Goal: Task Accomplishment & Management: Use online tool/utility

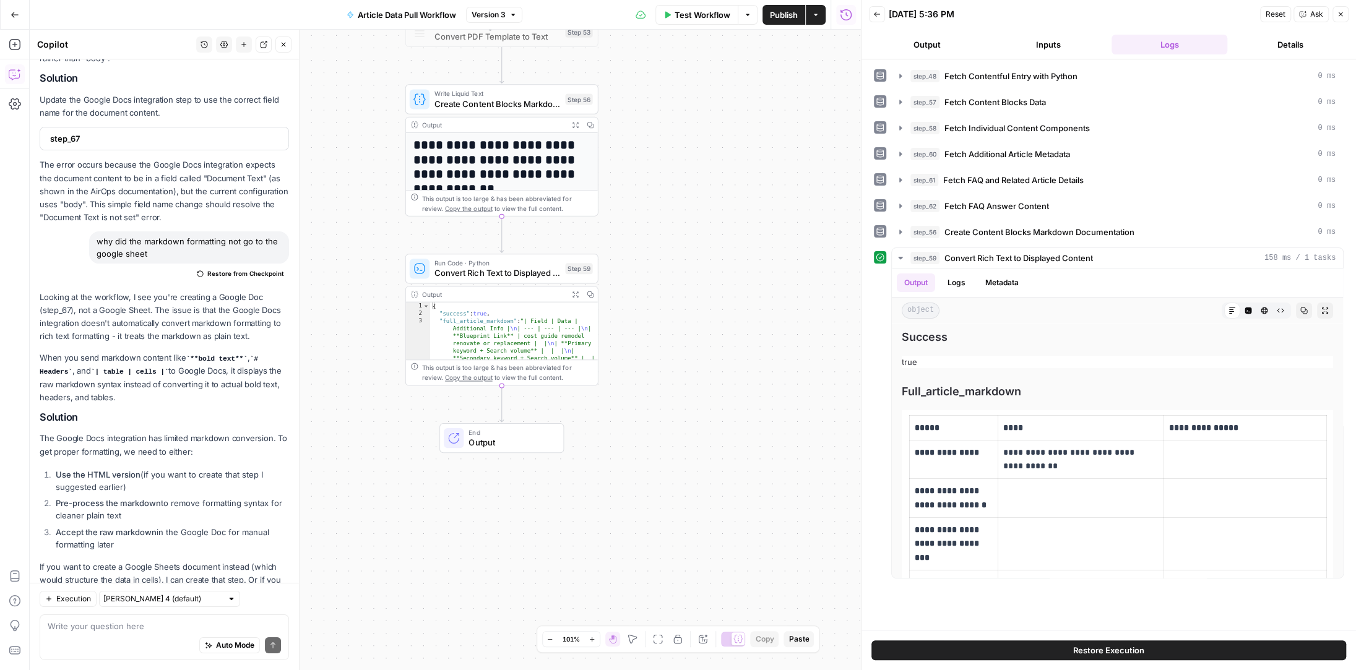
scroll to position [3463, 0]
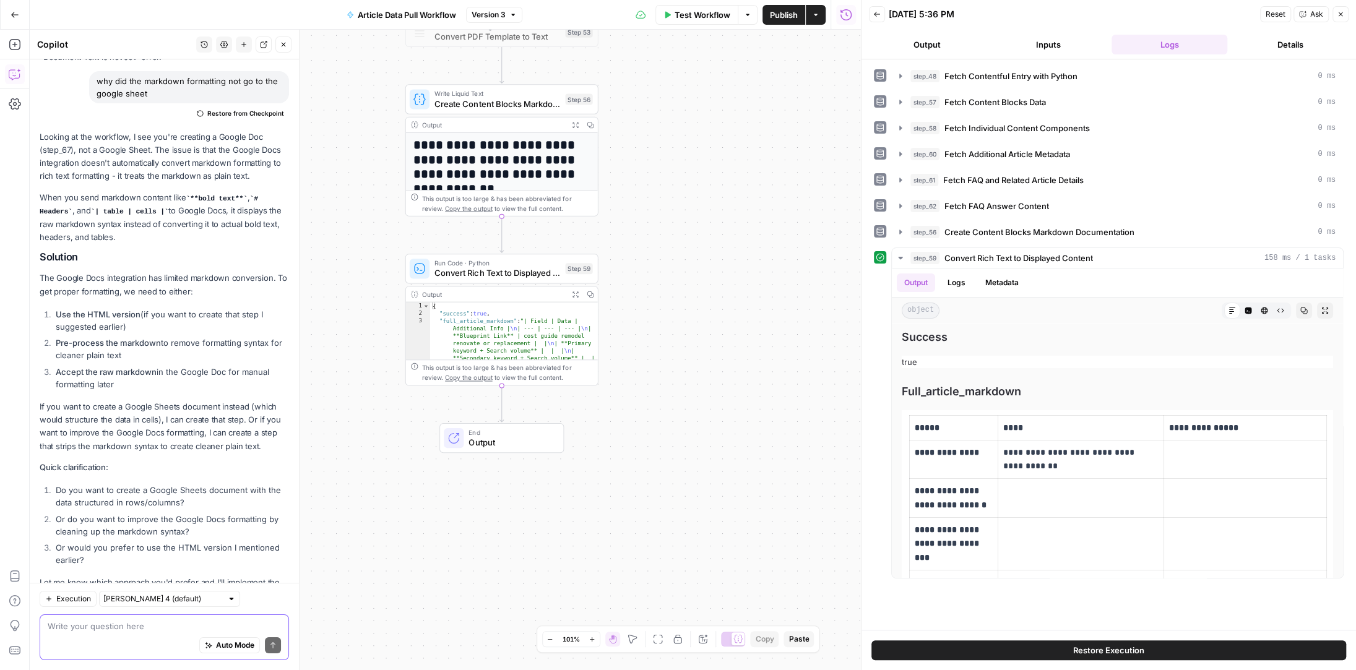
click at [144, 625] on textarea at bounding box center [164, 626] width 233 height 12
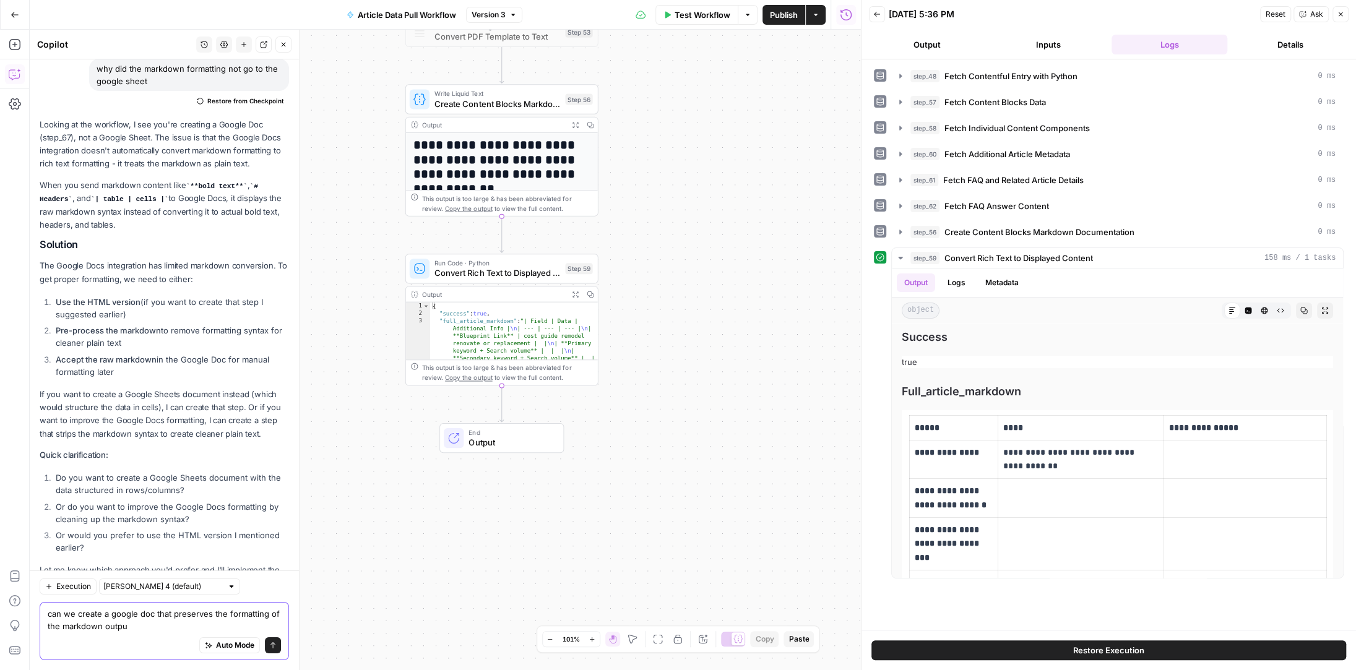
type textarea "can we create a google doc that preserves the formatting of the markdown output"
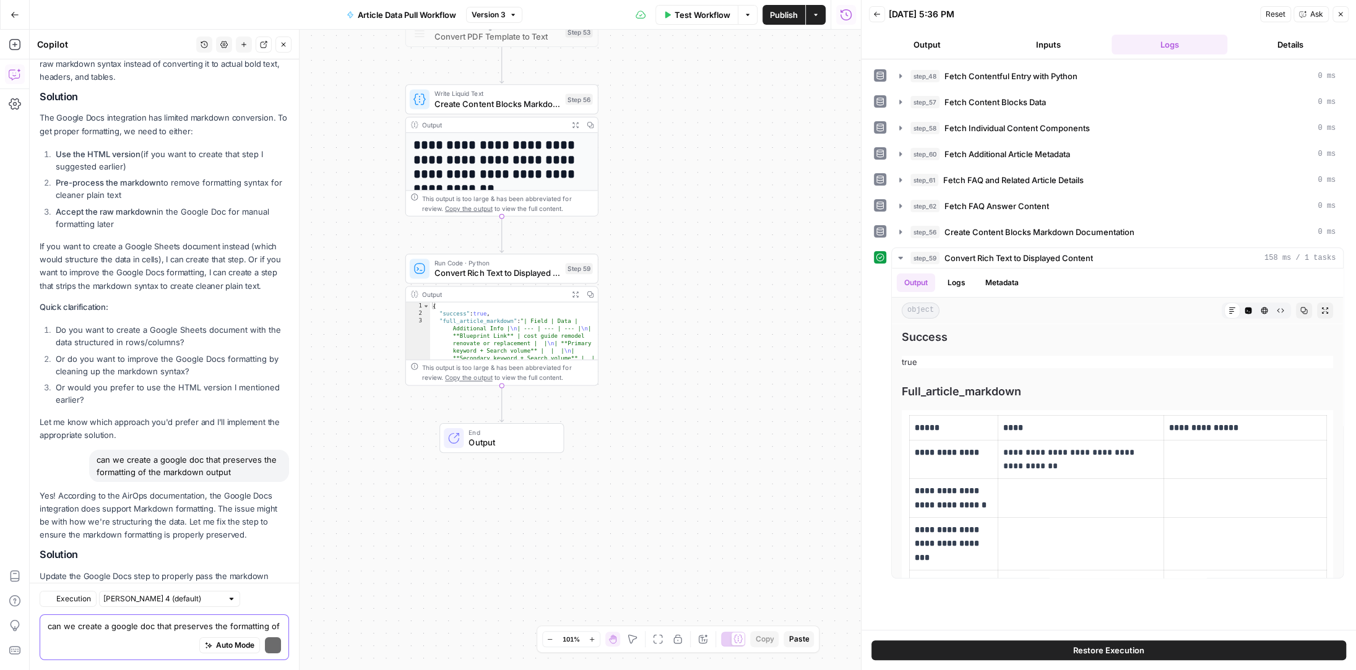
scroll to position [3781, 0]
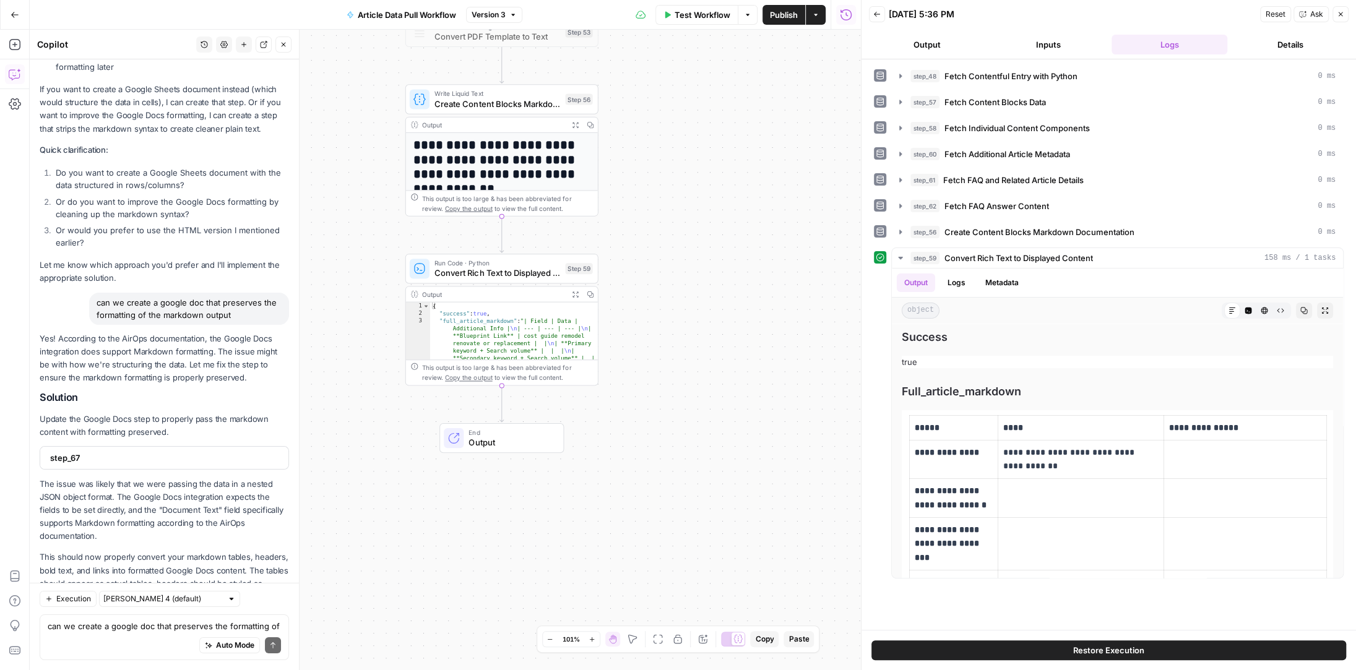
click at [146, 452] on span "step_67" at bounding box center [163, 458] width 226 height 12
click at [92, 623] on textarea "can we create a google doc that preserves the formatting of the markdown output" at bounding box center [164, 626] width 233 height 12
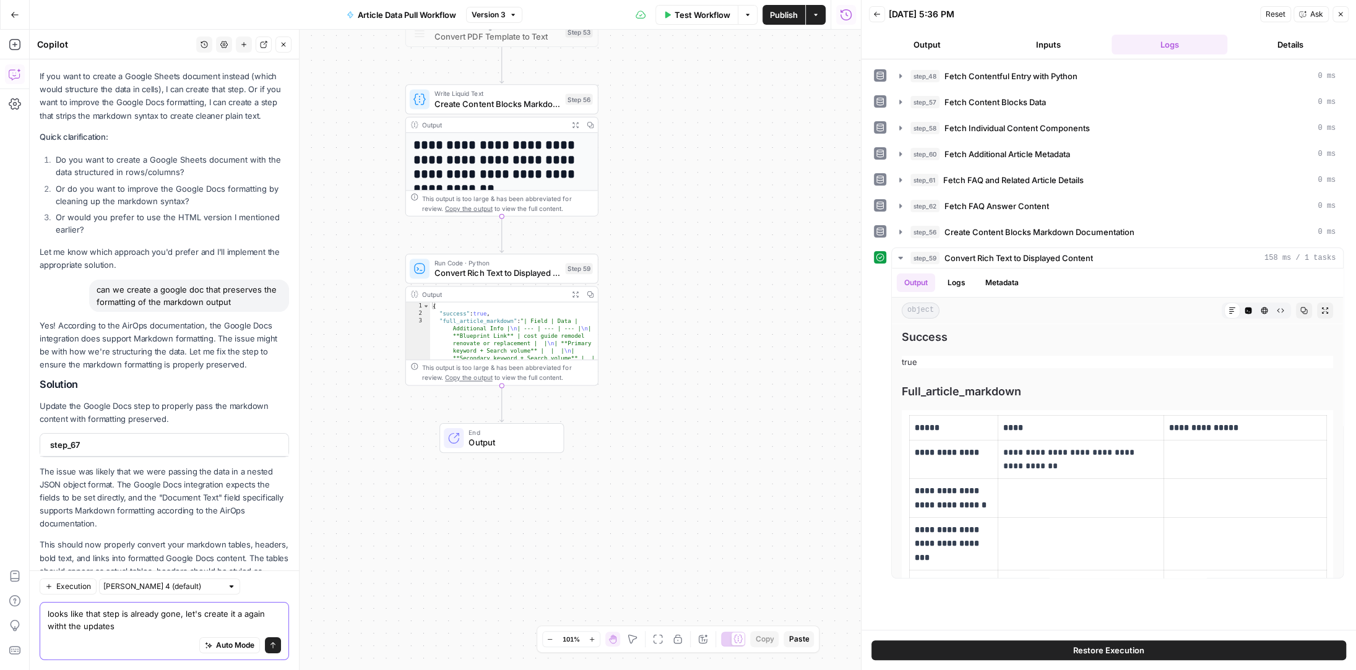
click at [65, 627] on textarea "looks like that step is already gone, let's create it a again witht the updates" at bounding box center [164, 620] width 233 height 25
type textarea "looks like that step is already gone, let's create it a again with the updates"
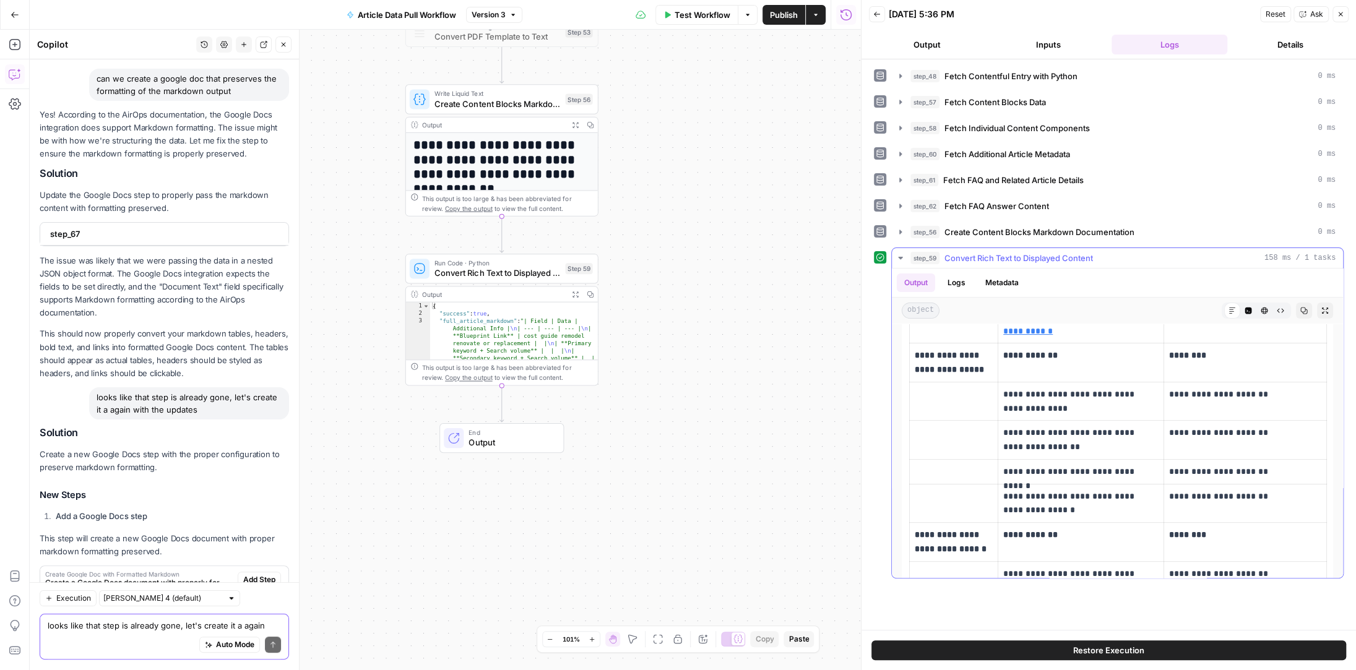
scroll to position [4166, 0]
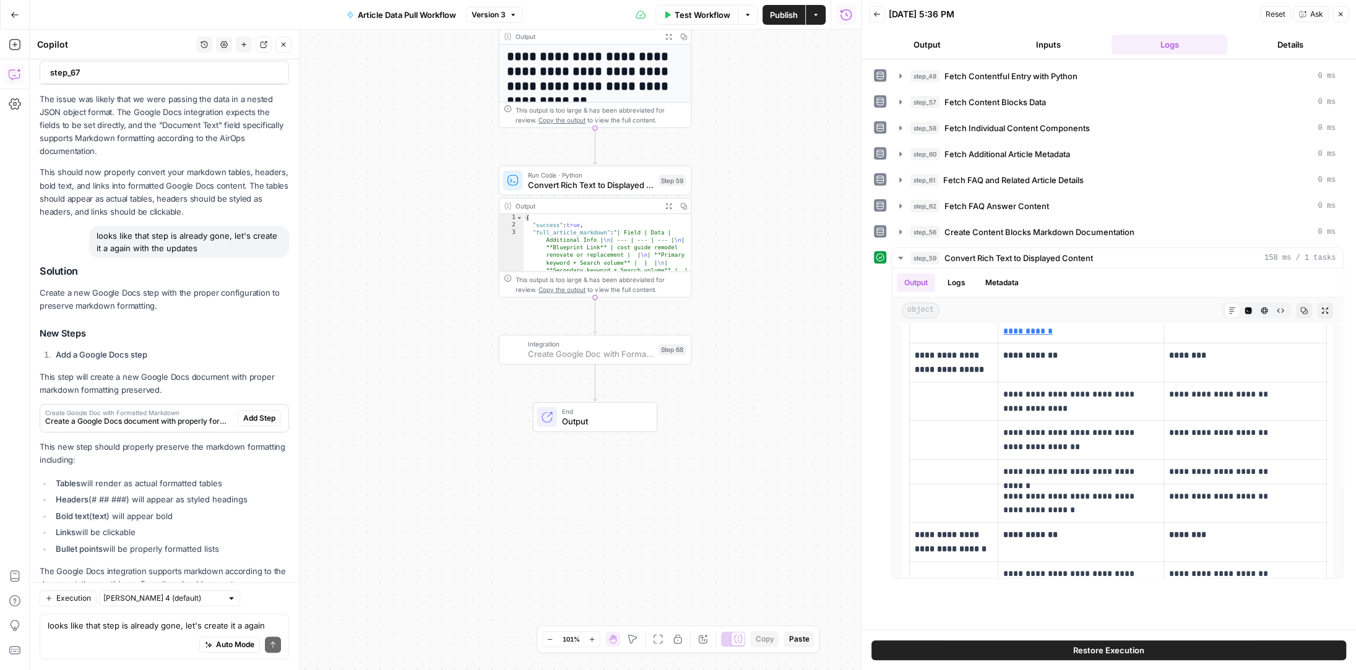
click at [261, 413] on span "Add Step" at bounding box center [259, 418] width 32 height 11
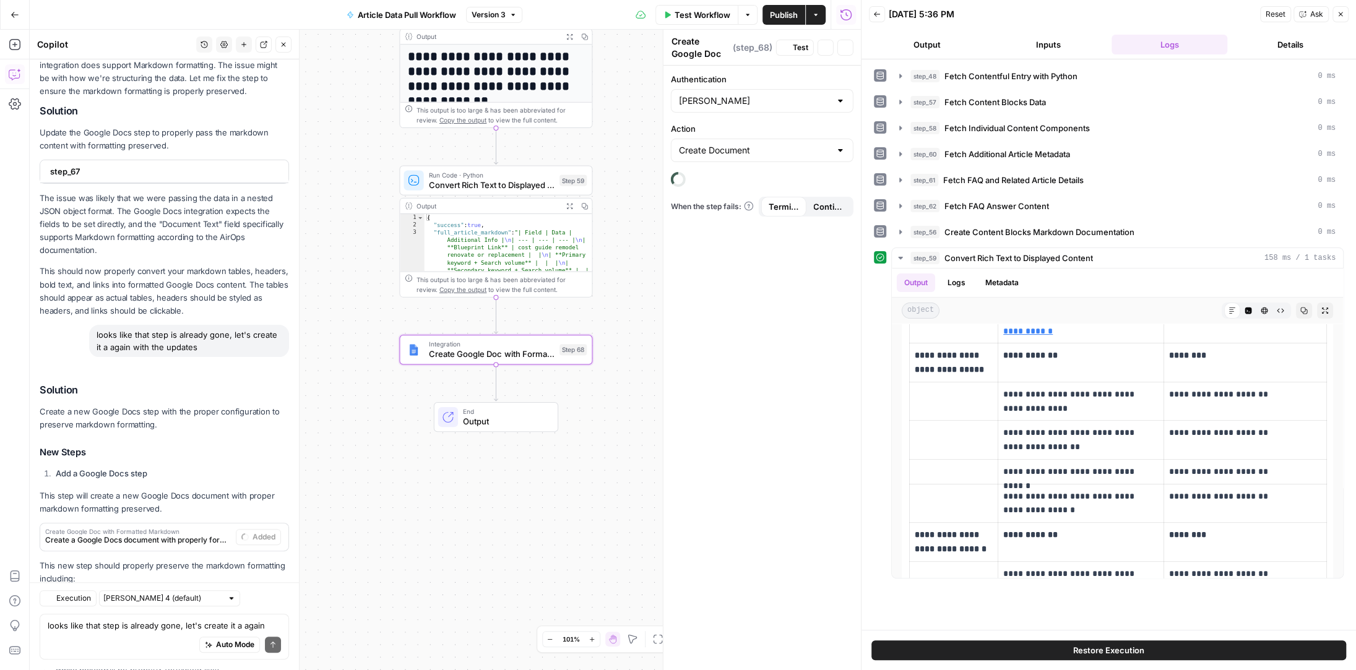
scroll to position [4285, 0]
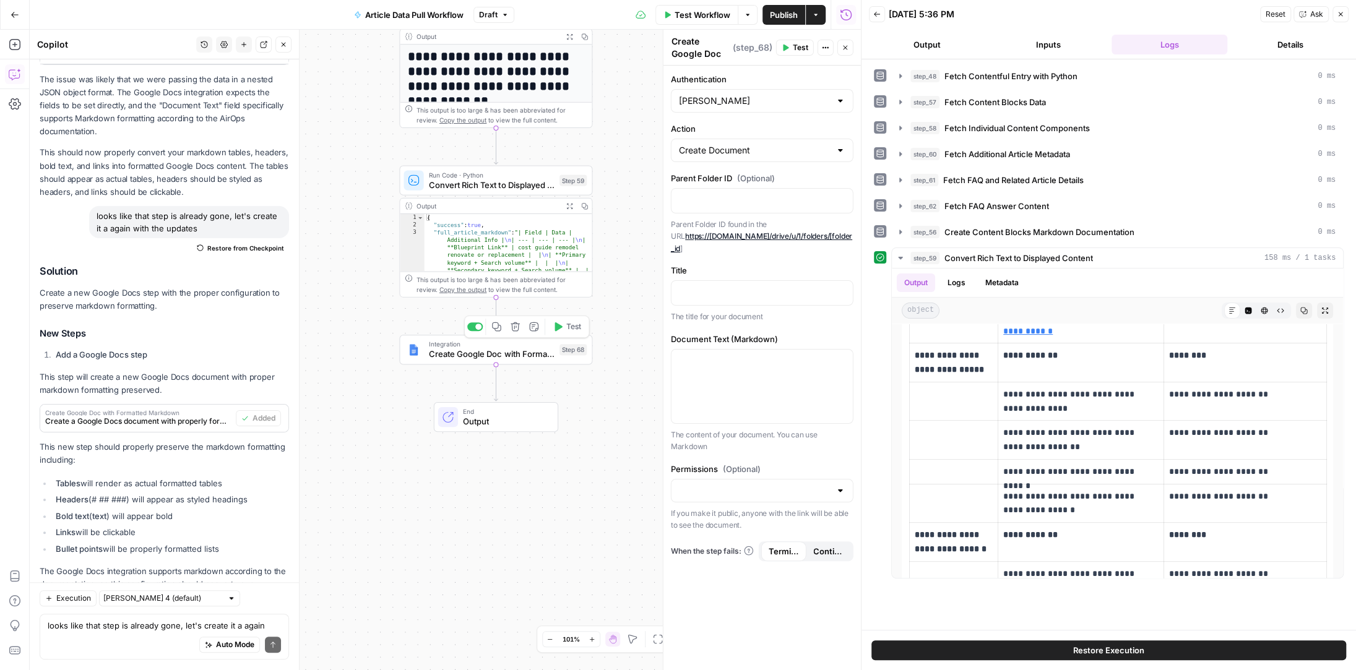
click at [488, 353] on span "Create Google Doc with Formatted Markdown" at bounding box center [492, 354] width 126 height 12
click at [723, 286] on p at bounding box center [762, 292] width 166 height 12
click at [841, 287] on button "Variables Menu" at bounding box center [841, 292] width 10 height 10
click at [726, 355] on p at bounding box center [762, 361] width 166 height 12
click at [842, 358] on icon "button" at bounding box center [841, 361] width 6 height 6
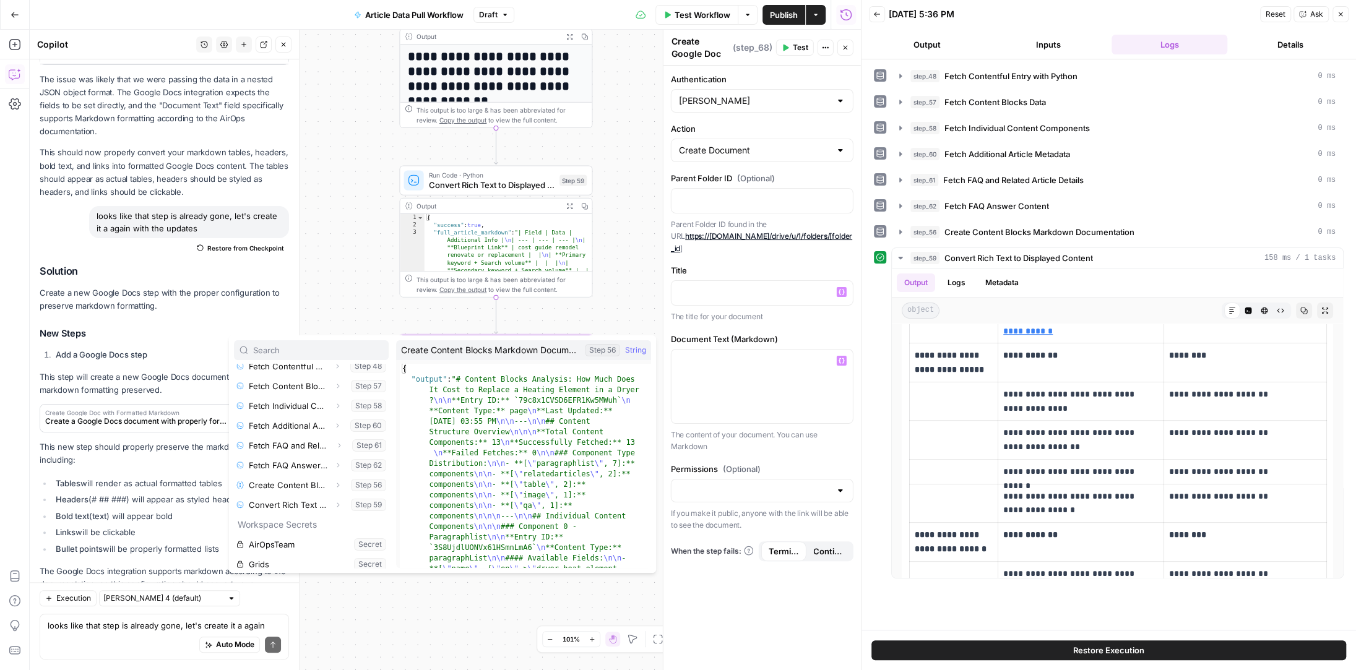
scroll to position [127, 0]
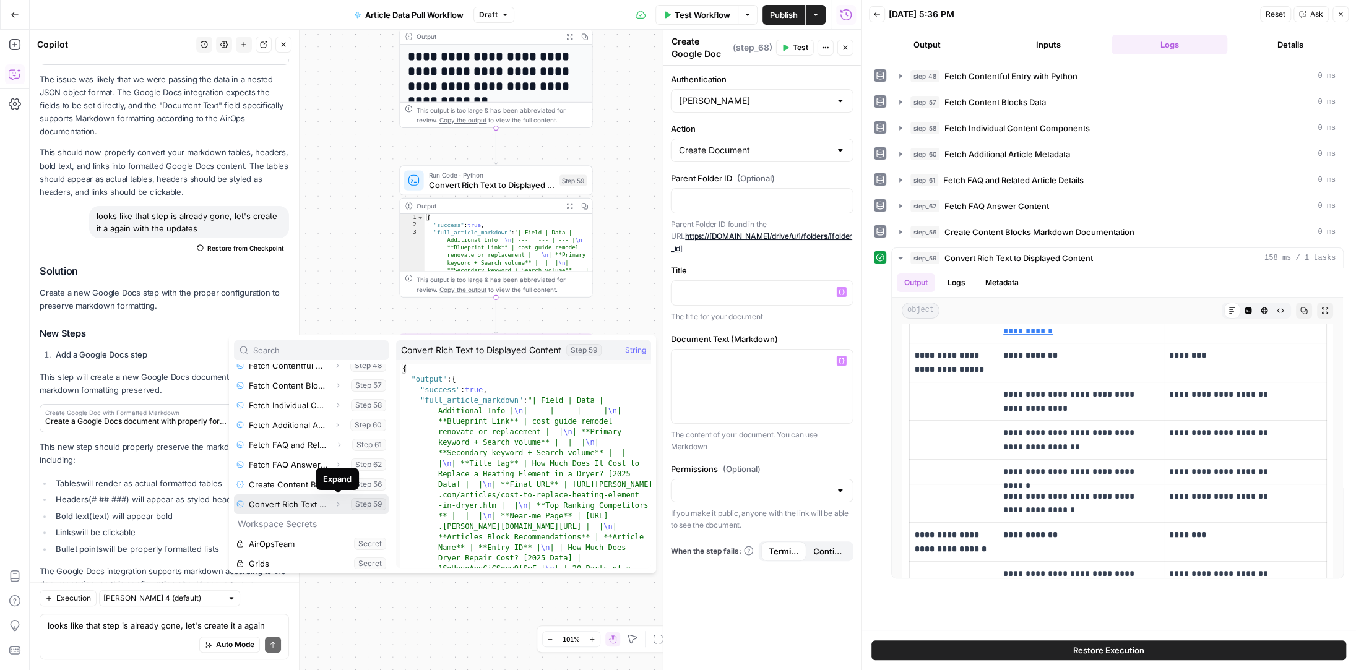
click at [336, 502] on icon "button" at bounding box center [337, 504] width 7 height 7
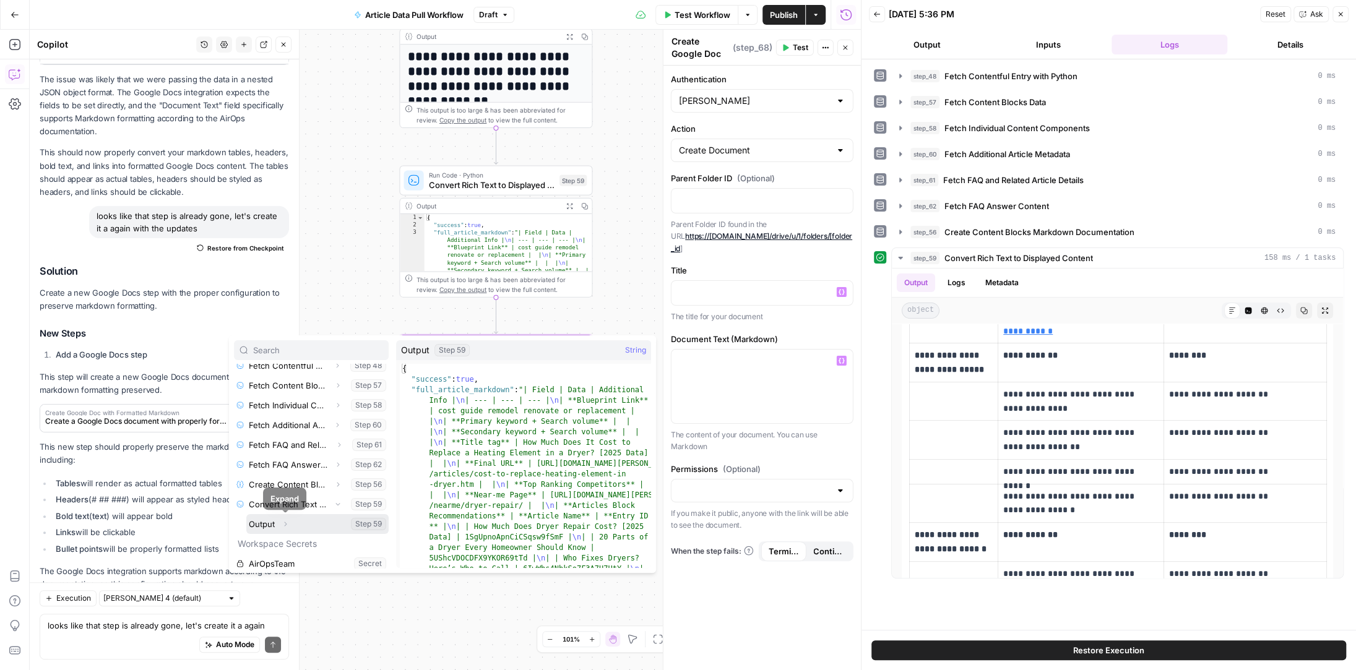
click at [286, 523] on icon "button" at bounding box center [286, 524] width 2 height 4
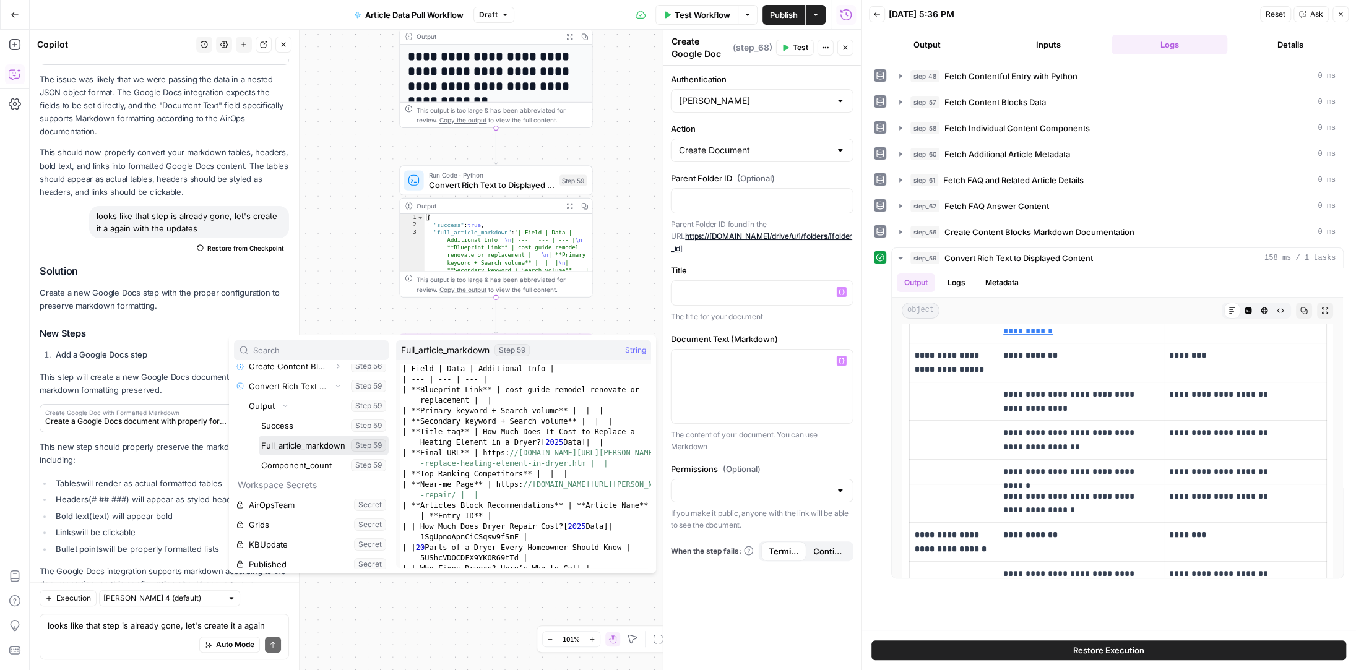
click at [306, 444] on button "Select variable Full_article_markdown" at bounding box center [324, 446] width 130 height 20
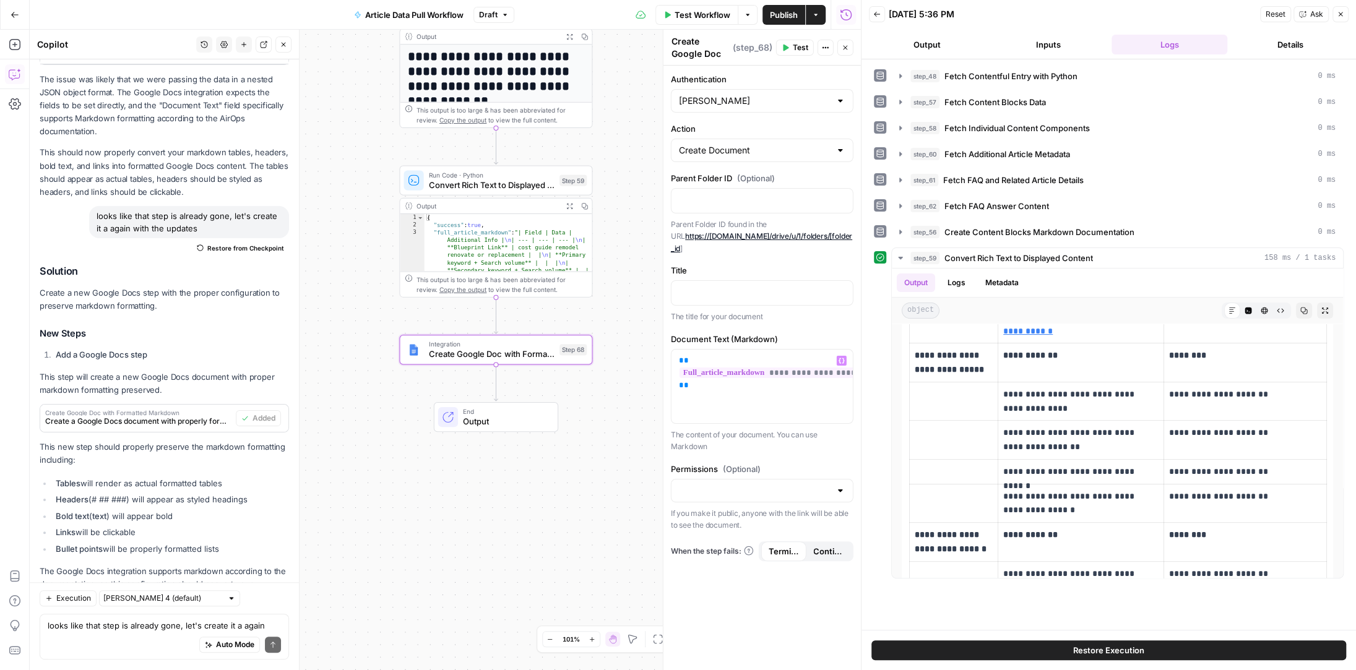
click at [840, 484] on div at bounding box center [840, 490] width 10 height 12
click at [713, 522] on span "Public" at bounding box center [759, 524] width 157 height 12
type input "Public"
click at [702, 286] on p at bounding box center [762, 292] width 166 height 12
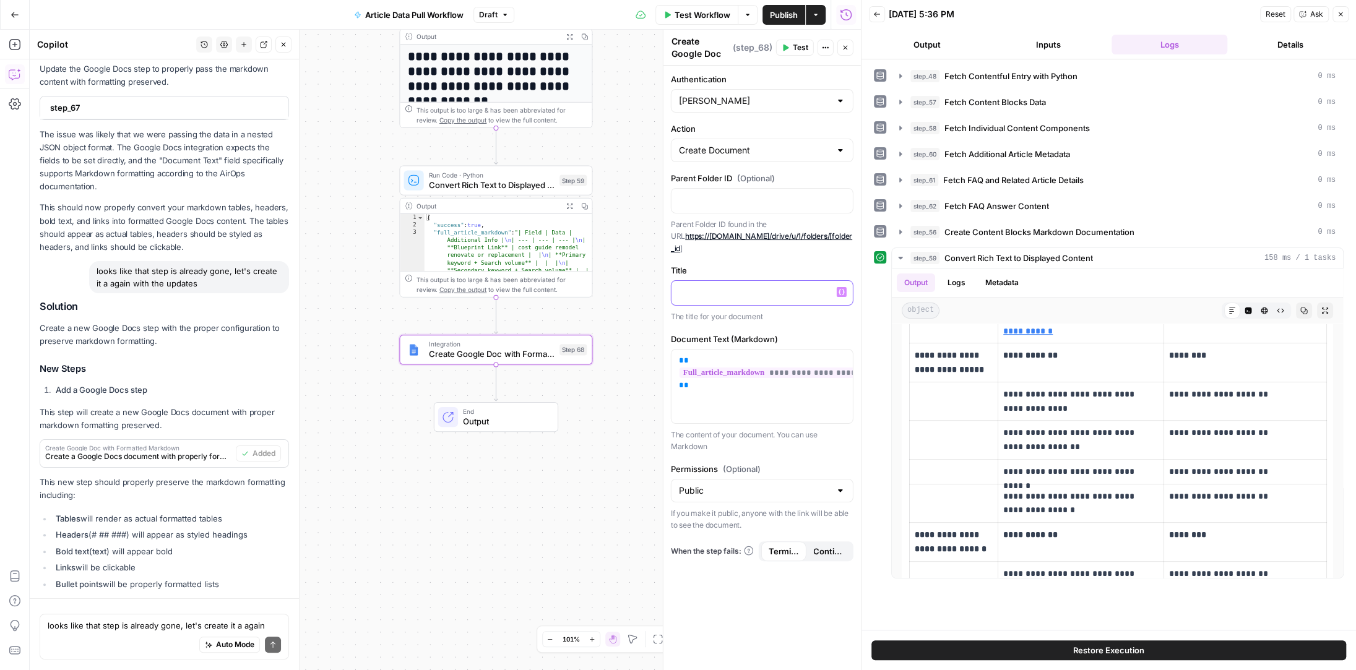
scroll to position [4285, 0]
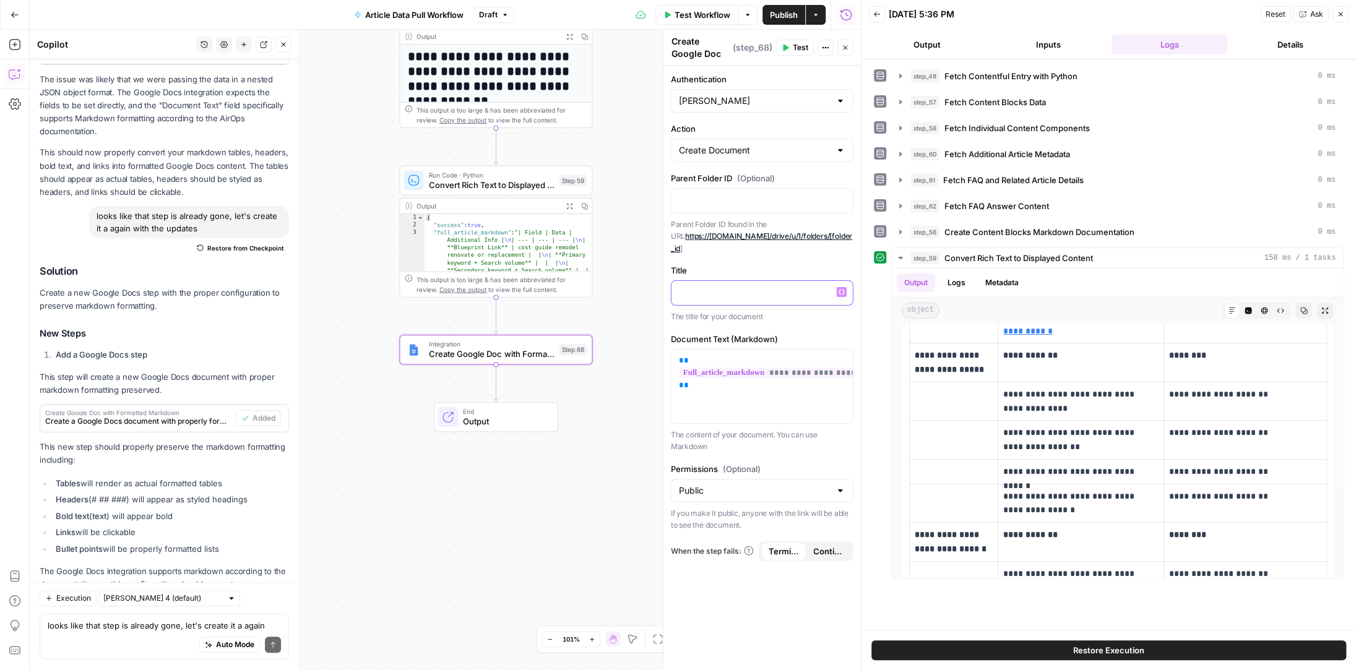
click at [843, 290] on icon "button" at bounding box center [841, 293] width 6 height 6
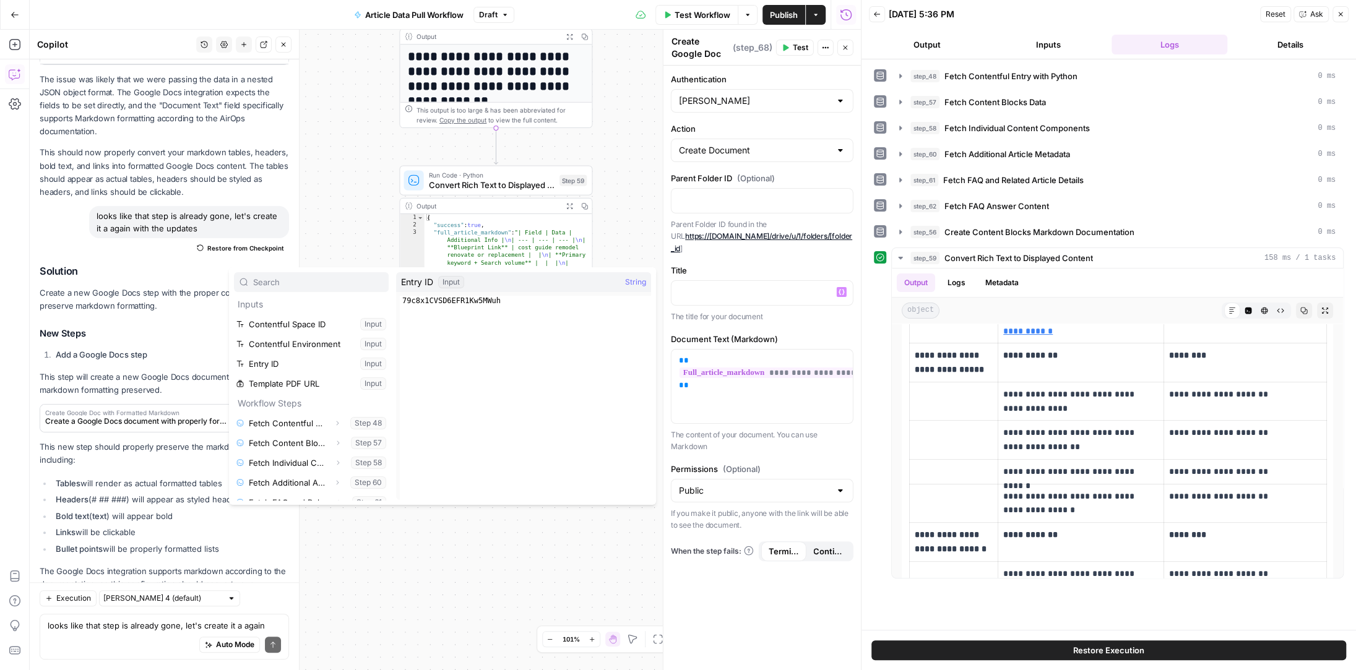
scroll to position [0, 0]
click at [296, 362] on button "Select variable Entry ID" at bounding box center [311, 365] width 155 height 20
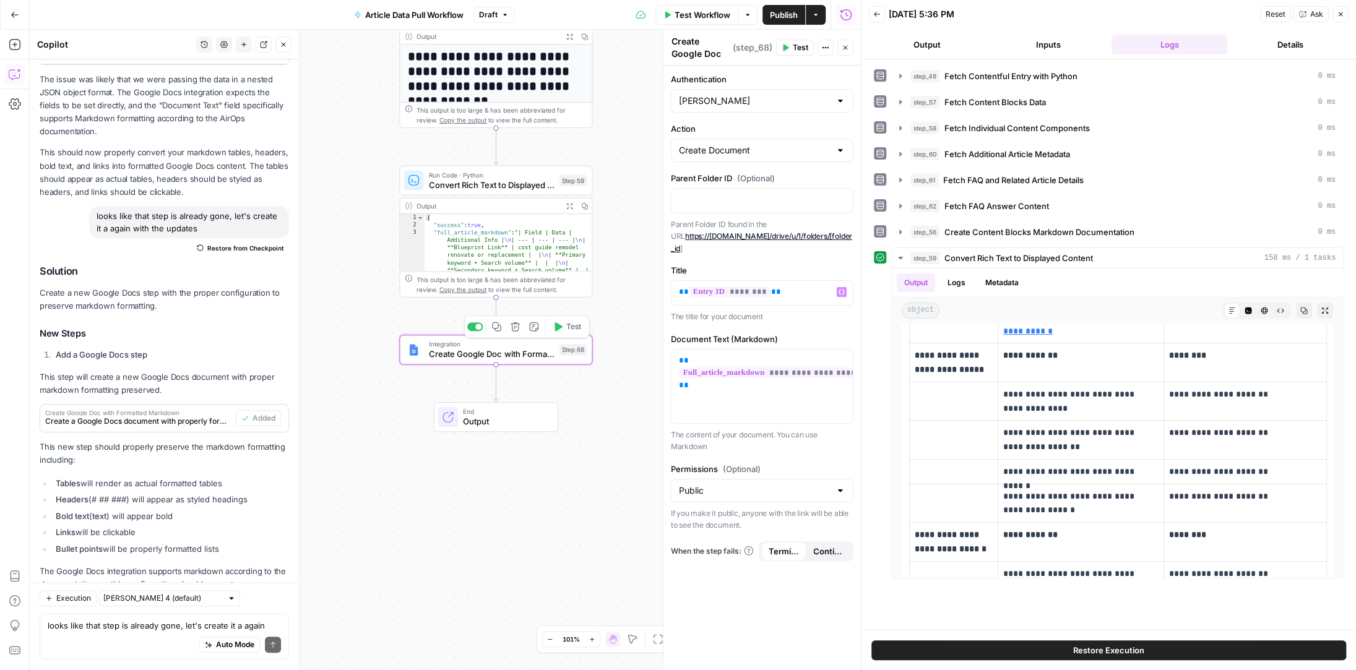
click at [556, 325] on icon "button" at bounding box center [557, 326] width 7 height 9
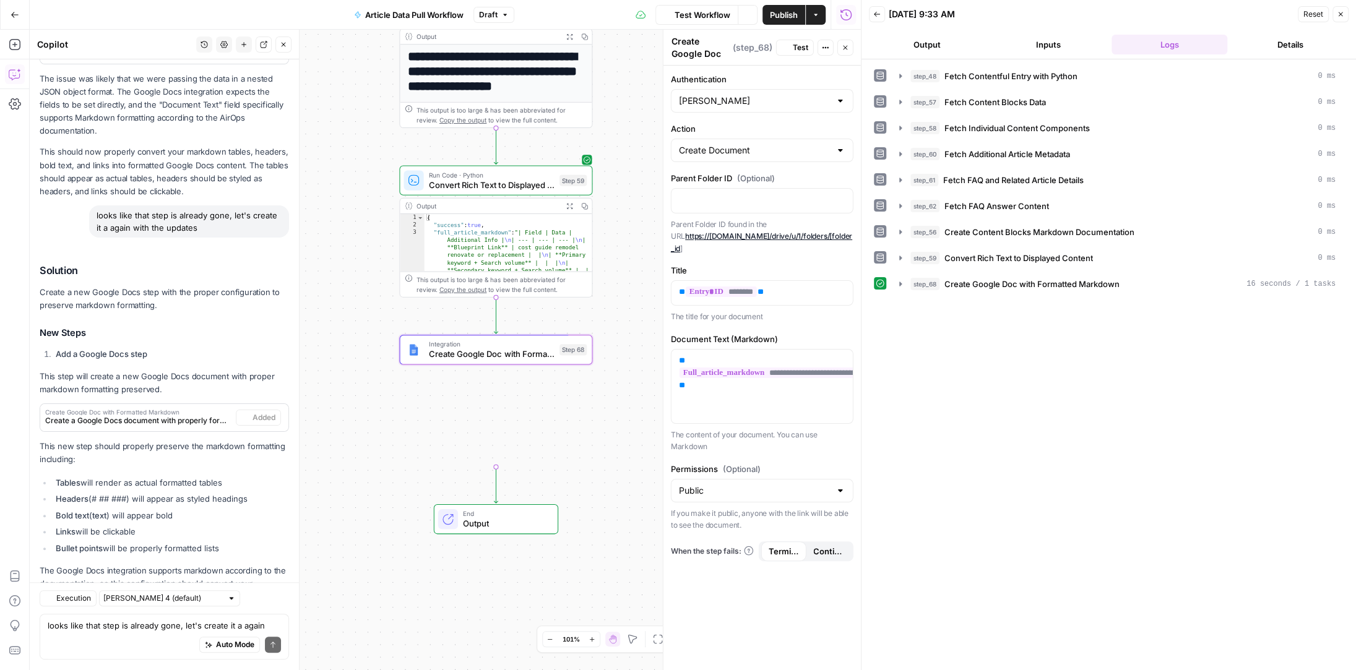
scroll to position [4285, 0]
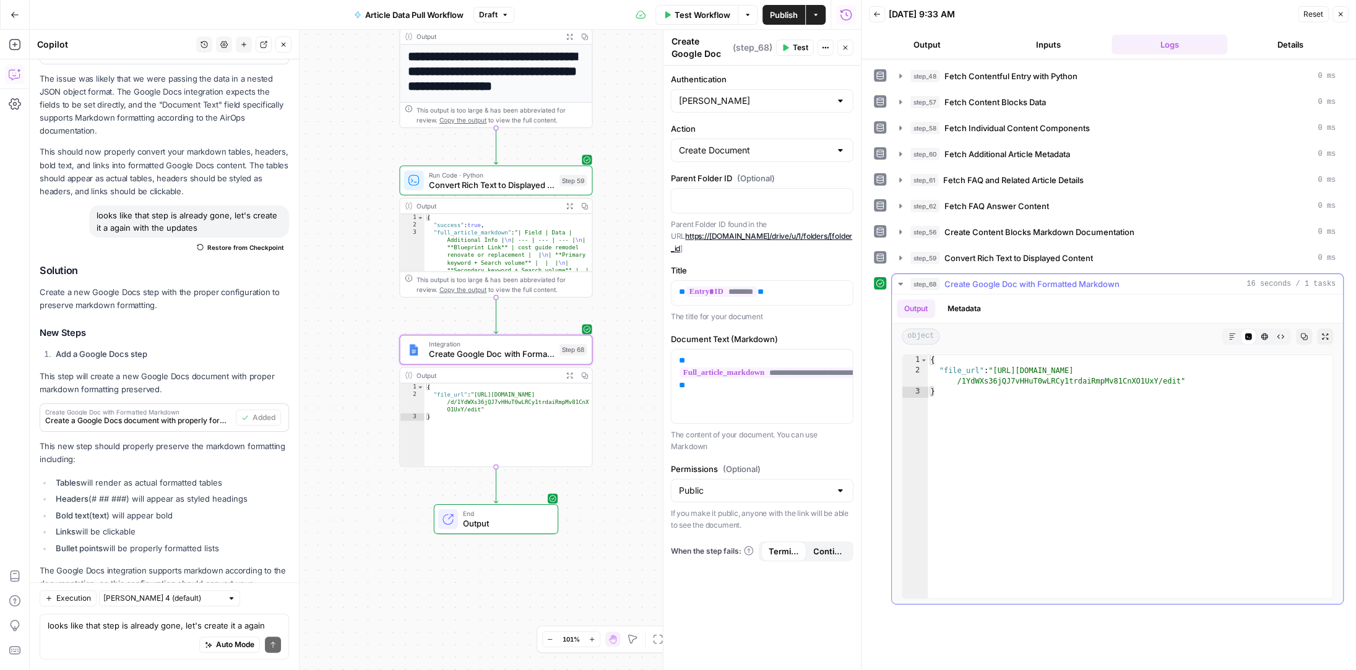
type textarea "**********"
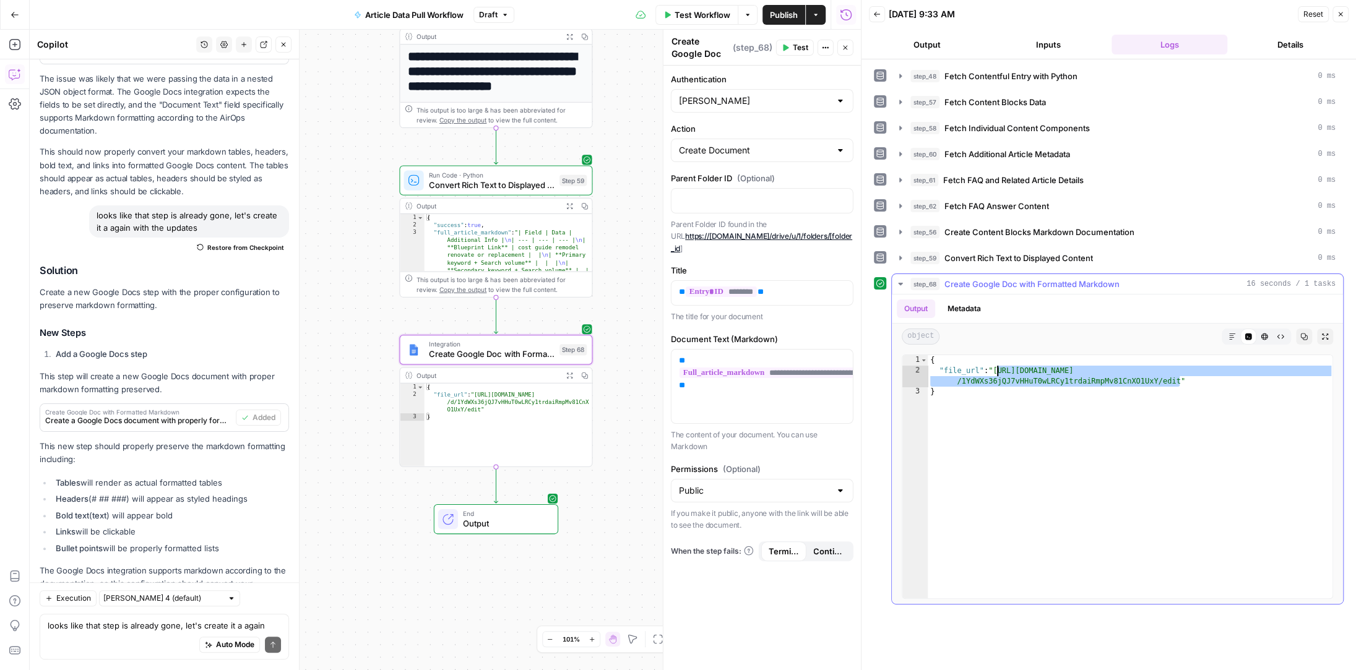
drag, startPoint x: 1178, startPoint y: 378, endPoint x: 995, endPoint y: 369, distance: 182.7
click at [995, 369] on div "{ "file_url" : "https://docs.google.com/document/d /1YdWXs36jQJ7vHHuT0wLRCy1trd…" at bounding box center [1130, 487] width 406 height 265
click at [87, 622] on textarea "looks like that step is already gone, let's create it a again with the updates" at bounding box center [164, 626] width 233 height 12
type textarea "can it scale the images down to fit within the margins"
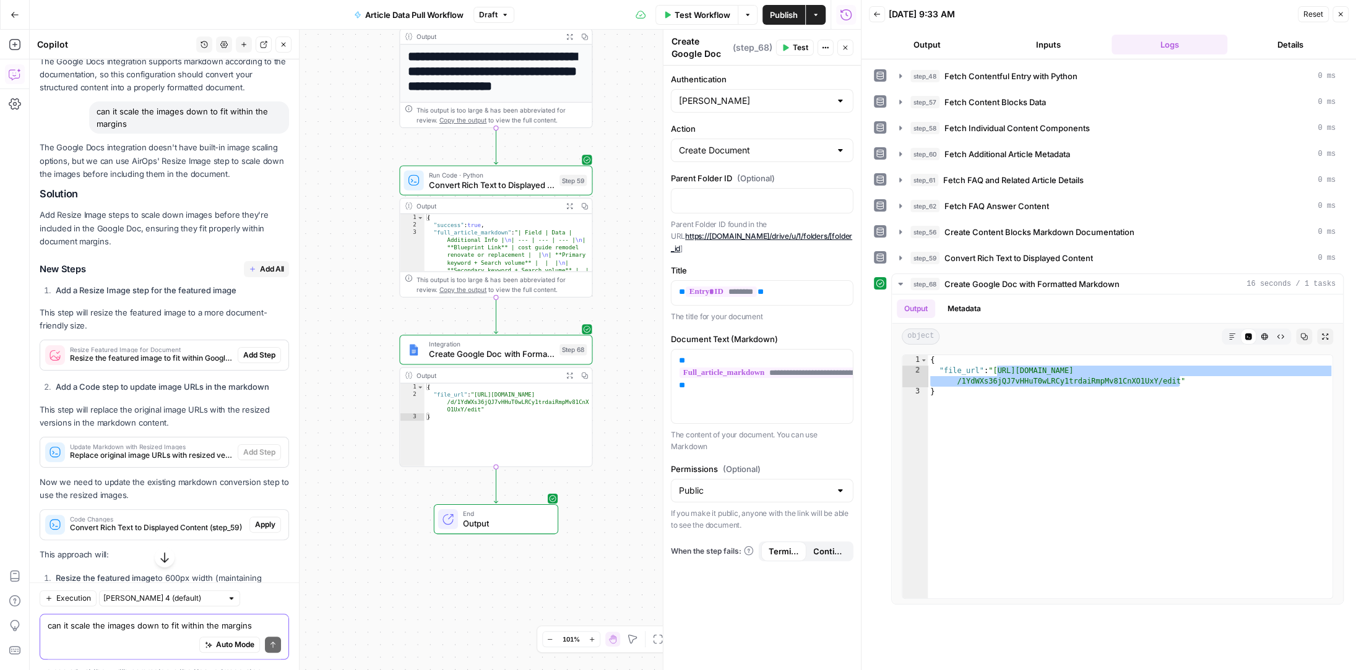
scroll to position [4801, 0]
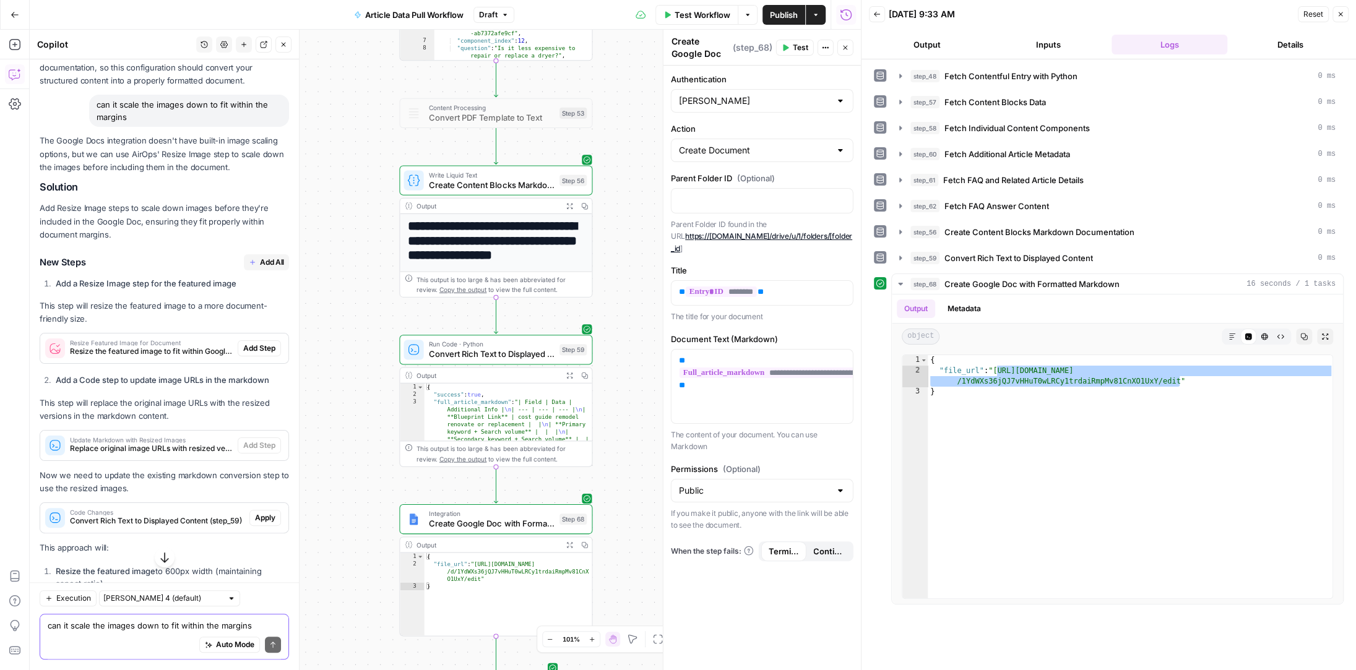
click at [134, 625] on textarea "can it scale the images down to fit within the margins" at bounding box center [164, 626] width 233 height 12
type textarea "I want to maintain step 59 as it is, can we create these steps between steps 59…"
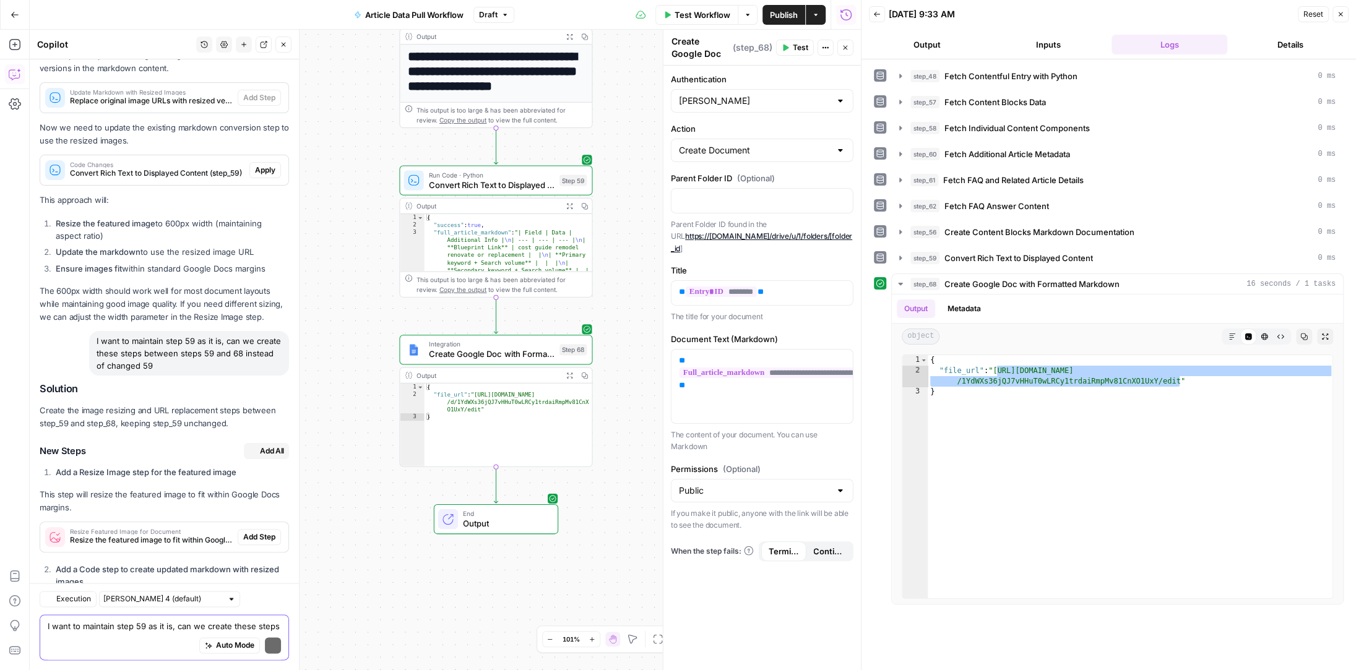
scroll to position [5438, 0]
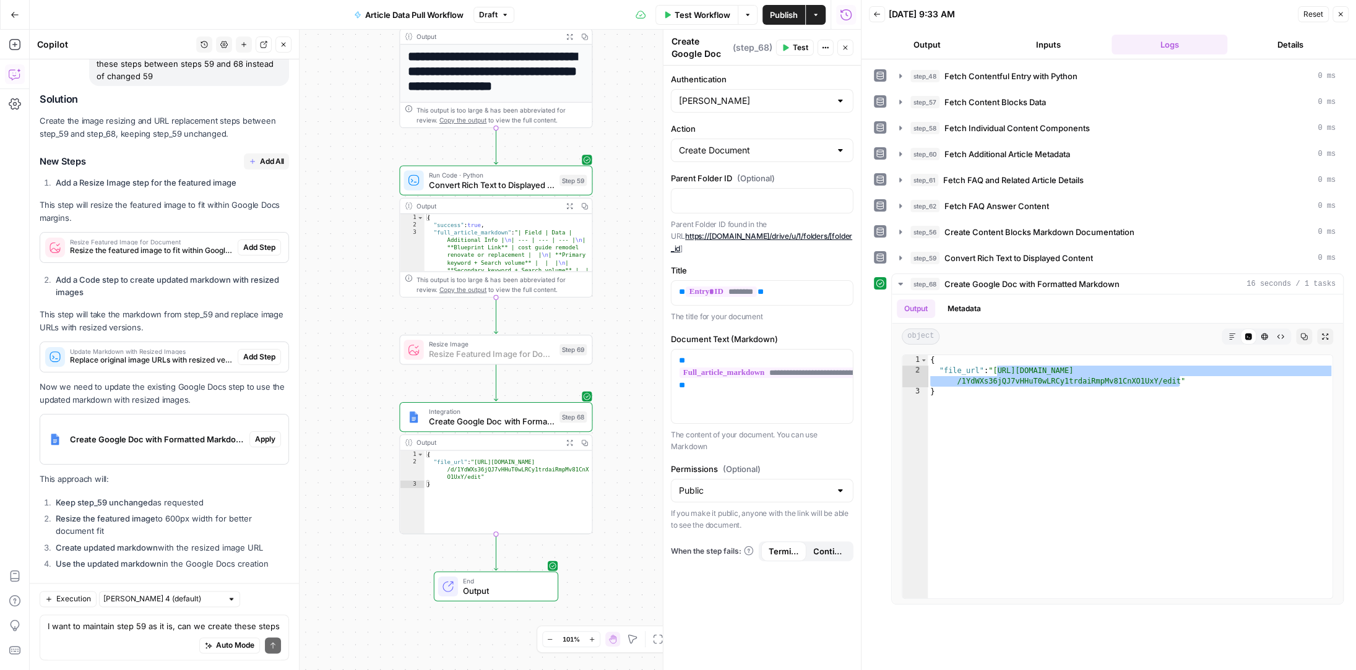
click at [264, 242] on span "Add Step" at bounding box center [259, 247] width 32 height 11
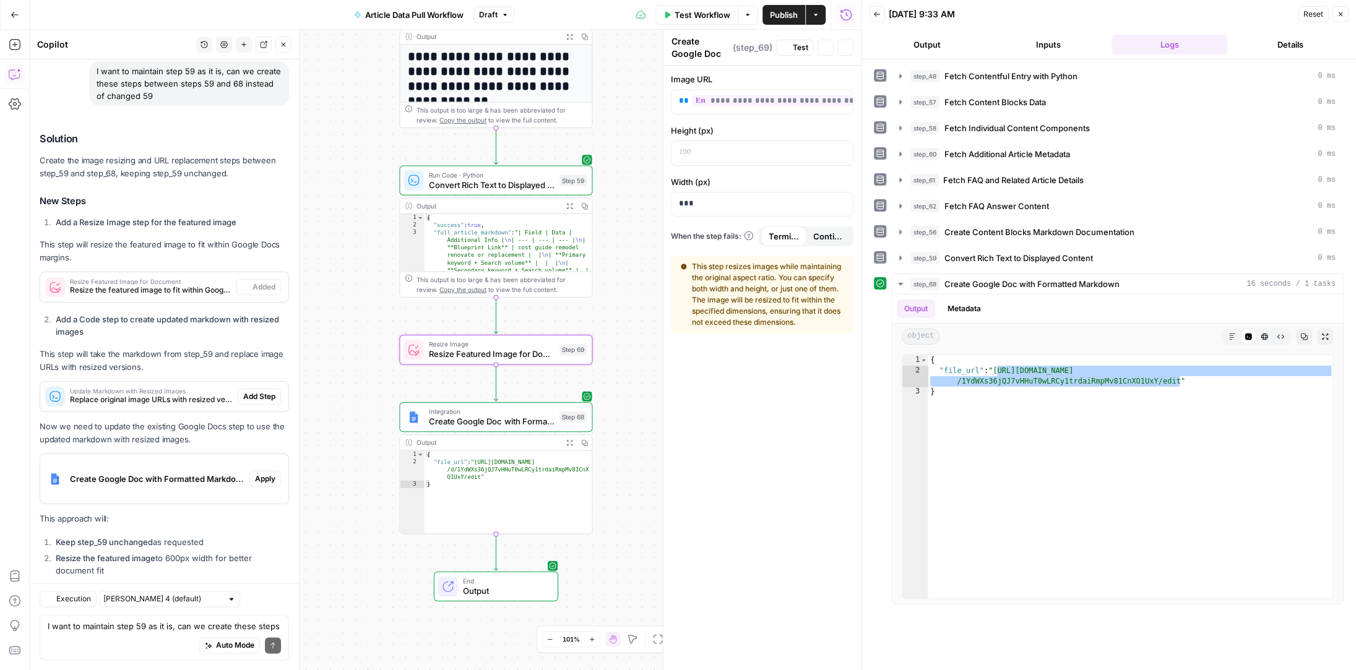
type textarea "Resize Featured Image for Document"
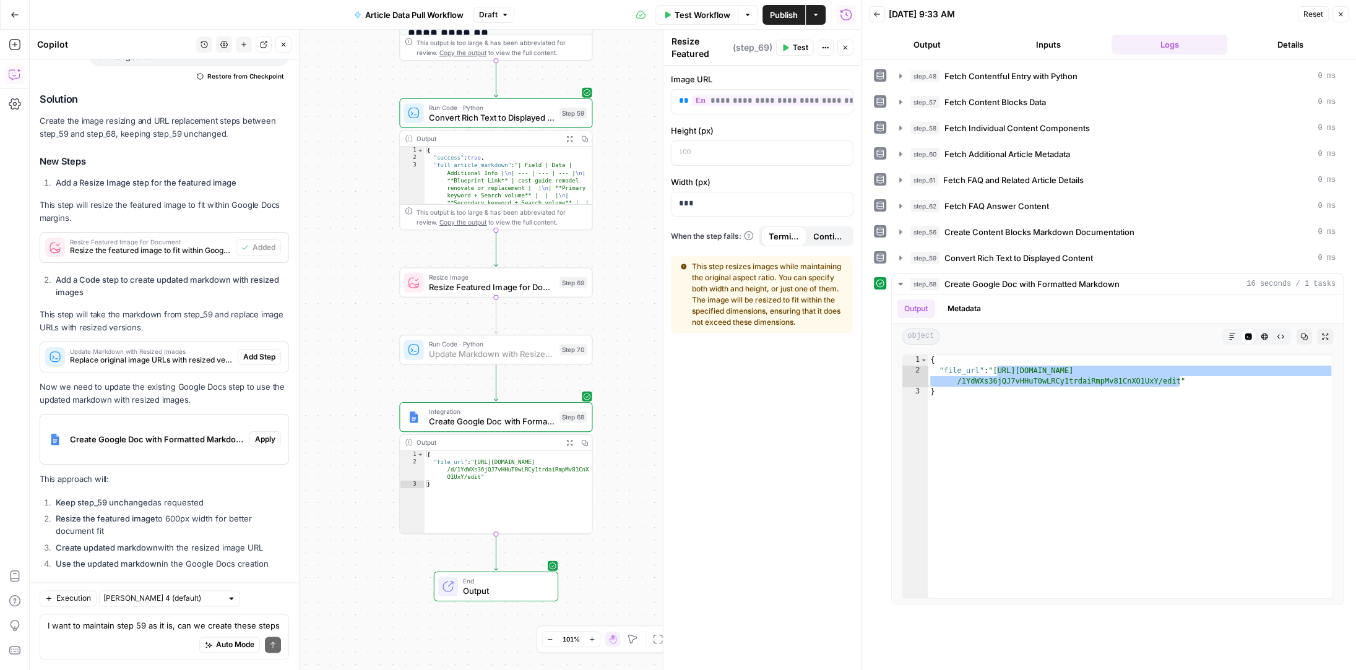
click at [260, 351] on span "Add Step" at bounding box center [259, 356] width 32 height 11
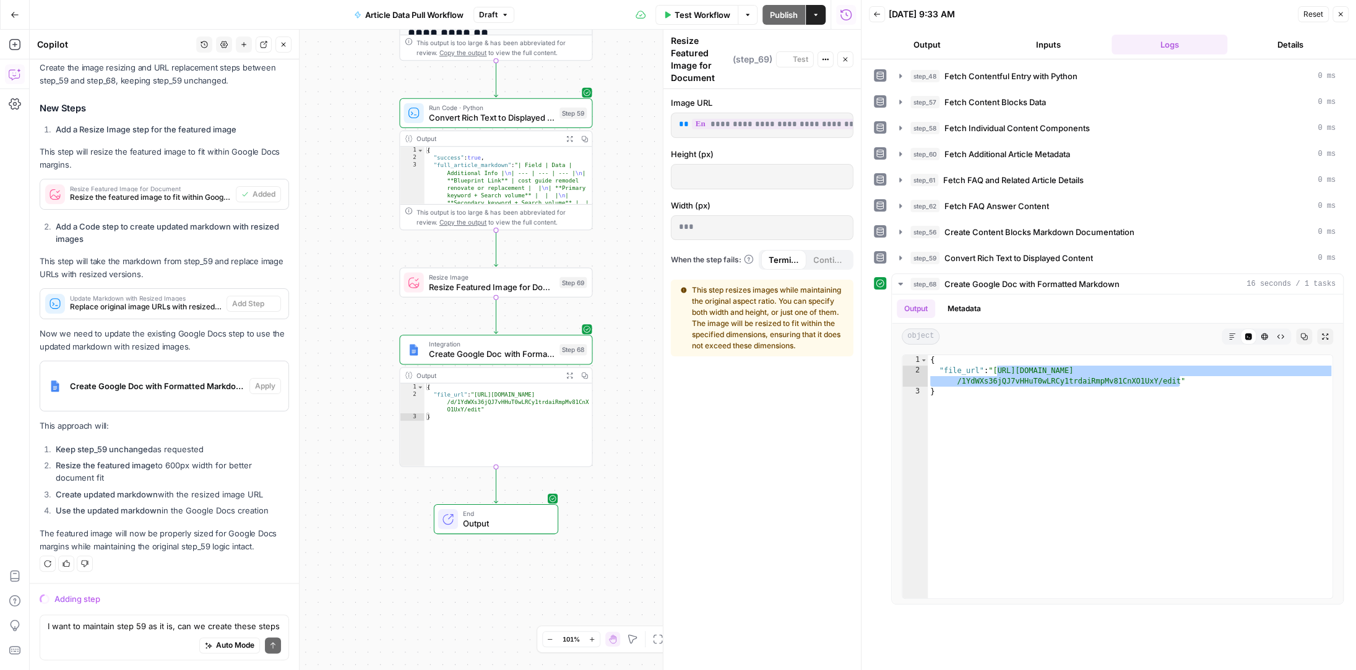
scroll to position [5221, 0]
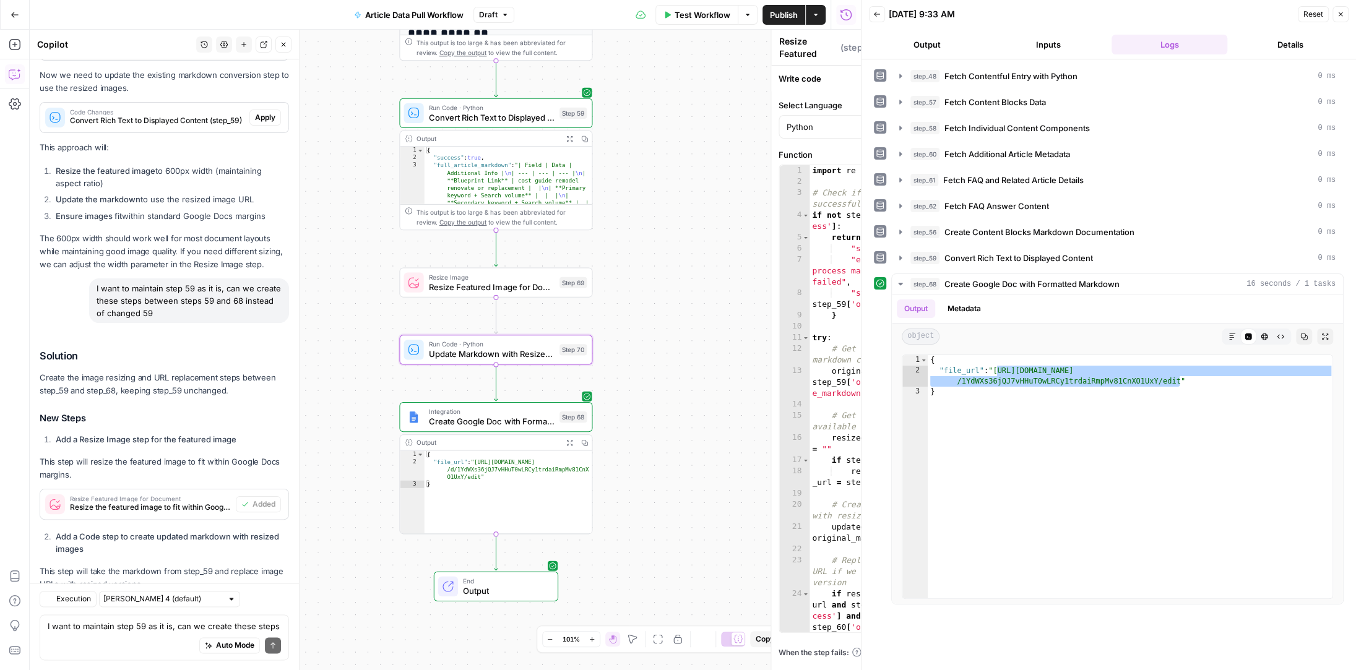
type textarea "Update Markdown with Resized Images"
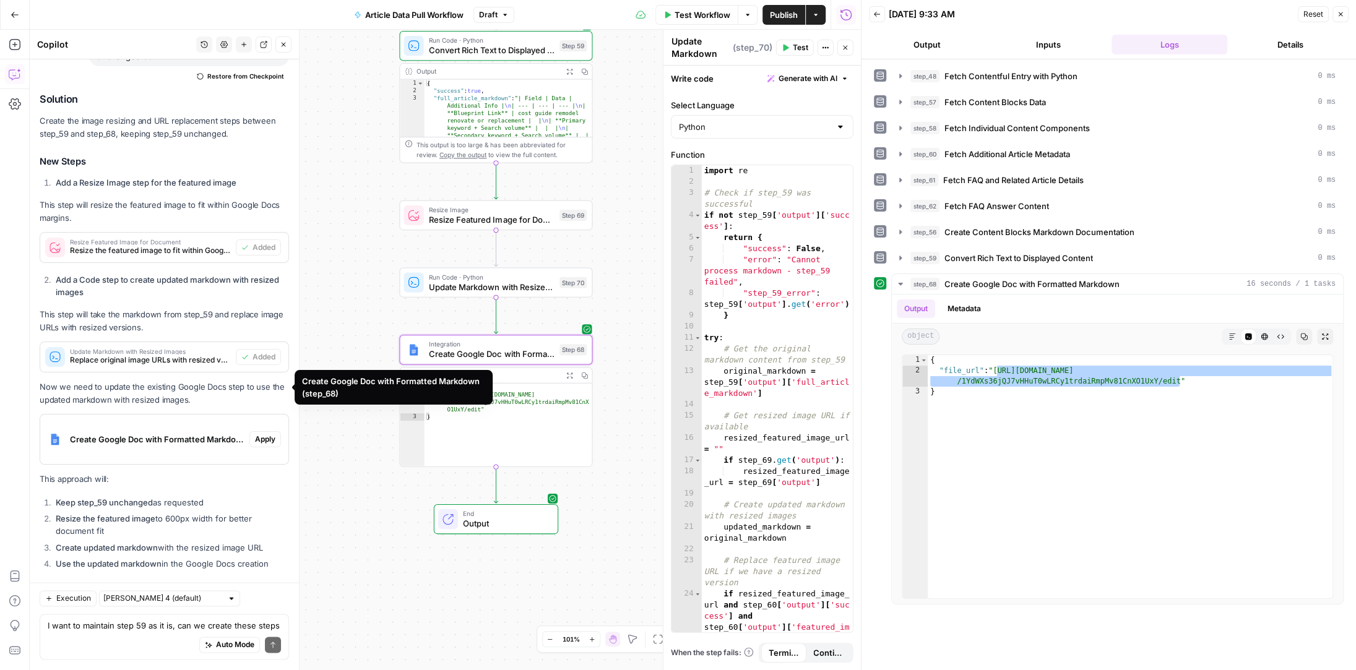
click at [263, 434] on span "Apply" at bounding box center [265, 439] width 20 height 11
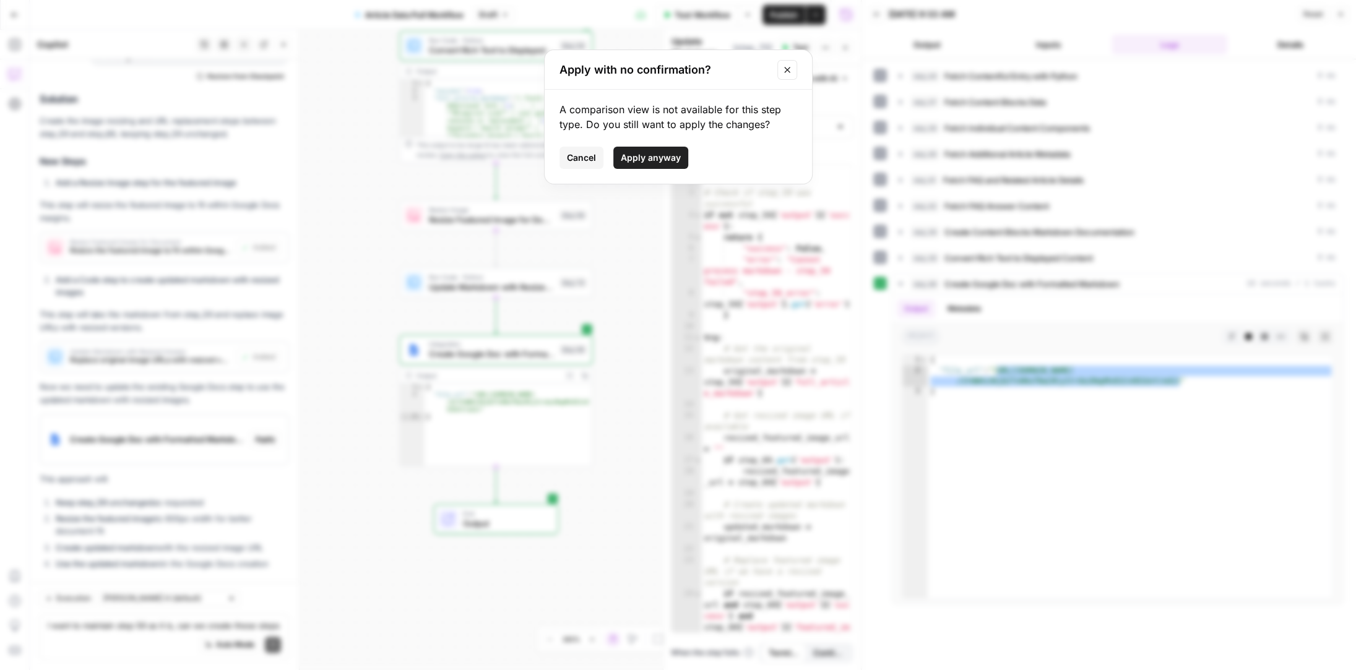
click at [645, 156] on span "Apply anyway" at bounding box center [651, 158] width 60 height 12
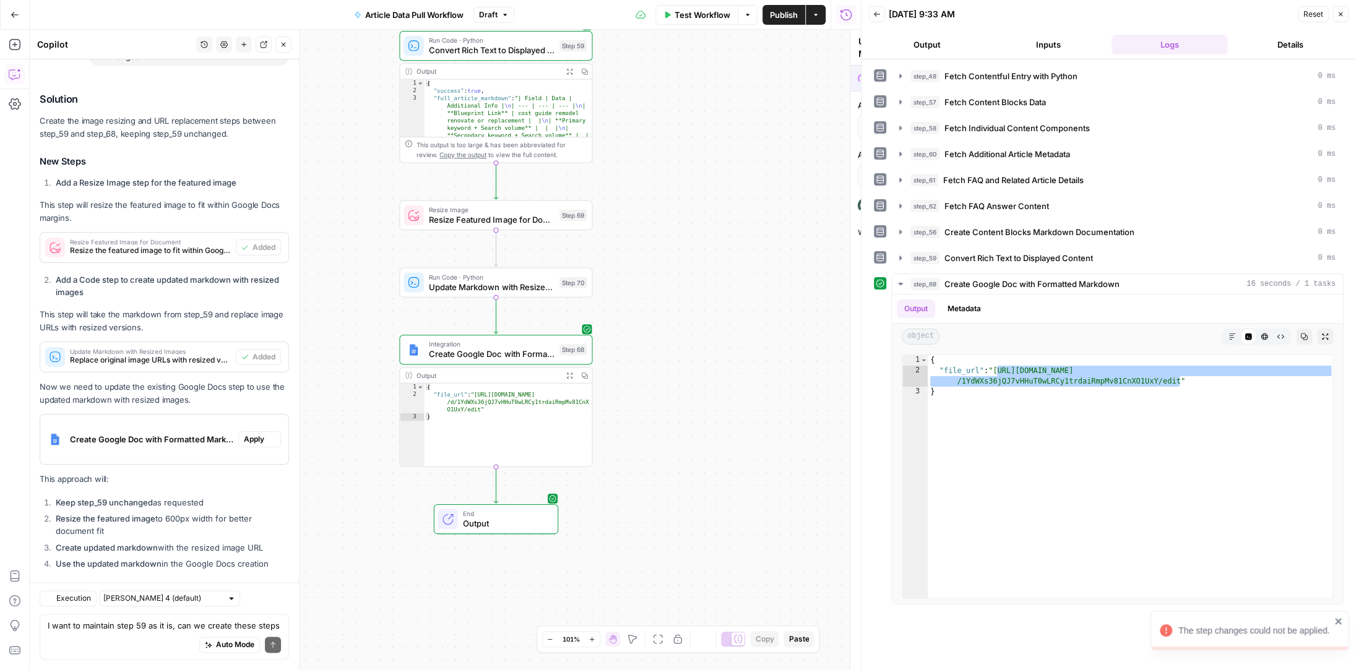
type textarea "Create Google Doc with Formatted Markdown"
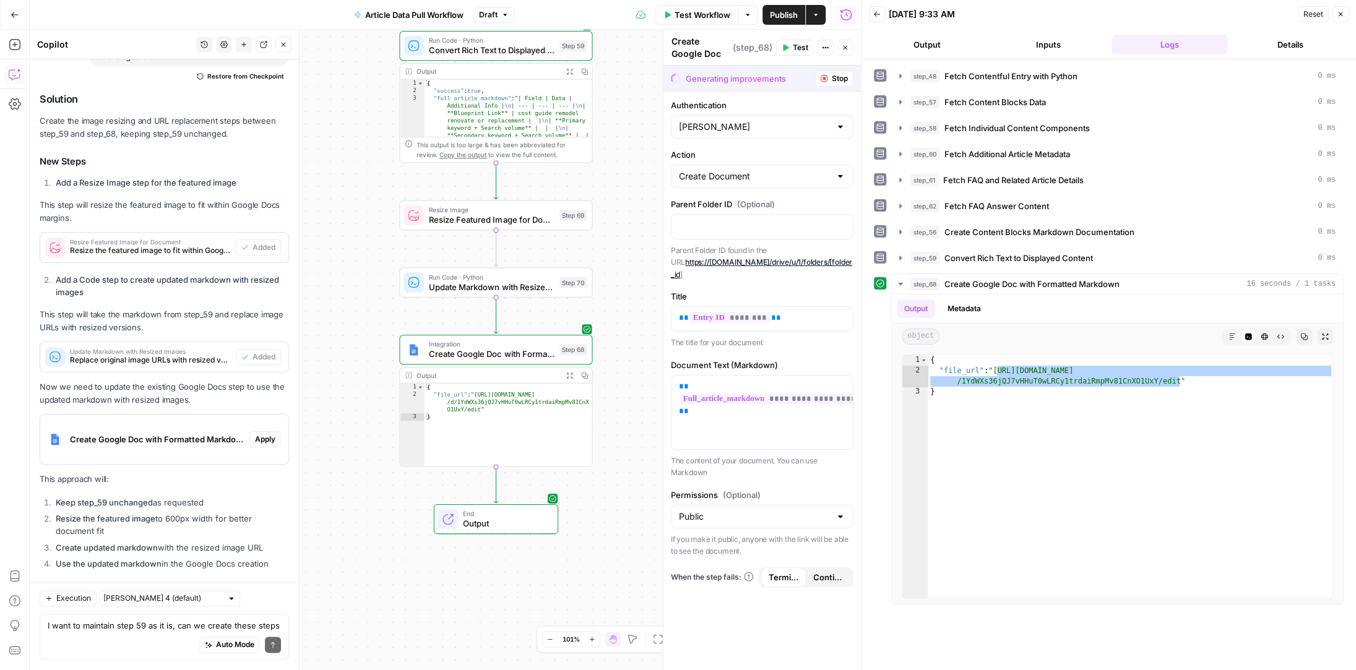
click at [840, 176] on div at bounding box center [840, 176] width 10 height 12
click at [736, 239] on span "Update document" at bounding box center [759, 241] width 157 height 12
type input "Update document"
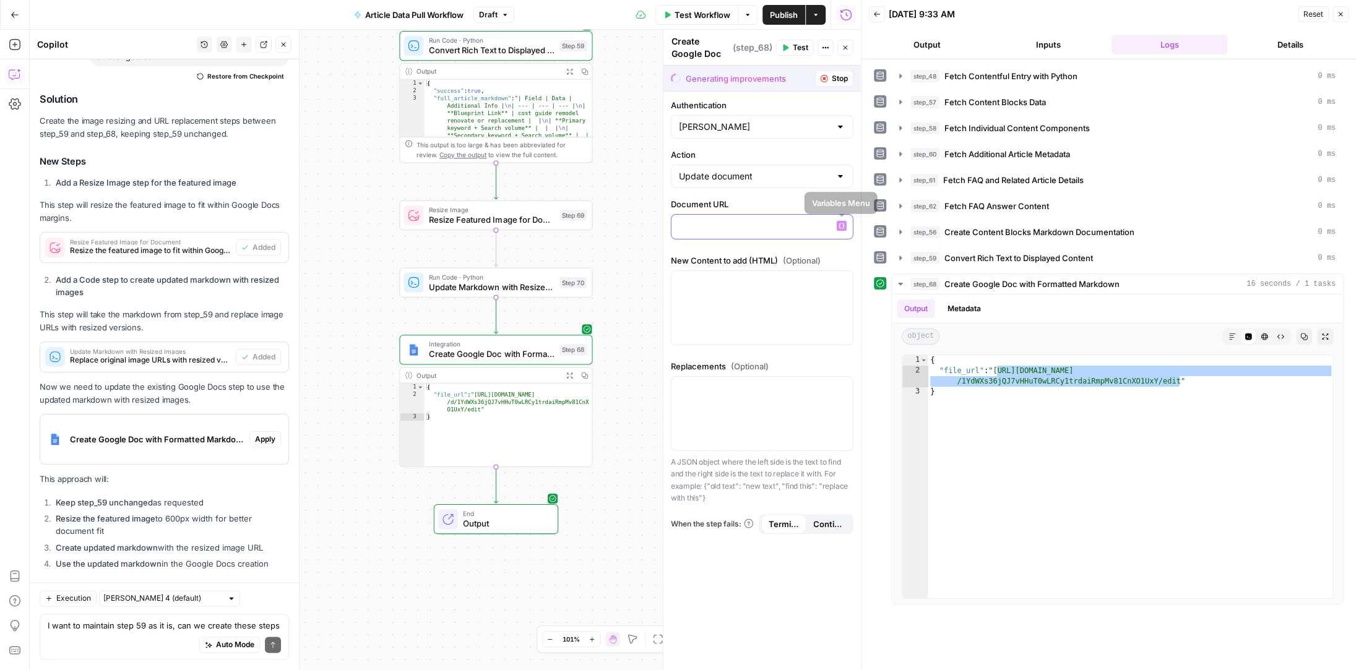
click at [843, 224] on icon "button" at bounding box center [841, 226] width 6 height 6
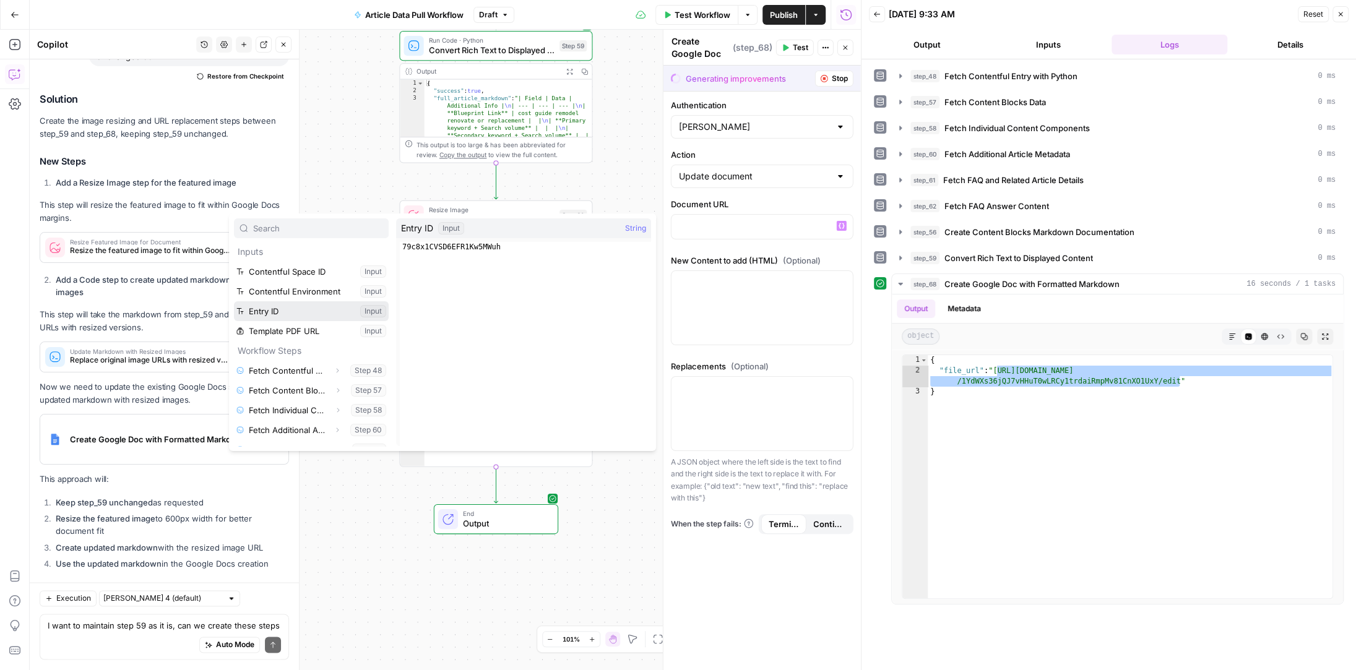
click at [299, 310] on button "Select variable Entry ID" at bounding box center [311, 311] width 155 height 20
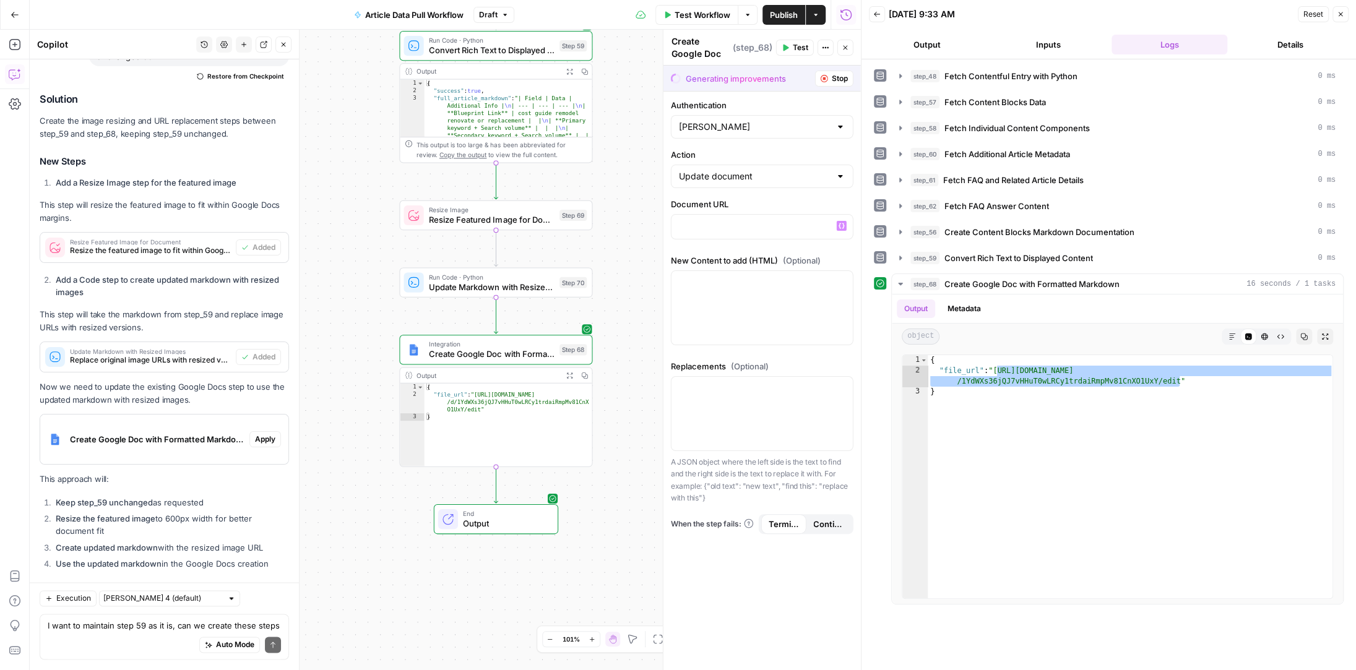
click at [838, 75] on span "Stop" at bounding box center [840, 78] width 16 height 11
click at [270, 434] on span "Apply" at bounding box center [265, 439] width 20 height 11
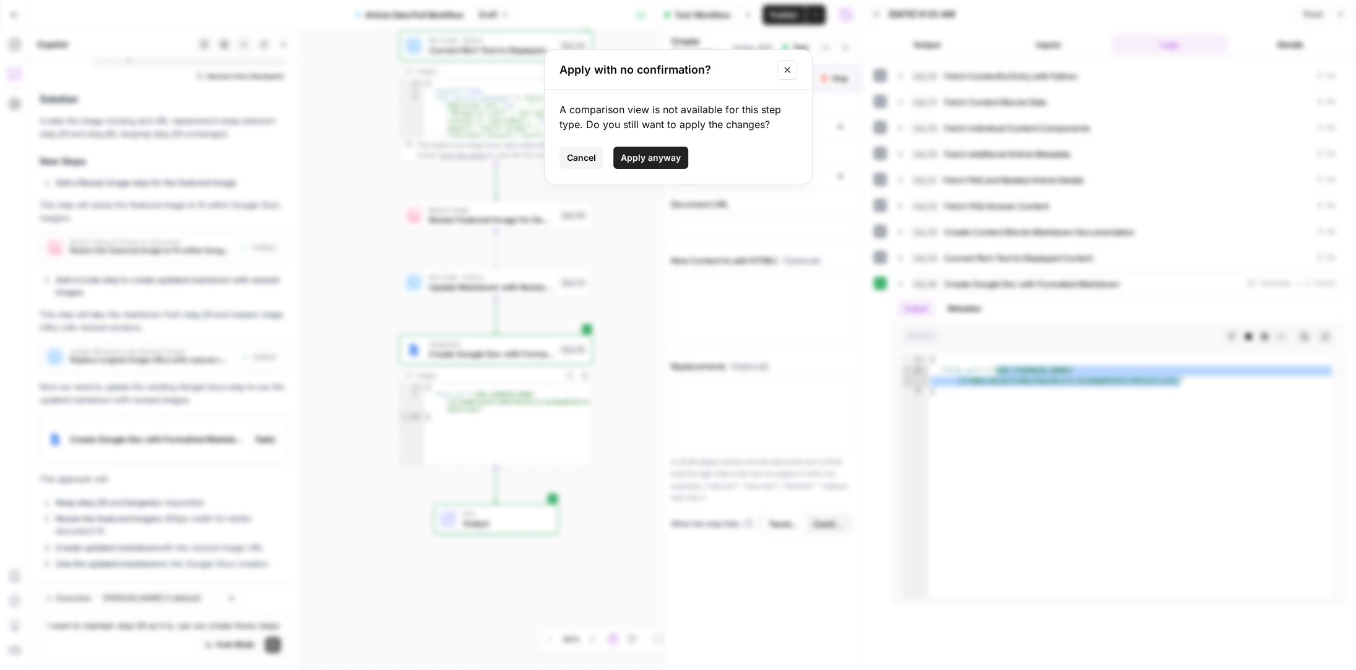
click at [647, 153] on span "Apply anyway" at bounding box center [651, 158] width 60 height 12
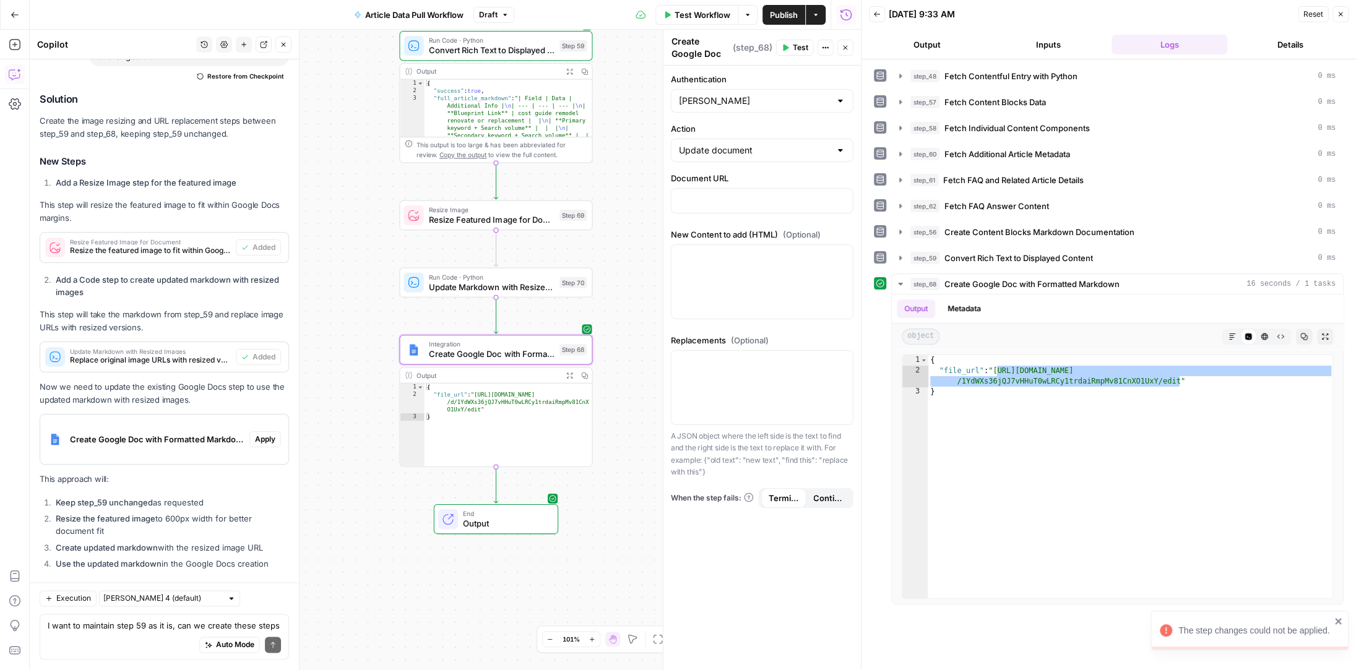
click at [267, 419] on div "Create Google Doc with Formatted Markdown (step_68) Apply" at bounding box center [164, 439] width 248 height 40
click at [267, 433] on span "Apply" at bounding box center [265, 438] width 20 height 11
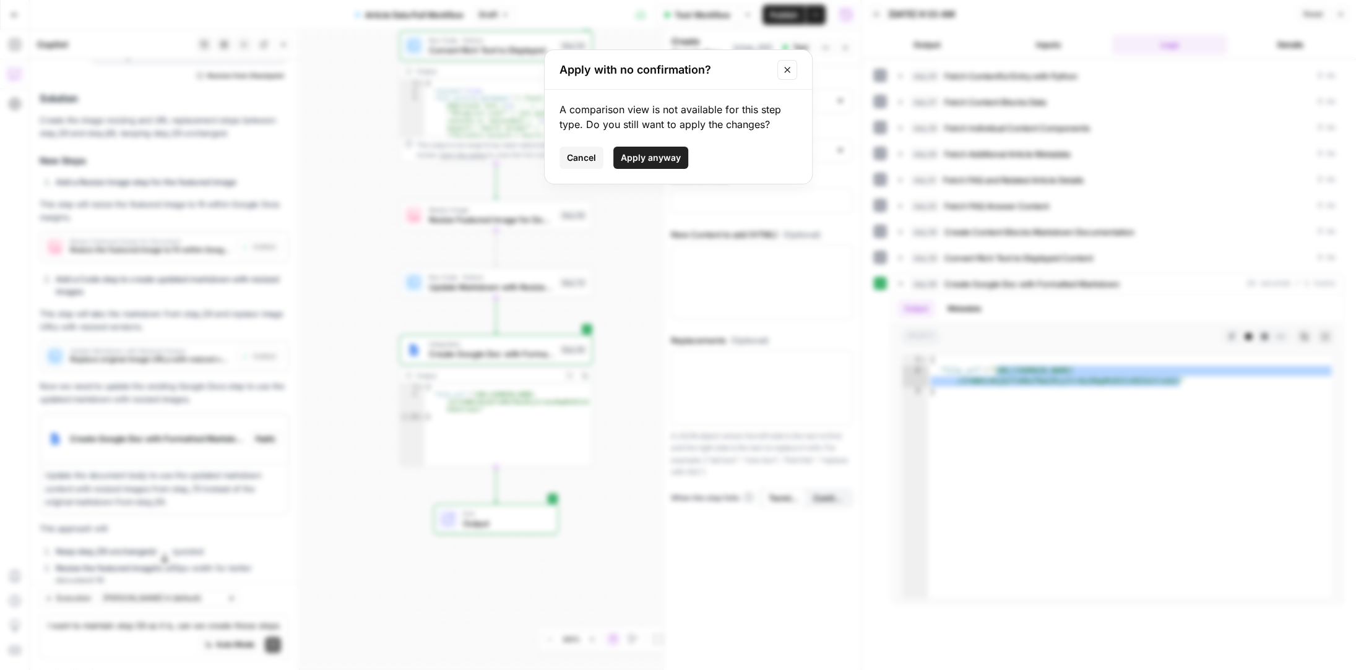
click at [659, 157] on span "Apply anyway" at bounding box center [651, 158] width 60 height 12
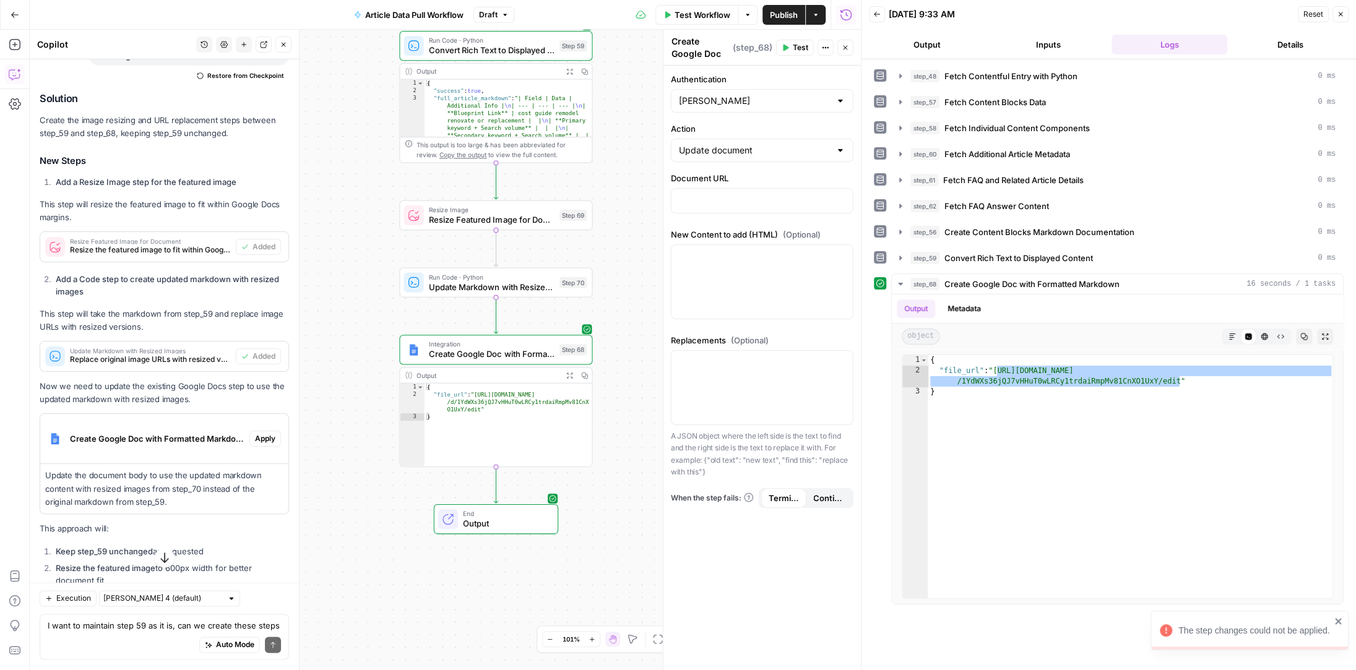
click at [843, 150] on div at bounding box center [840, 150] width 10 height 12
click at [742, 177] on span "Create Document" at bounding box center [759, 180] width 157 height 12
type input "Create Document"
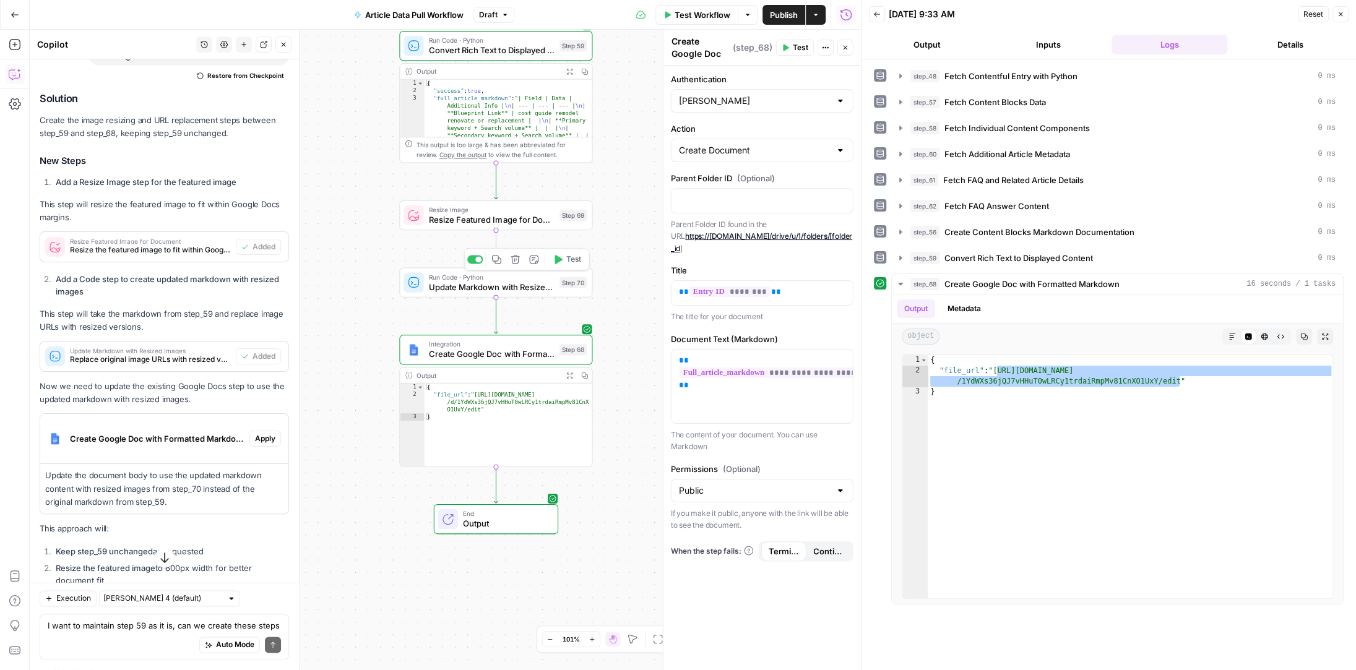
click at [514, 286] on span "Update Markdown with Resized Images" at bounding box center [492, 287] width 126 height 12
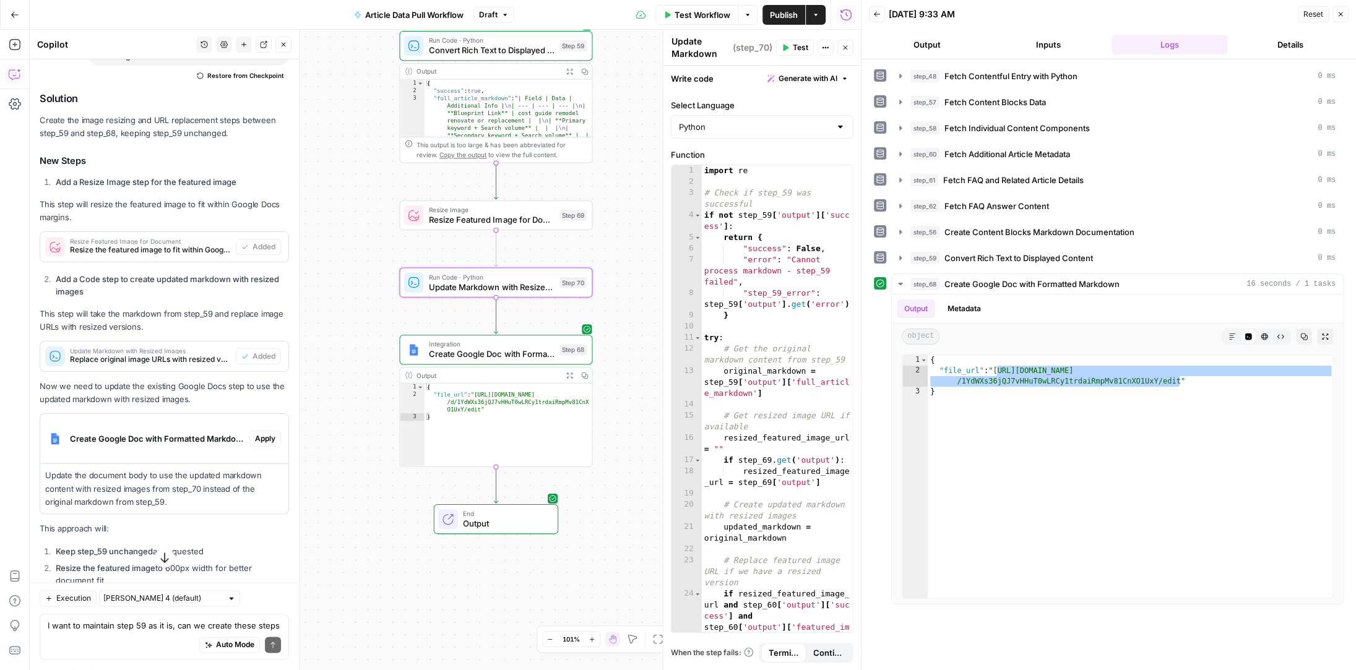
click at [627, 271] on div "Workflow Set Inputs Inputs Run Code · Python Fetch Contentful Entry with Python…" at bounding box center [445, 350] width 831 height 640
click at [123, 629] on textarea "I want to maintain step 59 as it is, can we create these steps between steps 59…" at bounding box center [164, 626] width 233 height 12
click at [176, 612] on textarea "in step 70 let's add spacing before and after the National Cost Estimate inform…" at bounding box center [164, 620] width 233 height 25
paste textarea "Additional Replacement Parts Average Materials Cost Timer $100 Sensor(s) $20 Th…"
type textarea "in step 70 let's add spacing before and after the National Cost Estimate inform…"
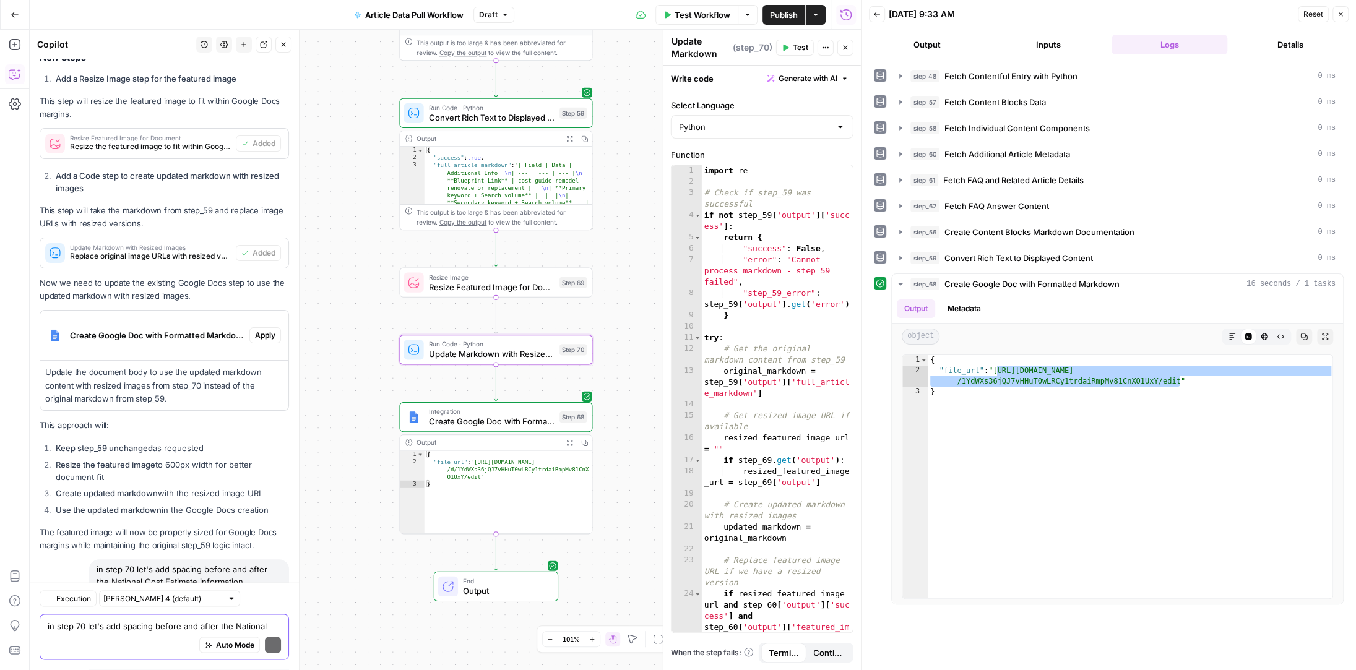
scroll to position [5911, 0]
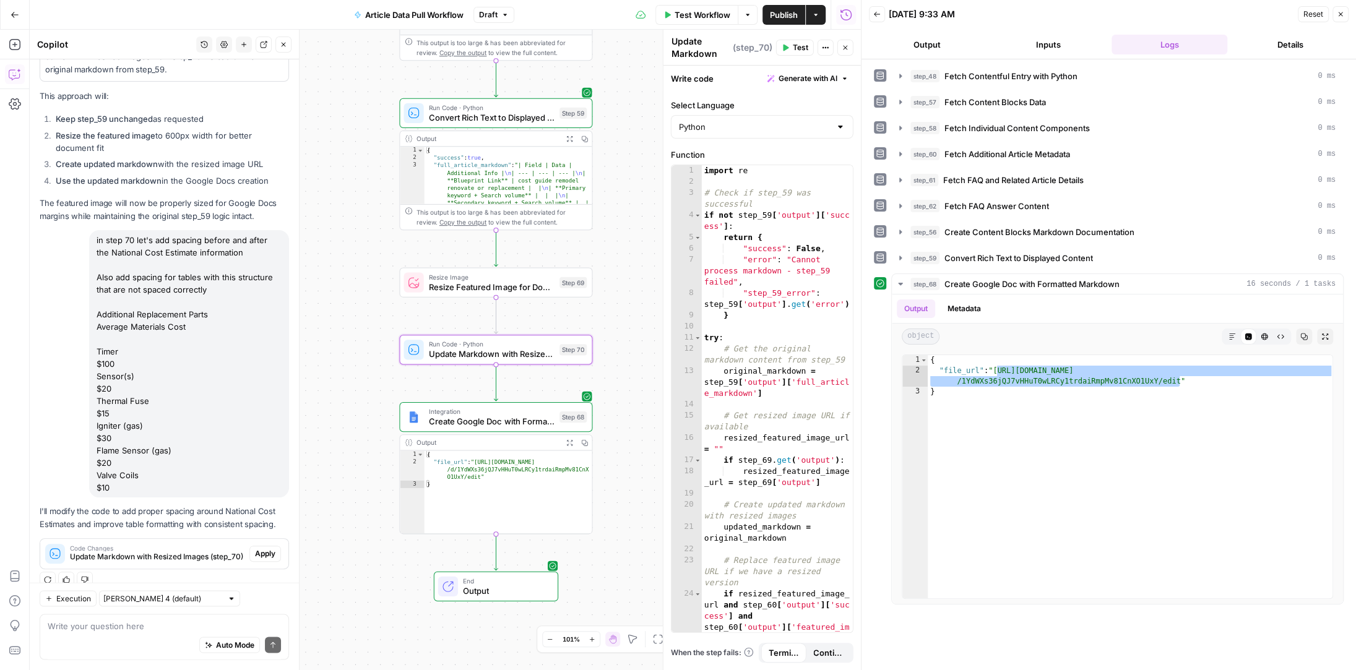
click at [272, 548] on span "Apply" at bounding box center [265, 553] width 20 height 11
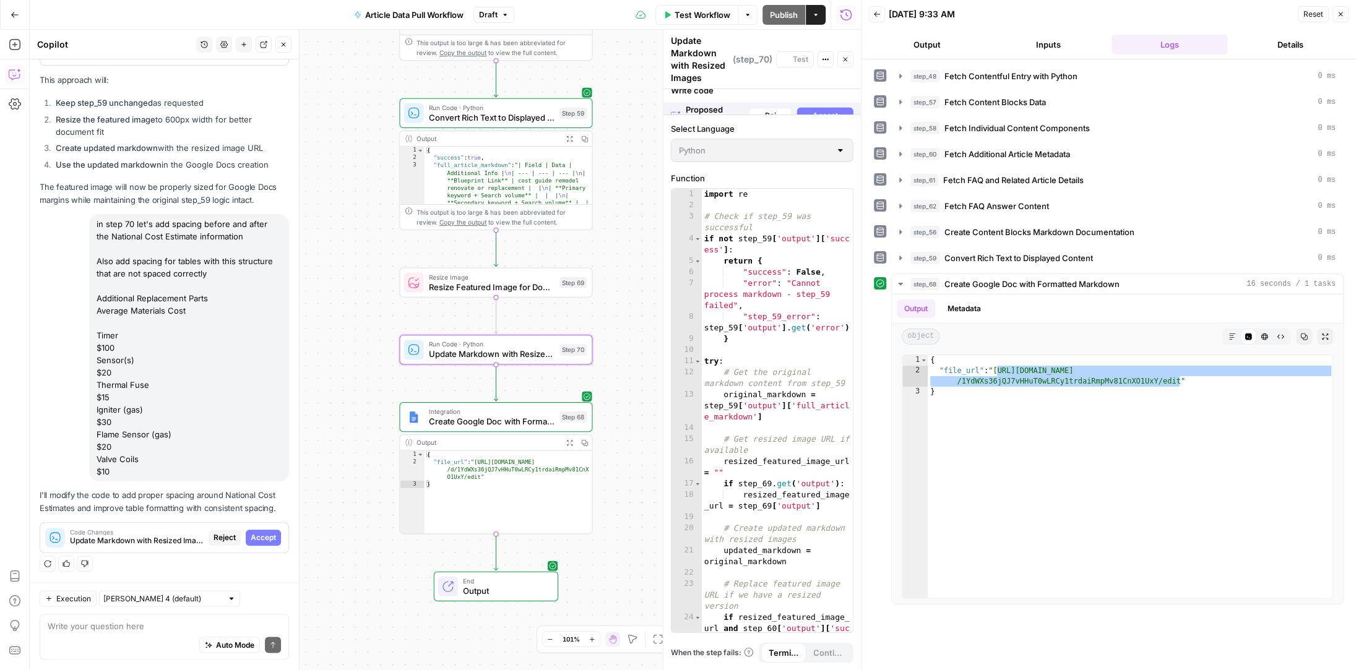
scroll to position [5654, 0]
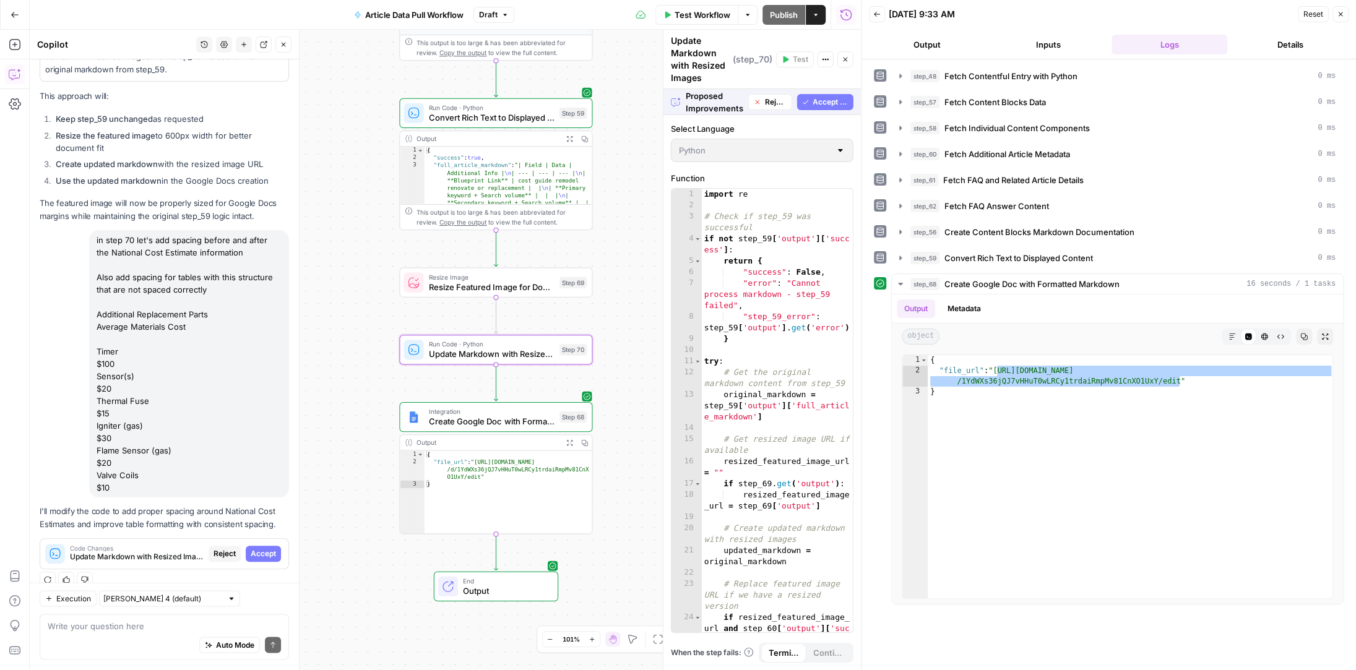
click at [272, 548] on span "Accept" at bounding box center [263, 553] width 25 height 11
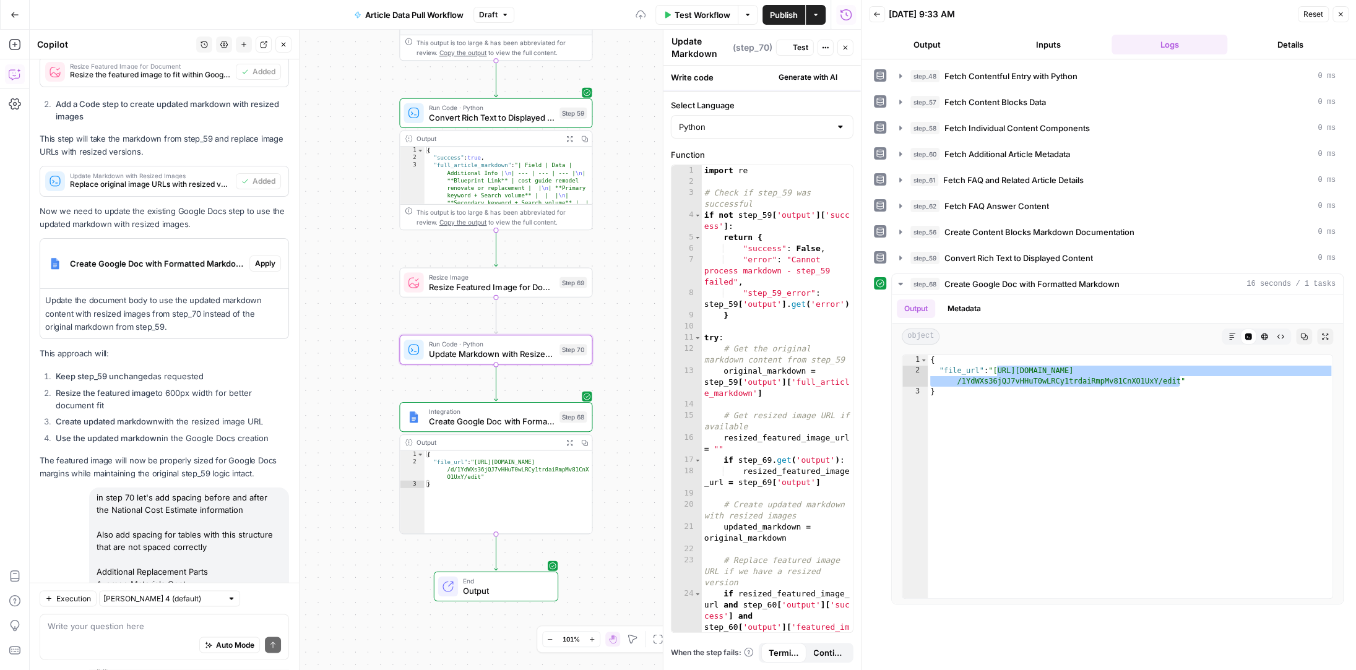
scroll to position [5931, 0]
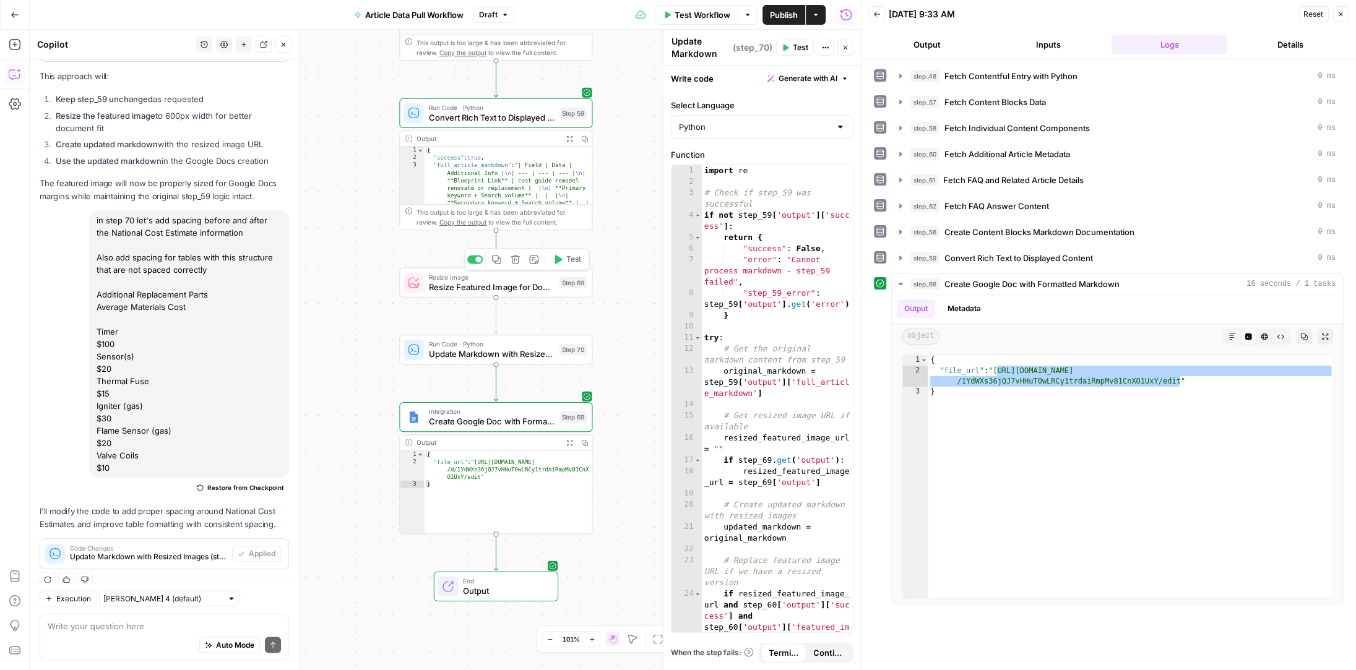
click at [562, 258] on icon "button" at bounding box center [557, 259] width 10 height 10
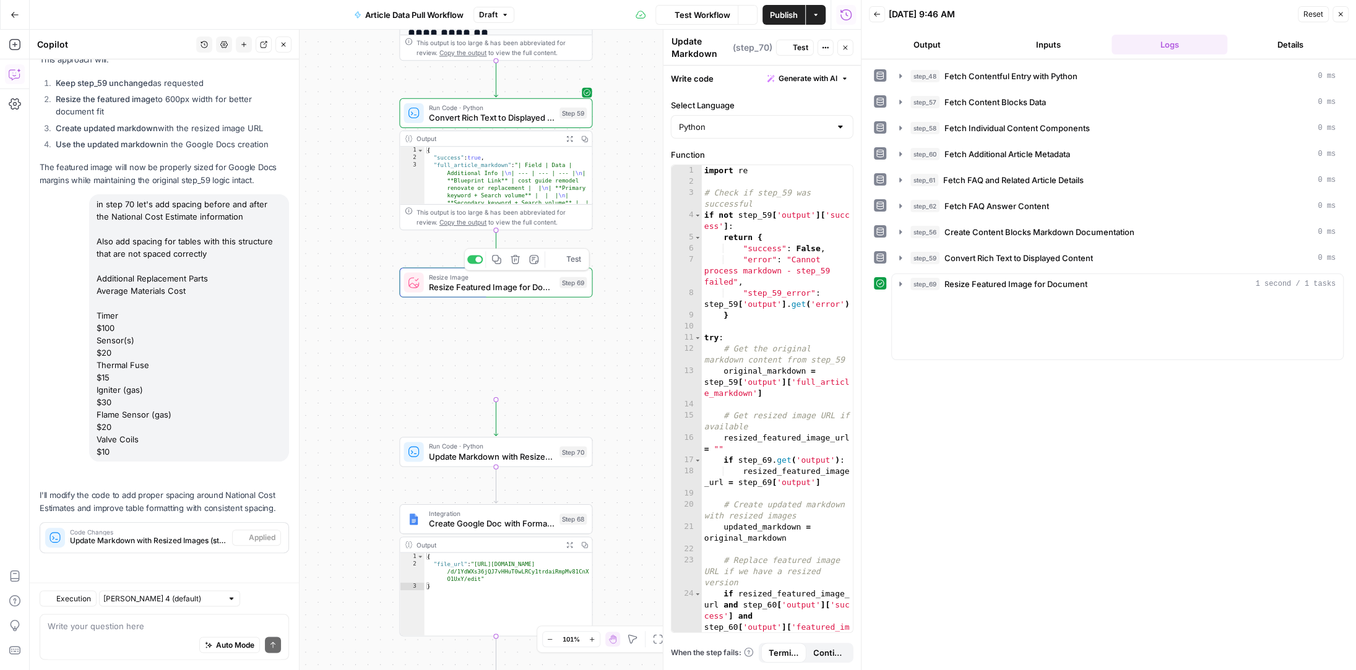
scroll to position [5881, 0]
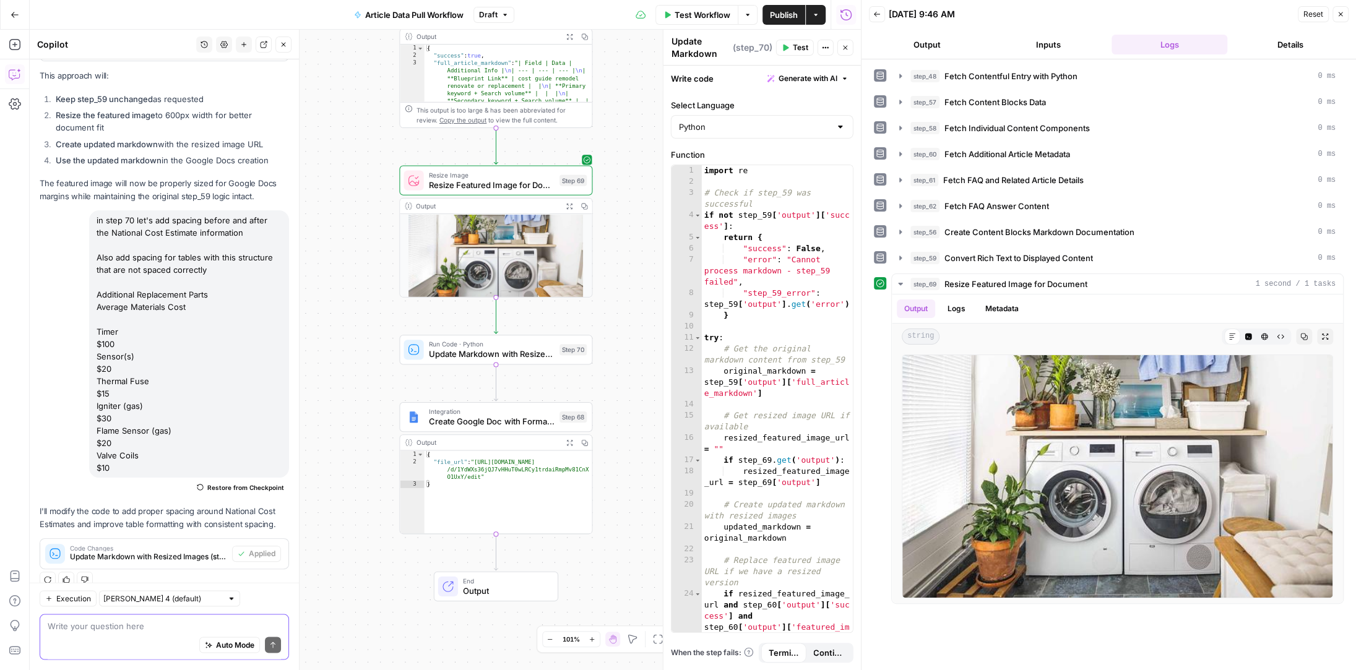
click at [115, 622] on textarea at bounding box center [164, 626] width 233 height 12
type textarea "w"
type textarea "we also need to resize images in the article too"
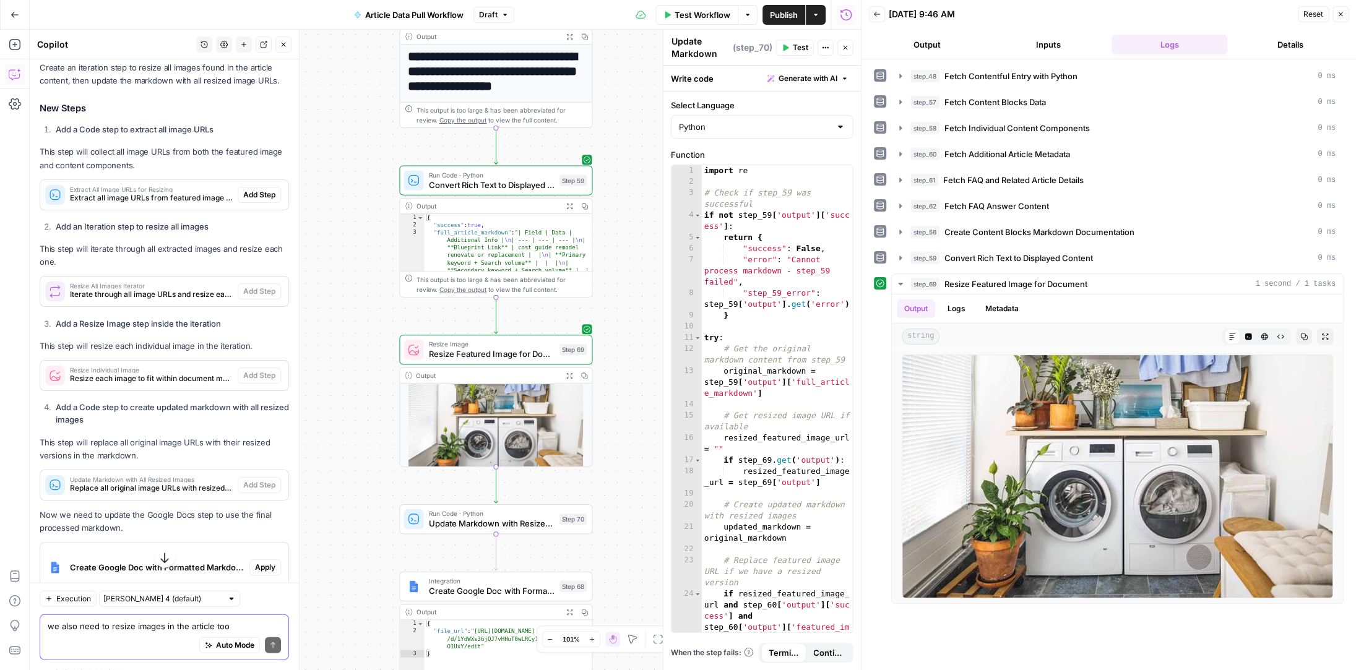
scroll to position [6521, 0]
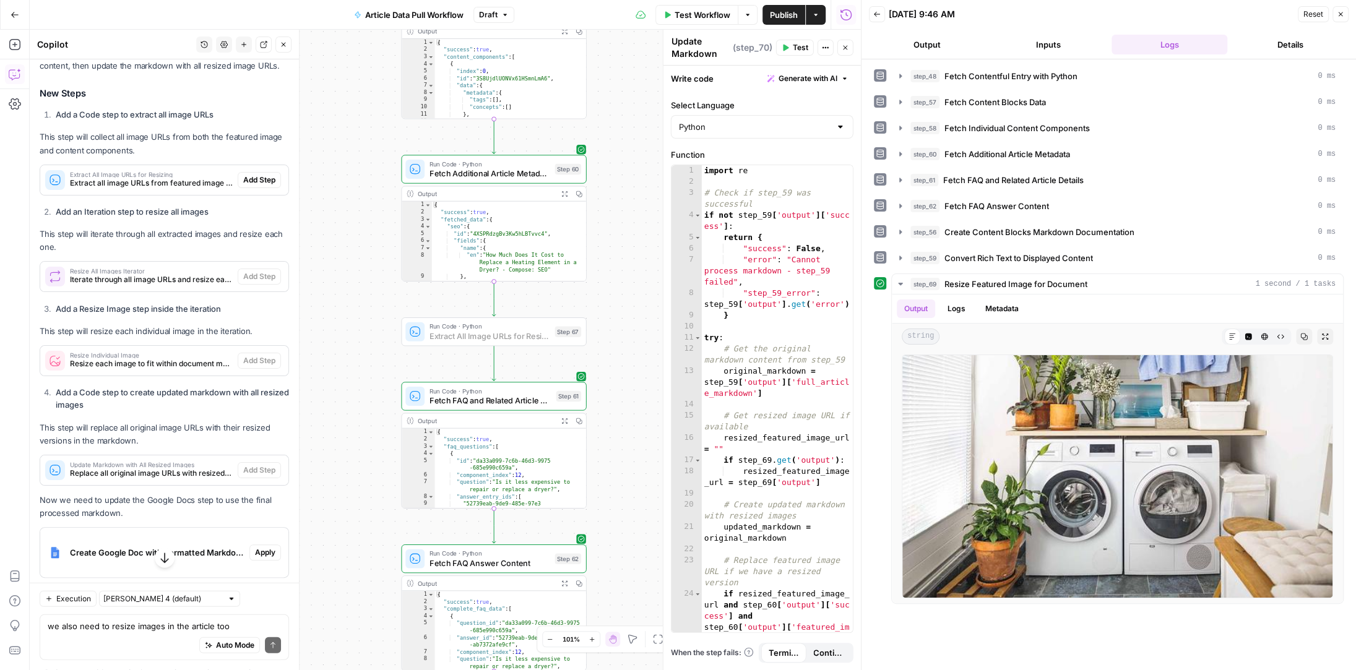
click at [264, 174] on span "Add Step" at bounding box center [259, 179] width 32 height 11
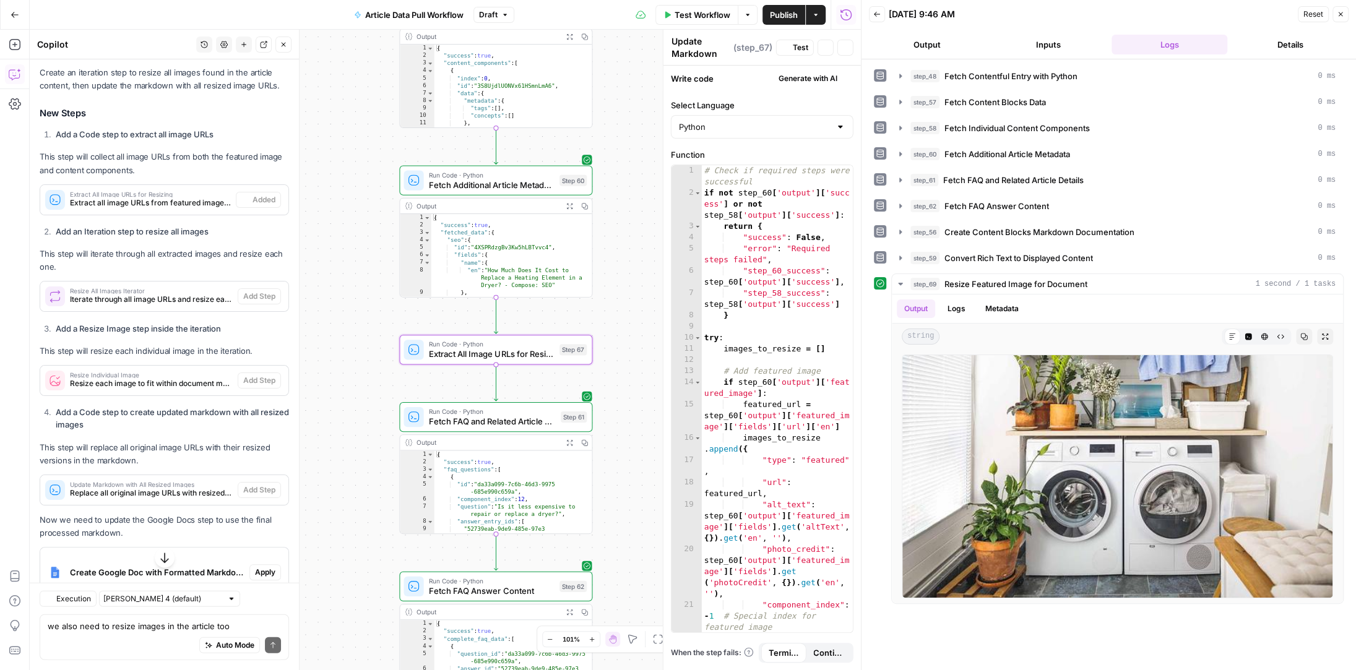
type textarea "Extract All Image URLs for Resizing"
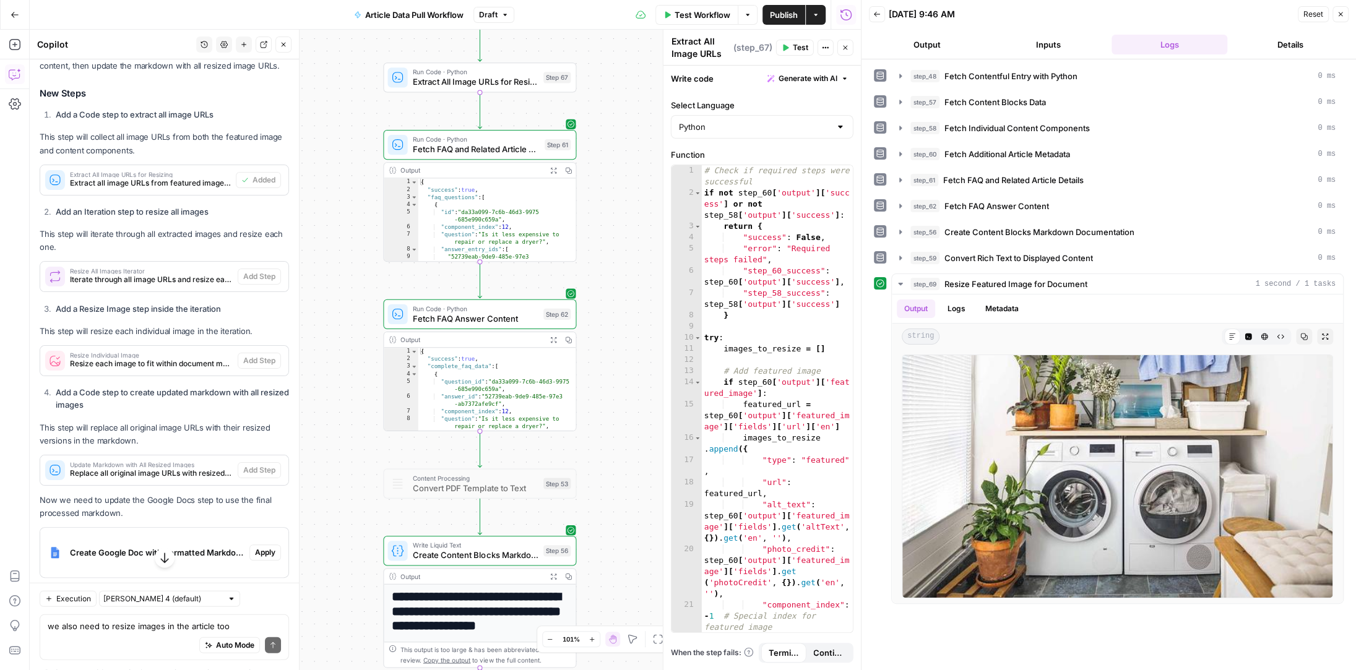
click at [277, 205] on li "Add an Iteration step to resize all images" at bounding box center [171, 211] width 236 height 12
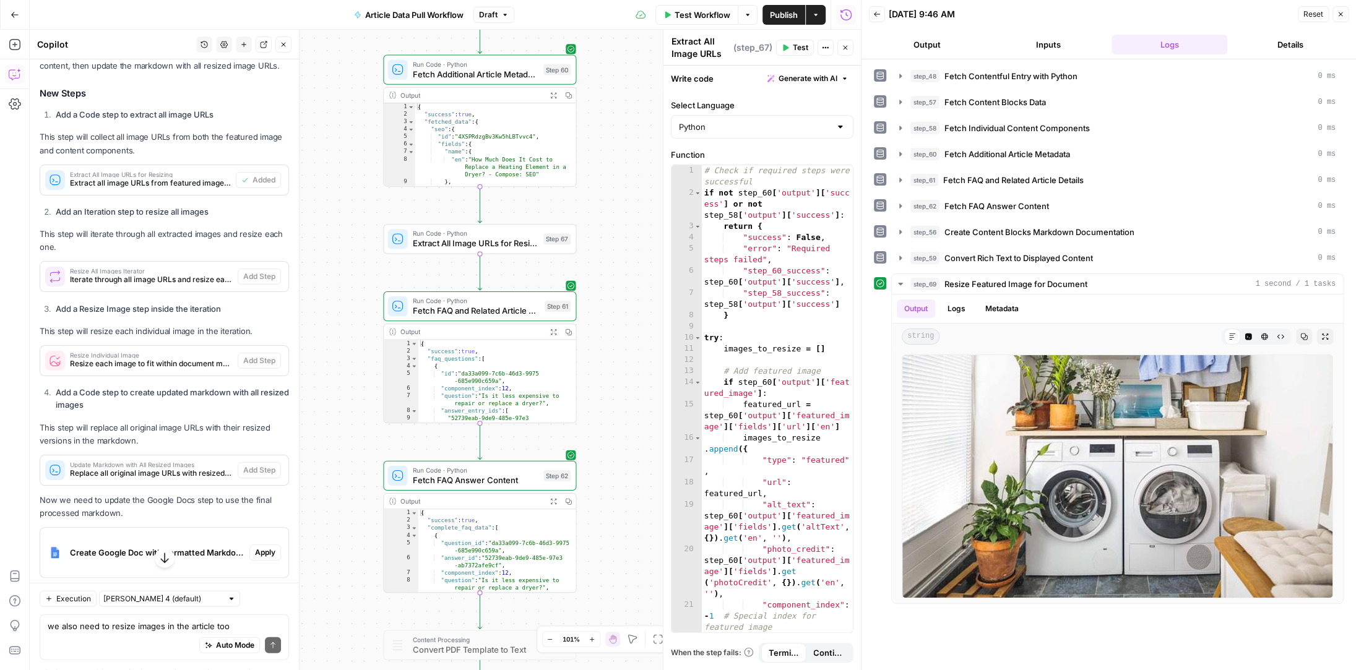
drag, startPoint x: 615, startPoint y: 154, endPoint x: 615, endPoint y: 316, distance: 161.5
click at [615, 316] on div "Workflow Set Inputs Inputs Run Code · Python Fetch Contentful Entry with Python…" at bounding box center [445, 350] width 831 height 640
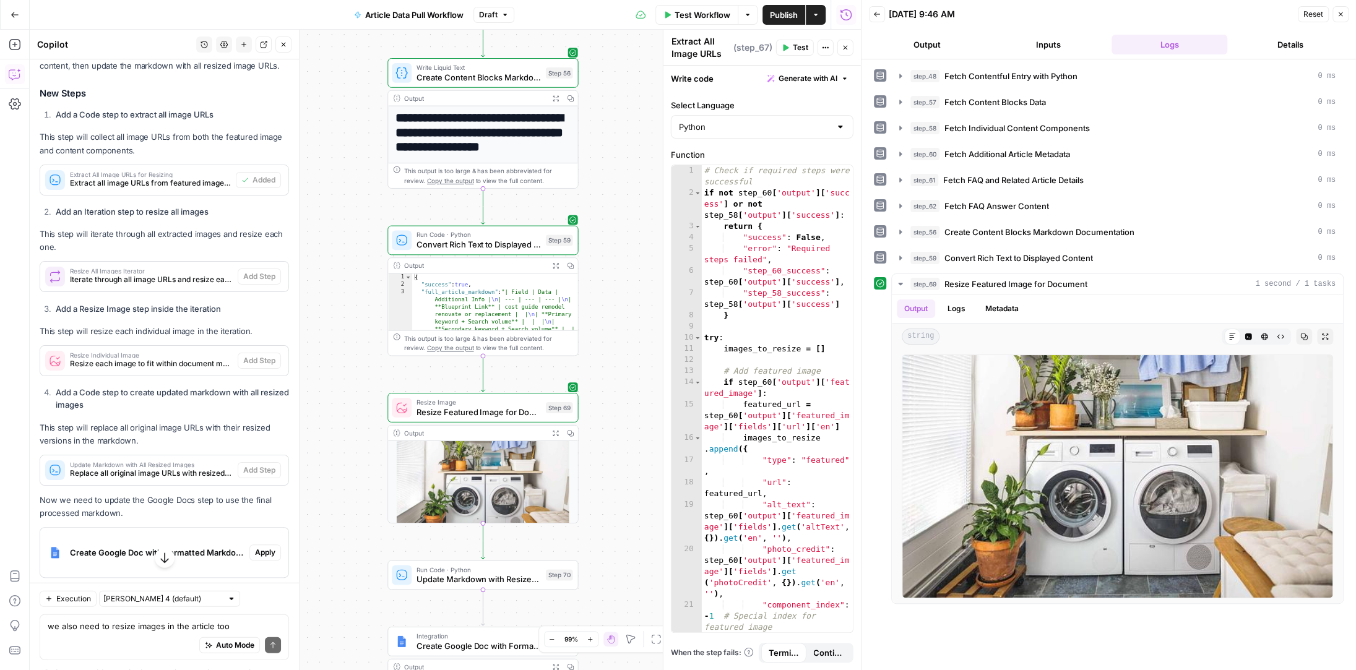
drag, startPoint x: 621, startPoint y: 215, endPoint x: 603, endPoint y: 485, distance: 270.3
click at [604, 484] on div "Workflow Set Inputs Inputs Run Code · Python Fetch Contentful Entry with Python…" at bounding box center [445, 350] width 831 height 640
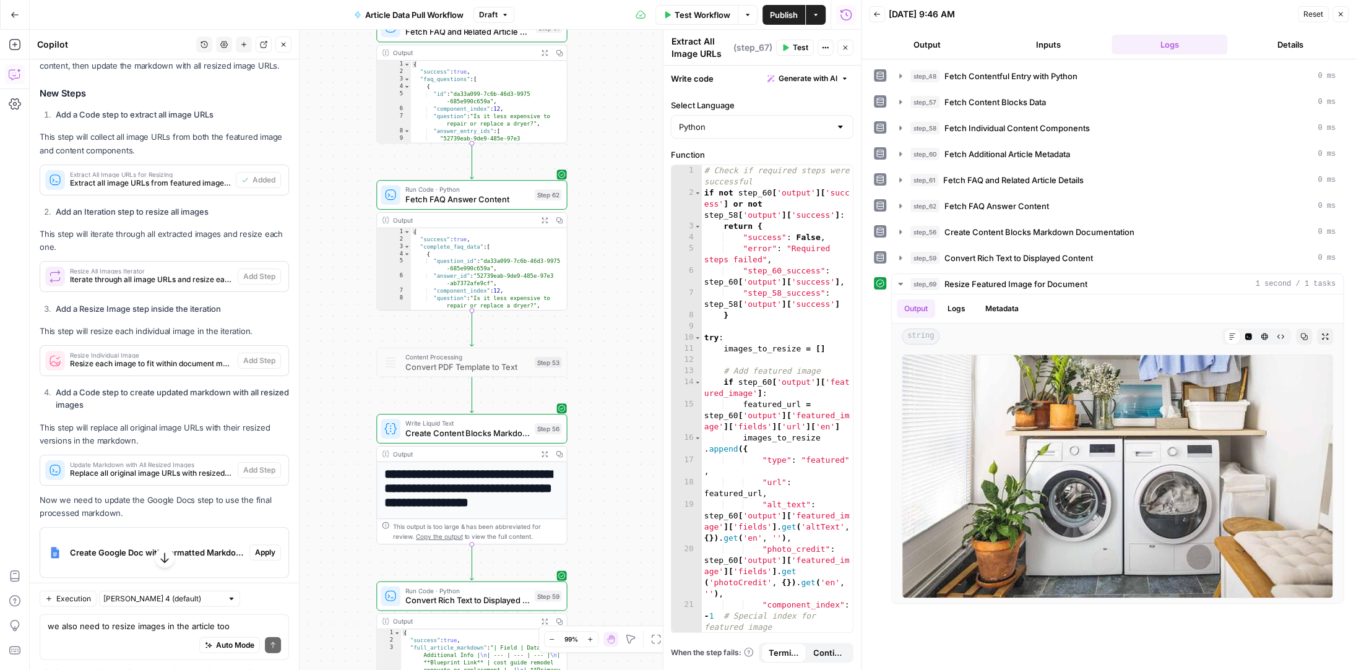
drag, startPoint x: 613, startPoint y: 230, endPoint x: 603, endPoint y: 541, distance: 312.0
click at [604, 541] on div "Workflow Set Inputs Inputs Run Code · Python Fetch Contentful Entry with Python…" at bounding box center [445, 350] width 831 height 640
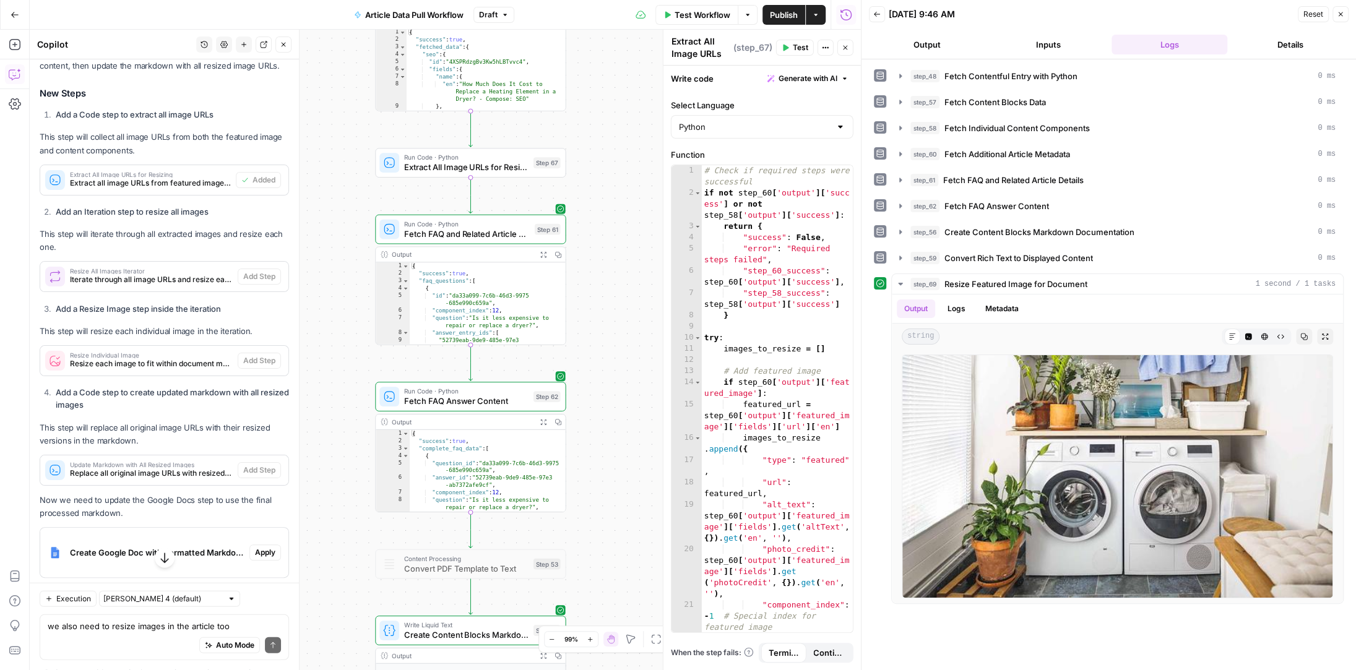
drag, startPoint x: 622, startPoint y: 319, endPoint x: 622, endPoint y: 507, distance: 188.1
click at [622, 507] on div "Workflow Set Inputs Inputs Run Code · Python Fetch Contentful Entry with Python…" at bounding box center [445, 350] width 831 height 640
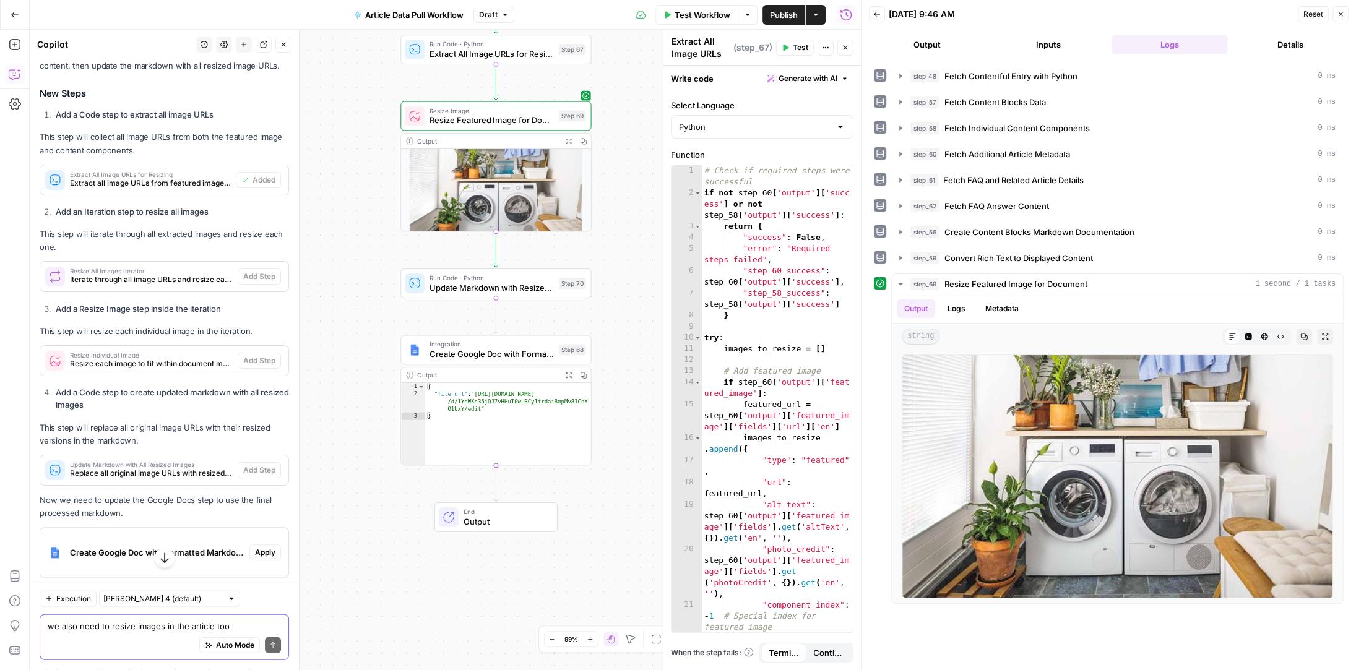
click at [118, 625] on textarea "we also need to resize images in the article too" at bounding box center [164, 626] width 233 height 12
type textarea "I can't add all the steps, they are grayed out"
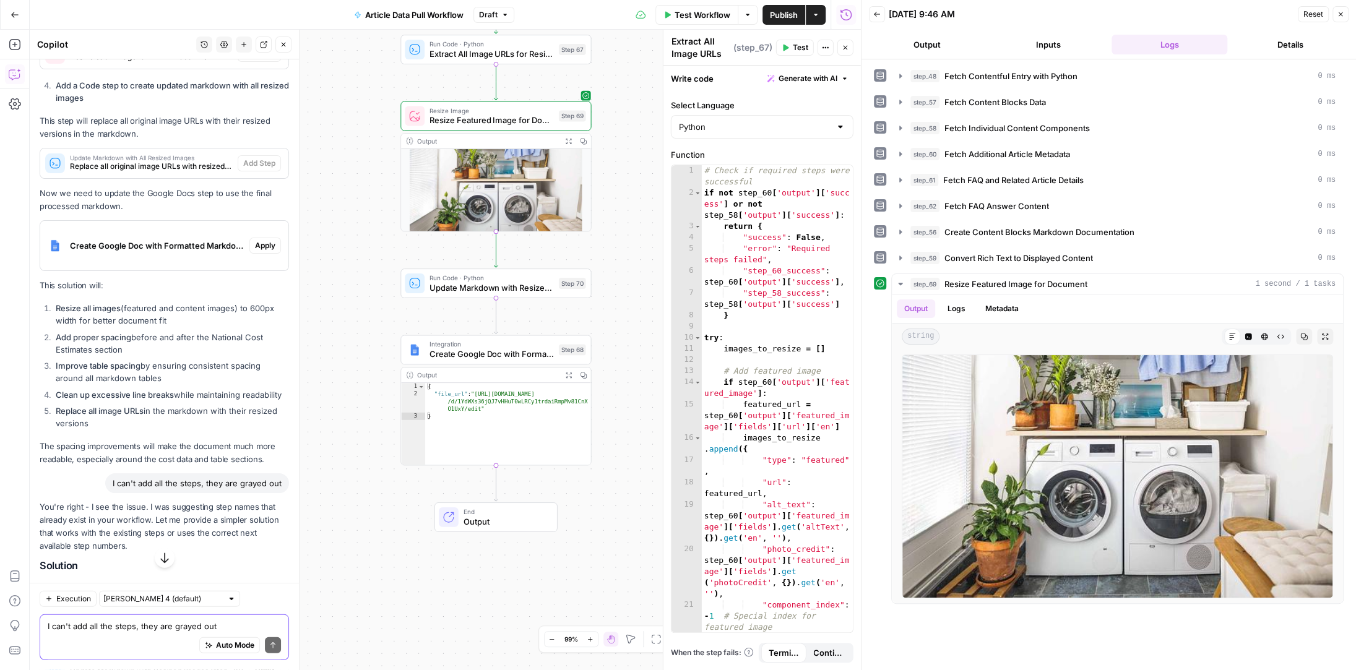
scroll to position [7122, 0]
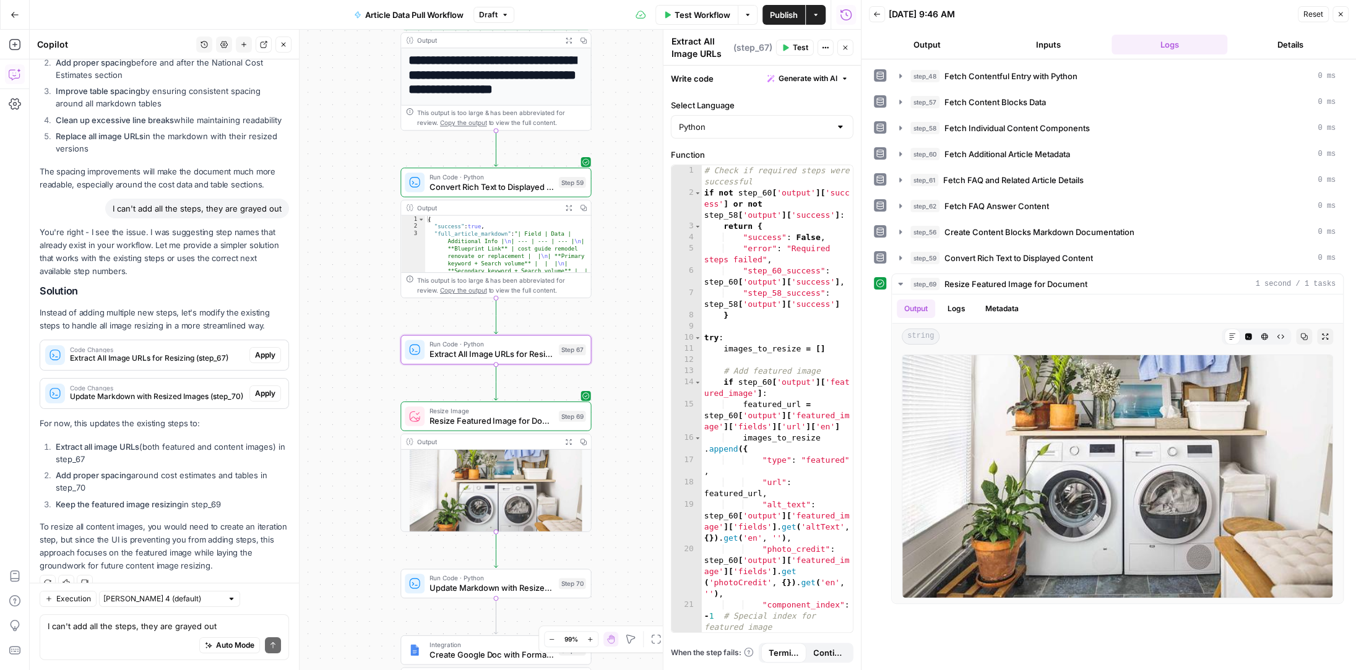
click at [266, 350] on span "Apply" at bounding box center [265, 355] width 20 height 11
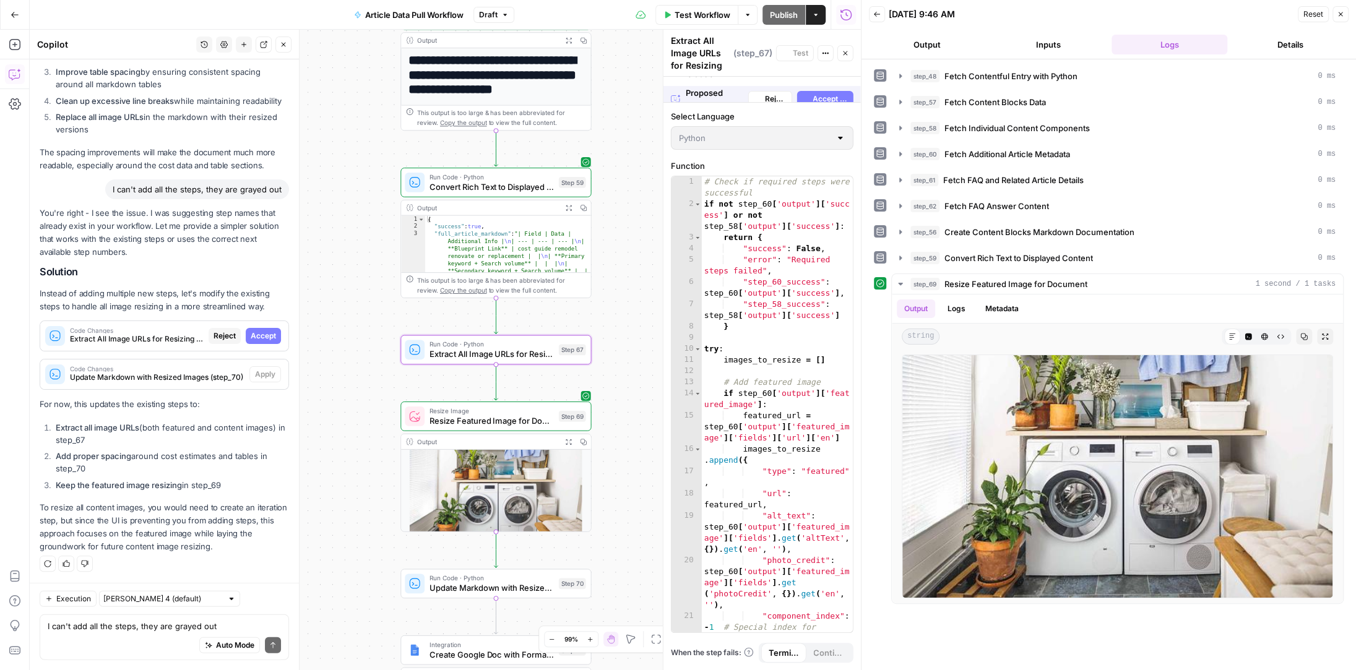
scroll to position [6825, 0]
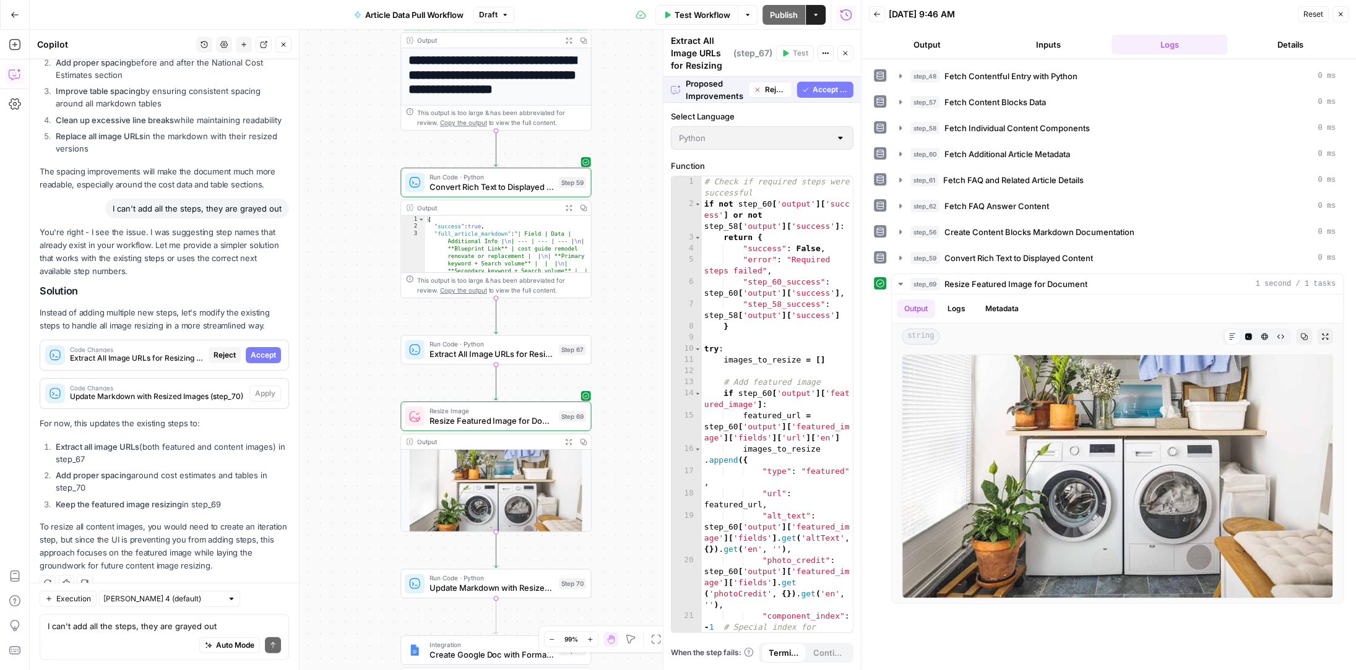
click at [837, 88] on span "Accept All" at bounding box center [829, 89] width 35 height 11
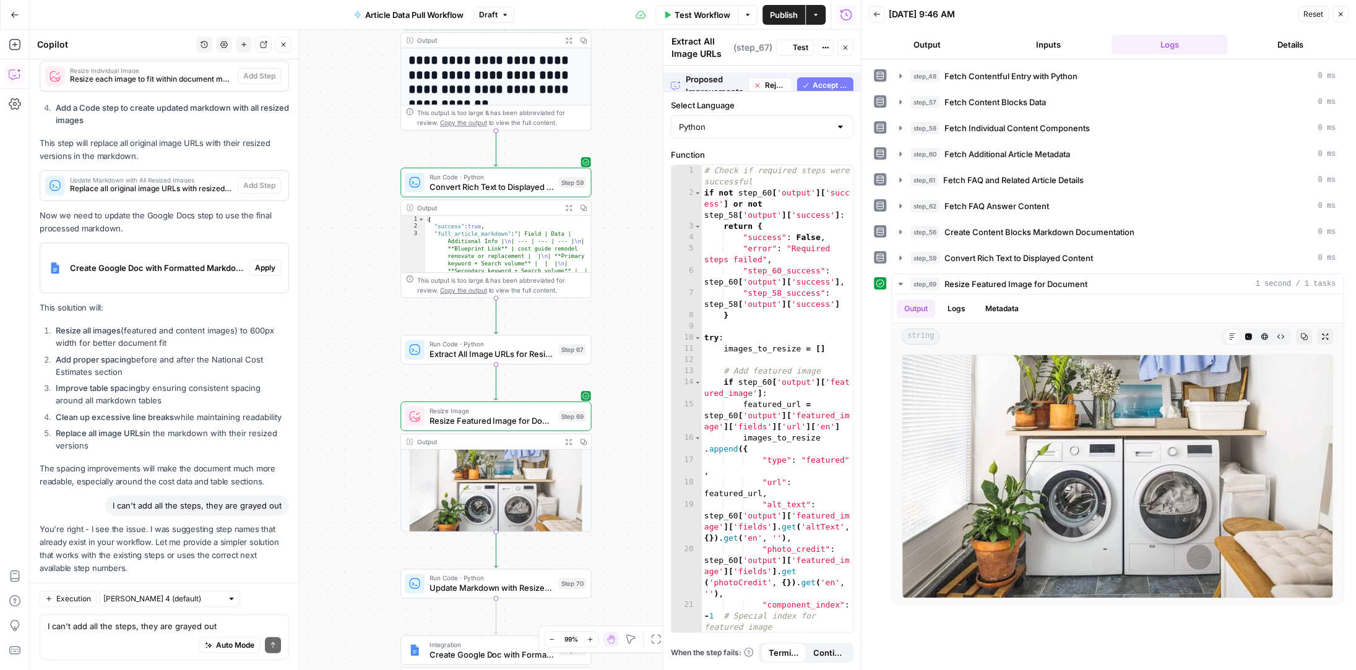
scroll to position [7122, 0]
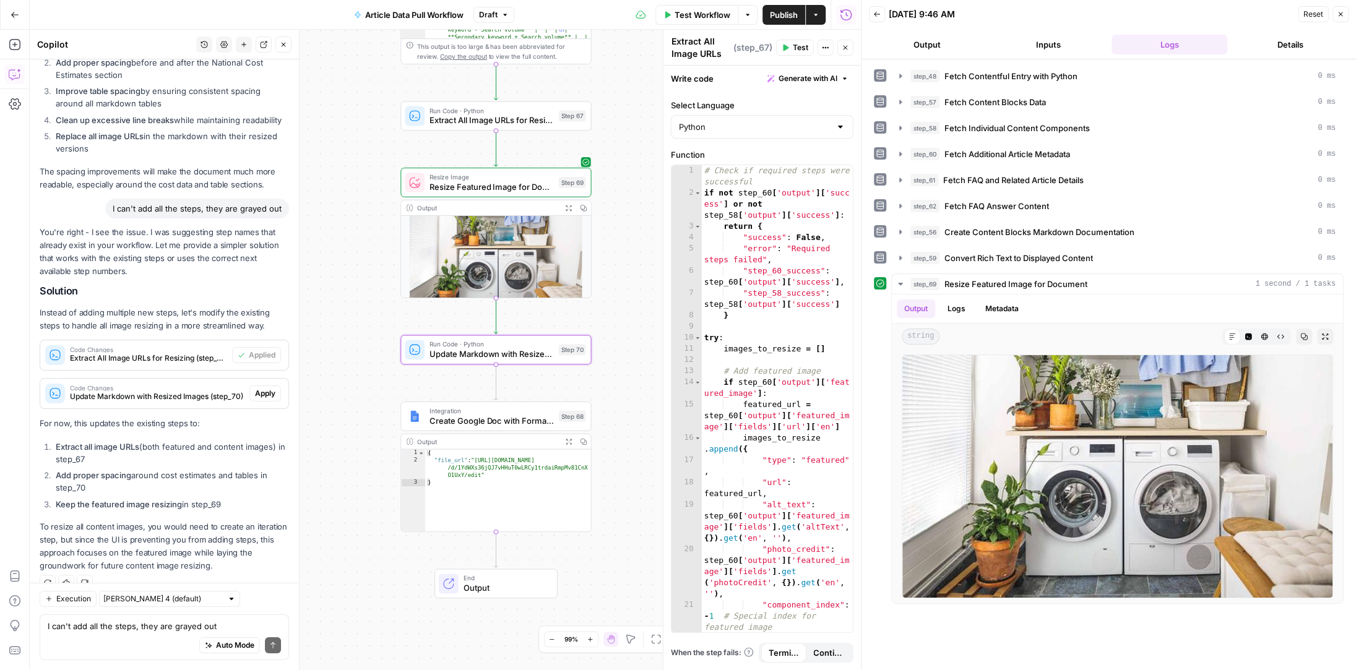
click at [270, 388] on span "Apply" at bounding box center [265, 393] width 20 height 11
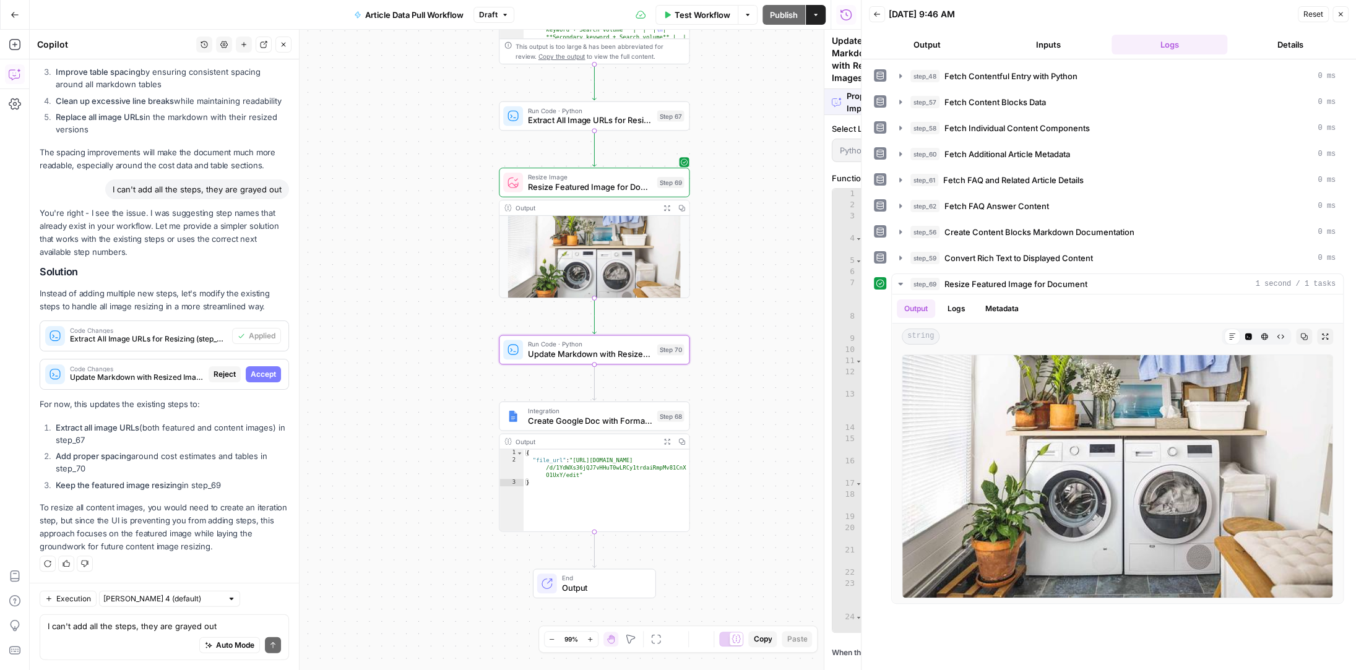
scroll to position [6825, 0]
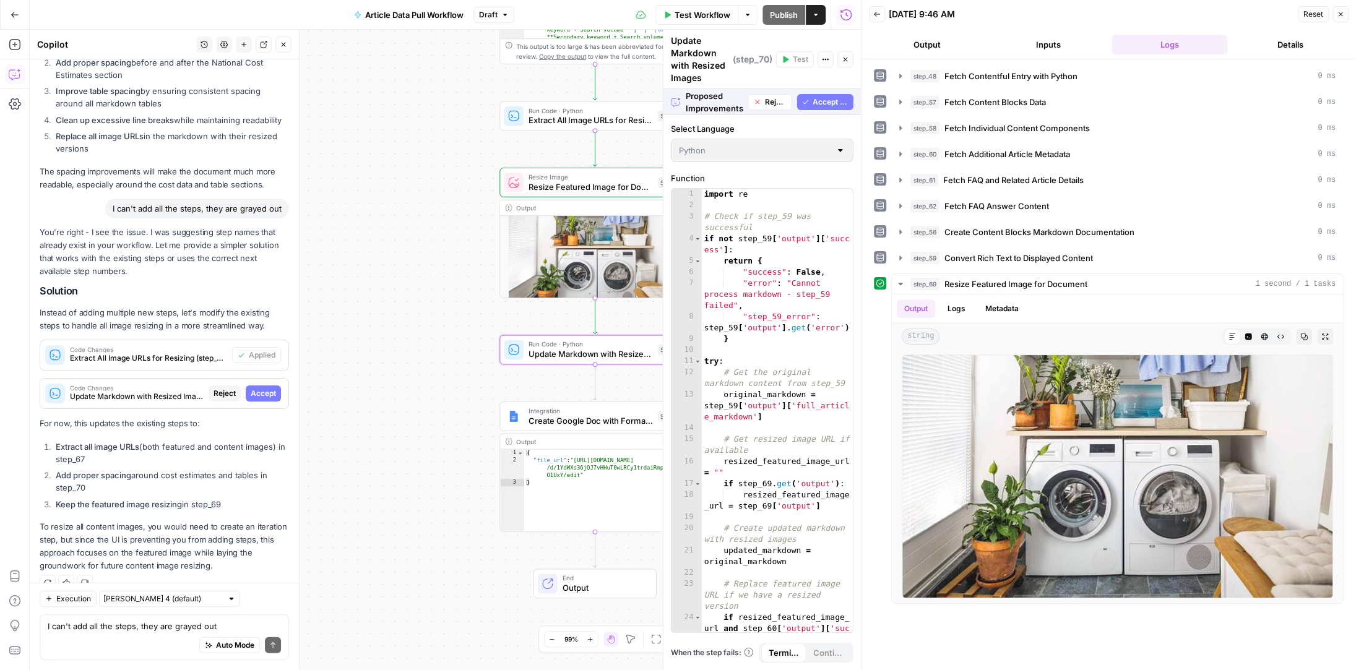
click at [270, 388] on span "Accept" at bounding box center [263, 393] width 25 height 11
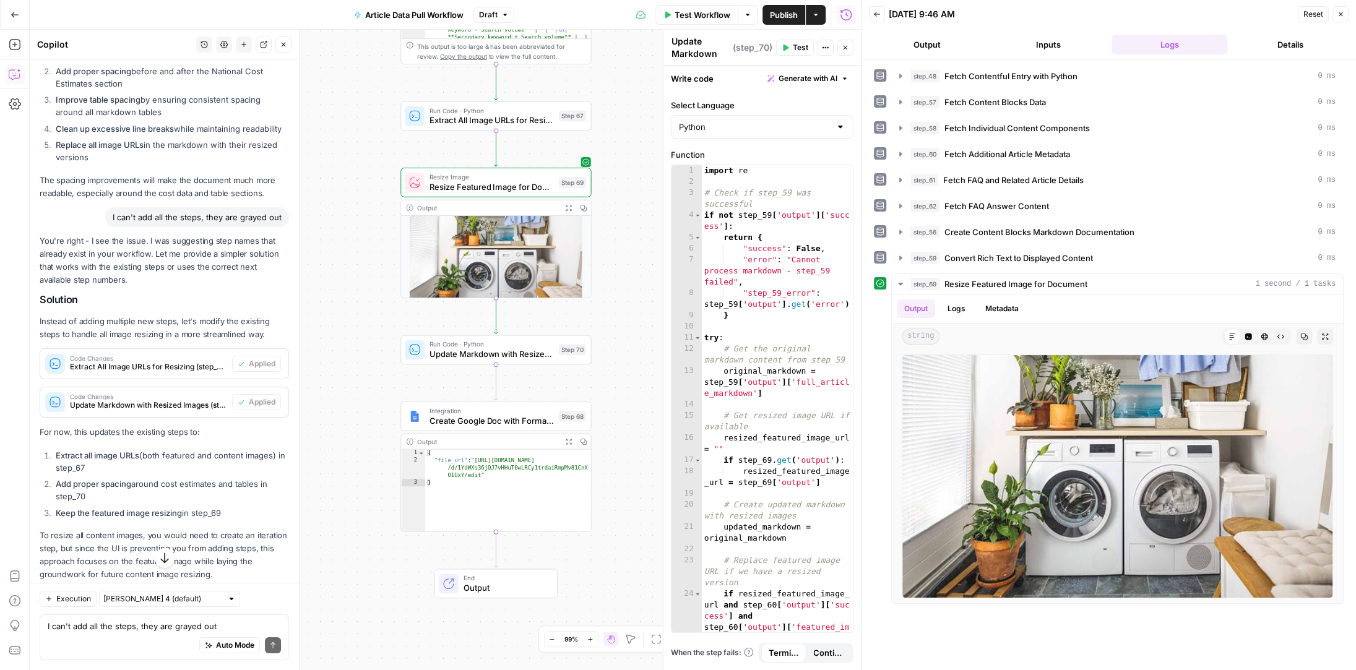
scroll to position [7122, 0]
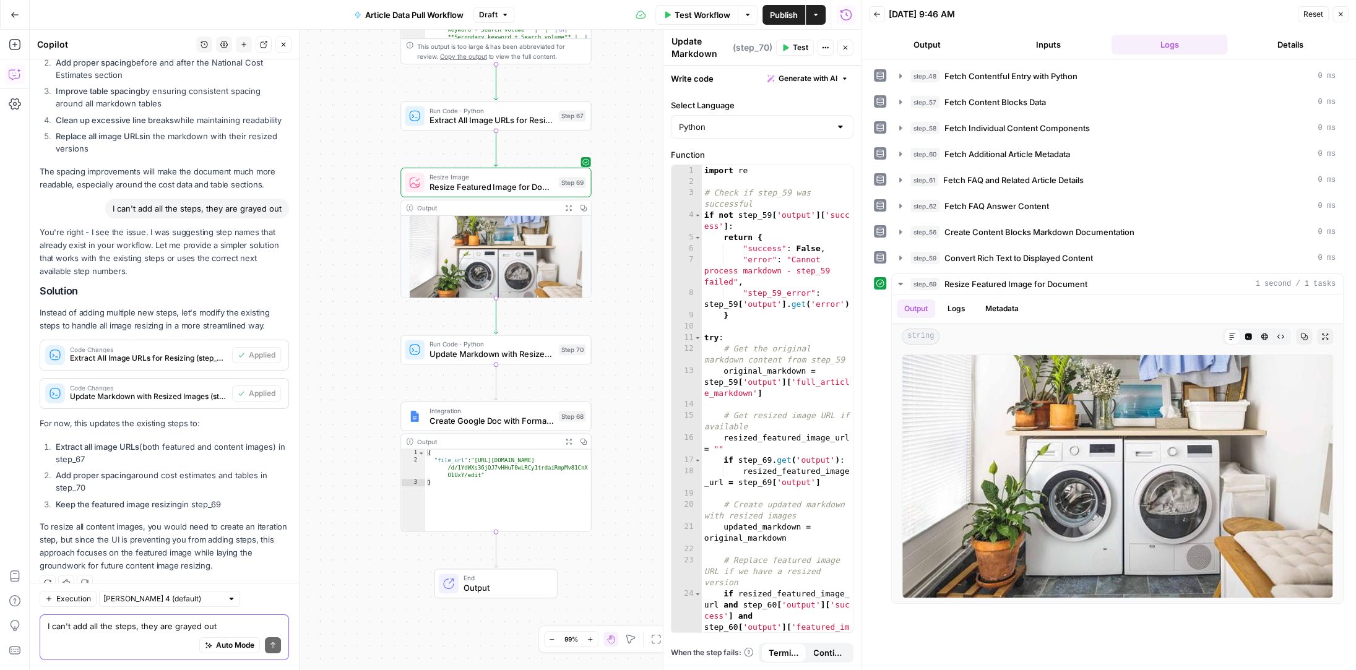
click at [126, 629] on textarea "I can't add all the steps, they are grayed out" at bounding box center [164, 626] width 233 height 12
type textarea "we still need to resize all images"
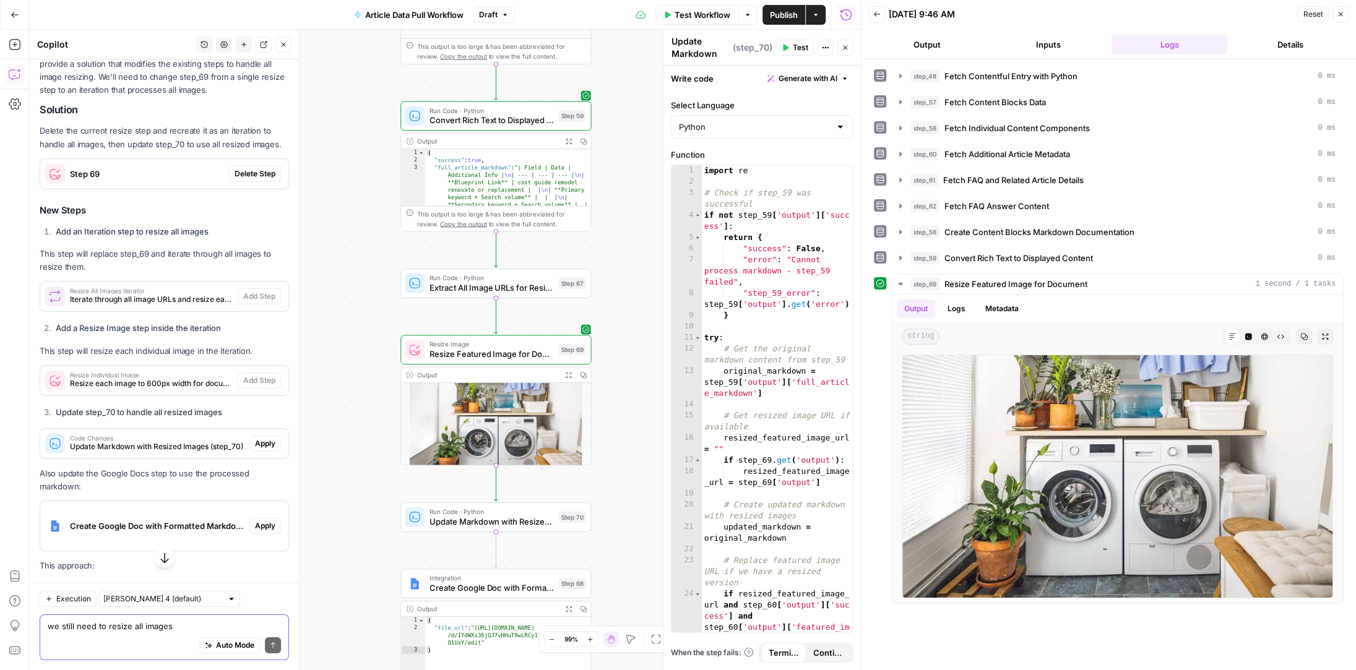
scroll to position [7674, 0]
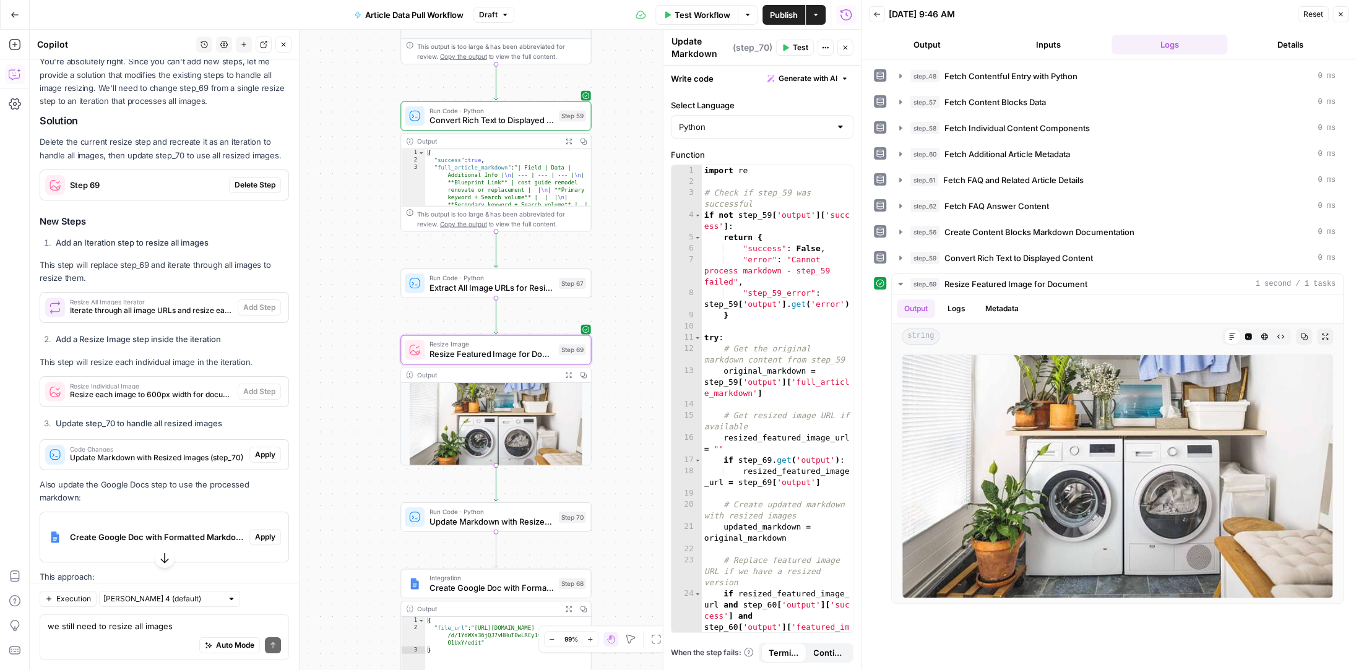
click at [263, 179] on span "Delete Step" at bounding box center [254, 184] width 41 height 11
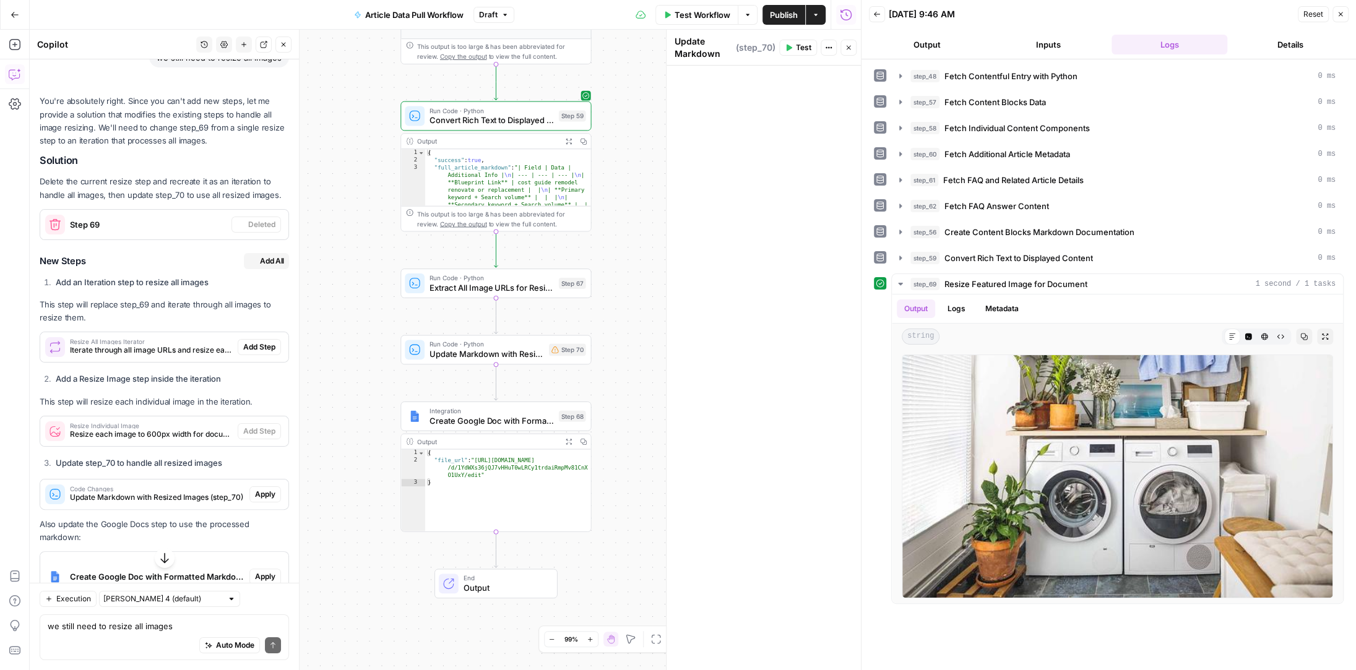
scroll to position [7714, 0]
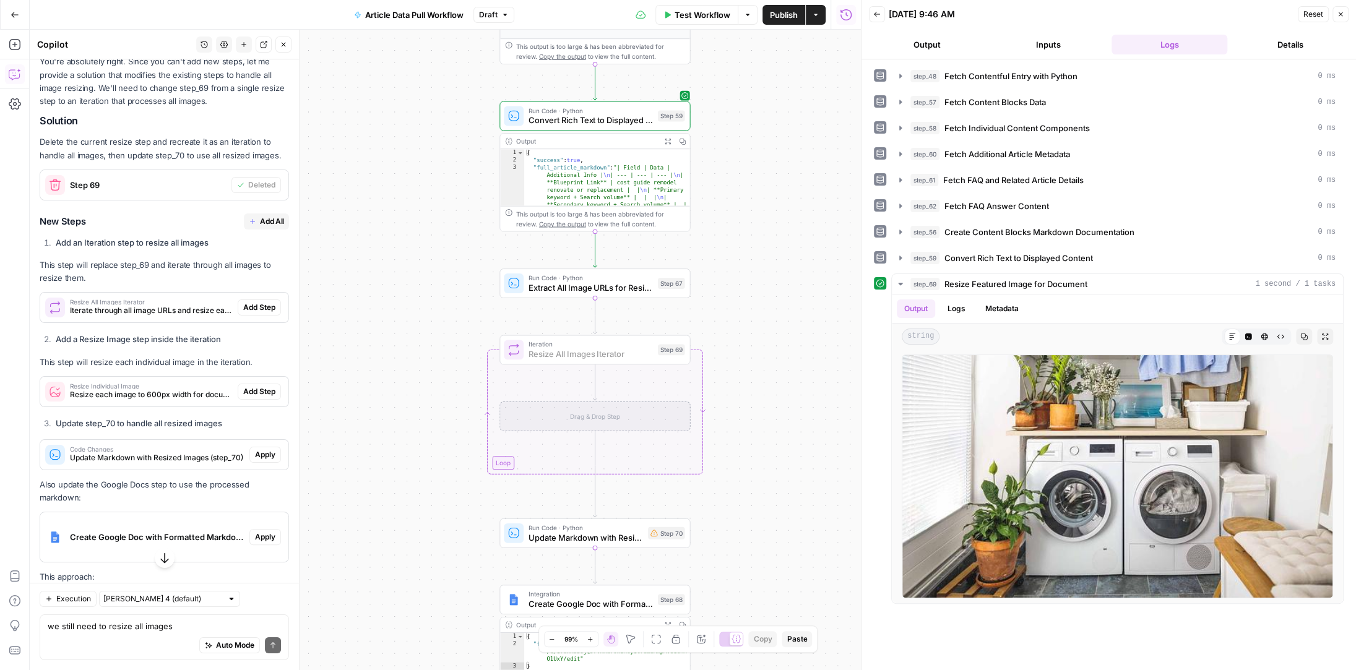
click at [266, 302] on span "Add Step" at bounding box center [259, 307] width 32 height 11
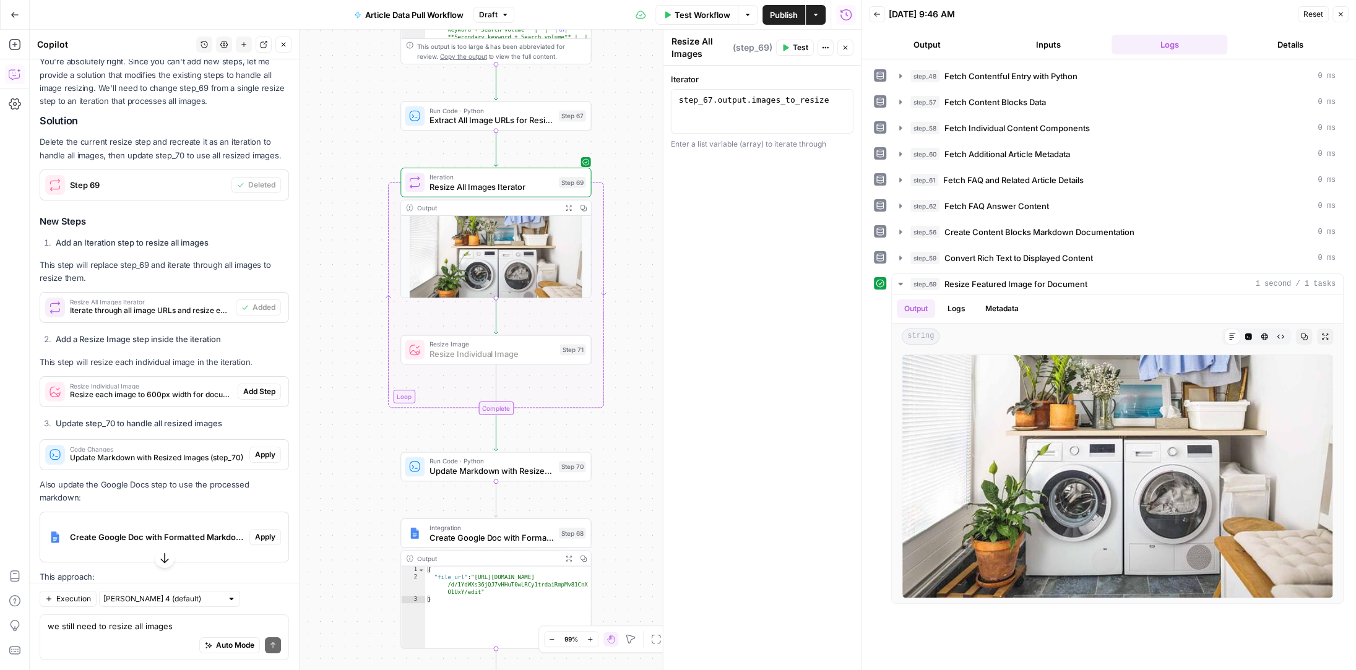
click at [264, 386] on span "Add Step" at bounding box center [259, 391] width 32 height 11
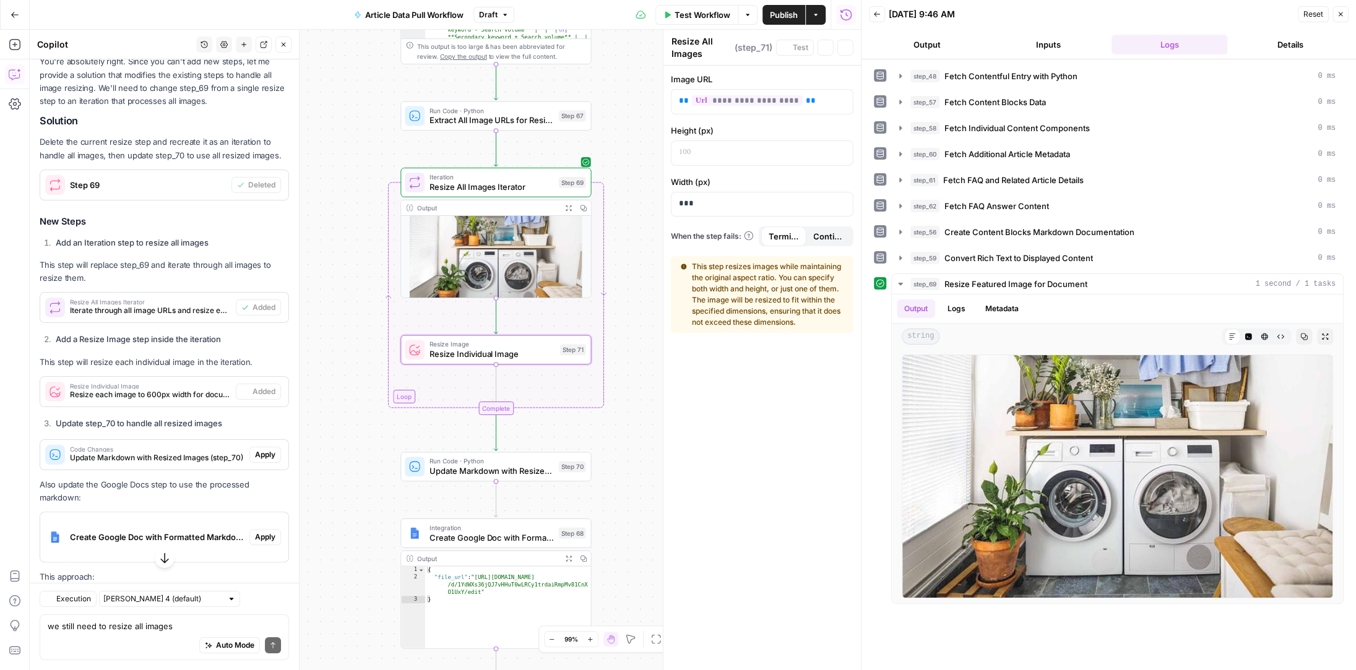
type textarea "Resize Individual Image"
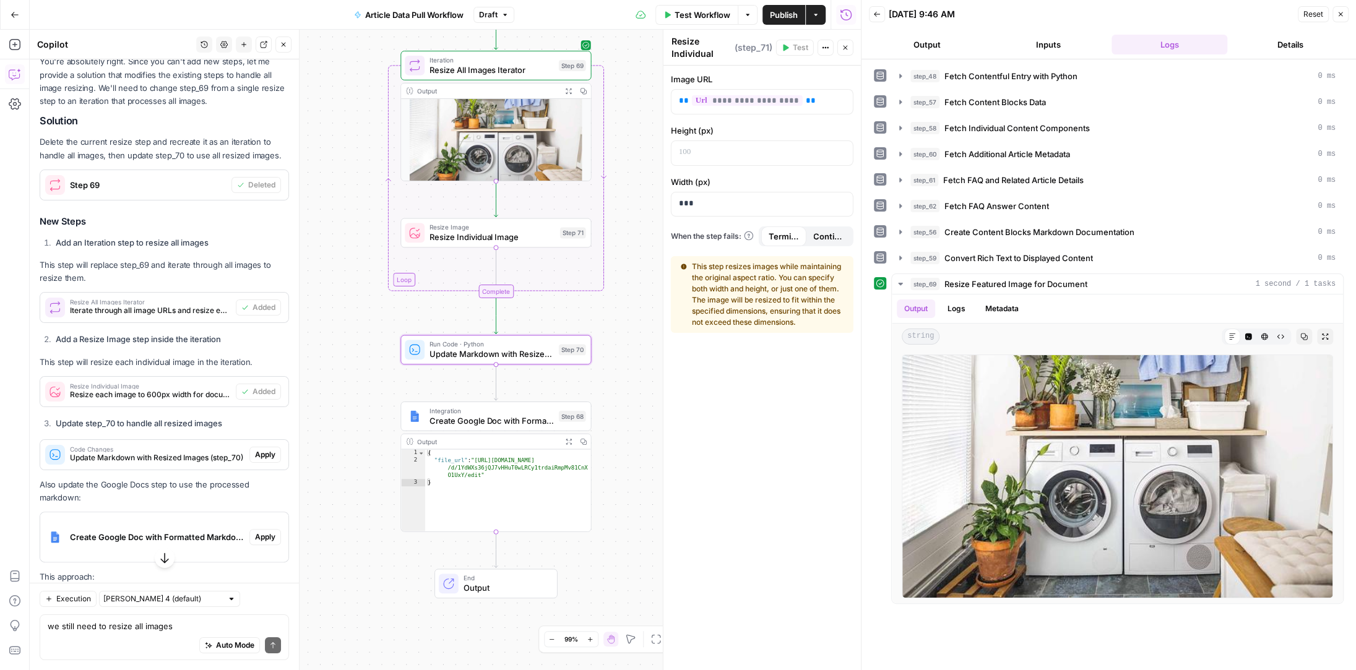
click at [270, 449] on span "Apply" at bounding box center [265, 454] width 20 height 11
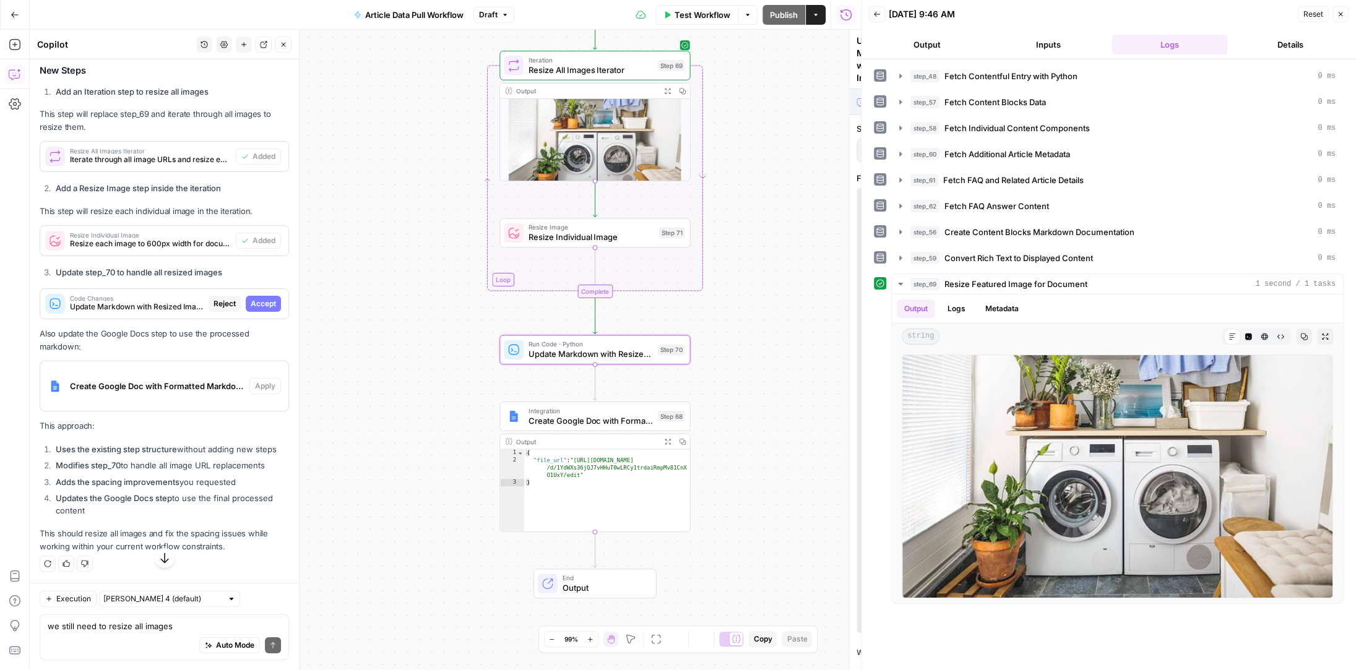
scroll to position [7377, 0]
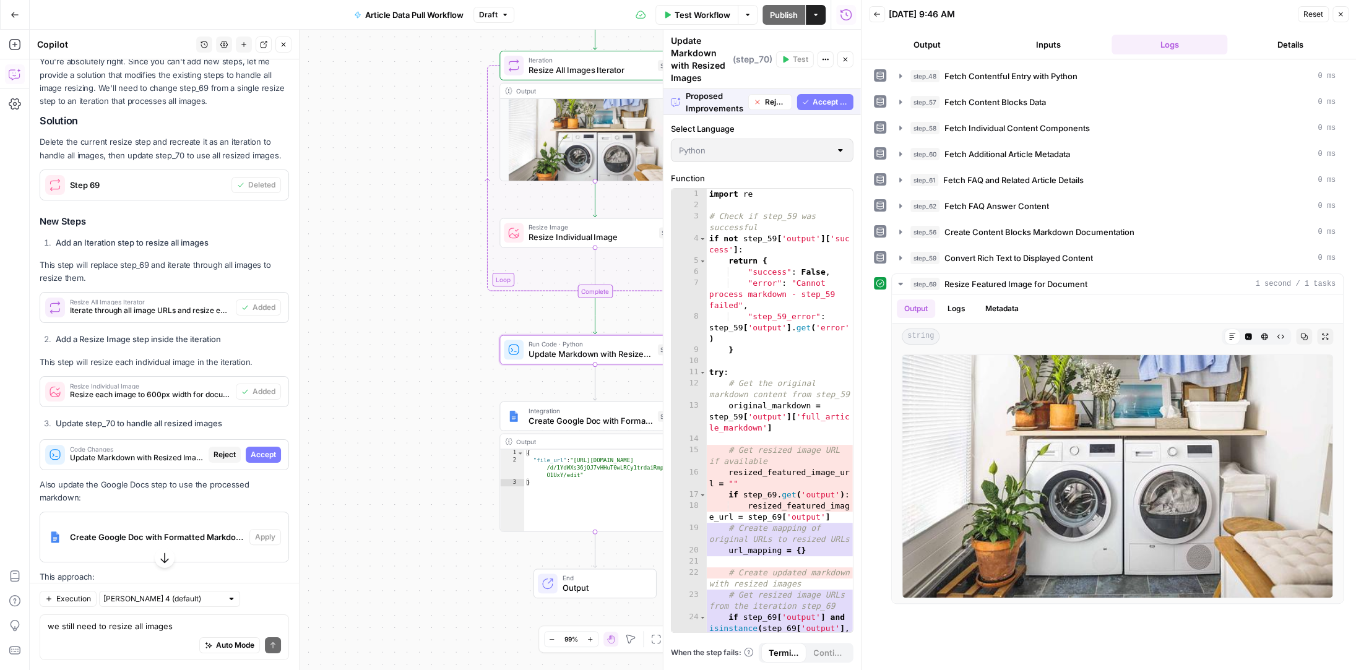
click at [270, 449] on span "Accept" at bounding box center [263, 454] width 25 height 11
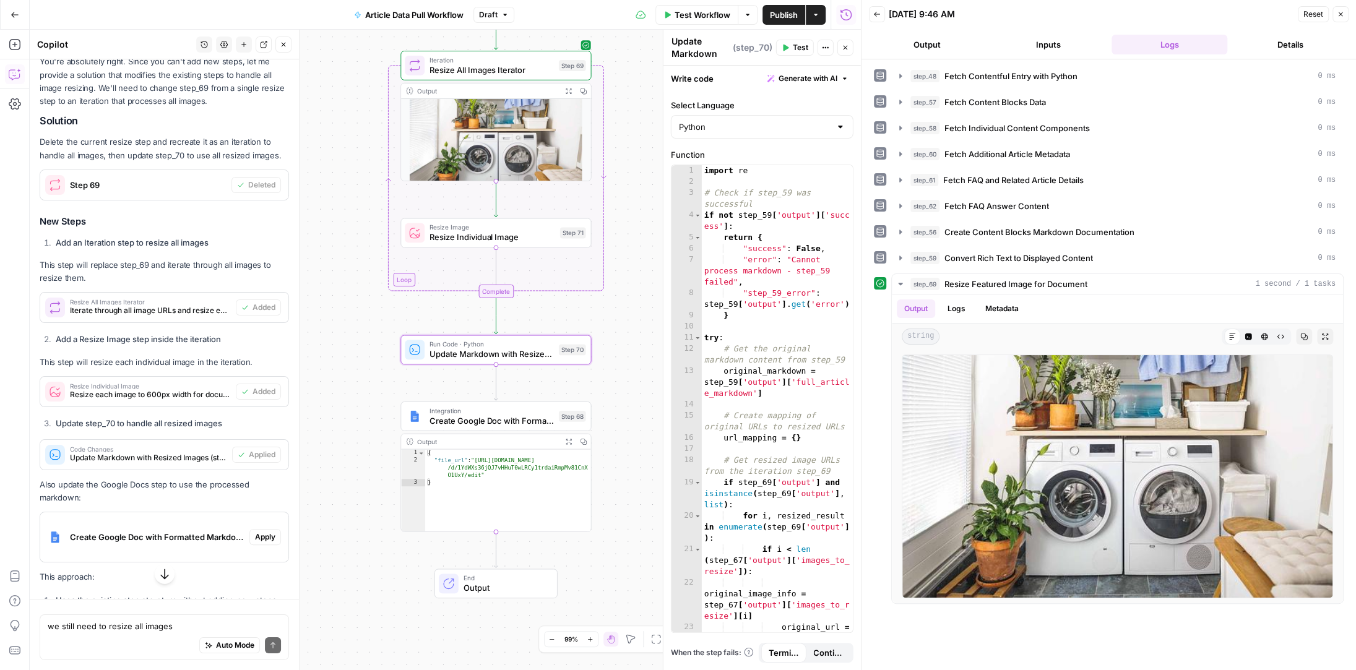
scroll to position [7714, 0]
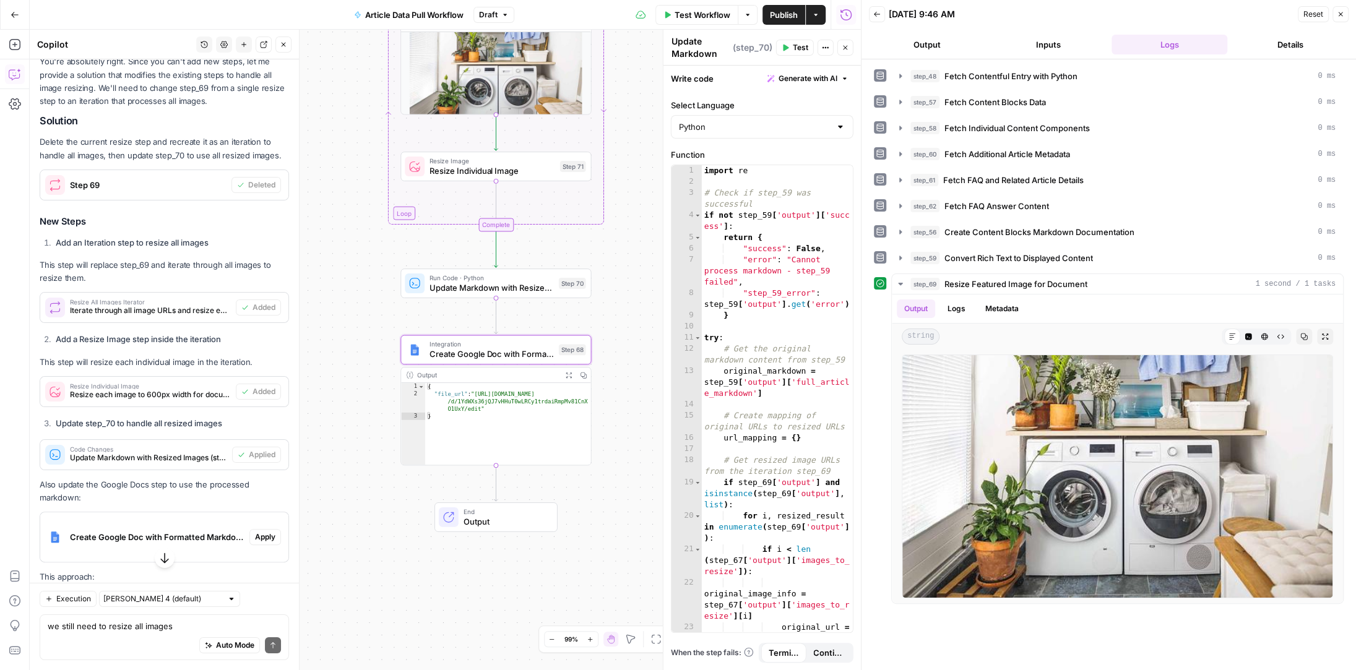
click at [267, 531] on span "Apply" at bounding box center [265, 536] width 20 height 11
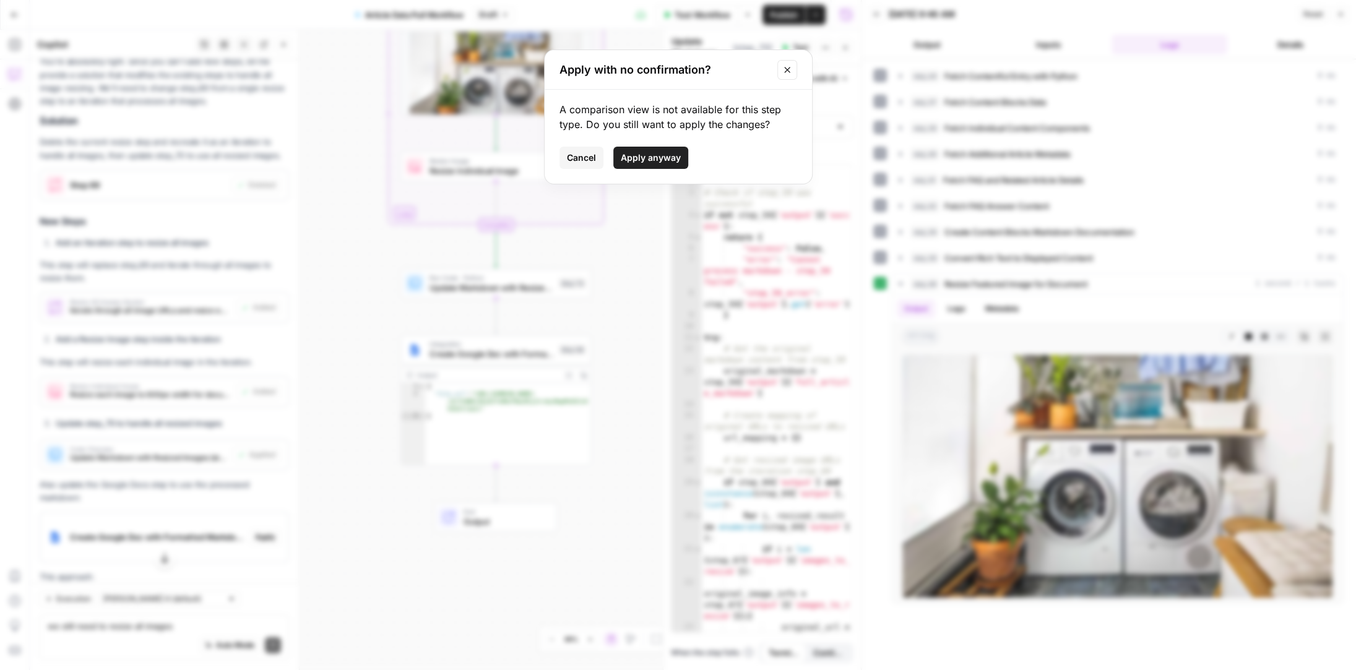
click at [655, 154] on span "Apply anyway" at bounding box center [651, 158] width 60 height 12
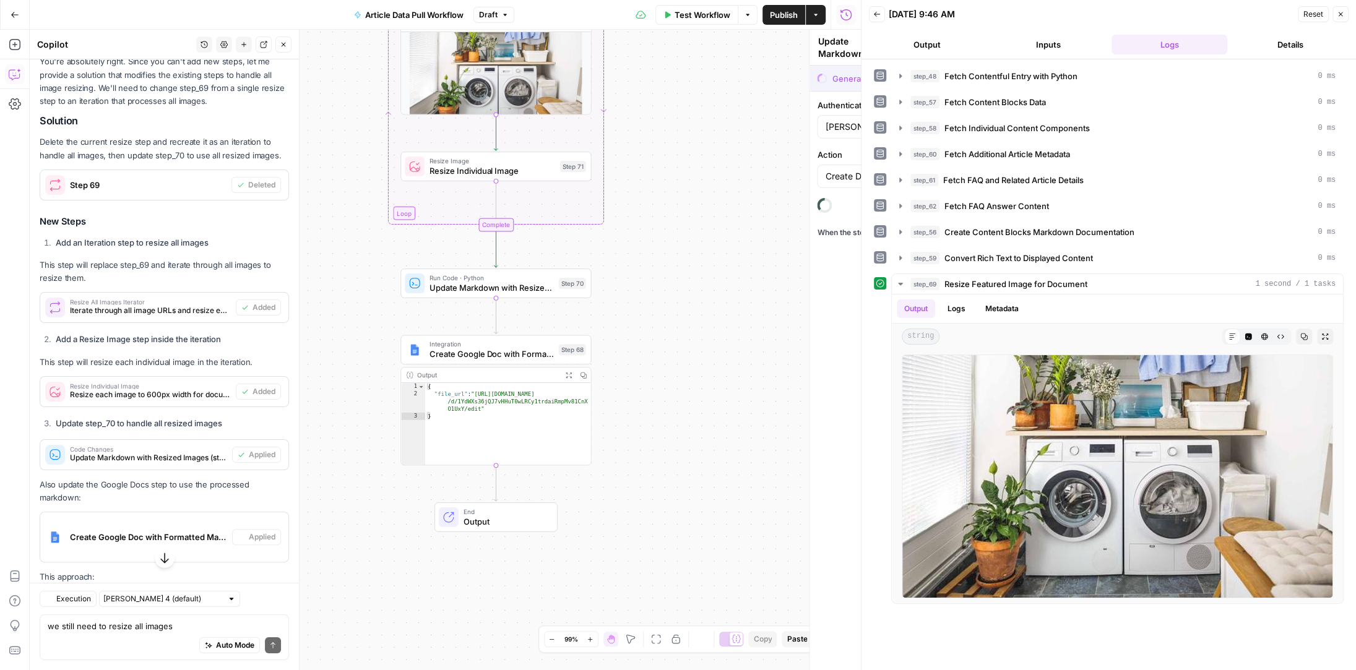
type textarea "Create Google Doc with Formatted Markdown"
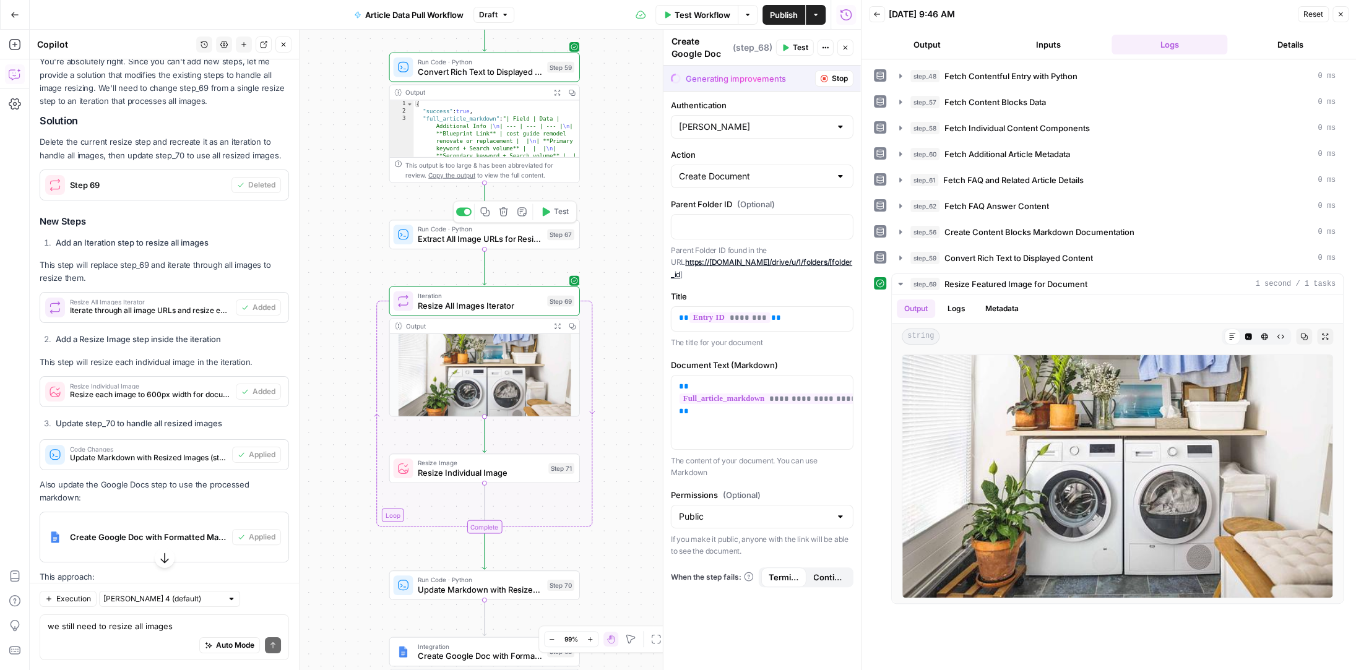
click at [546, 207] on icon "button" at bounding box center [545, 212] width 10 height 10
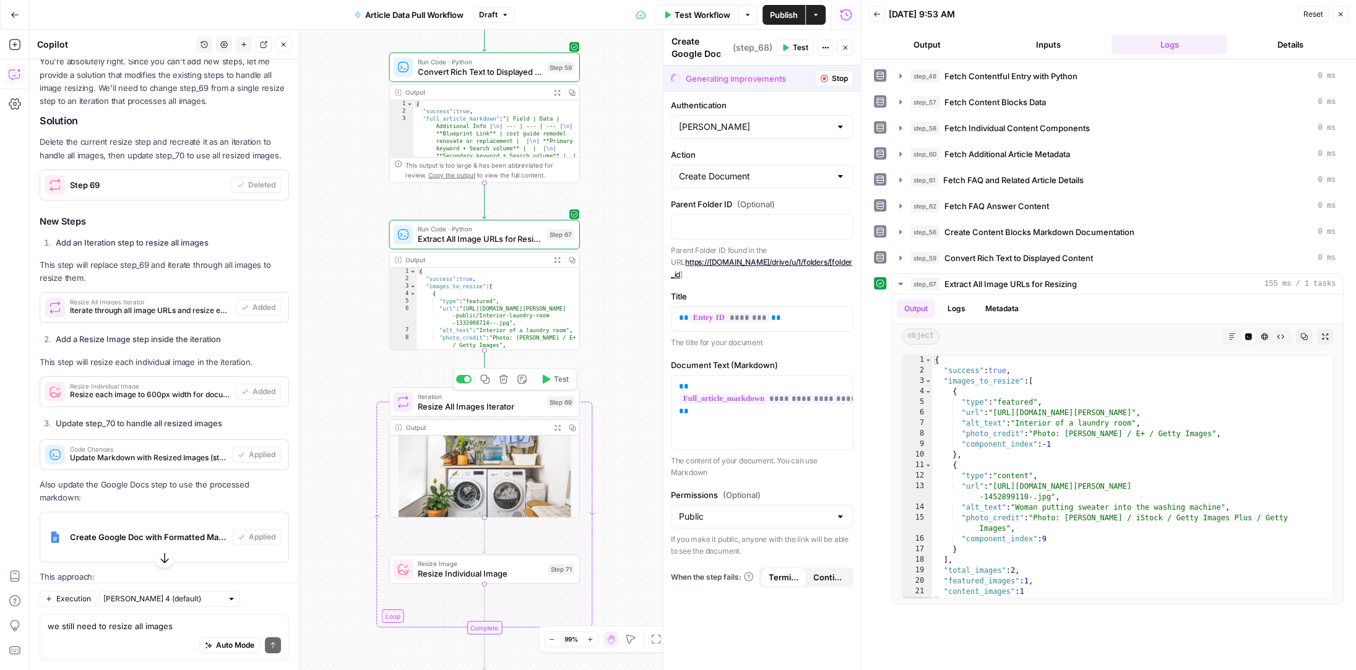
click at [546, 380] on icon "button" at bounding box center [546, 379] width 7 height 9
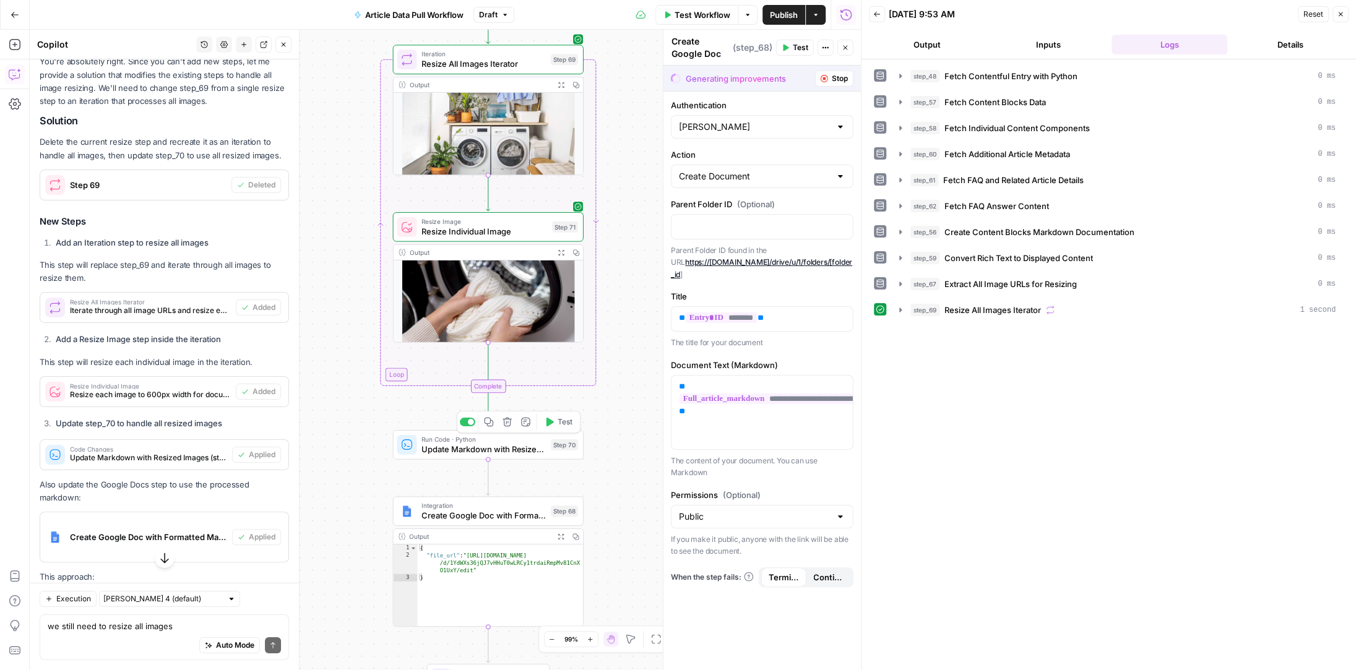
click at [551, 423] on icon "button" at bounding box center [549, 422] width 7 height 9
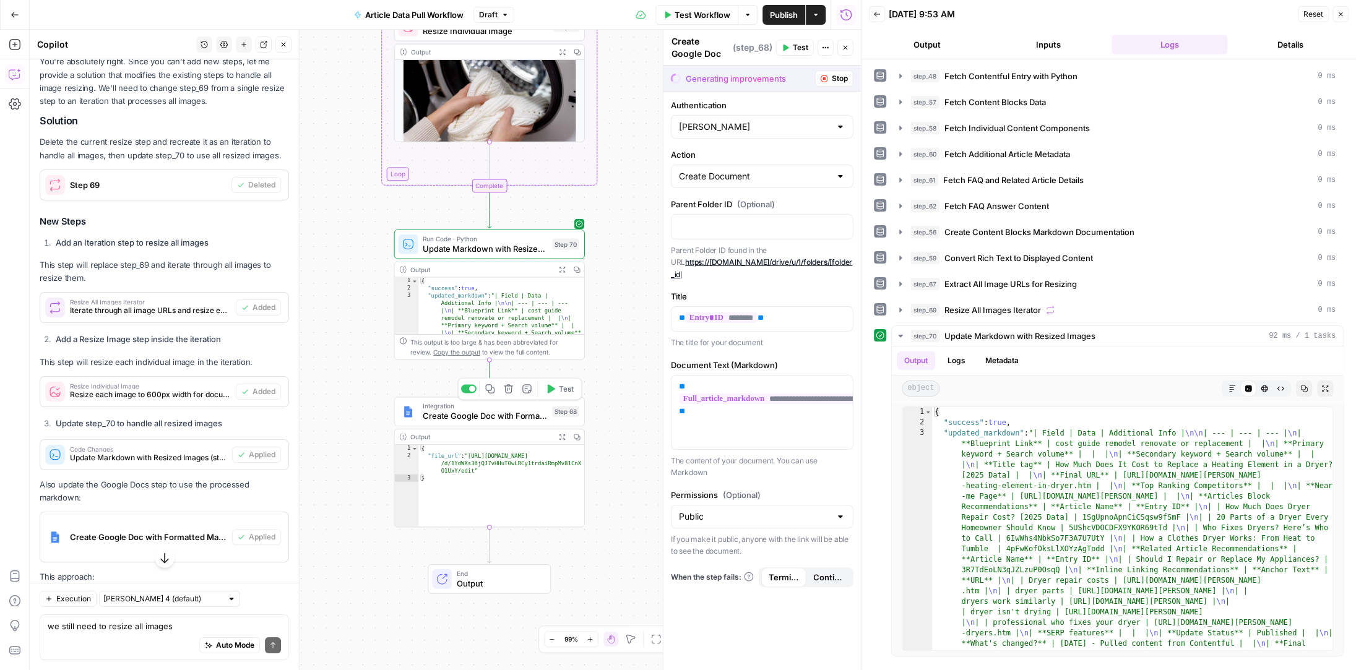
click at [552, 387] on icon "button" at bounding box center [551, 388] width 7 height 9
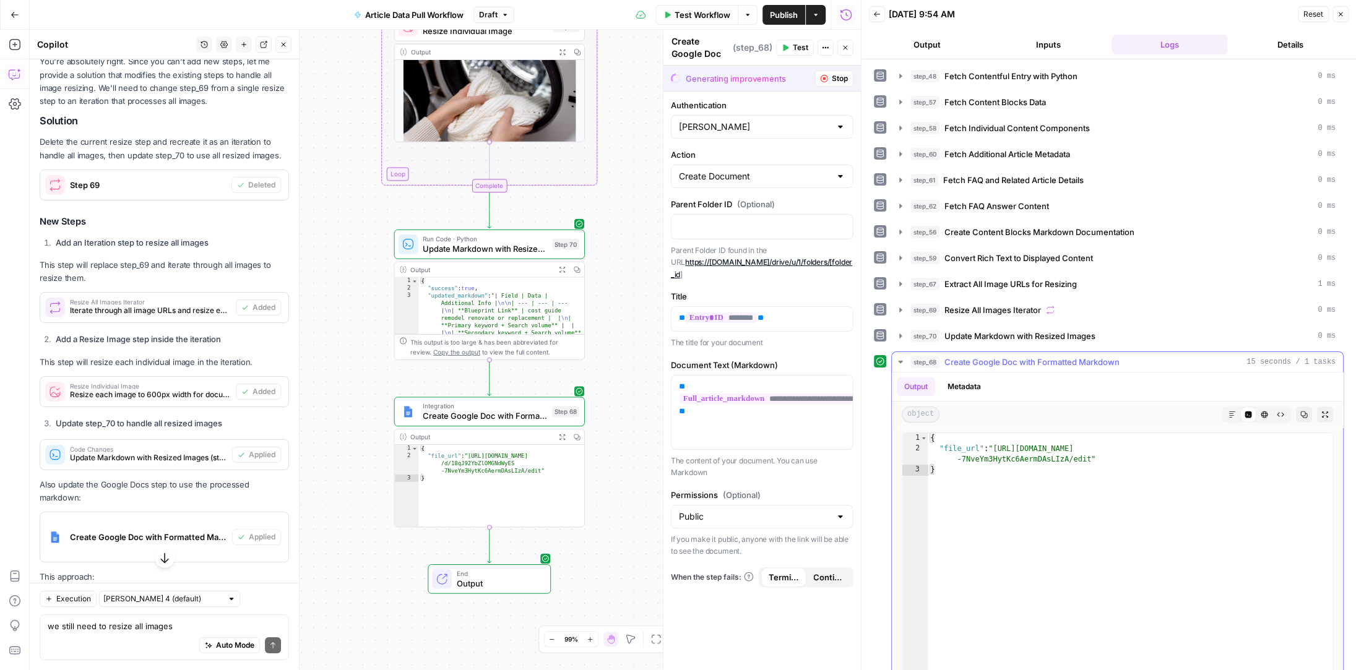
type textarea "**********"
drag, startPoint x: 1090, startPoint y: 454, endPoint x: 995, endPoint y: 441, distance: 94.9
click at [995, 441] on div "{ "file_url" : "https://docs.google.com/document/d/18qJ92YbZlOMGNdWyES -7NveYm3…" at bounding box center [1130, 565] width 406 height 265
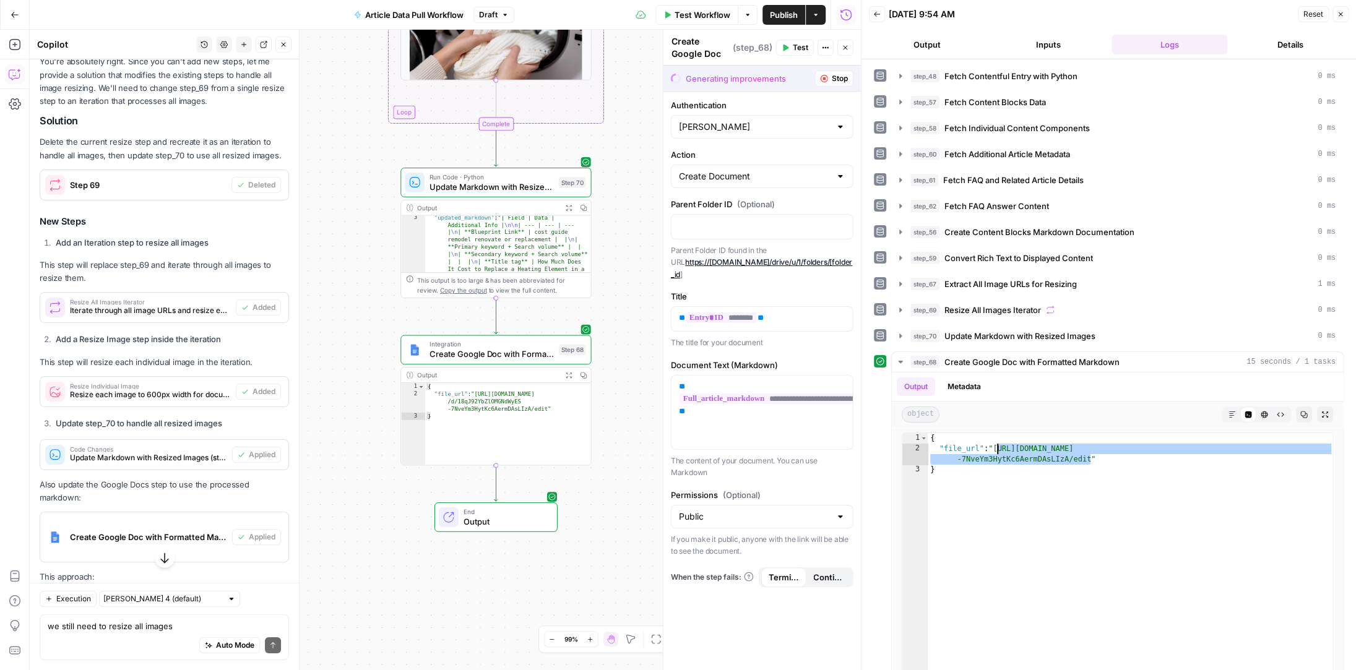
scroll to position [0, 0]
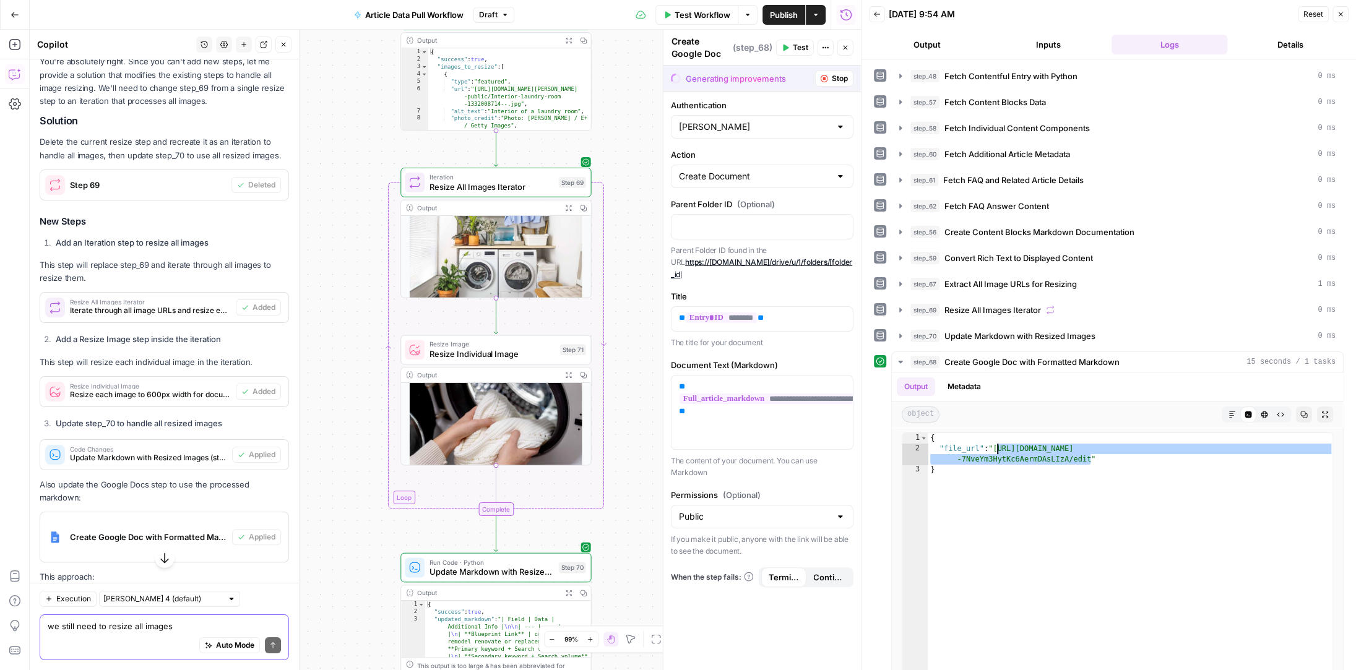
click at [106, 626] on textarea "we still need to resize all images" at bounding box center [164, 626] width 233 height 12
type textarea "This didn't make any of the formatting changes, any idea why"
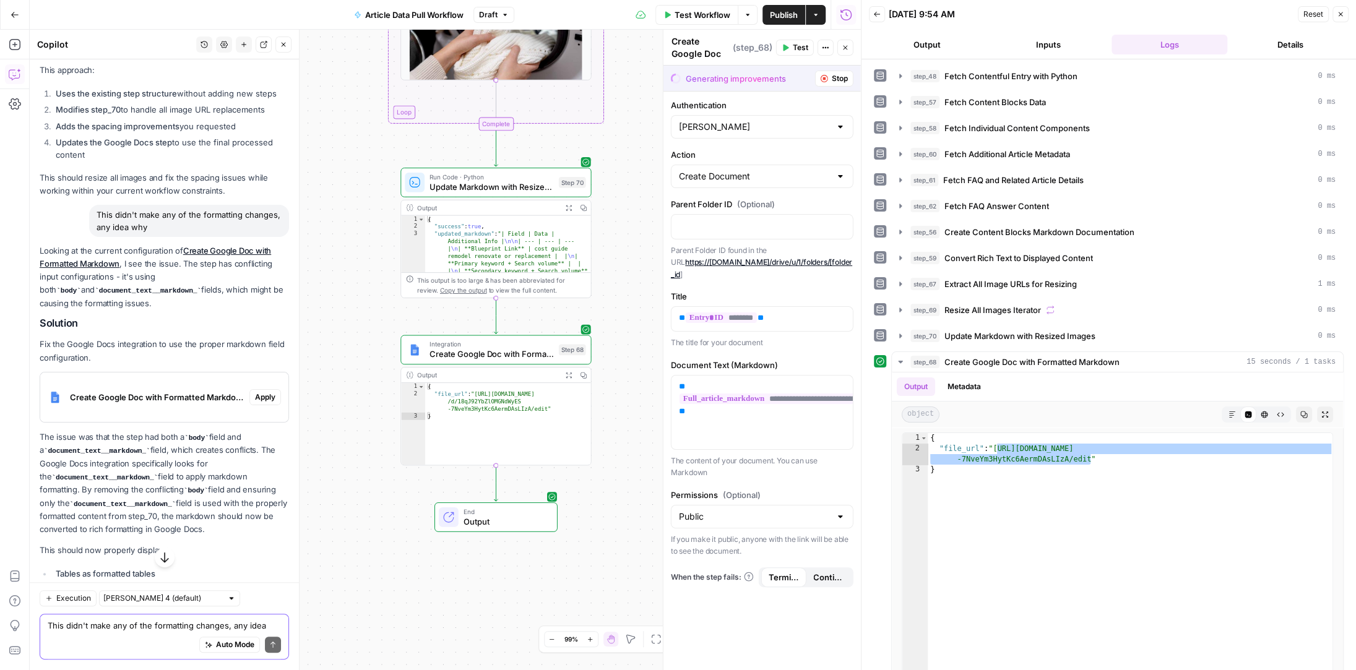
scroll to position [8281, 0]
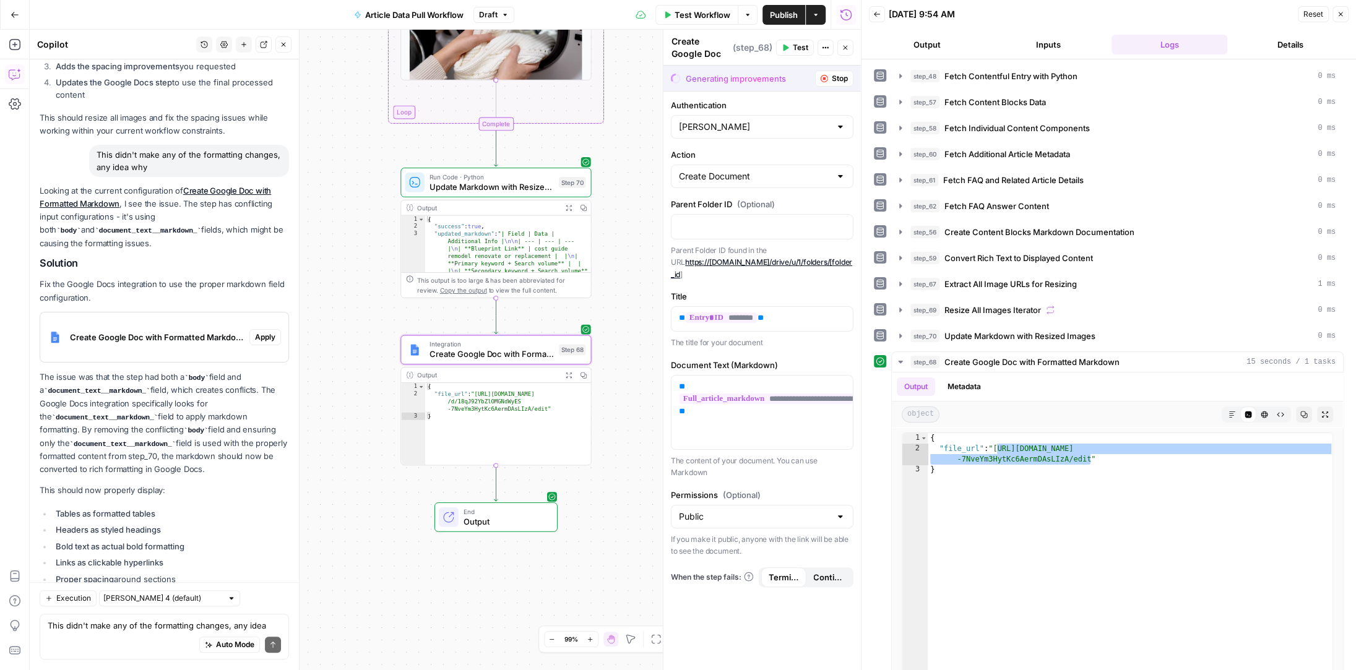
click at [267, 332] on span "Apply" at bounding box center [265, 337] width 20 height 11
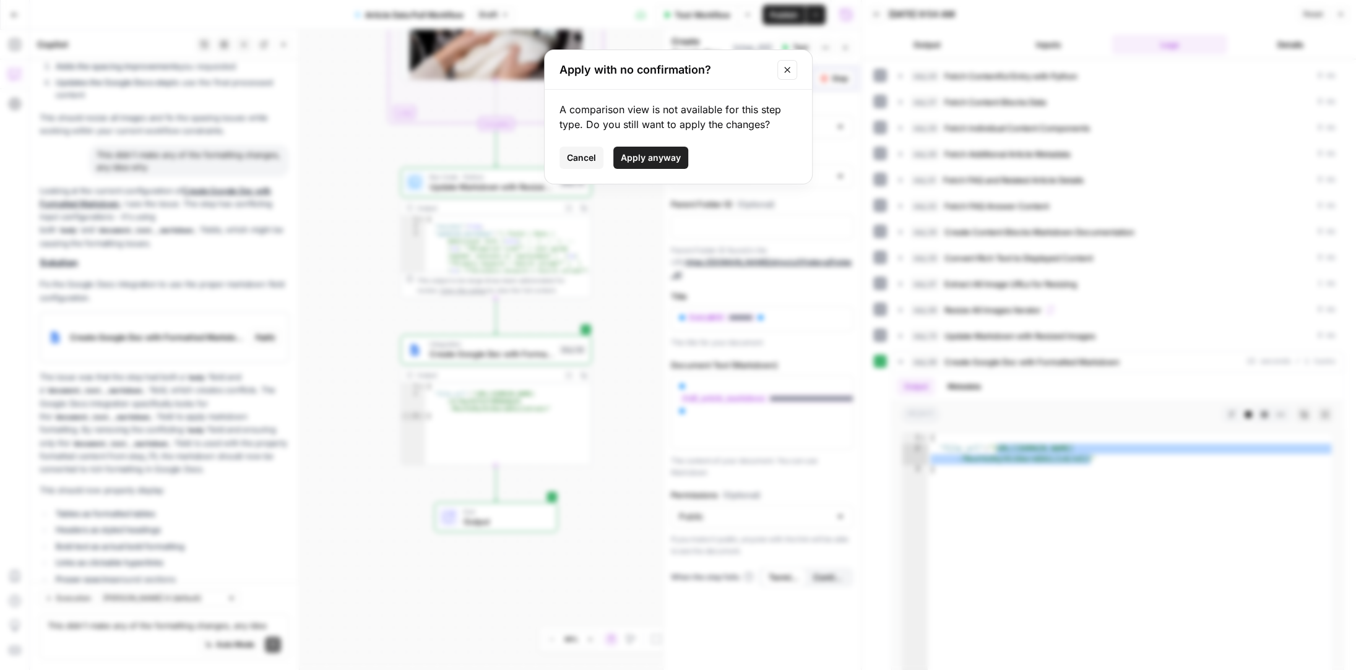
click at [645, 158] on span "Apply anyway" at bounding box center [651, 158] width 60 height 12
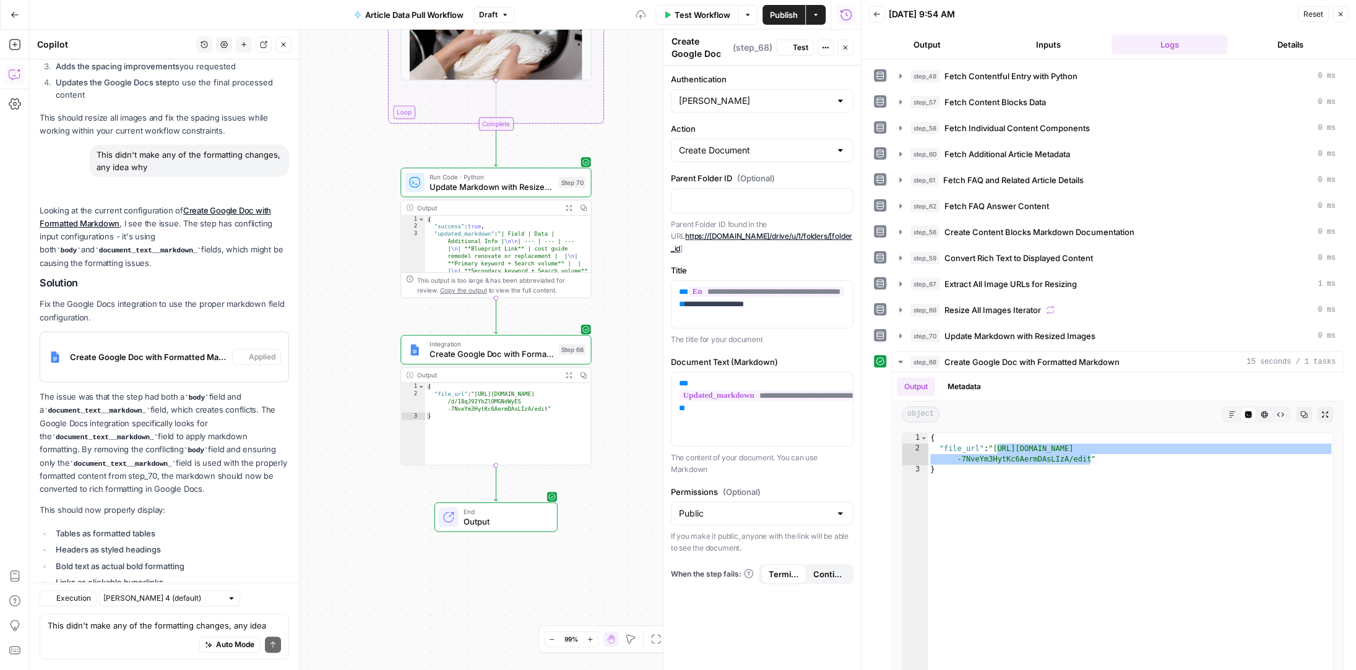
scroll to position [8300, 0]
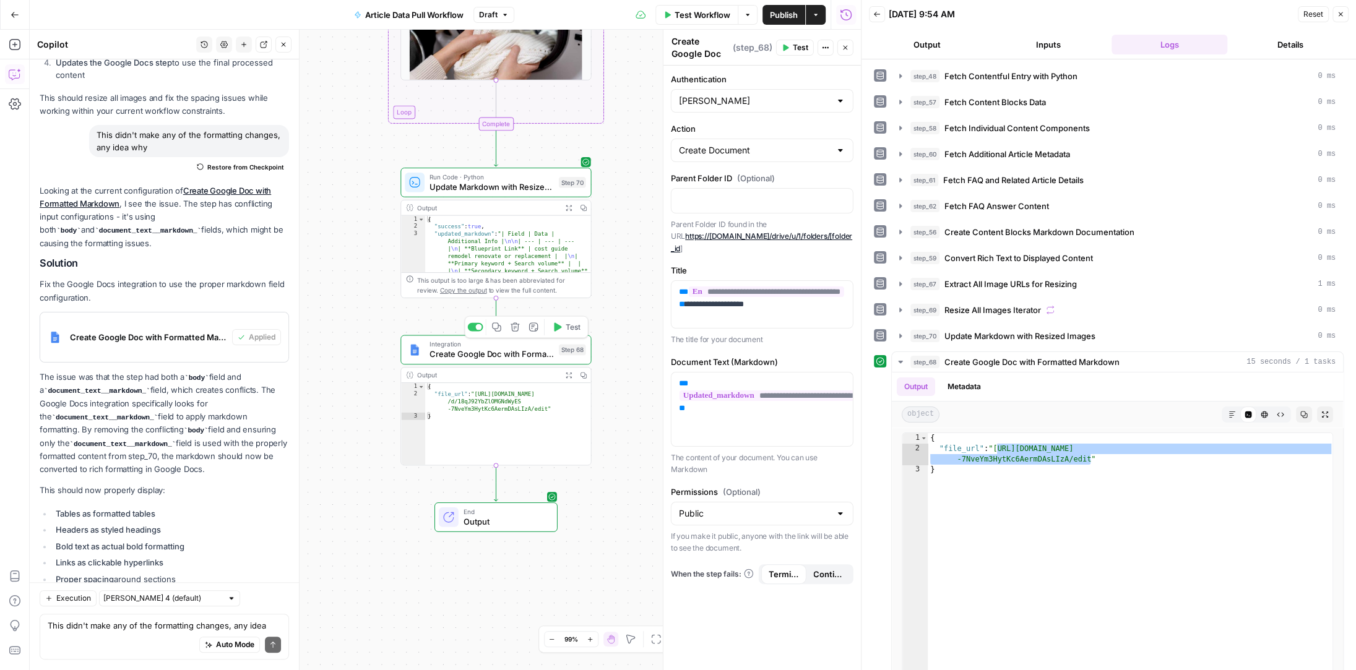
click at [557, 329] on icon "button" at bounding box center [557, 326] width 7 height 9
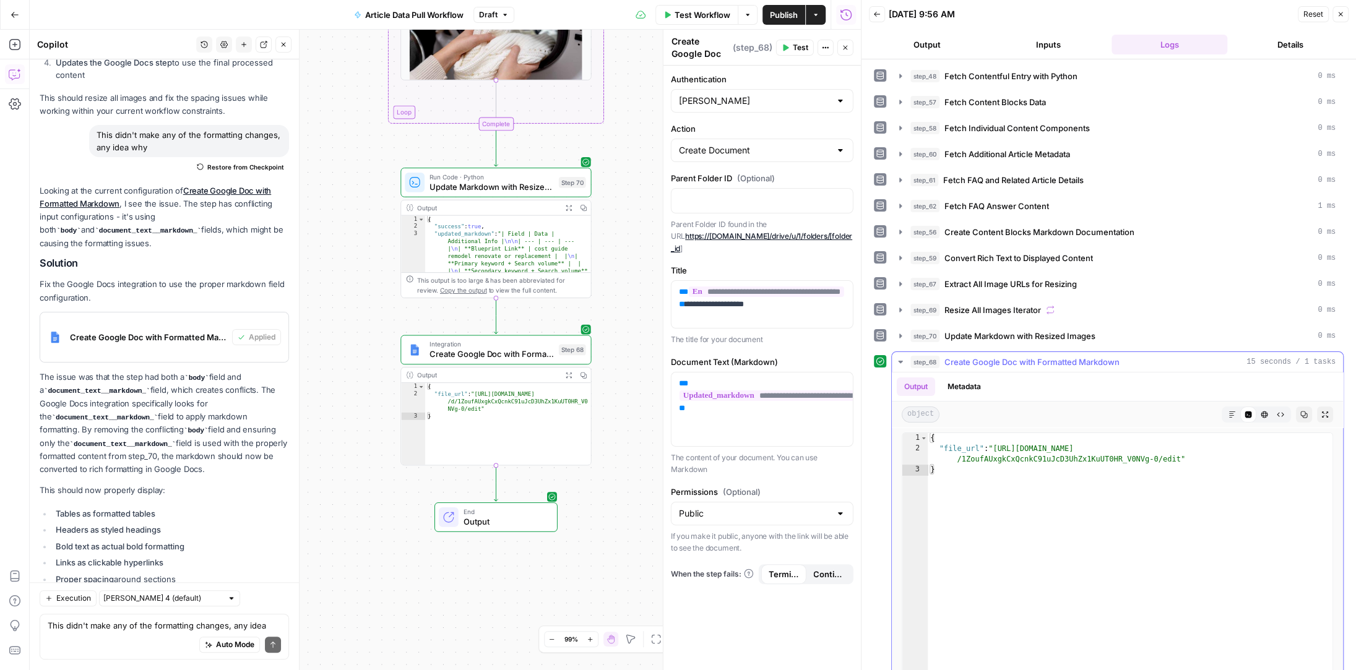
type textarea "**********"
drag, startPoint x: 1180, startPoint y: 452, endPoint x: 996, endPoint y: 444, distance: 183.9
click at [996, 444] on div "{ "file_url" : "https://docs.google.com/document/d /1ZoufAUxgkCxQcnkC91uJcD3UhZ…" at bounding box center [1130, 565] width 406 height 265
click at [121, 625] on textarea "This didn't make any of the formatting changes, any idea why" at bounding box center [164, 626] width 233 height 12
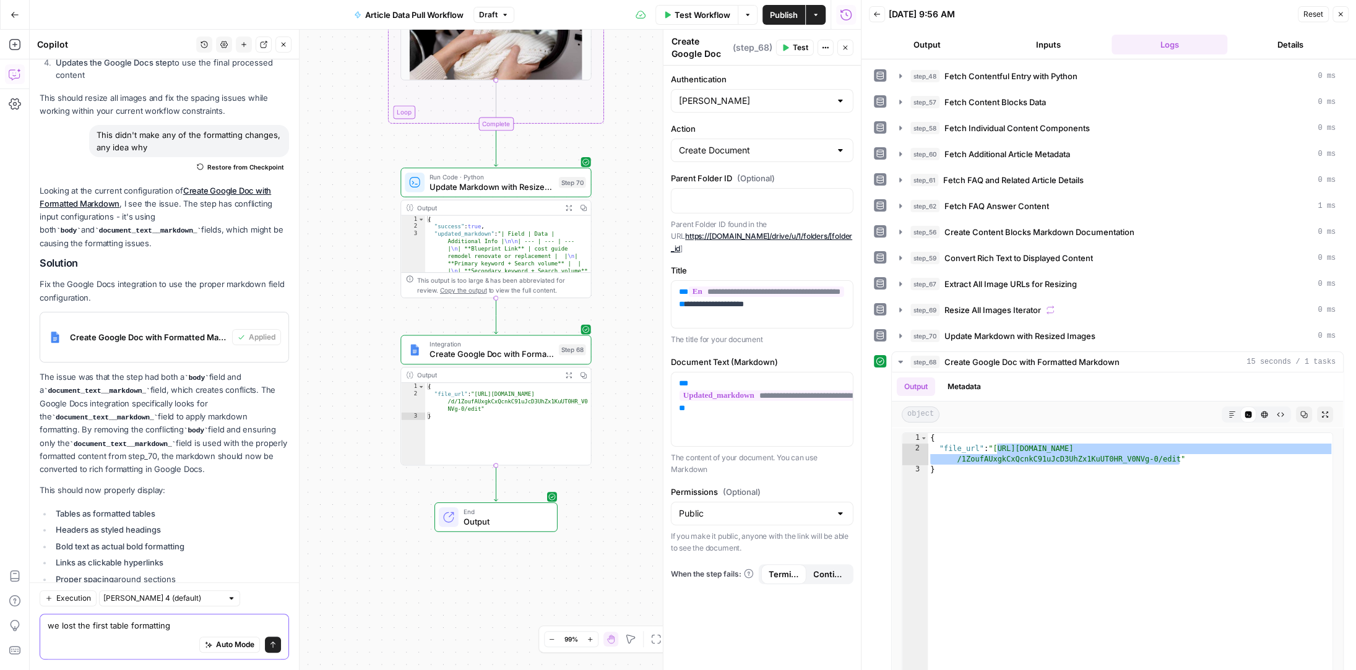
scroll to position [8313, 0]
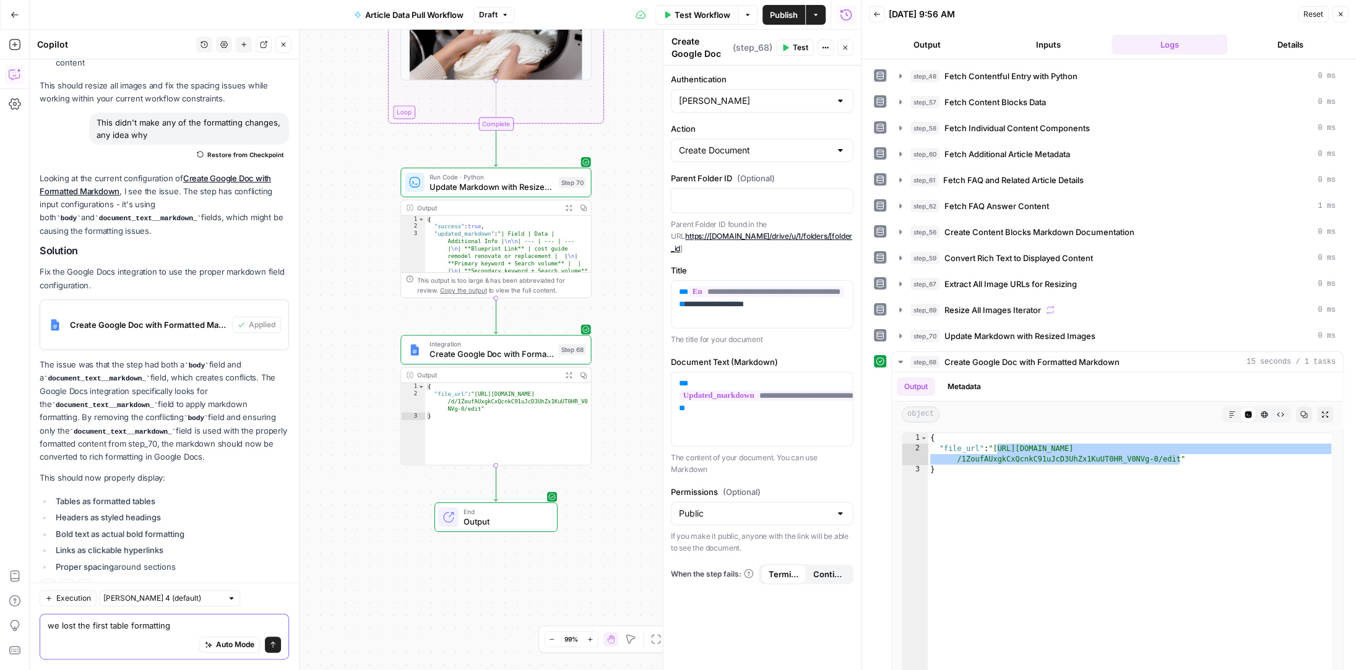
paste textarea "| Field | Data | Additional Info | | --- | --- | --- | | Blueprint Link | cost …"
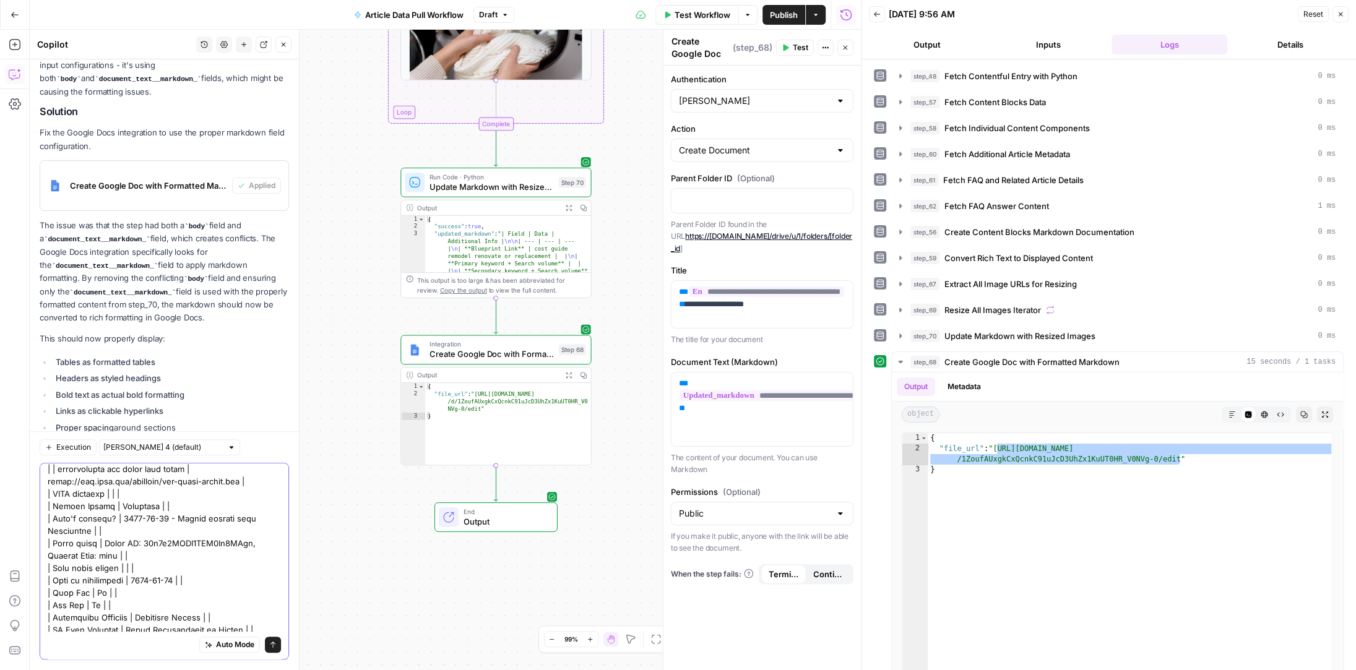
scroll to position [488, 0]
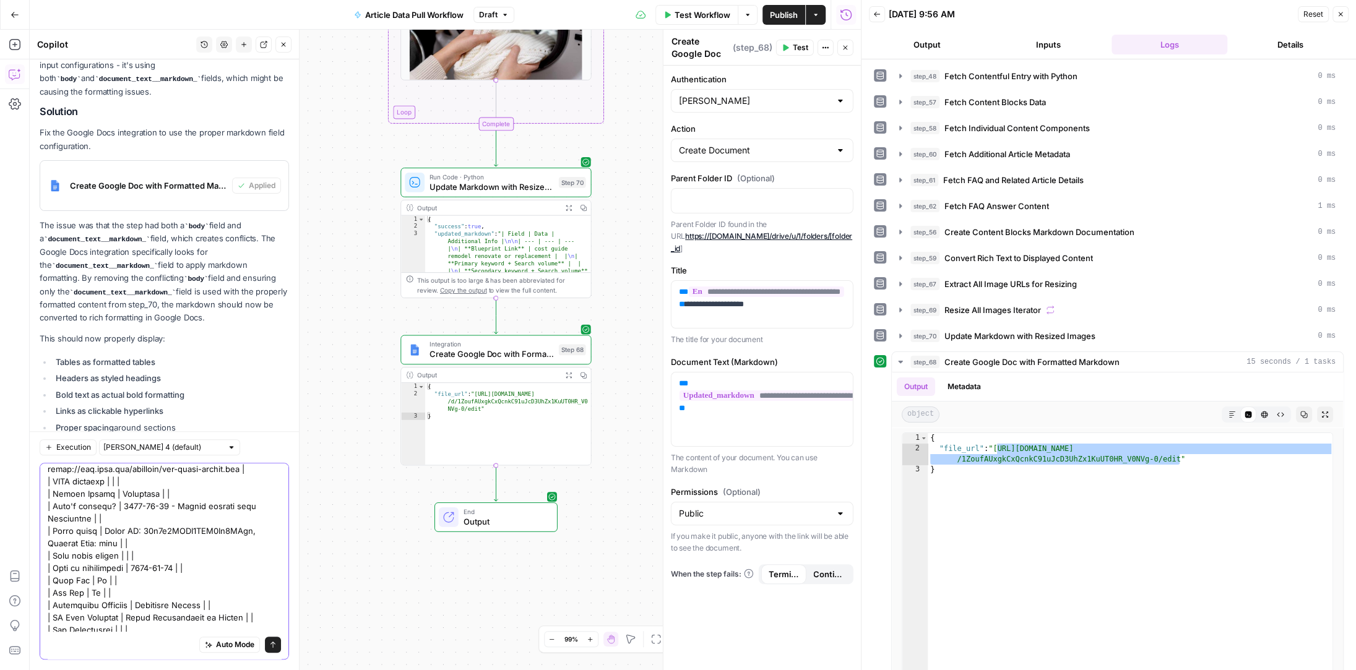
type textarea "we lost the first table formatting | Field | Data | Additional Info | | --- | -…"
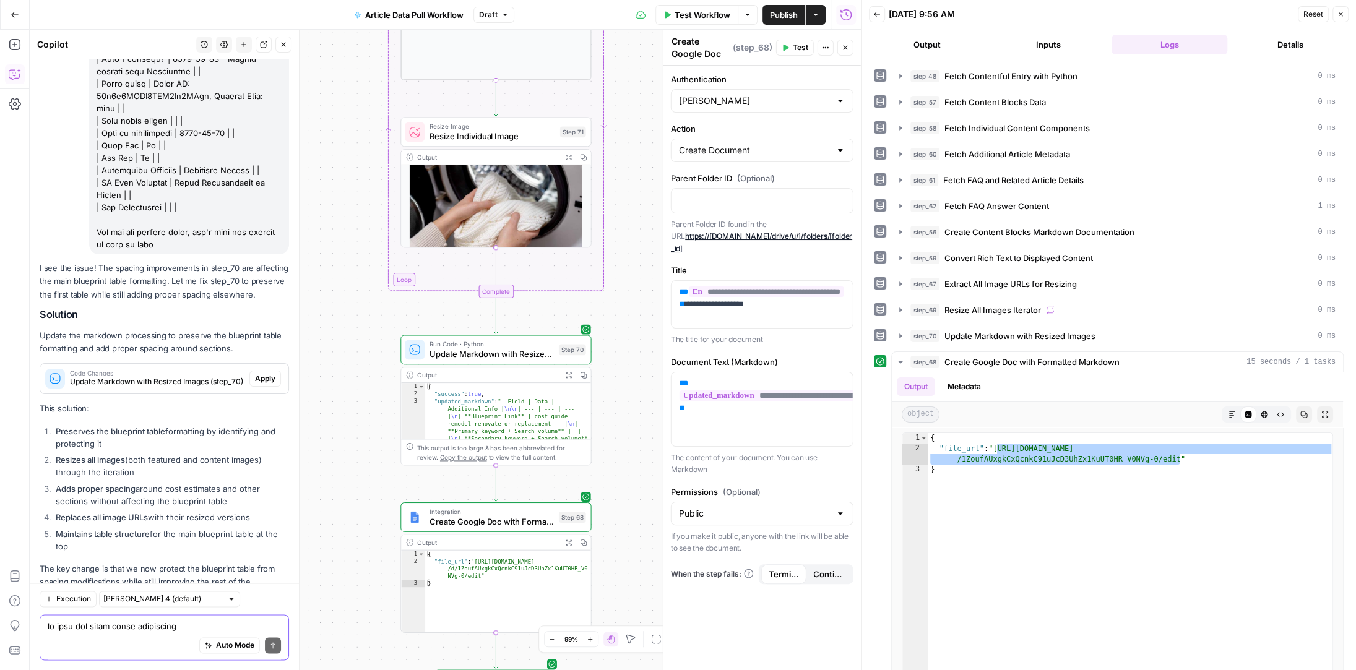
scroll to position [0, 0]
click at [267, 373] on span "Apply" at bounding box center [265, 378] width 20 height 11
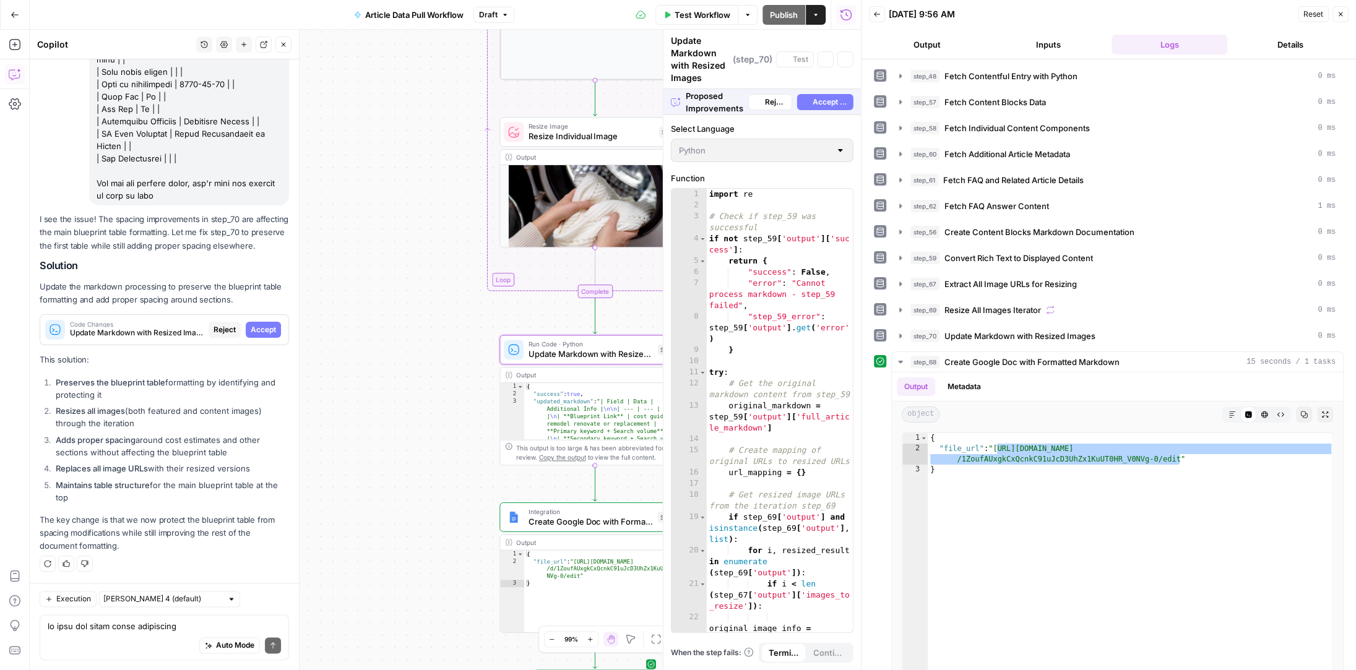
scroll to position [9110, 0]
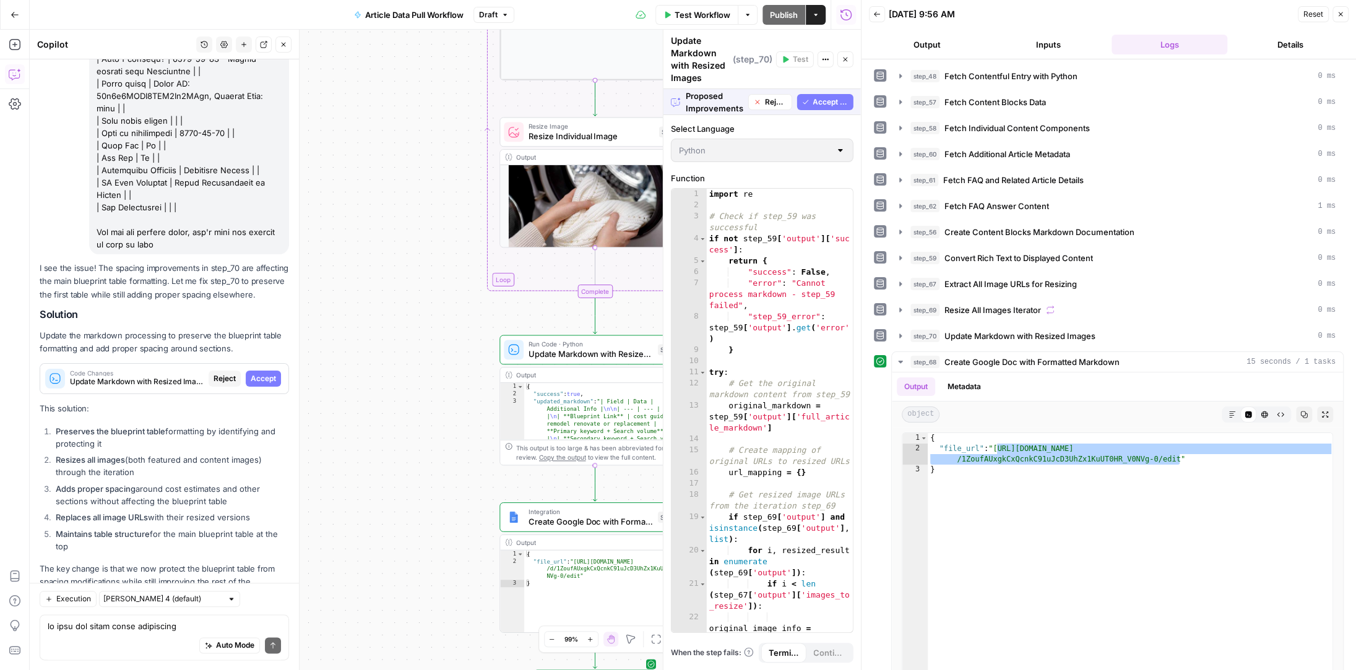
click at [842, 98] on span "Accept All" at bounding box center [829, 102] width 35 height 11
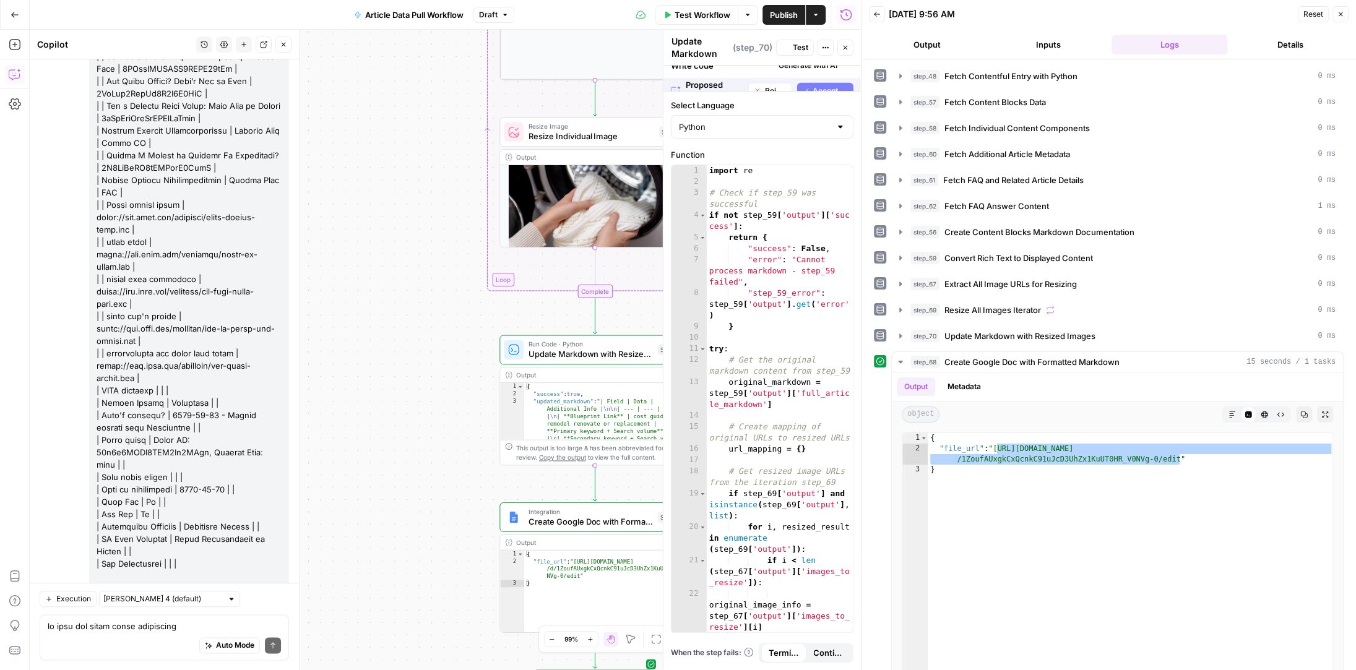
scroll to position [9486, 0]
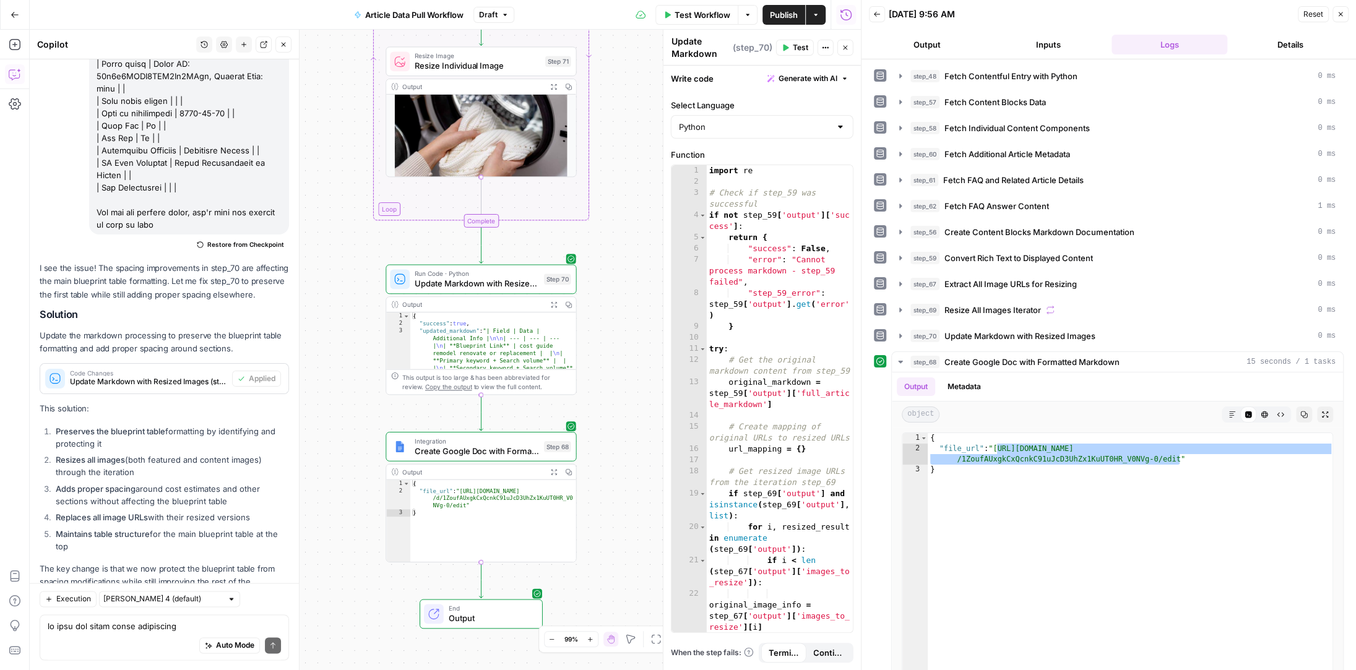
drag, startPoint x: 479, startPoint y: 377, endPoint x: 366, endPoint y: 307, distance: 133.9
click at [366, 307] on div "Workflow Set Inputs Inputs Run Code · Python Fetch Contentful Entry with Python…" at bounding box center [445, 350] width 831 height 640
click at [542, 256] on icon "button" at bounding box center [542, 256] width 7 height 9
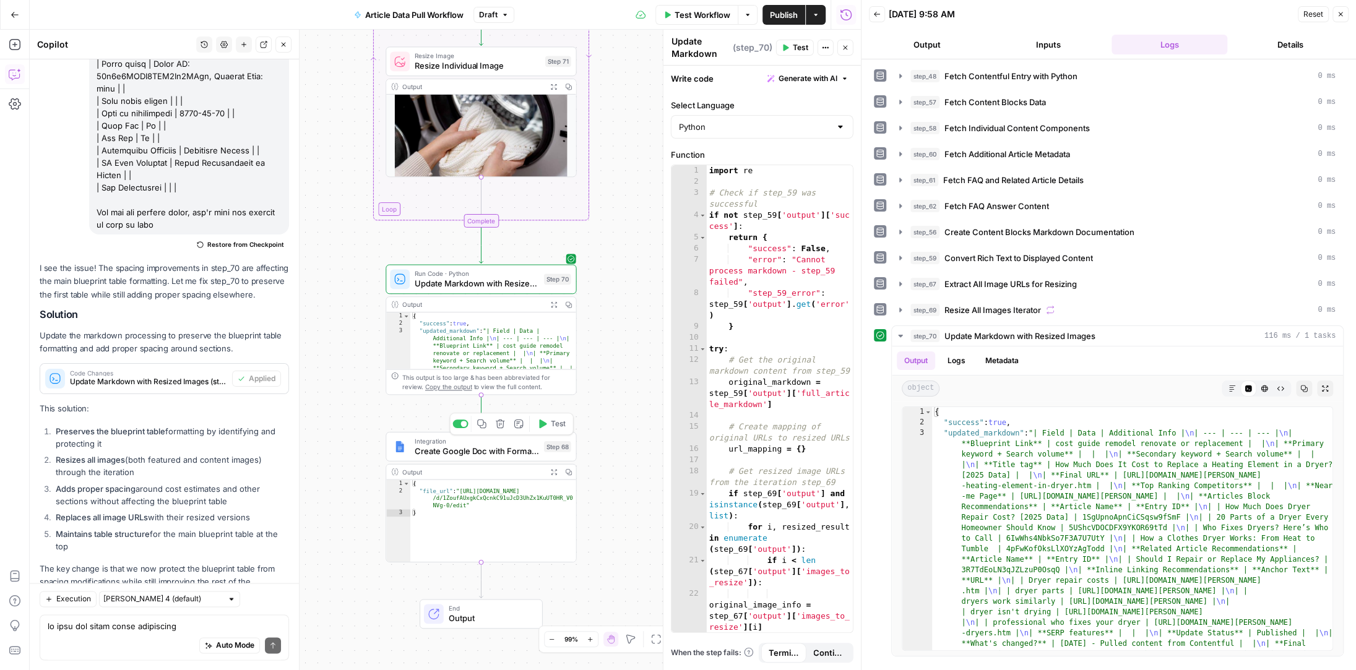
click at [542, 422] on icon "button" at bounding box center [542, 423] width 7 height 9
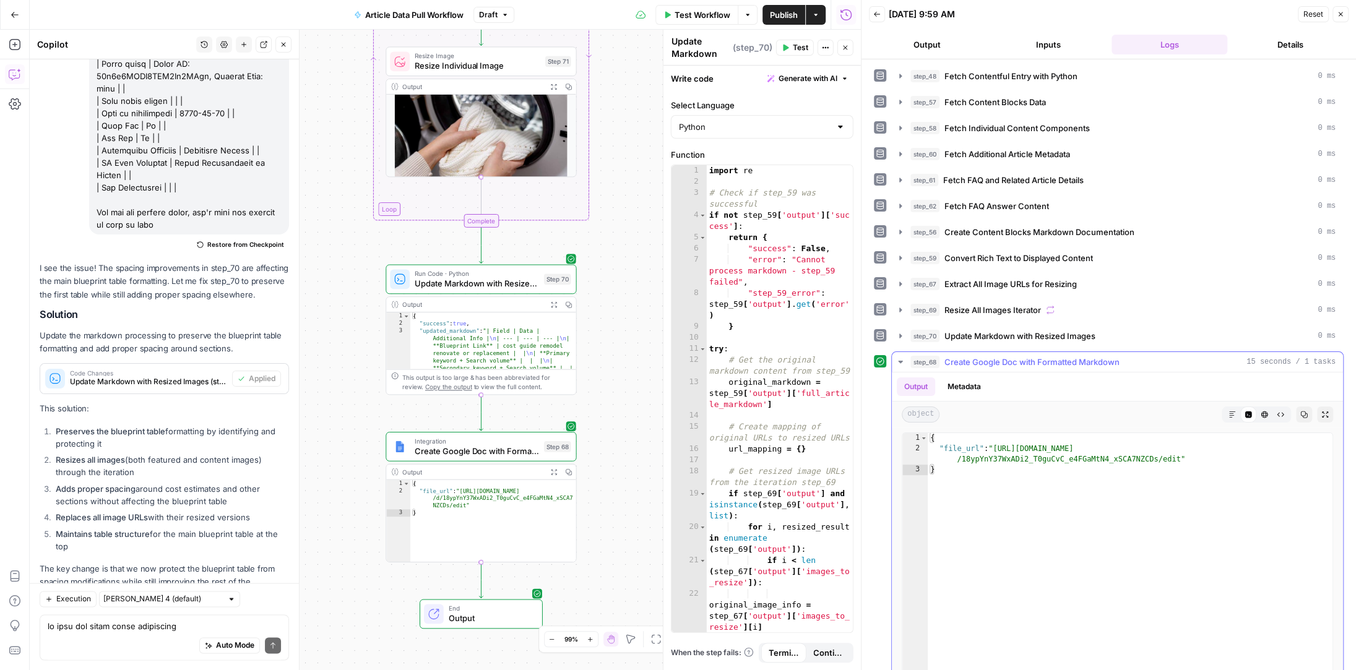
type textarea "**********"
drag, startPoint x: 1179, startPoint y: 455, endPoint x: 994, endPoint y: 442, distance: 184.8
click at [994, 442] on div "{ "file_url" : "https://docs.google.com/document/d /18ypYnY37WxADi2_T0guCvC_e4F…" at bounding box center [1130, 565] width 406 height 265
click at [101, 627] on textarea at bounding box center [164, 626] width 233 height 12
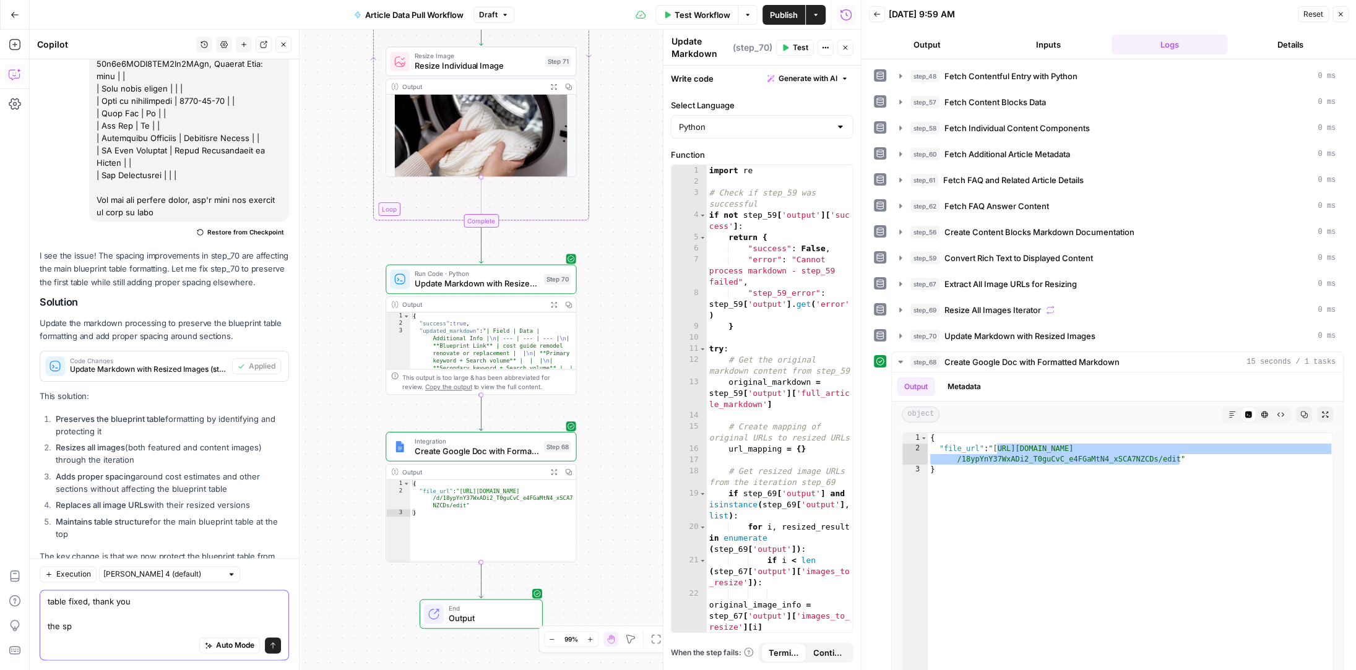
scroll to position [9511, 0]
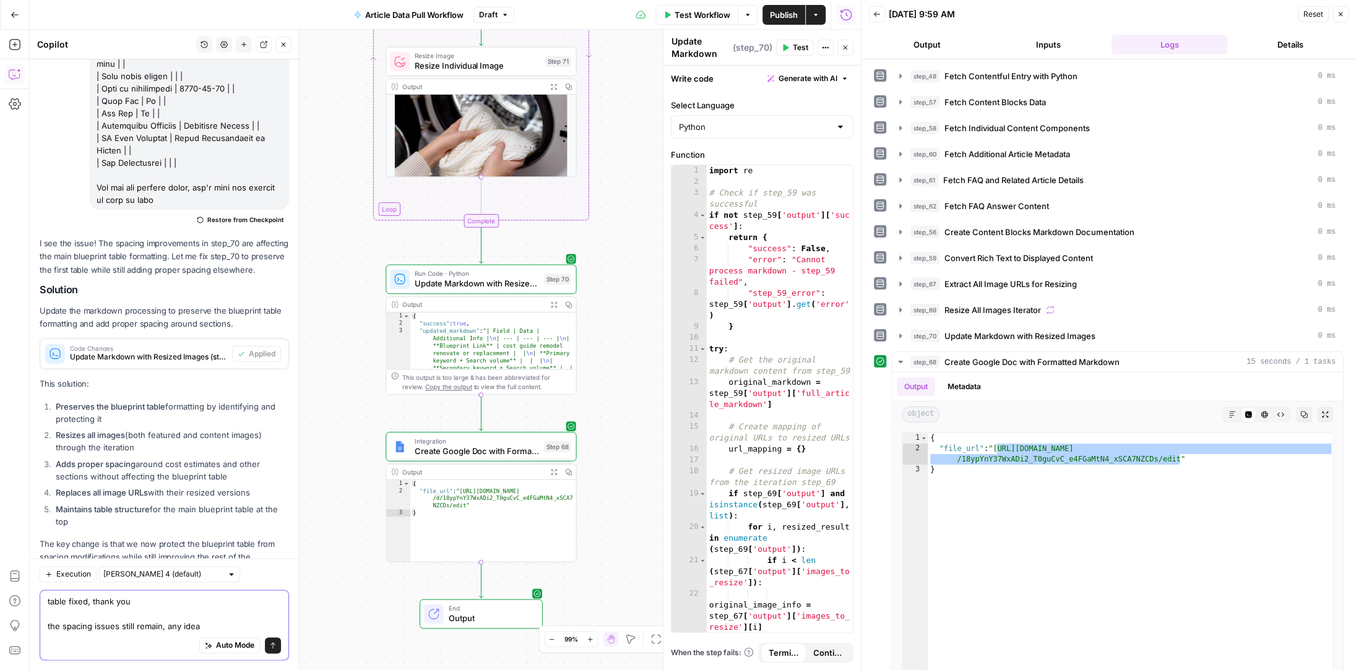
type textarea "table fixed, thank you the spacing issues still remain, any ideas"
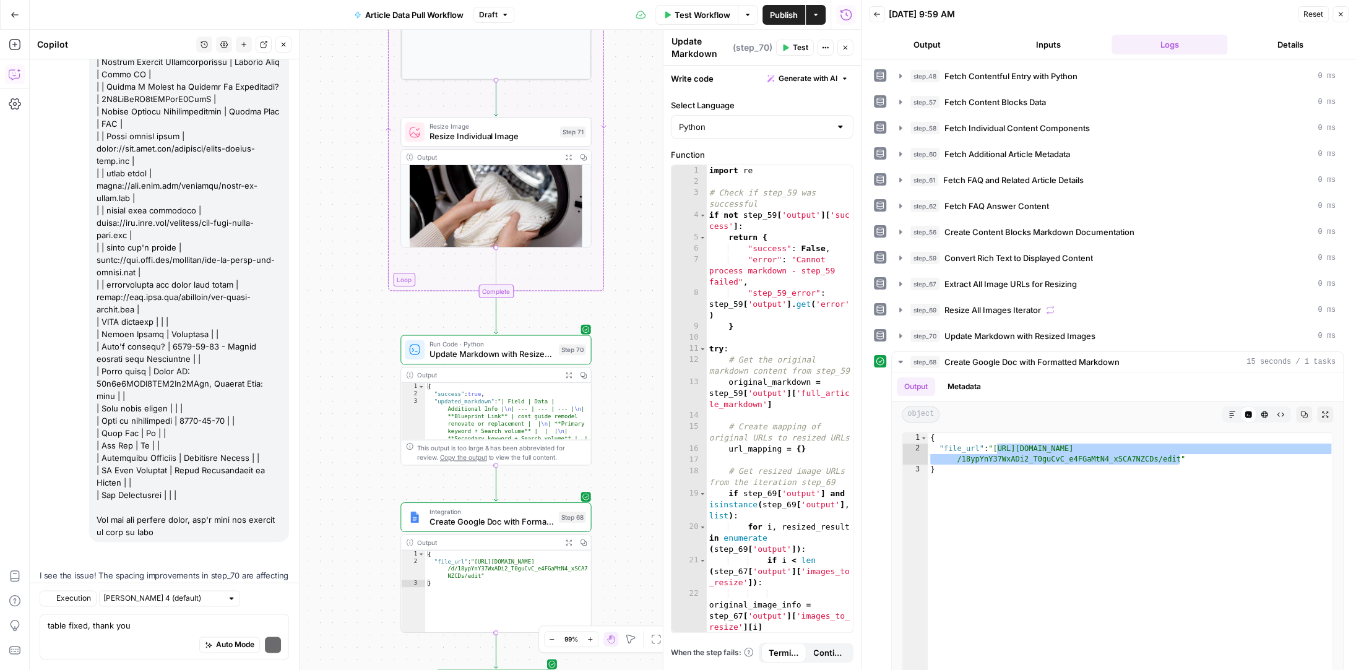
scroll to position [9636, 0]
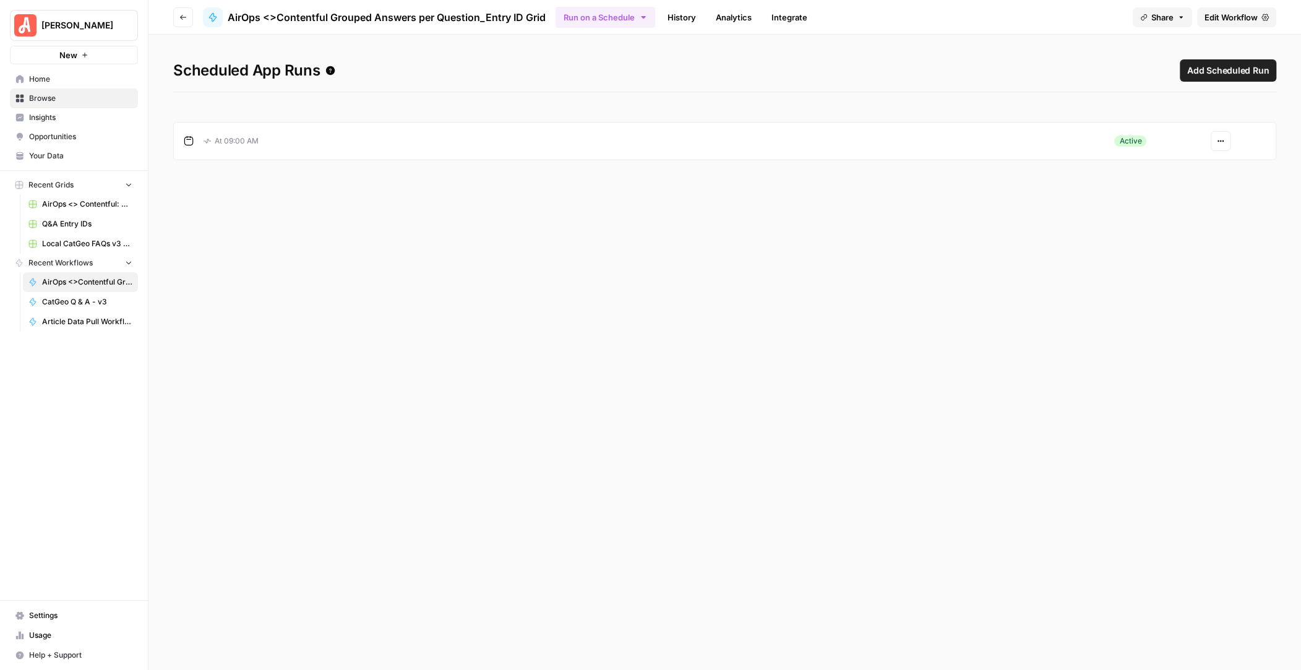
click at [1224, 140] on icon "button" at bounding box center [1220, 140] width 7 height 7
click at [1052, 71] on h1 "Scheduled App Runs Add Scheduled Run" at bounding box center [724, 75] width 1103 height 33
click at [680, 19] on link "History" at bounding box center [681, 17] width 43 height 20
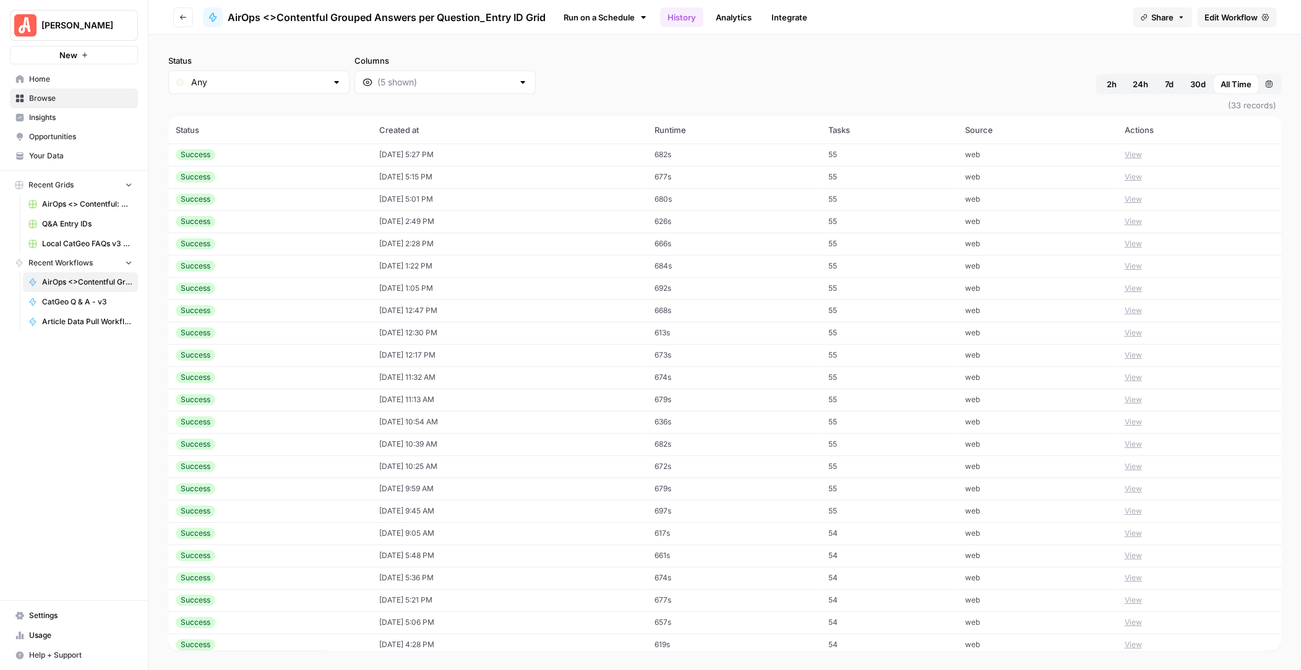
click at [179, 16] on icon "button" at bounding box center [182, 17] width 7 height 7
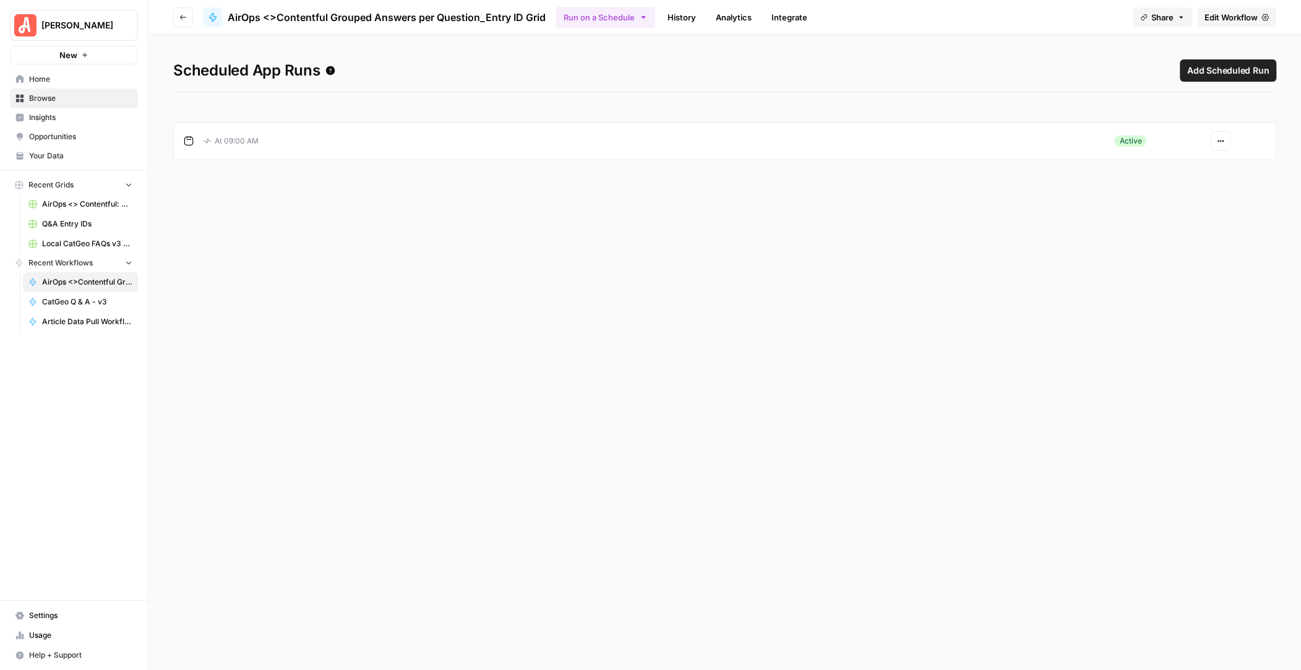
click at [188, 140] on icon at bounding box center [189, 141] width 10 height 10
click at [290, 46] on span "Read Docs" at bounding box center [279, 44] width 38 height 11
click at [183, 17] on icon "button" at bounding box center [183, 17] width 6 height 5
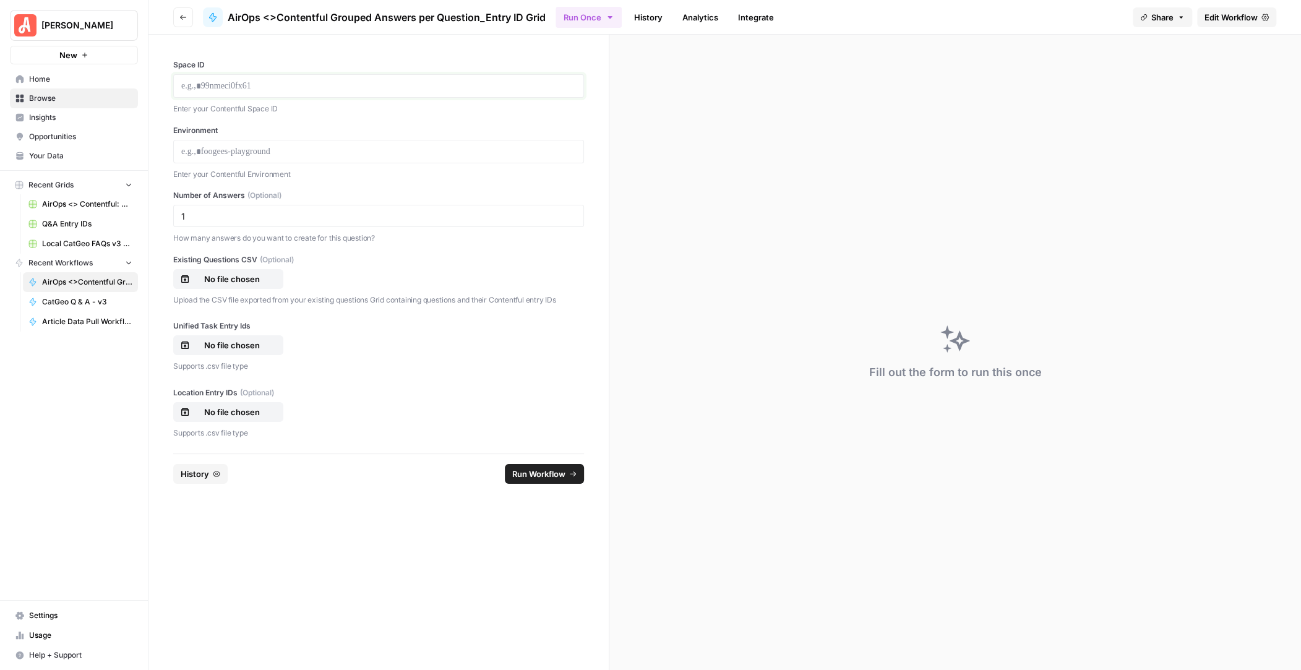
click at [231, 88] on p at bounding box center [378, 86] width 395 height 12
click at [762, 17] on link "Integrate" at bounding box center [756, 17] width 51 height 20
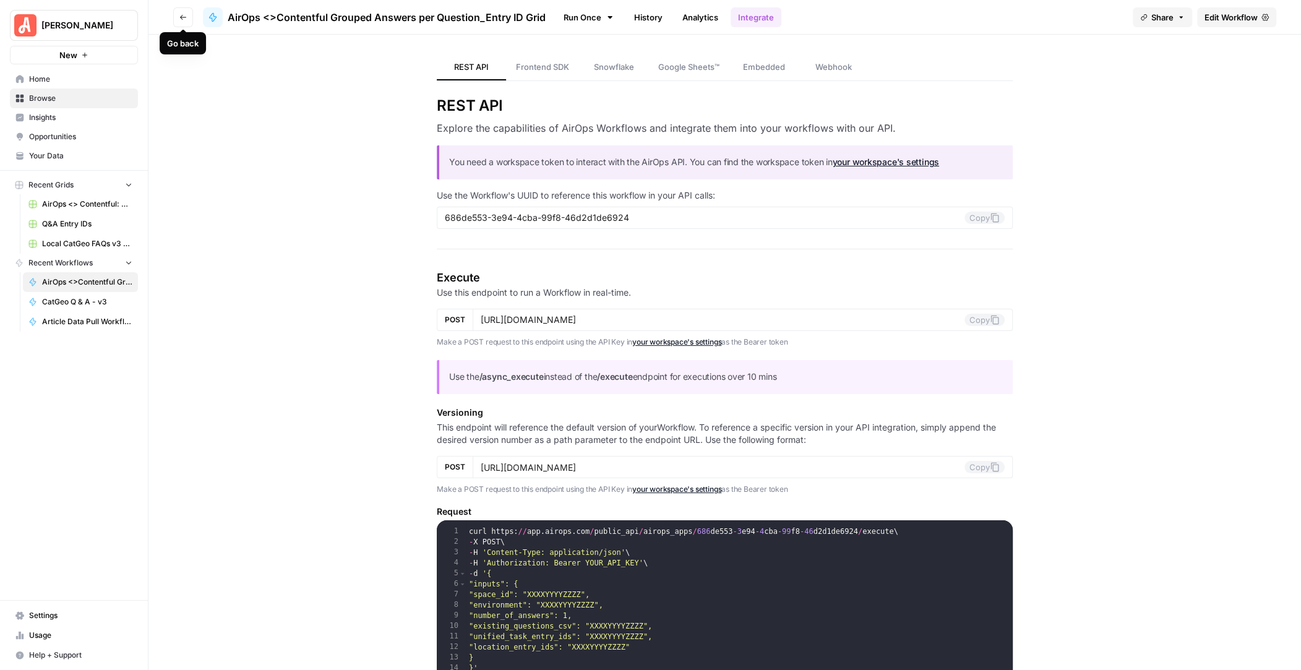
click at [181, 17] on icon "button" at bounding box center [183, 17] width 6 height 5
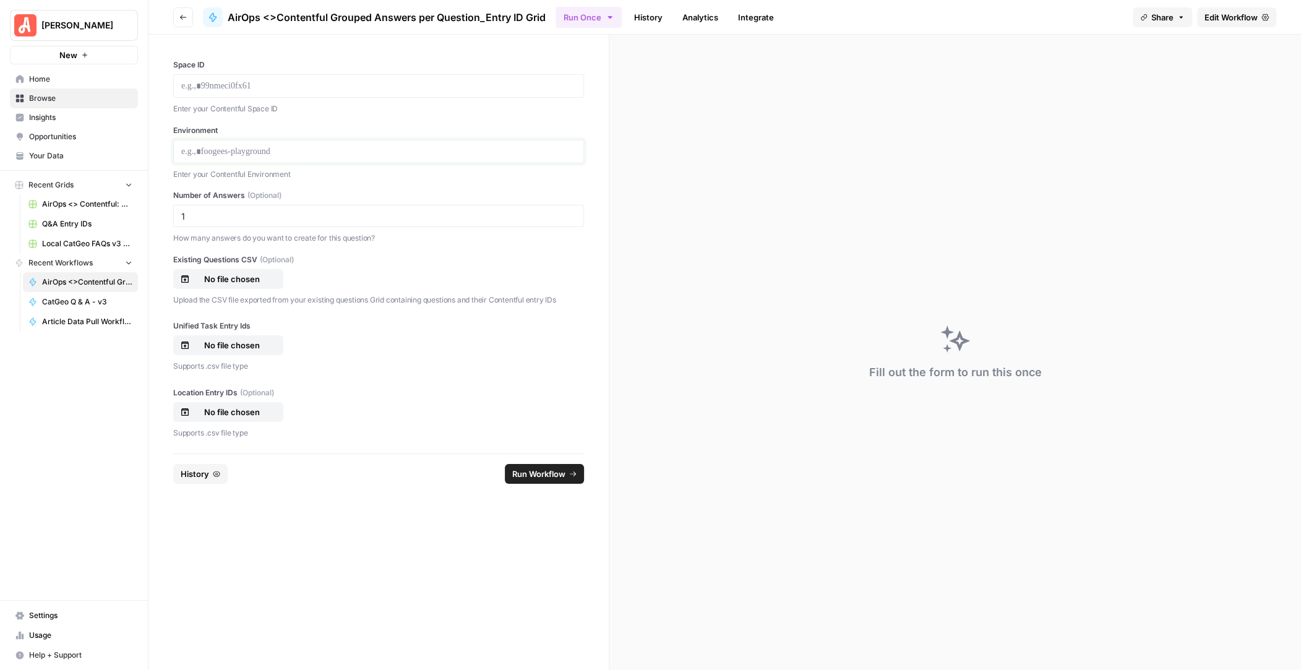
click at [226, 151] on p at bounding box center [378, 151] width 395 height 12
click at [1236, 19] on span "Edit Workflow" at bounding box center [1231, 17] width 53 height 12
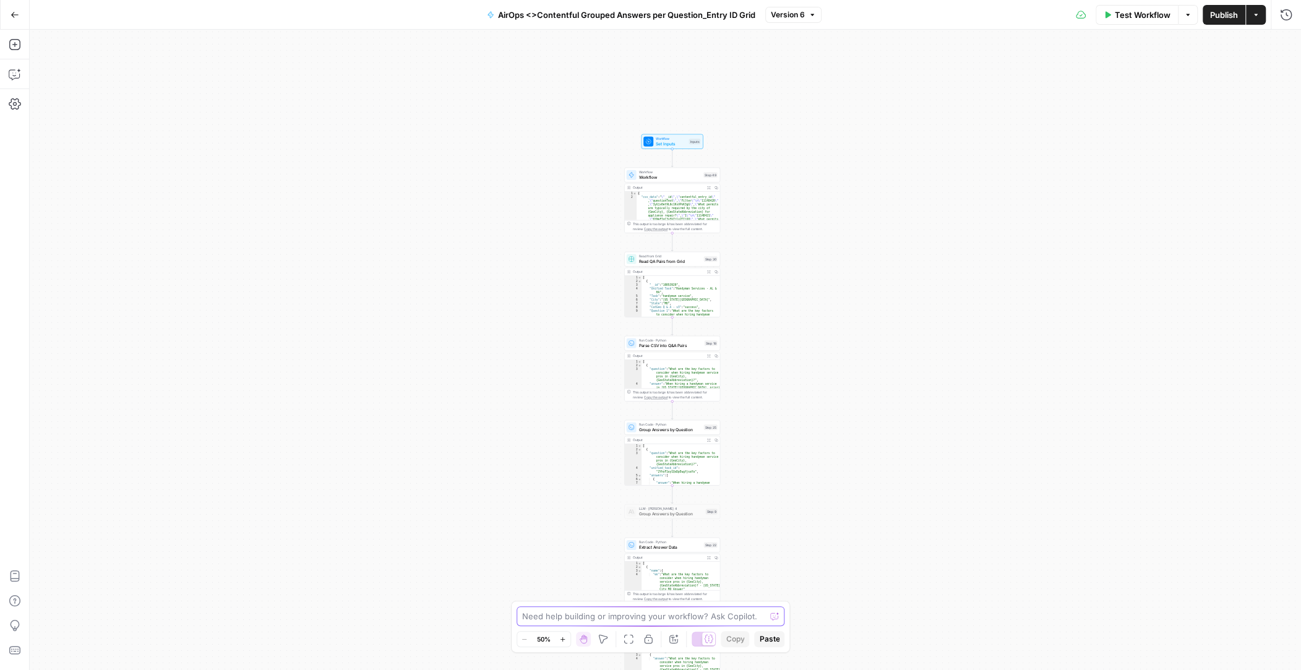
drag, startPoint x: 759, startPoint y: 606, endPoint x: 759, endPoint y: 632, distance: 26.6
click at [759, 632] on body "Angi New Home Browse Insights Opportunities Your Data Recent Grids AirOps <> Co…" at bounding box center [650, 335] width 1301 height 670
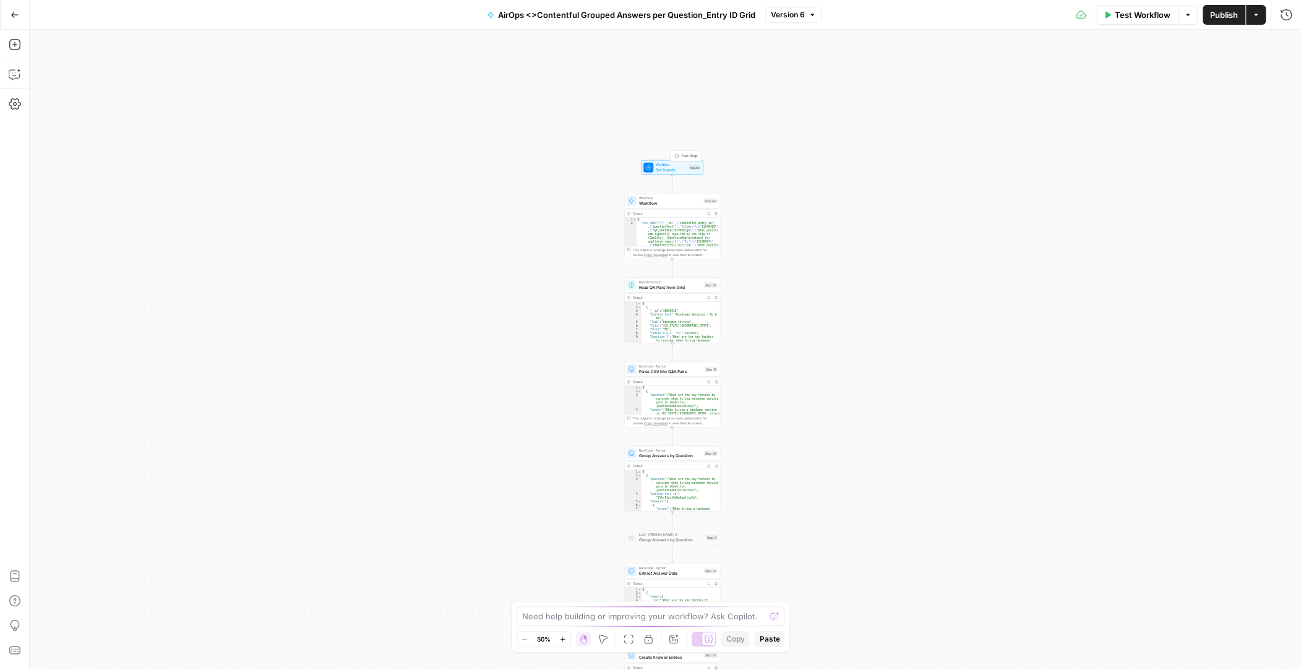
click at [668, 165] on span "Workflow" at bounding box center [671, 164] width 31 height 5
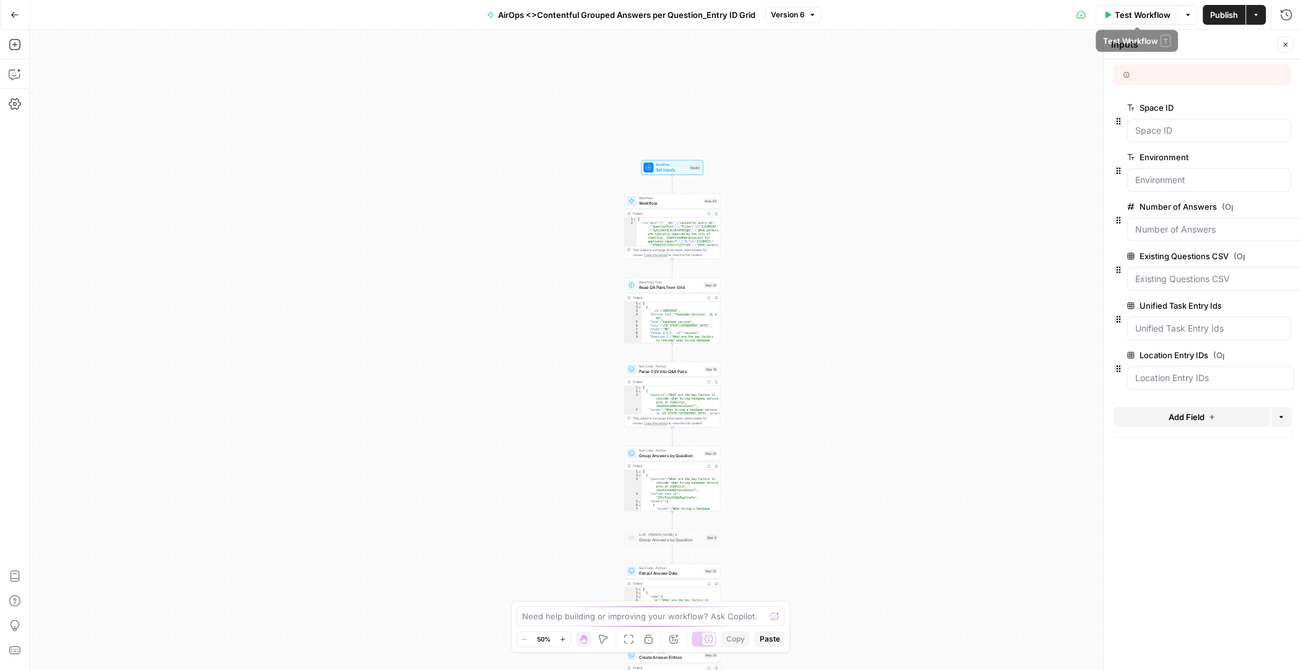
click at [1133, 13] on span "Test Workflow" at bounding box center [1143, 15] width 56 height 12
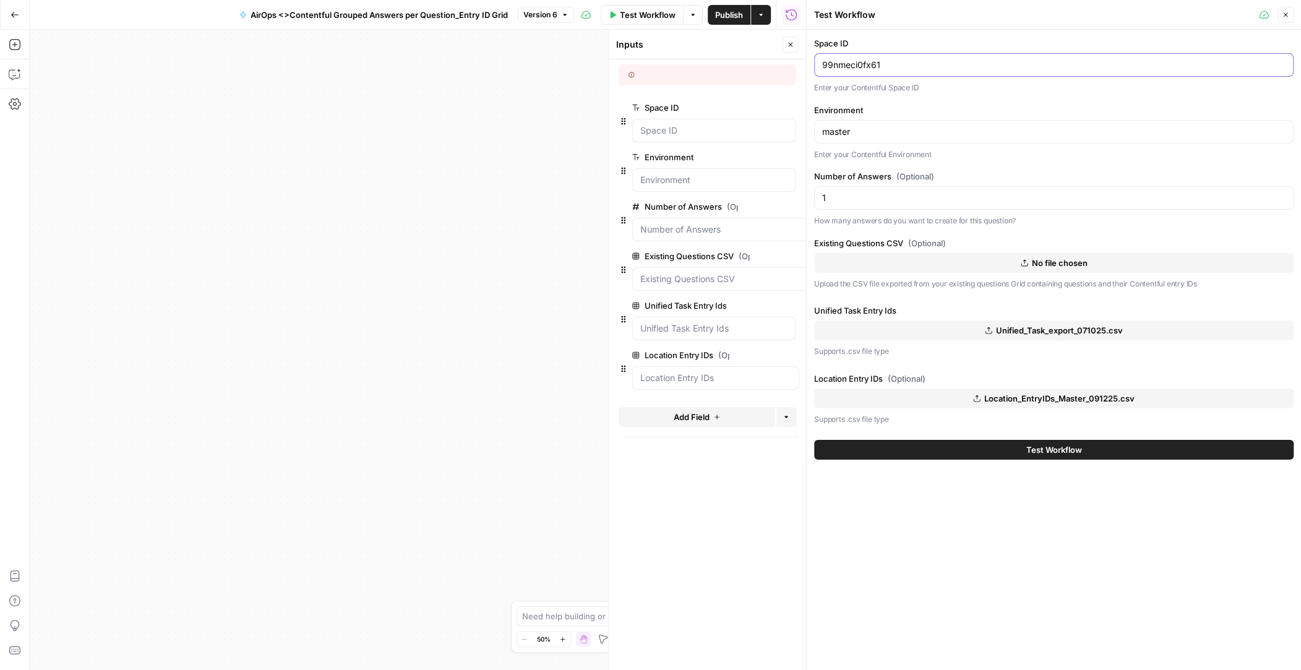
drag, startPoint x: 893, startPoint y: 62, endPoint x: 804, endPoint y: 62, distance: 89.1
click at [806, 62] on div "Test Workflow Close Space ID 99nmeci0fx61 Enter your Contentful Space ID Enviro…" at bounding box center [1053, 335] width 495 height 670
click at [12, 14] on icon "button" at bounding box center [14, 15] width 7 height 6
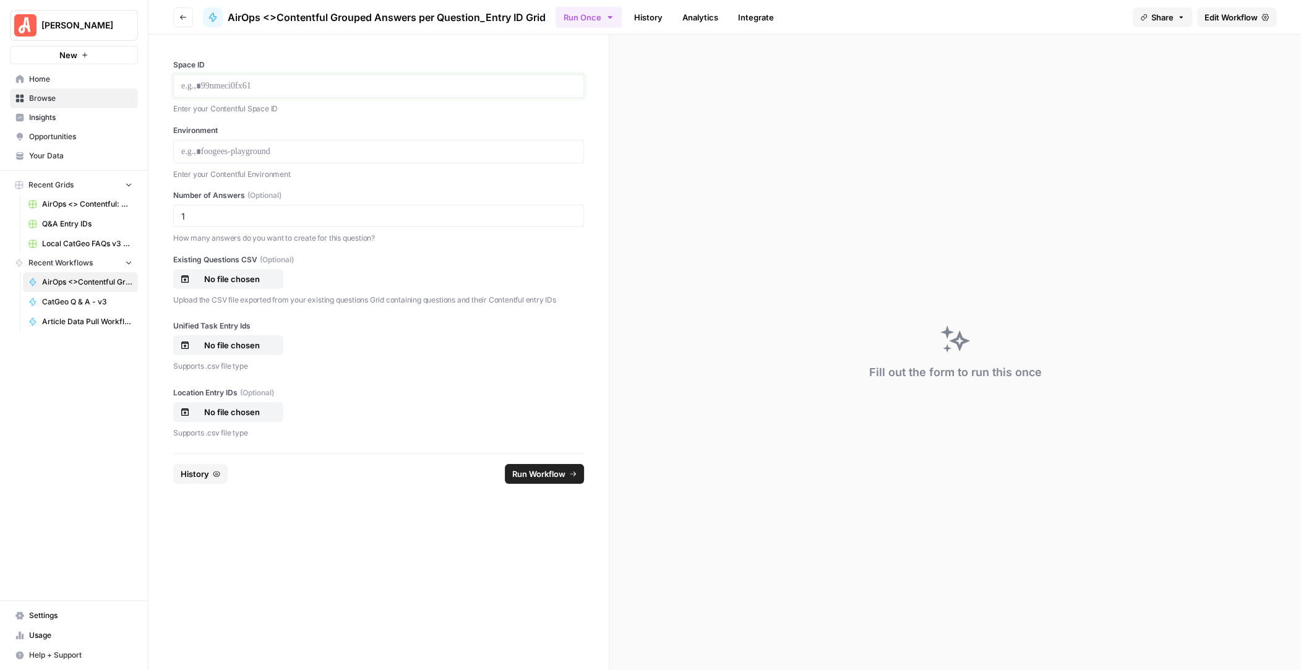
click at [273, 88] on p at bounding box center [378, 86] width 395 height 12
click at [258, 142] on div at bounding box center [378, 152] width 411 height 24
click at [252, 152] on p at bounding box center [378, 151] width 395 height 12
click at [236, 341] on p "No file chosen" at bounding box center [231, 345] width 79 height 12
click at [261, 409] on p "No file chosen" at bounding box center [231, 412] width 79 height 12
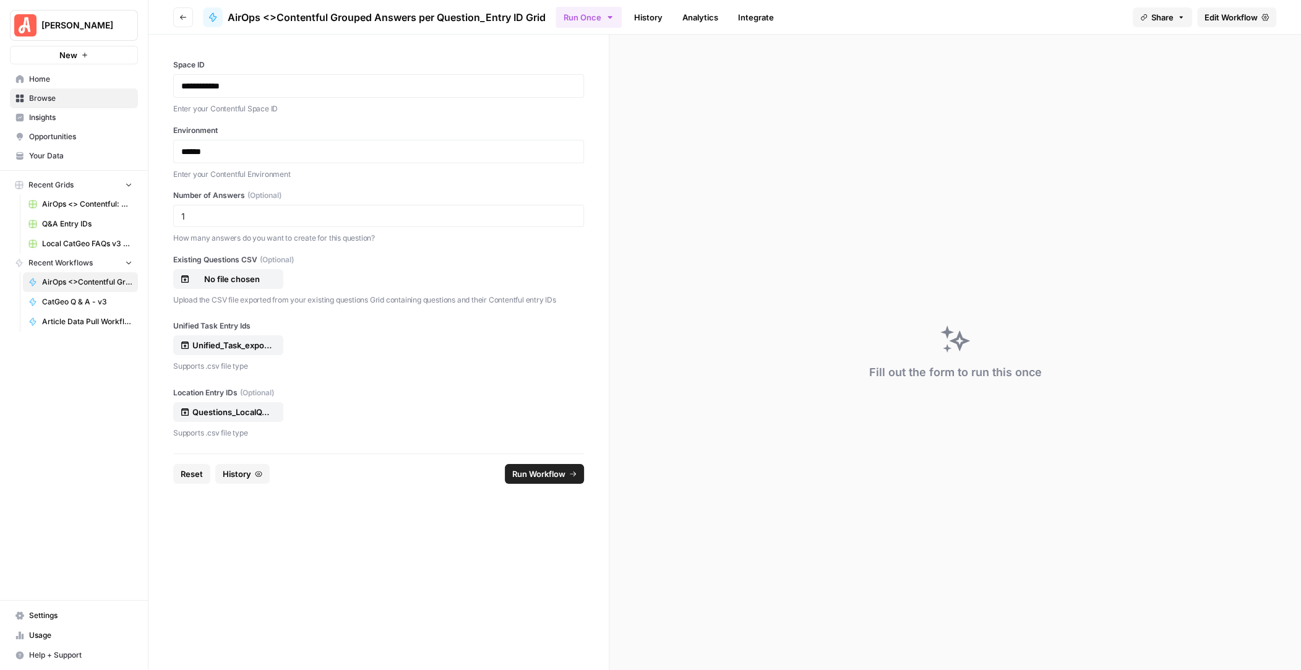
click at [252, 477] on button "History" at bounding box center [242, 474] width 54 height 20
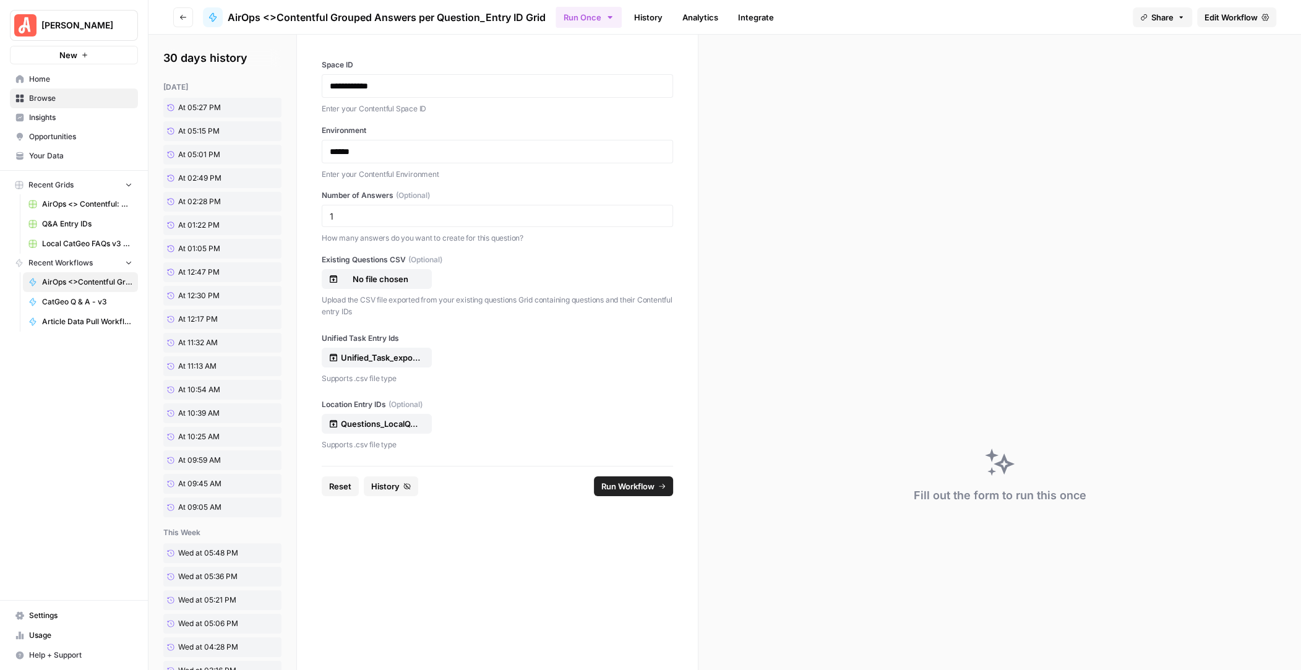
click at [633, 484] on span "Run Workflow" at bounding box center [627, 486] width 53 height 12
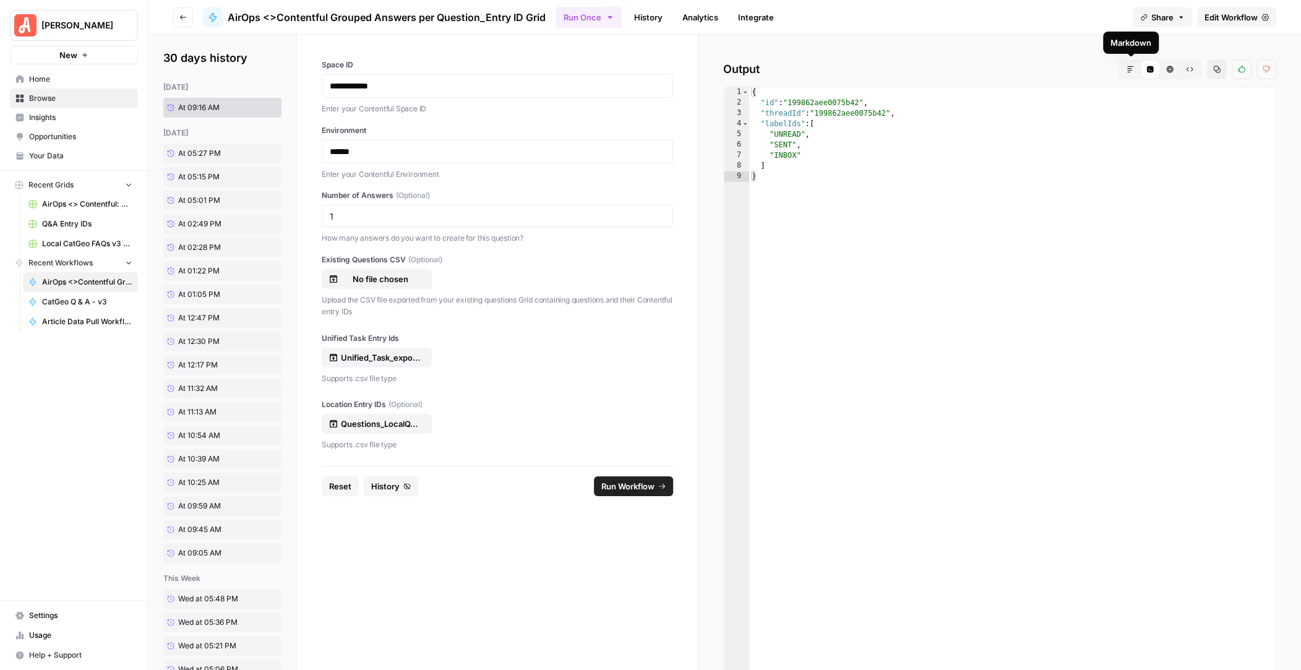
click at [1128, 71] on icon "button" at bounding box center [1130, 69] width 7 height 7
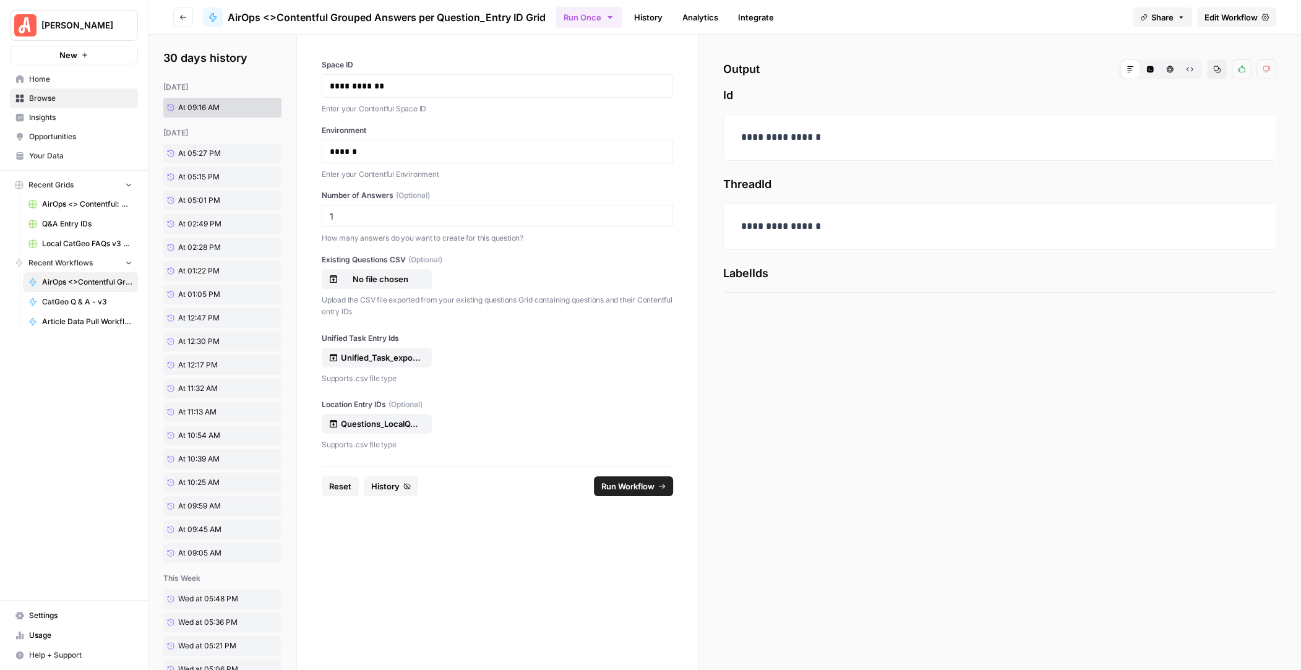
click at [1153, 71] on icon "button" at bounding box center [1150, 69] width 7 height 7
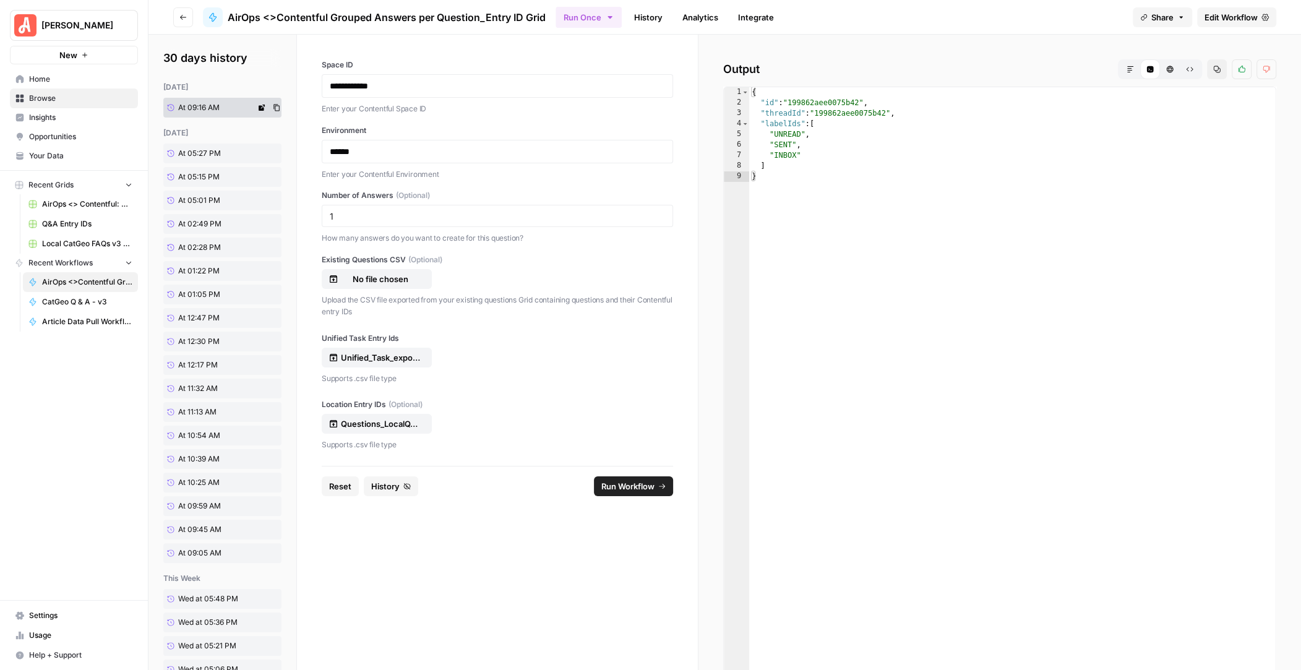
click at [263, 107] on icon at bounding box center [262, 108] width 6 height 6
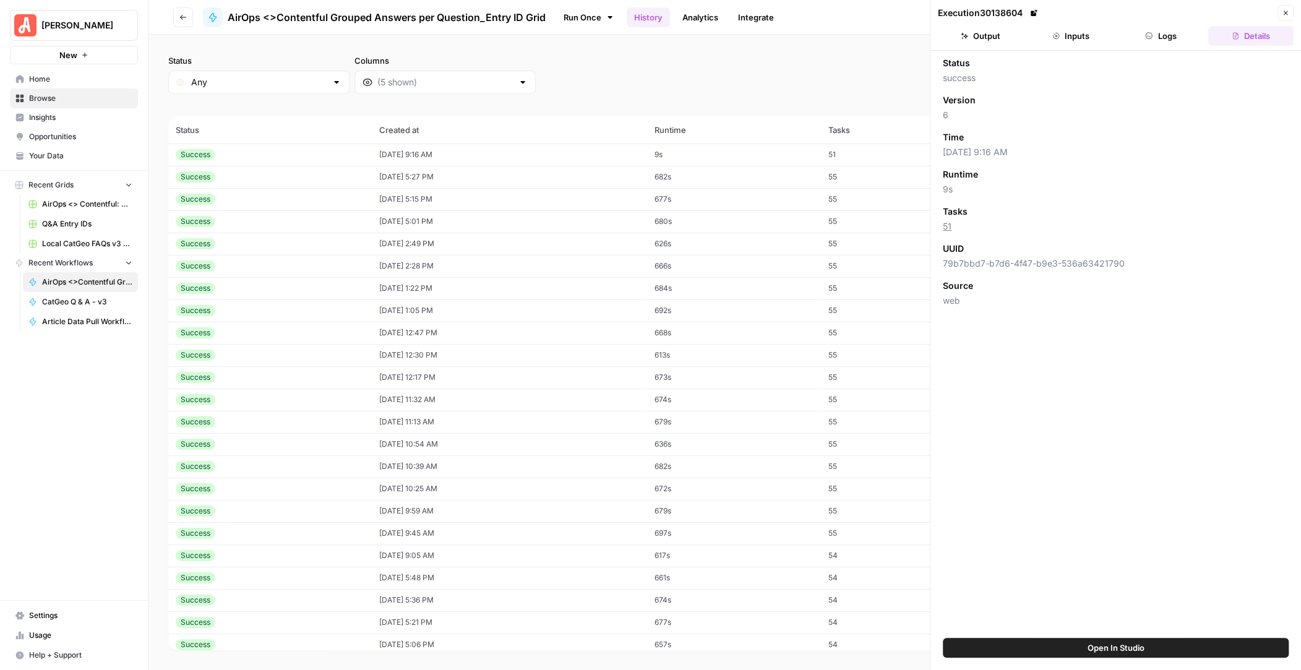
click at [1165, 35] on button "Logs" at bounding box center [1161, 36] width 85 height 20
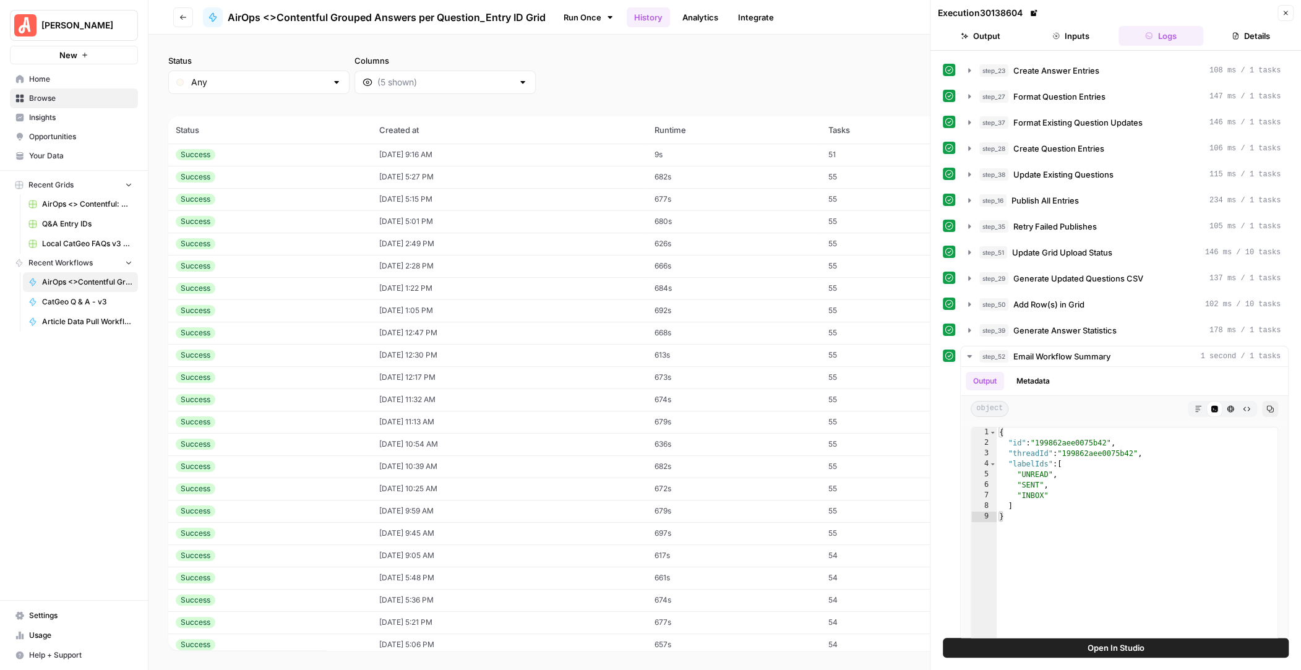
scroll to position [164, 0]
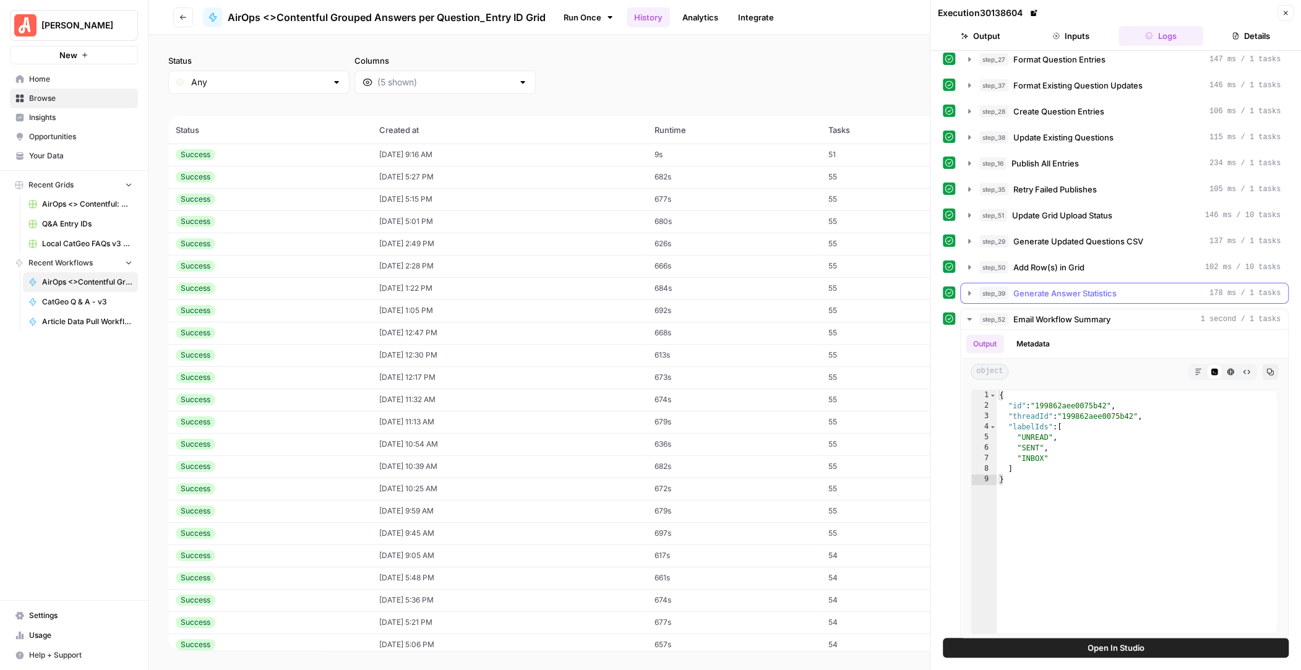
click at [968, 288] on icon "button" at bounding box center [970, 293] width 10 height 10
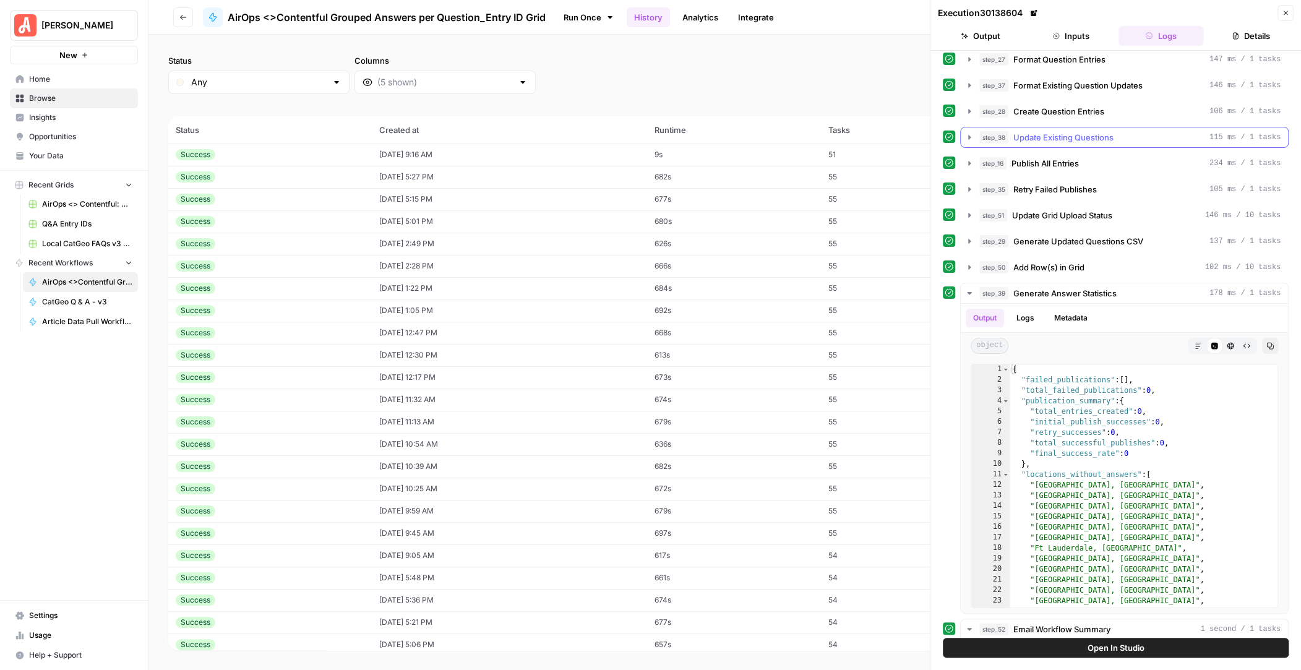
scroll to position [0, 0]
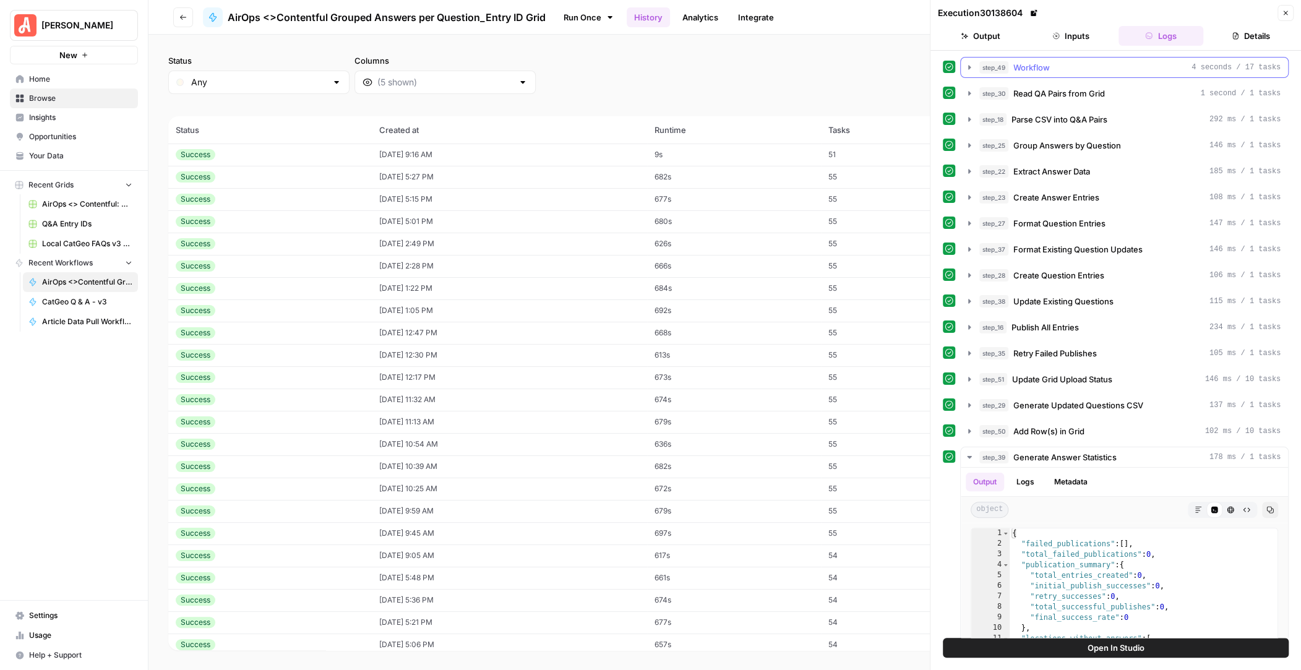
click at [970, 66] on icon "button" at bounding box center [969, 67] width 2 height 4
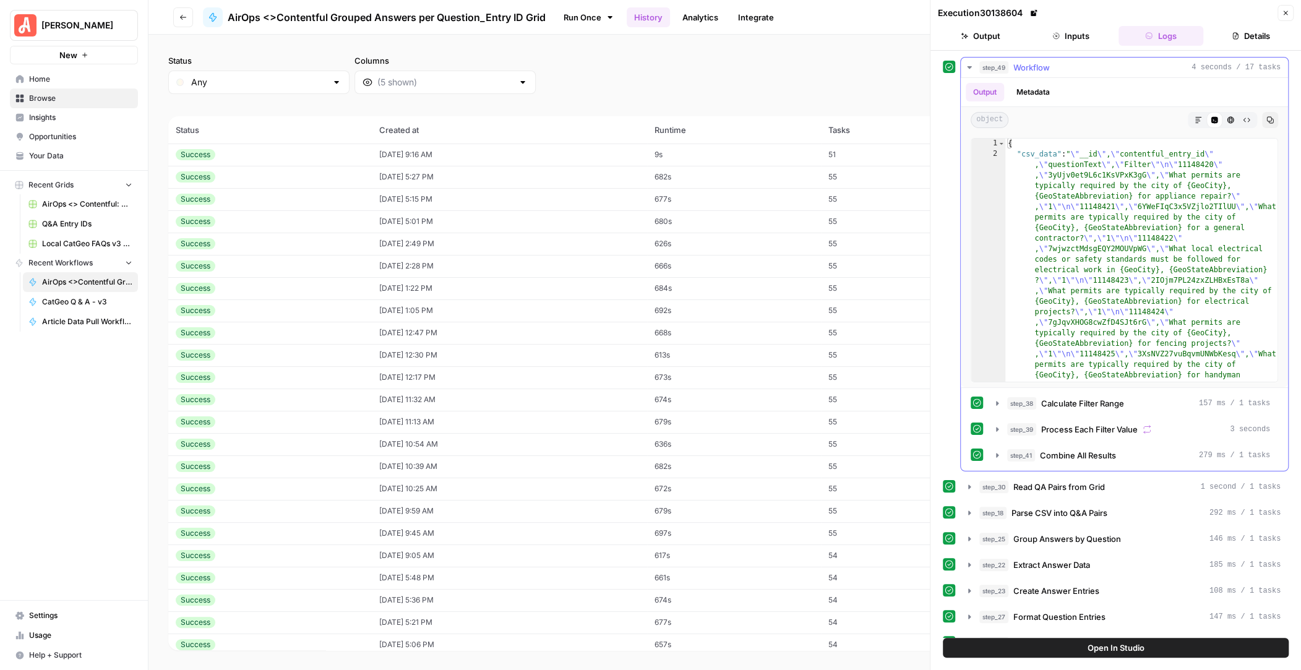
click at [968, 66] on icon "button" at bounding box center [969, 67] width 4 height 2
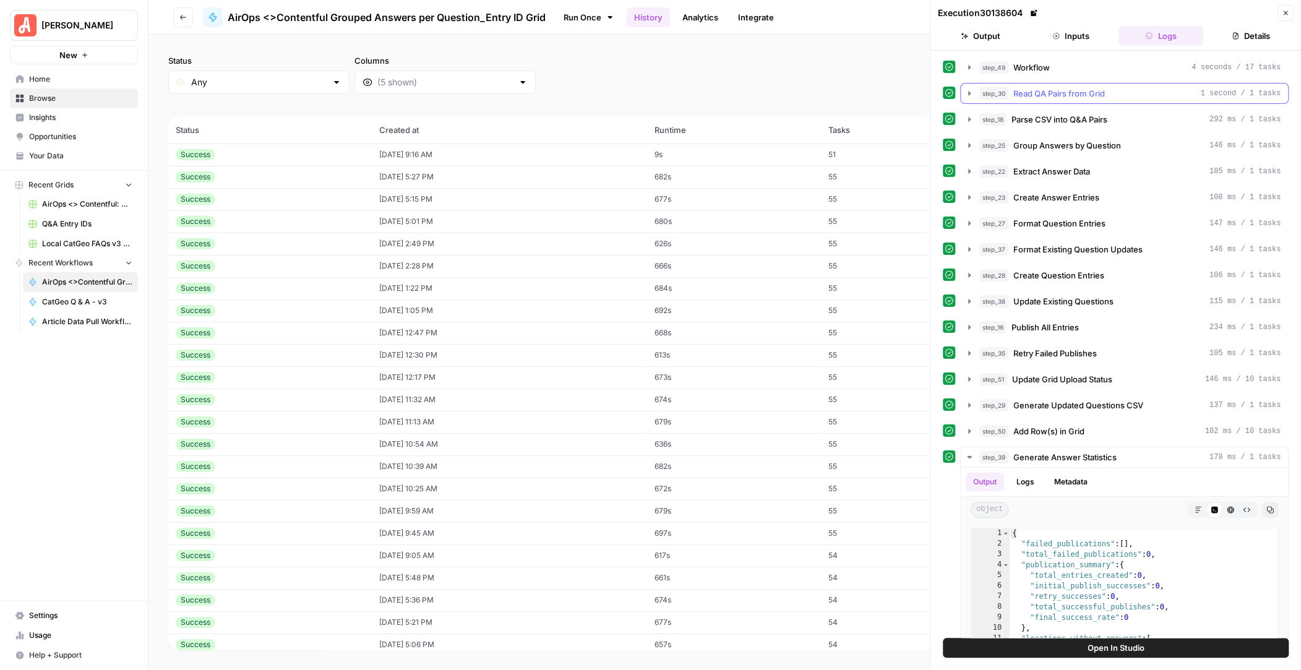
click at [969, 91] on icon "button" at bounding box center [969, 93] width 2 height 4
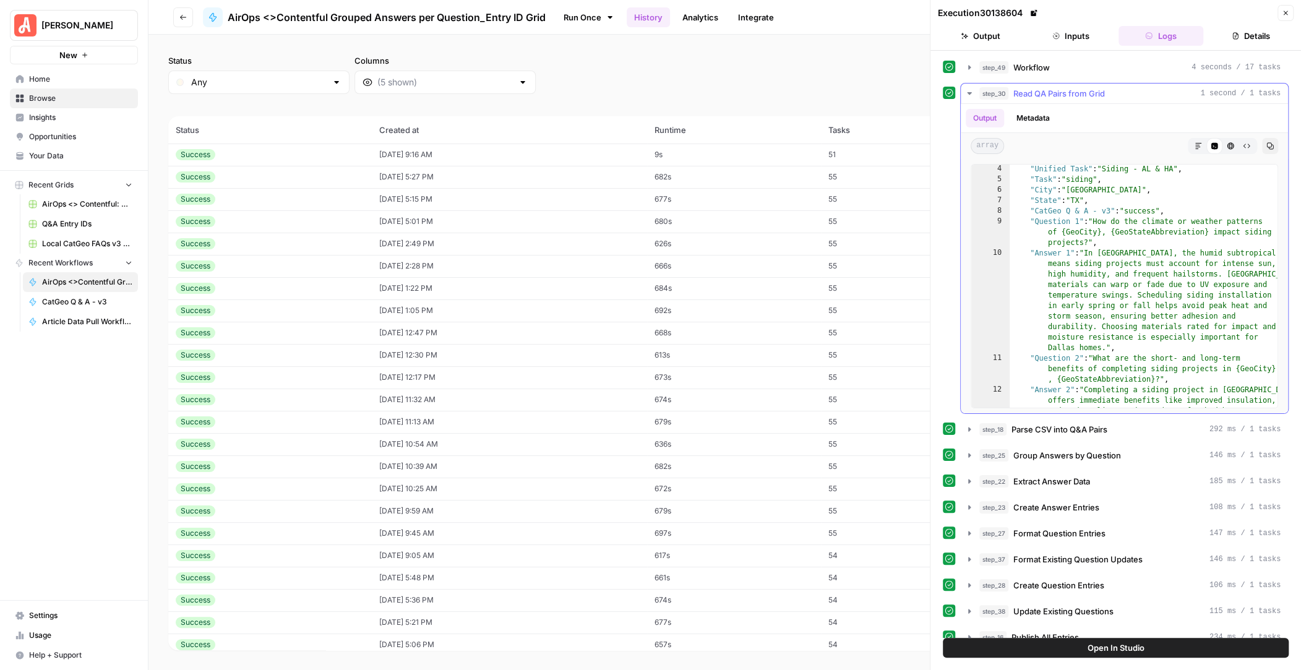
scroll to position [16, 0]
click at [971, 428] on icon "button" at bounding box center [970, 429] width 10 height 10
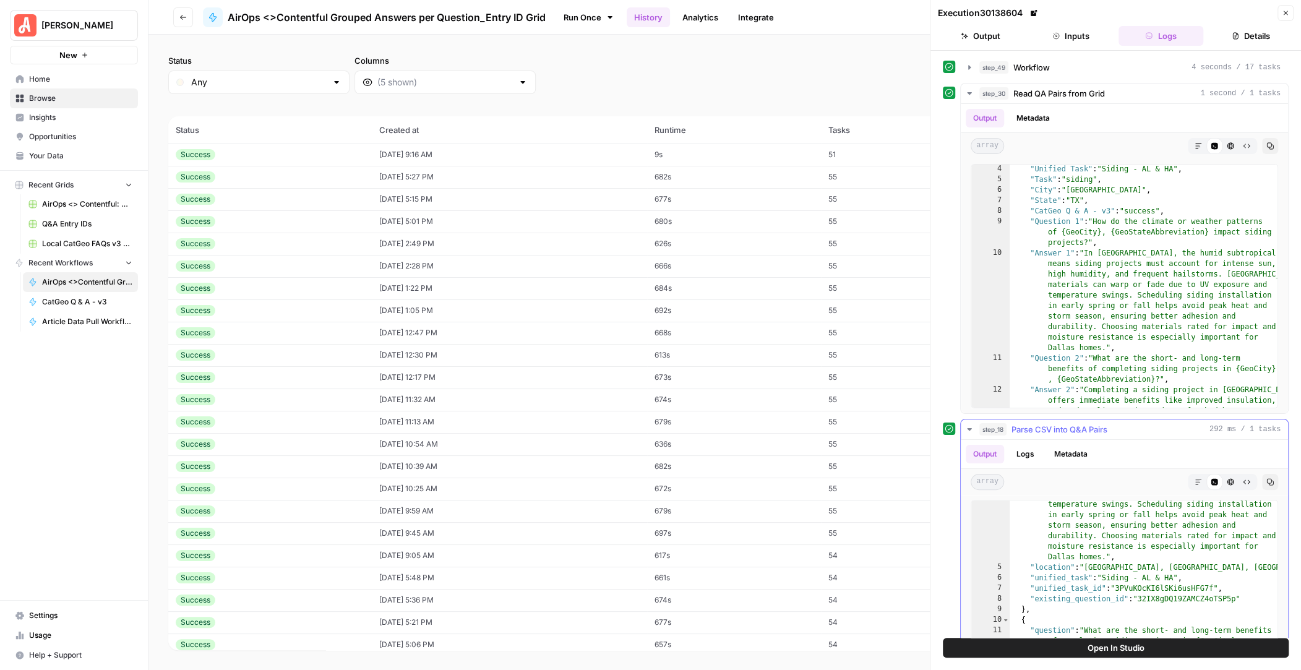
scroll to position [0, 0]
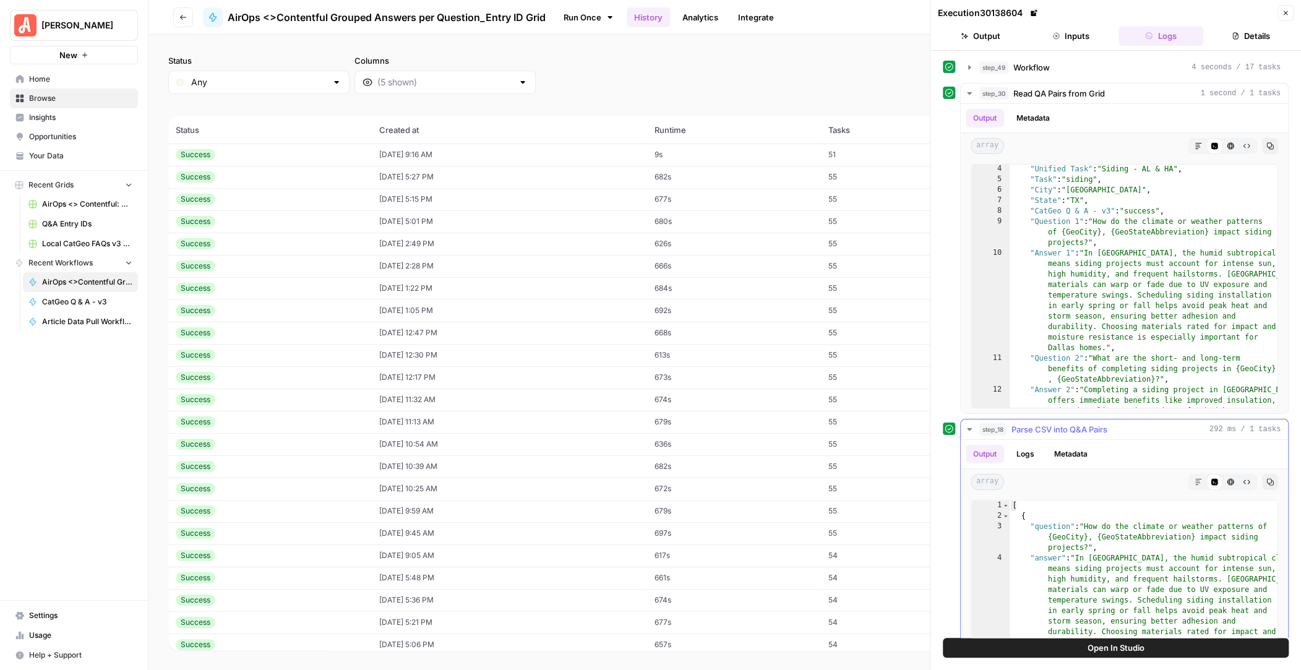
click at [971, 429] on icon "button" at bounding box center [970, 429] width 10 height 10
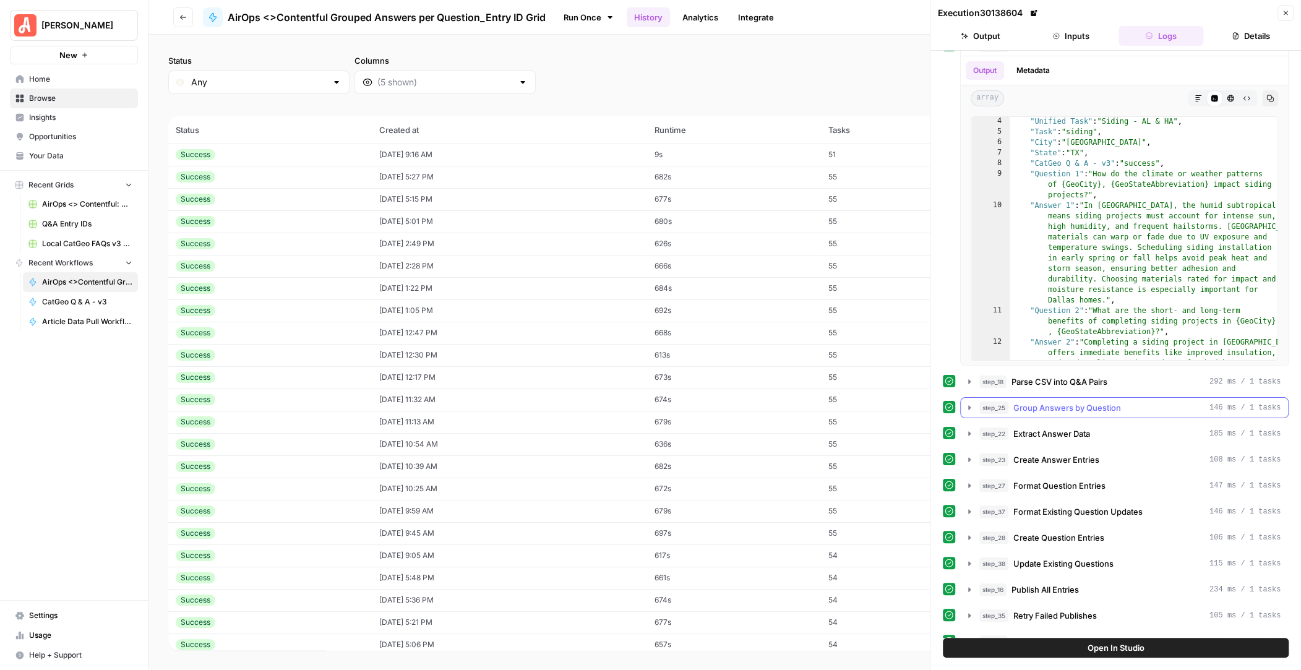
scroll to position [75, 0]
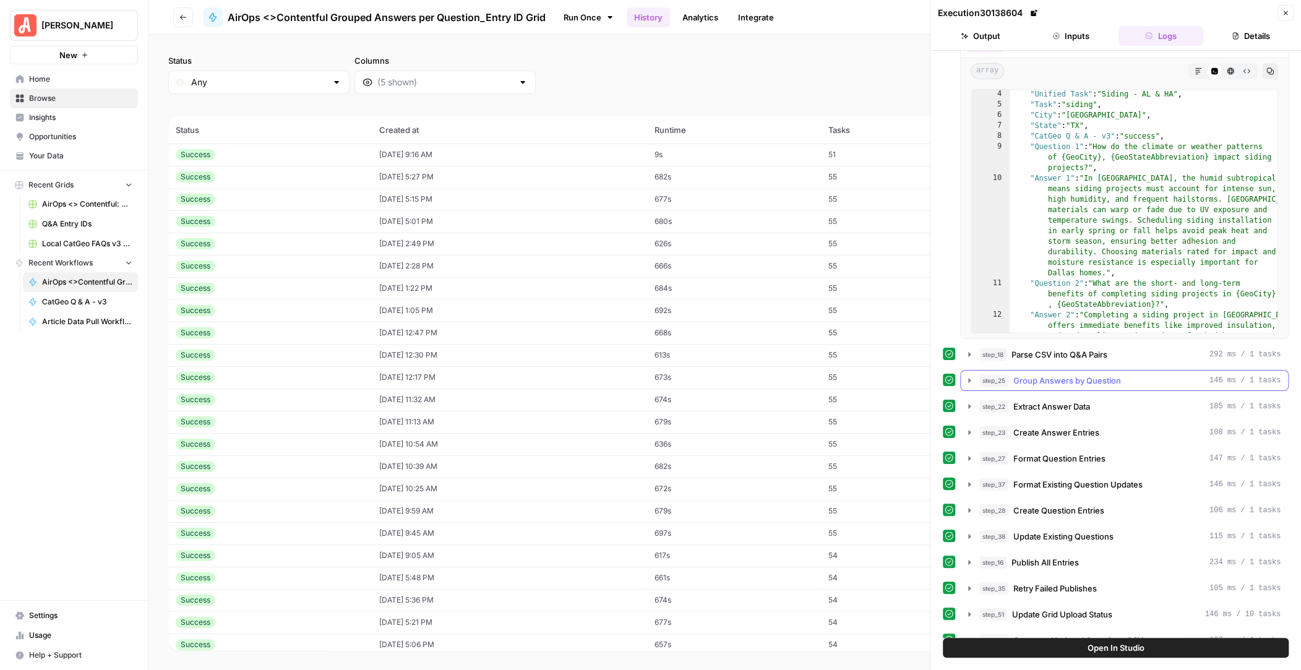
click at [969, 379] on icon "button" at bounding box center [969, 380] width 2 height 4
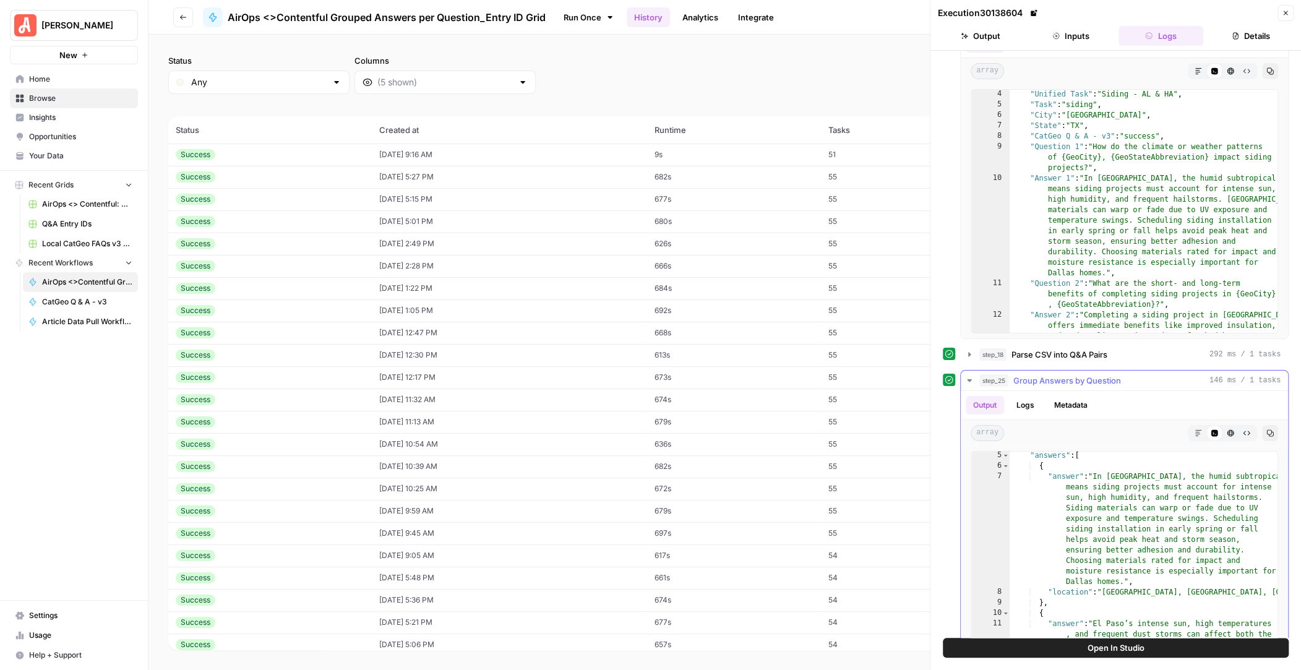
scroll to position [9, 0]
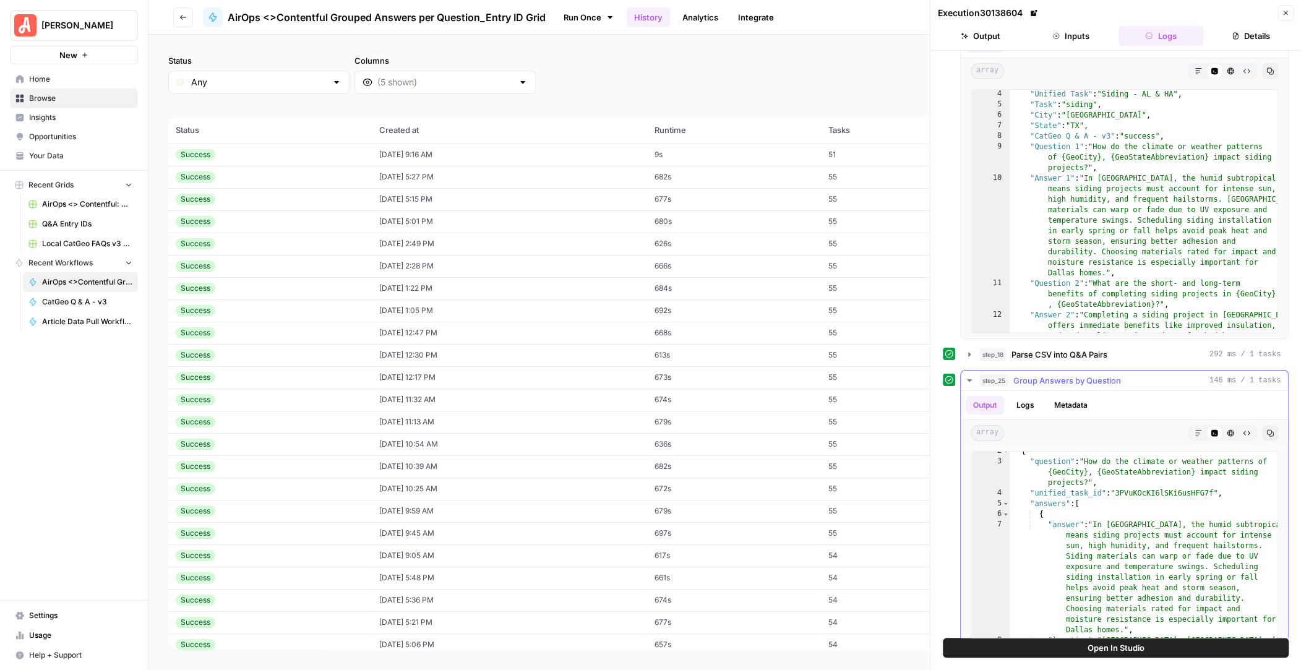
click at [969, 379] on icon "button" at bounding box center [969, 380] width 4 height 2
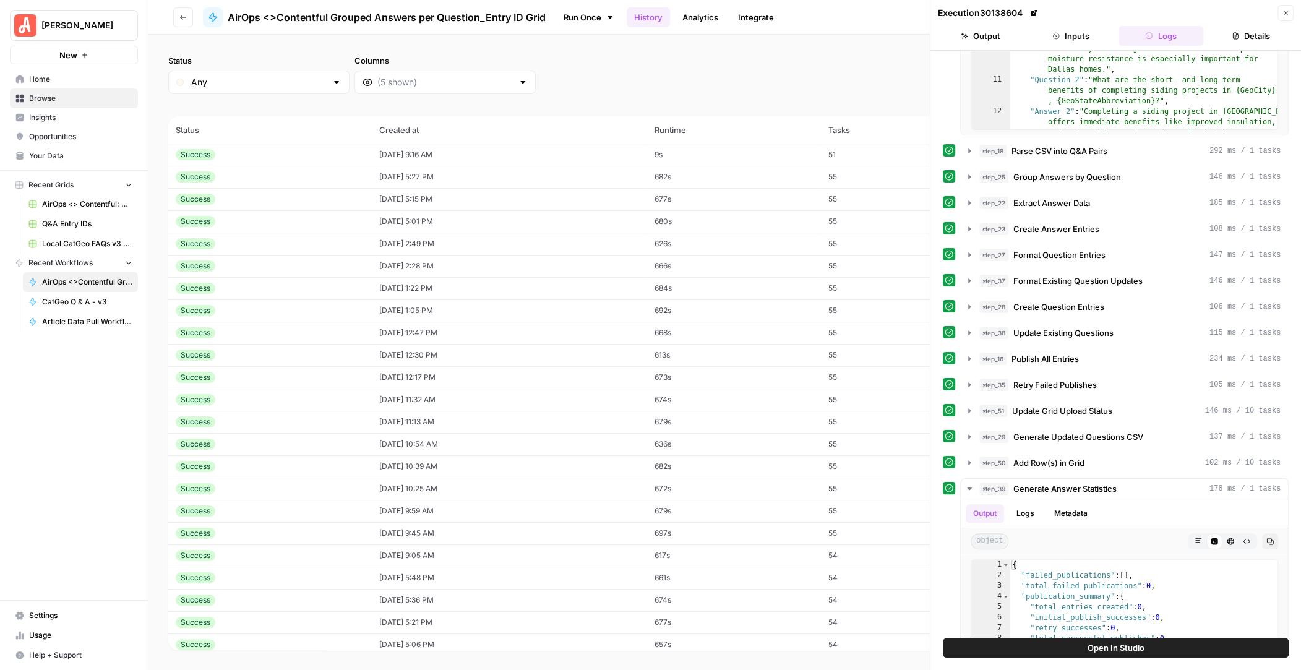
scroll to position [268, 0]
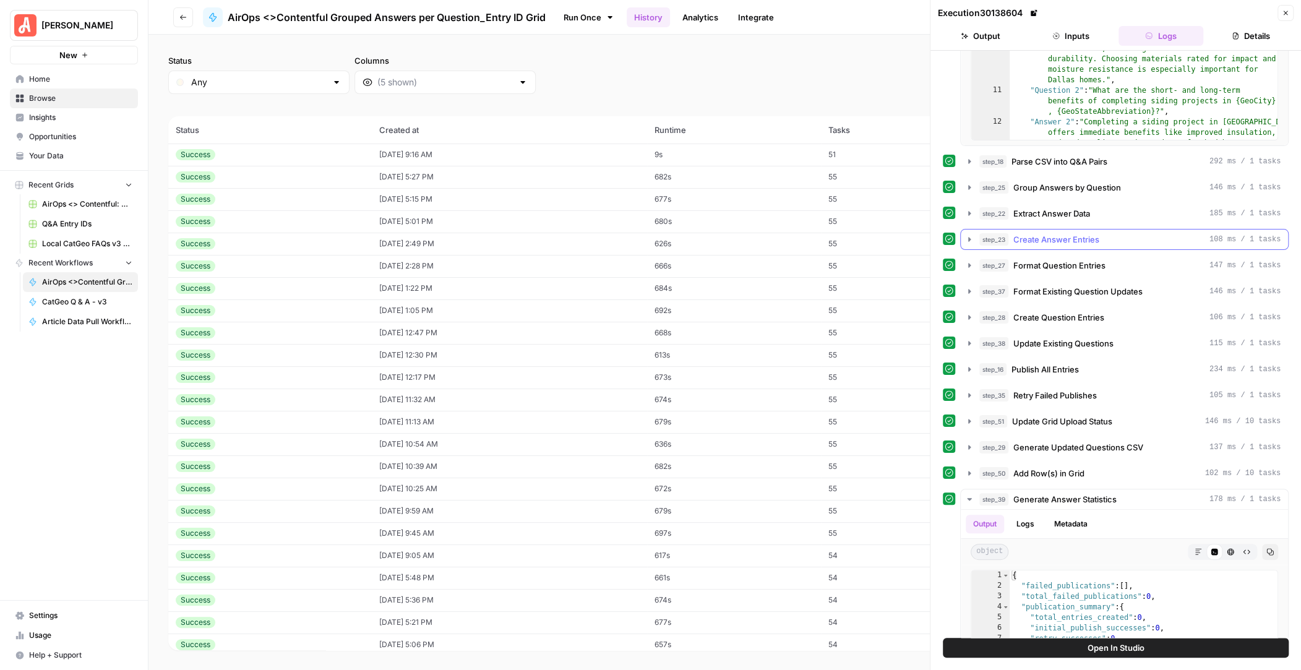
click at [969, 237] on icon "button" at bounding box center [969, 239] width 2 height 4
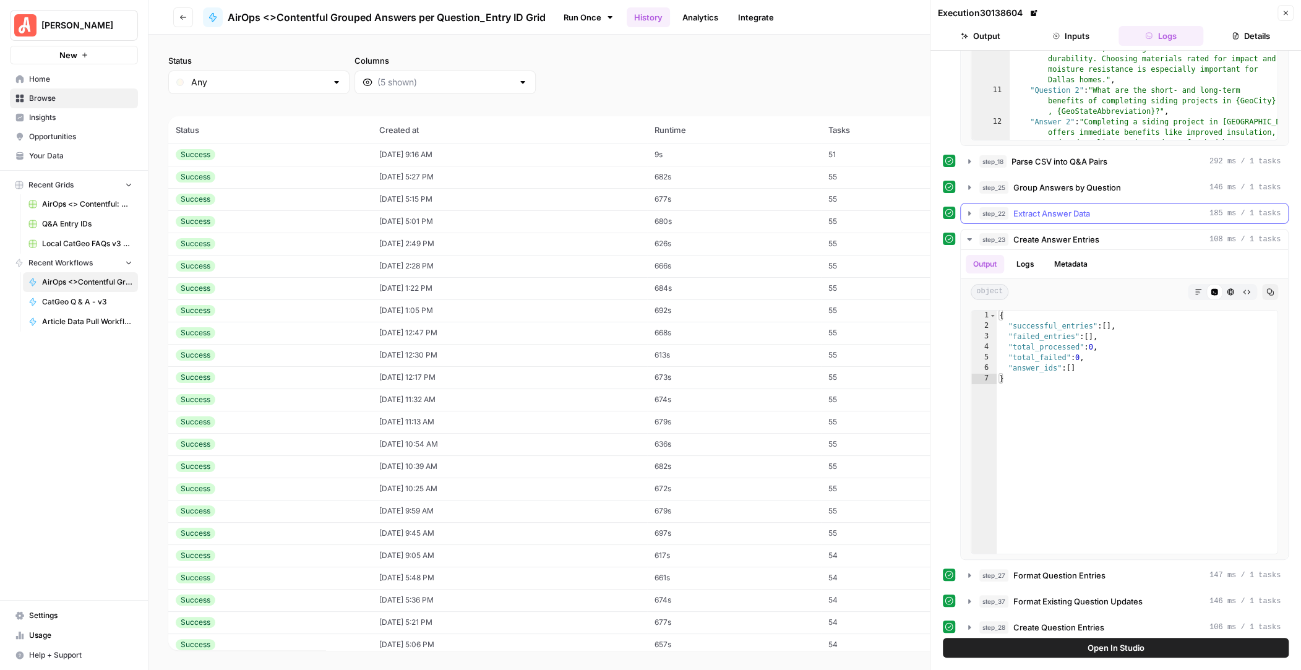
click at [970, 209] on icon "button" at bounding box center [970, 213] width 10 height 10
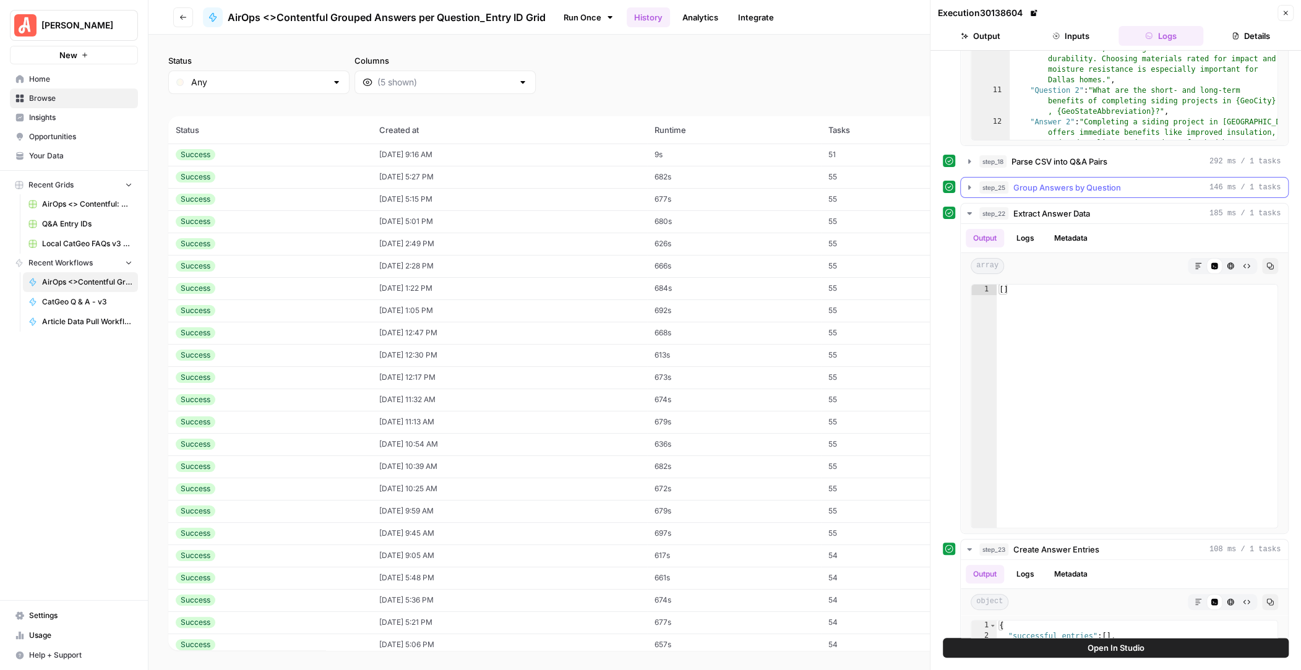
click at [966, 184] on icon "button" at bounding box center [970, 188] width 10 height 10
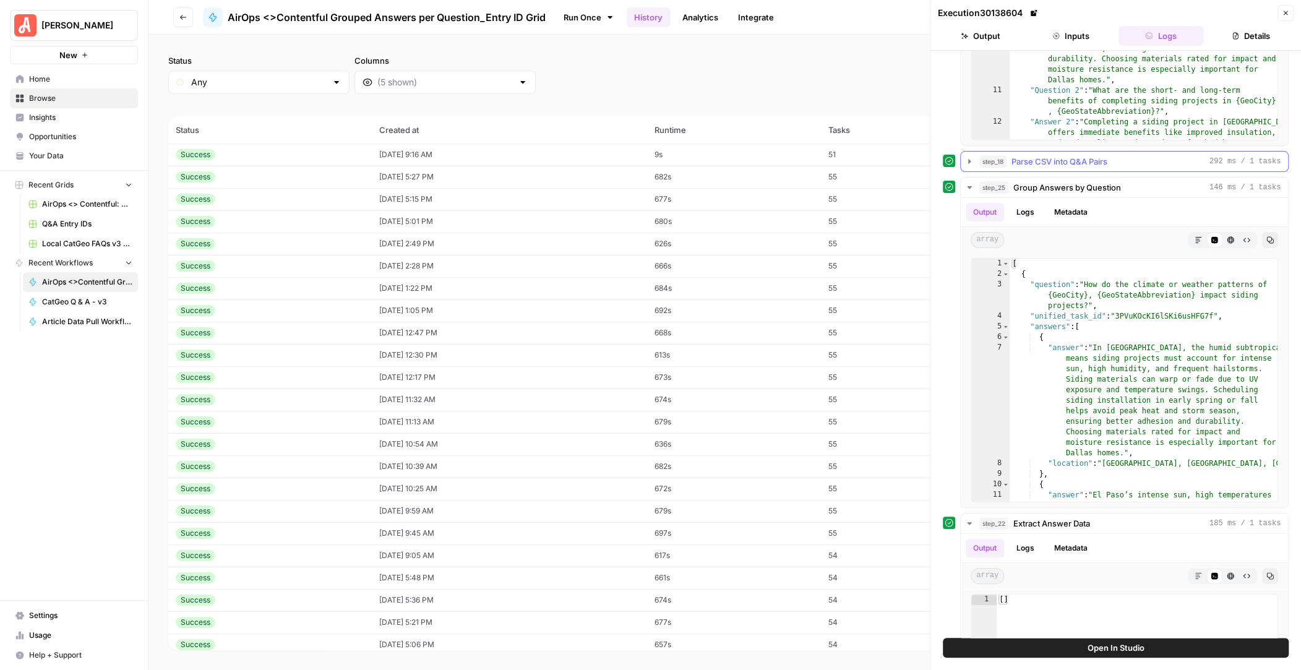
click at [965, 160] on icon "button" at bounding box center [970, 162] width 10 height 10
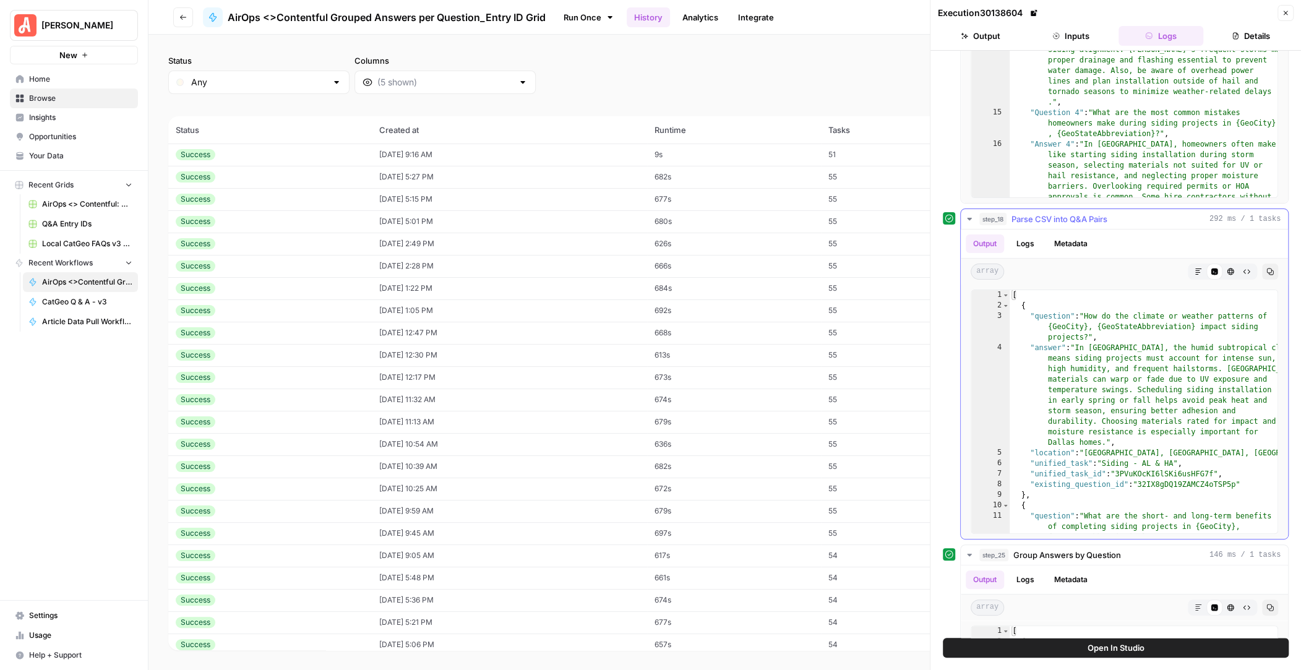
scroll to position [11, 0]
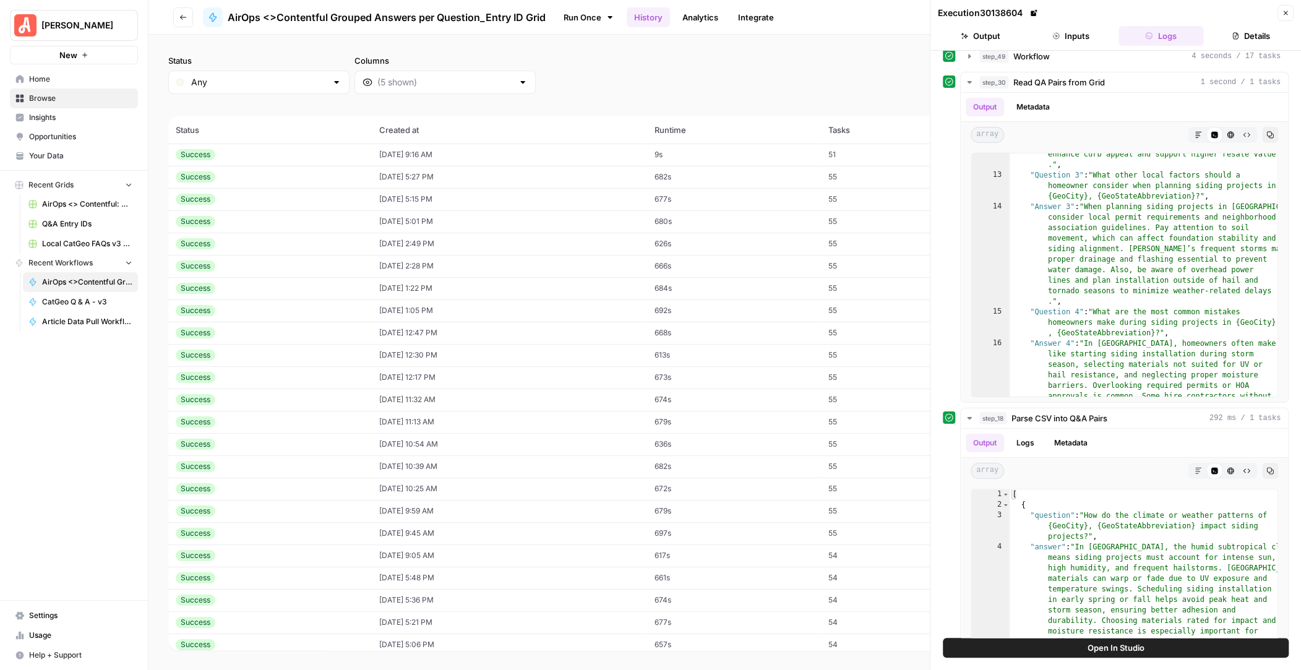
click at [605, 16] on icon at bounding box center [610, 17] width 10 height 10
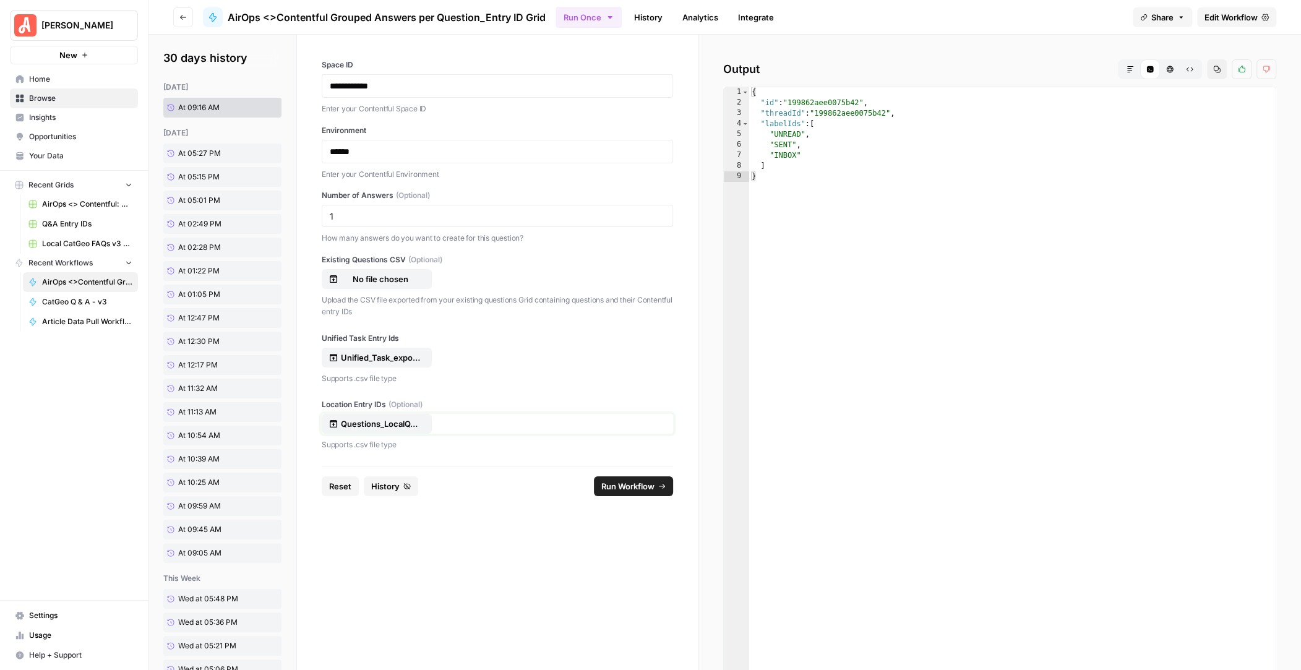
click at [400, 422] on p "Questions_LocalQA_Sept19.csv" at bounding box center [380, 424] width 79 height 12
click at [633, 484] on span "Run Workflow" at bounding box center [627, 486] width 53 height 12
click at [639, 480] on span "Run Workflow" at bounding box center [627, 486] width 53 height 12
click at [629, 484] on span "Run Workflow" at bounding box center [627, 486] width 53 height 12
click at [624, 481] on span "Run Workflow" at bounding box center [627, 486] width 53 height 12
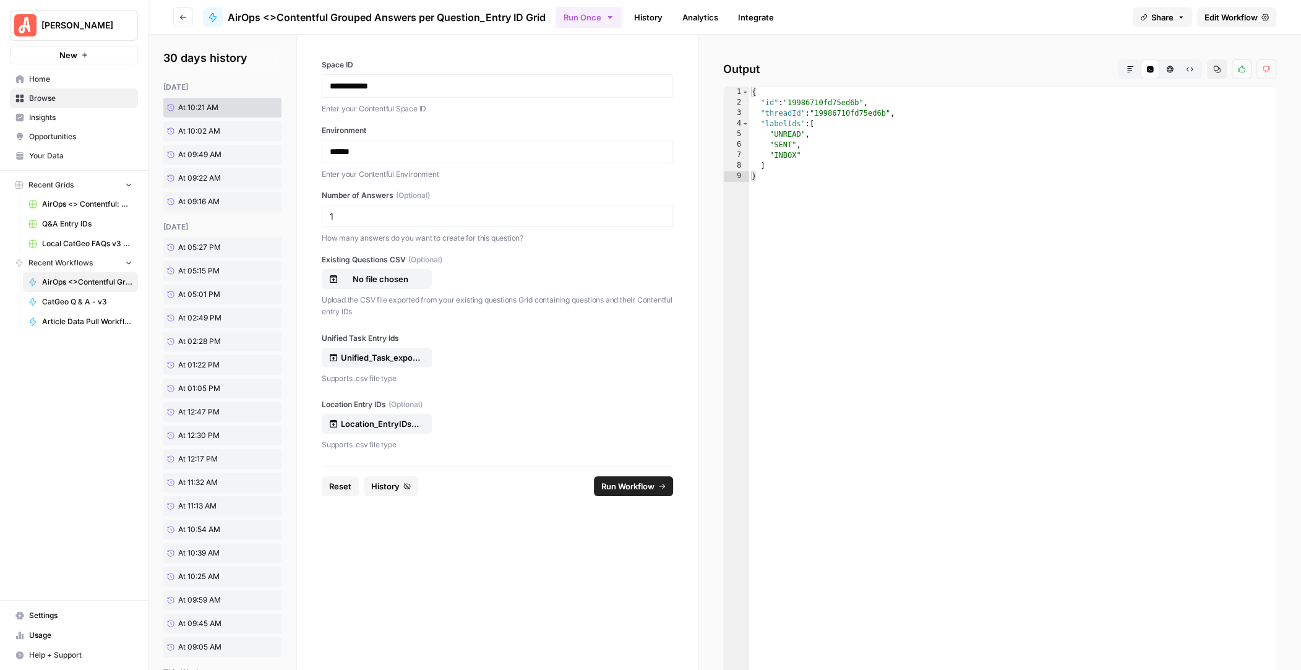
click at [630, 480] on span "Run Workflow" at bounding box center [627, 486] width 53 height 12
click at [640, 486] on span "Run Workflow" at bounding box center [627, 486] width 53 height 12
click at [630, 486] on span "Run Workflow" at bounding box center [627, 486] width 53 height 12
click at [632, 481] on span "Run Workflow" at bounding box center [627, 486] width 53 height 12
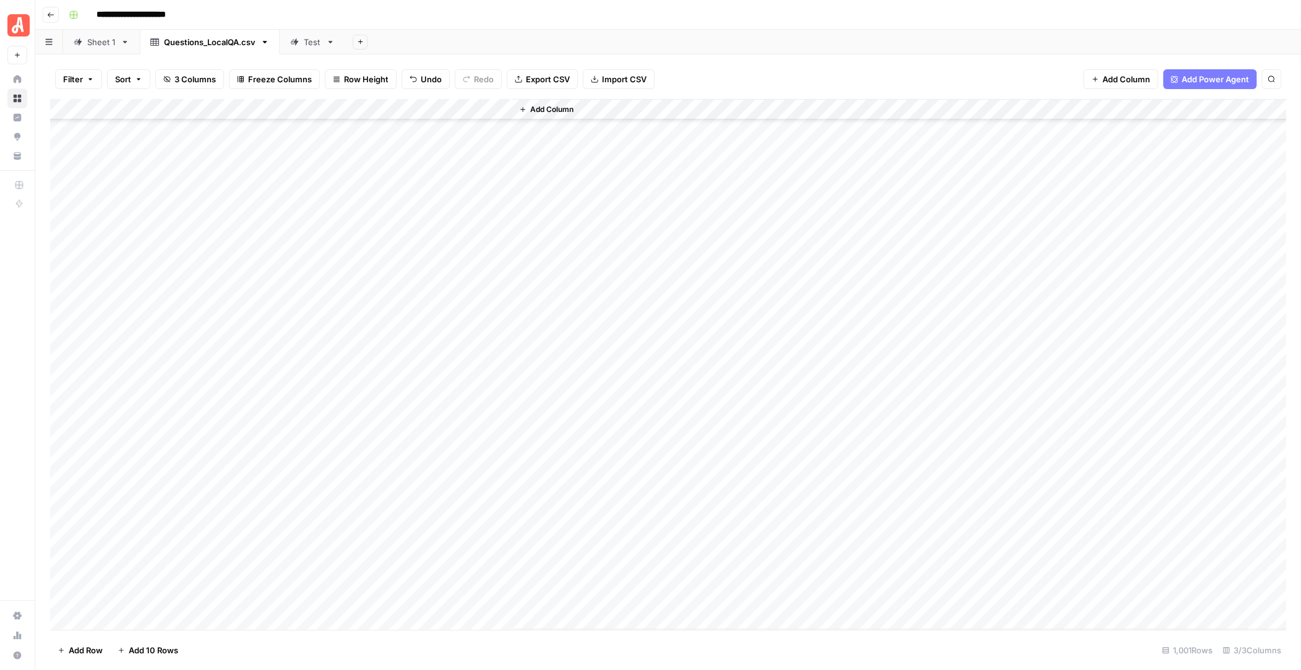
scroll to position [20566, 0]
click at [93, 44] on div "Sheet 1" at bounding box center [101, 42] width 28 height 12
drag, startPoint x: 980, startPoint y: 454, endPoint x: 980, endPoint y: 252, distance: 201.7
click at [980, 252] on div "Add Column" at bounding box center [668, 364] width 1236 height 531
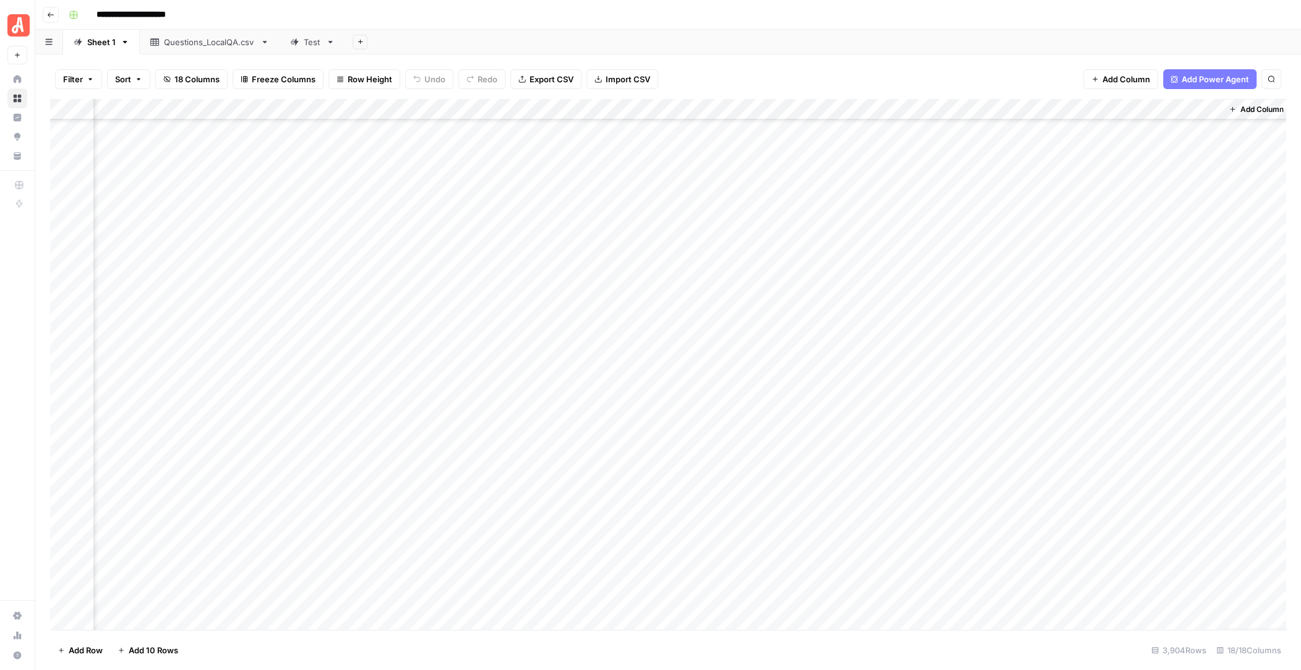
scroll to position [68864, 1083]
type input "**********"
drag, startPoint x: 976, startPoint y: 391, endPoint x: 974, endPoint y: 353, distance: 38.4
click at [974, 353] on div "Add Column" at bounding box center [668, 364] width 1236 height 531
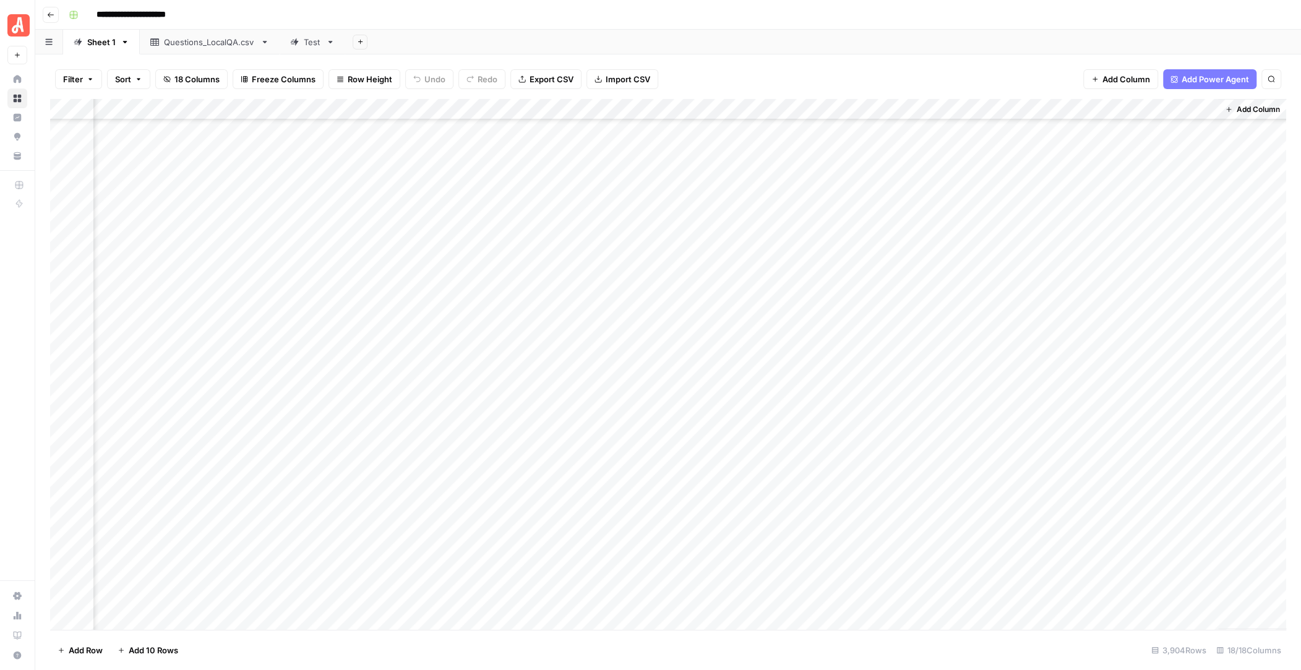
drag, startPoint x: 1010, startPoint y: 404, endPoint x: 989, endPoint y: 129, distance: 275.5
click at [989, 129] on div "Add Column" at bounding box center [668, 364] width 1236 height 531
click at [1010, 552] on div "Add Column" at bounding box center [668, 364] width 1236 height 531
drag, startPoint x: 993, startPoint y: 591, endPoint x: 993, endPoint y: 565, distance: 25.4
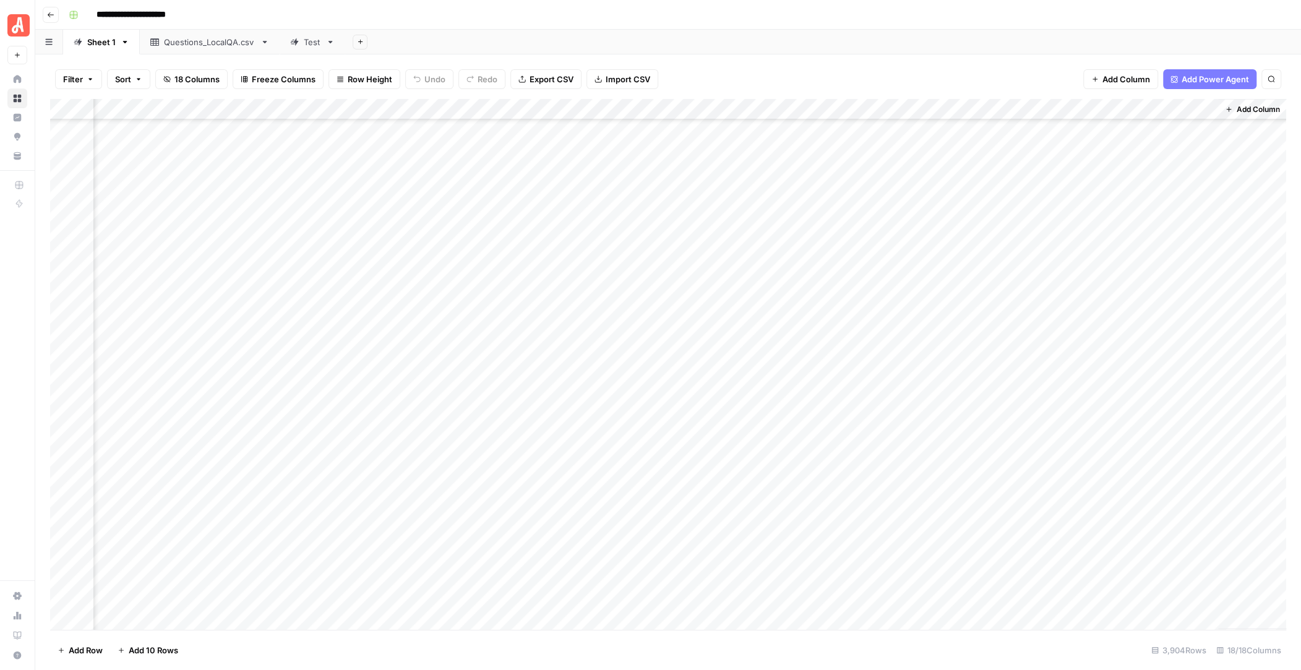
click at [993, 565] on div "Add Column" at bounding box center [668, 364] width 1236 height 531
drag, startPoint x: 1009, startPoint y: 593, endPoint x: 986, endPoint y: 194, distance: 400.3
click at [986, 194] on div "Add Column" at bounding box center [668, 364] width 1236 height 531
drag, startPoint x: 978, startPoint y: 620, endPoint x: 978, endPoint y: 601, distance: 18.6
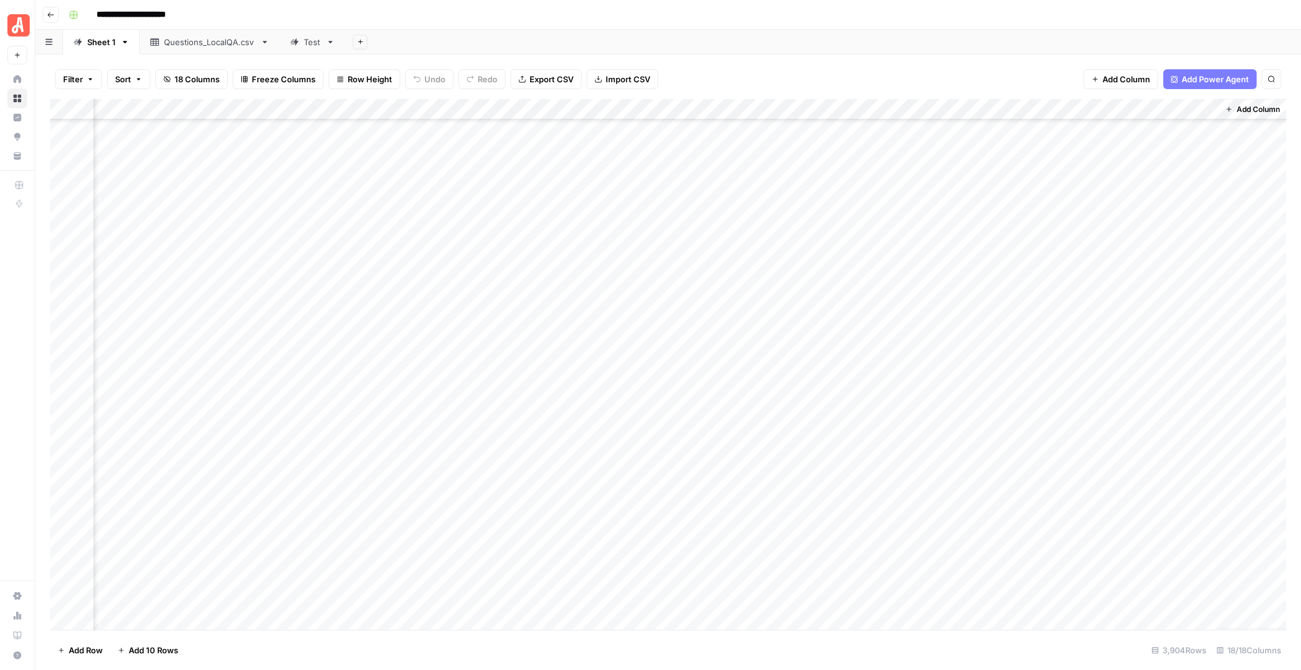
click at [978, 601] on div "Add Column" at bounding box center [668, 364] width 1236 height 531
drag, startPoint x: 1008, startPoint y: 606, endPoint x: 984, endPoint y: 159, distance: 447.4
click at [984, 158] on div "Add Column" at bounding box center [668, 364] width 1236 height 531
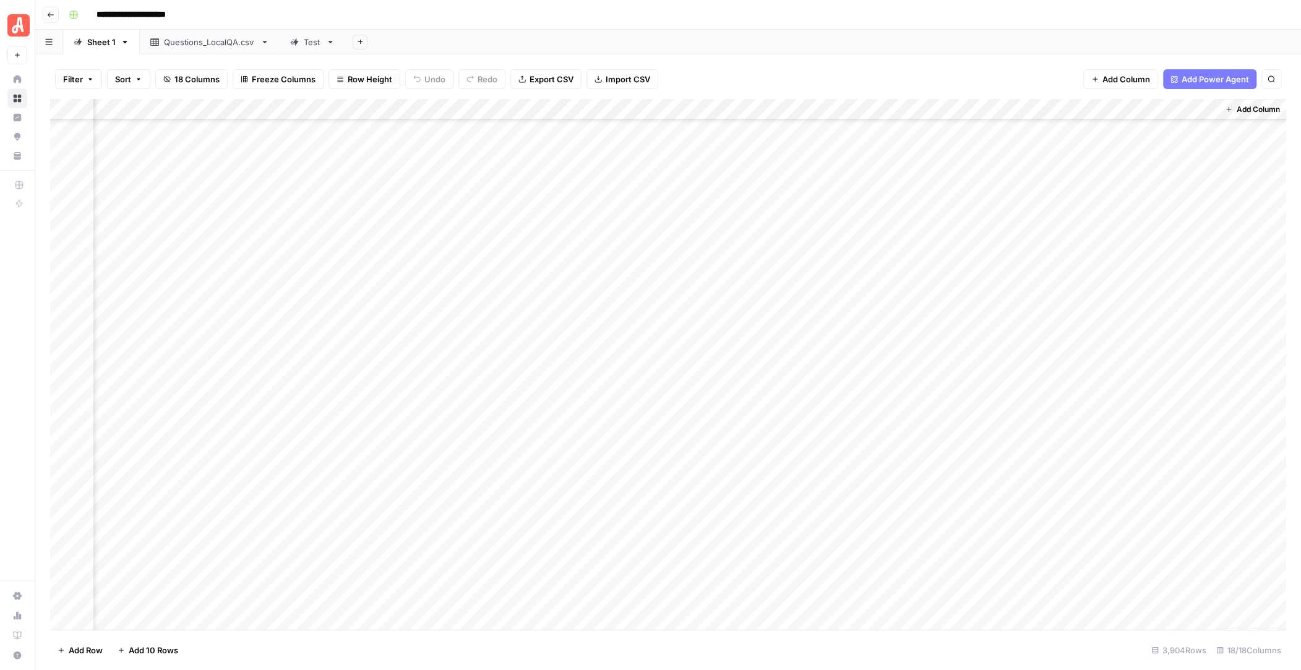
click at [968, 286] on div "Add Column" at bounding box center [668, 364] width 1236 height 531
click at [968, 262] on div "Add Column" at bounding box center [668, 364] width 1236 height 531
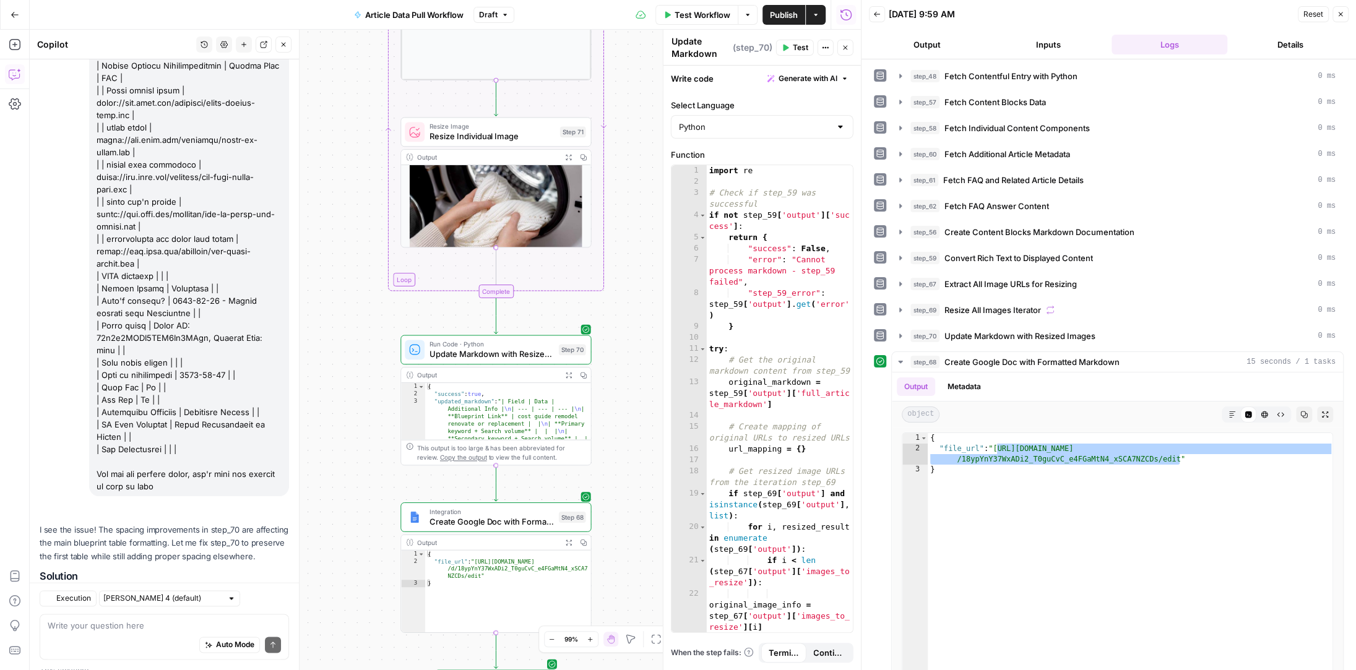
scroll to position [9636, 0]
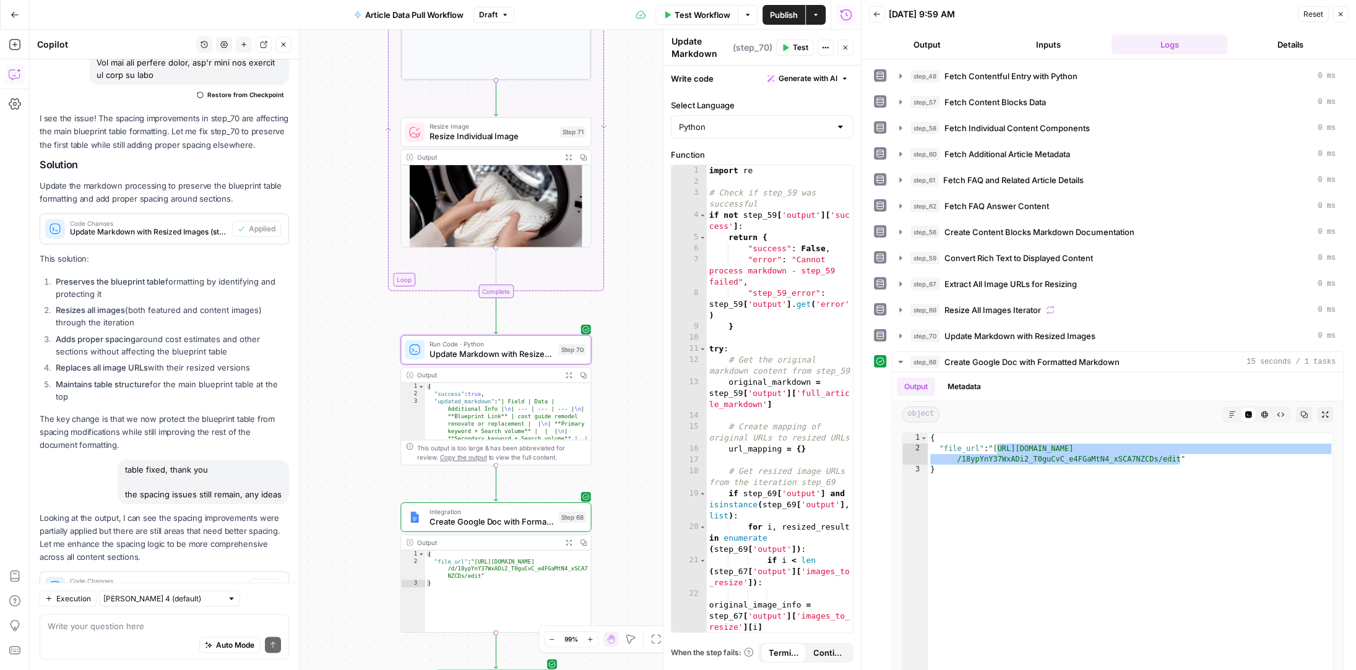
click at [270, 581] on span "Apply" at bounding box center [265, 586] width 20 height 11
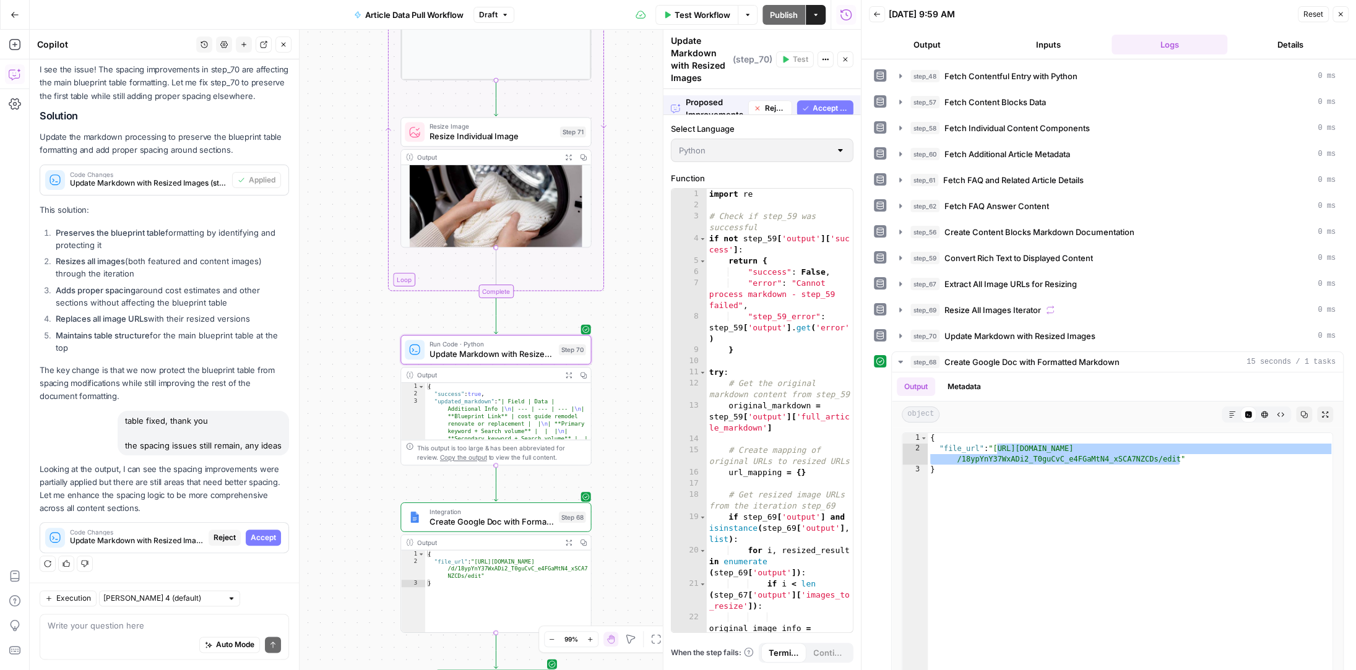
scroll to position [9260, 0]
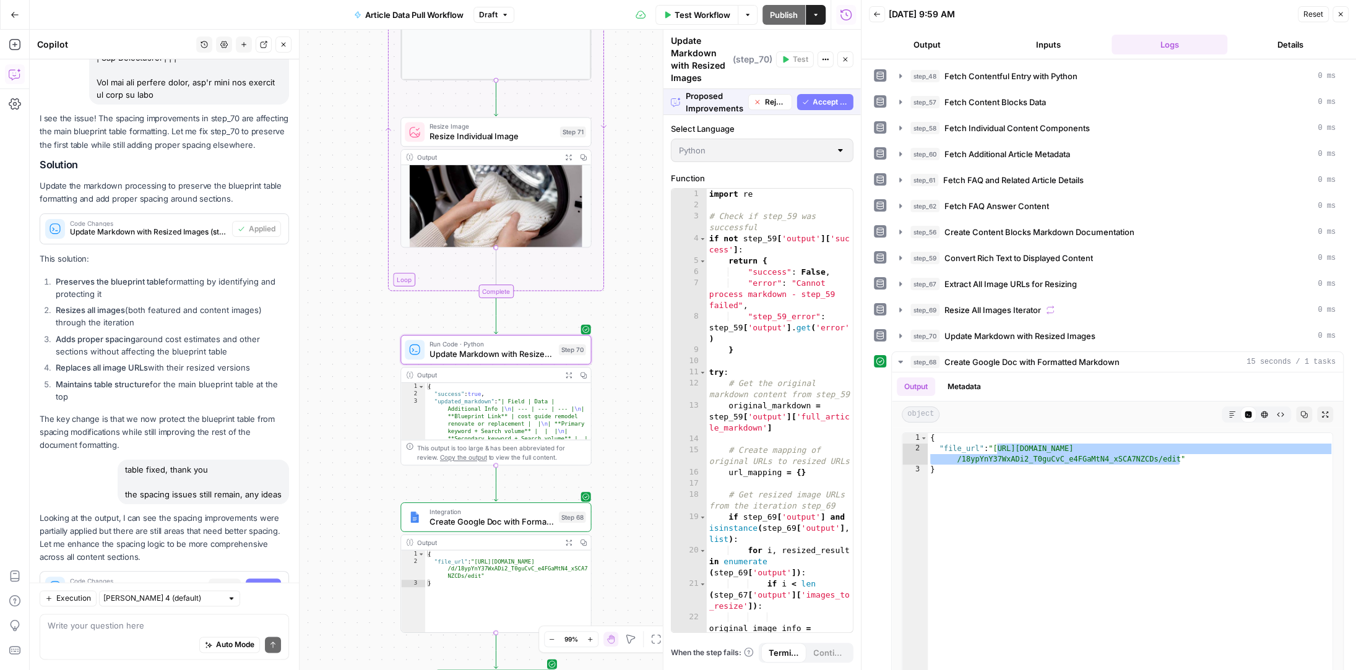
click at [270, 581] on span "Accept" at bounding box center [263, 586] width 25 height 11
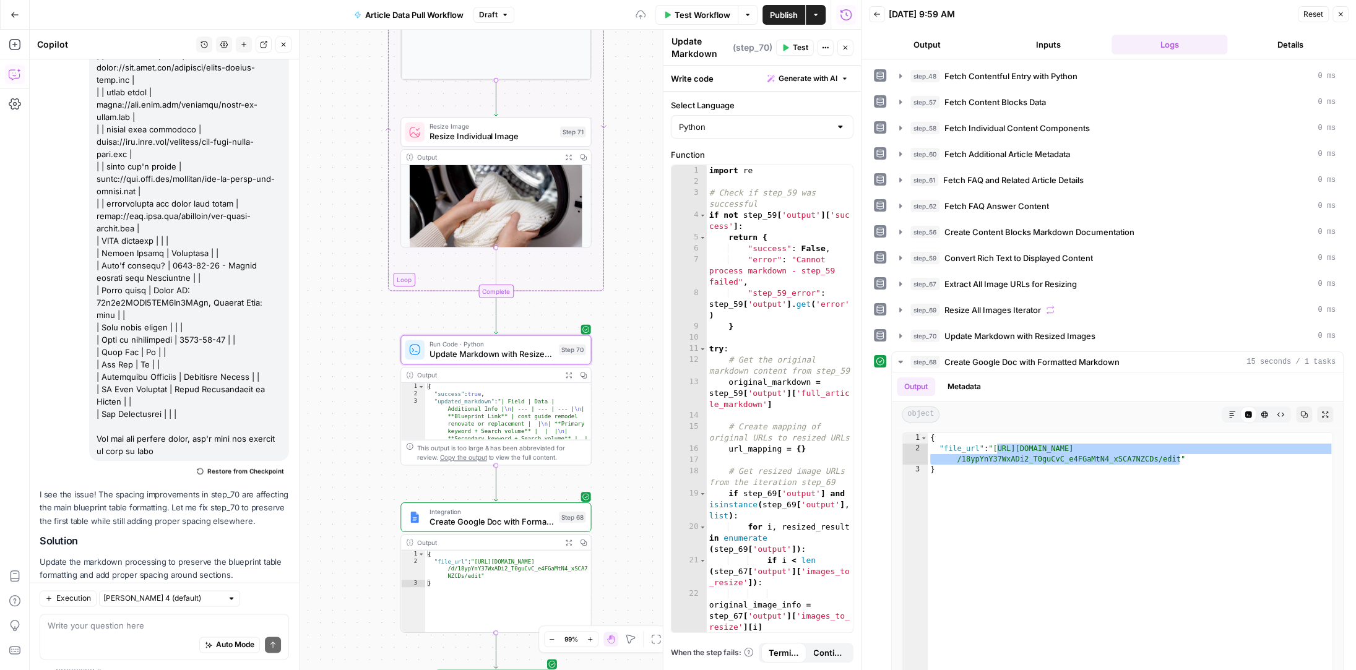
scroll to position [9656, 0]
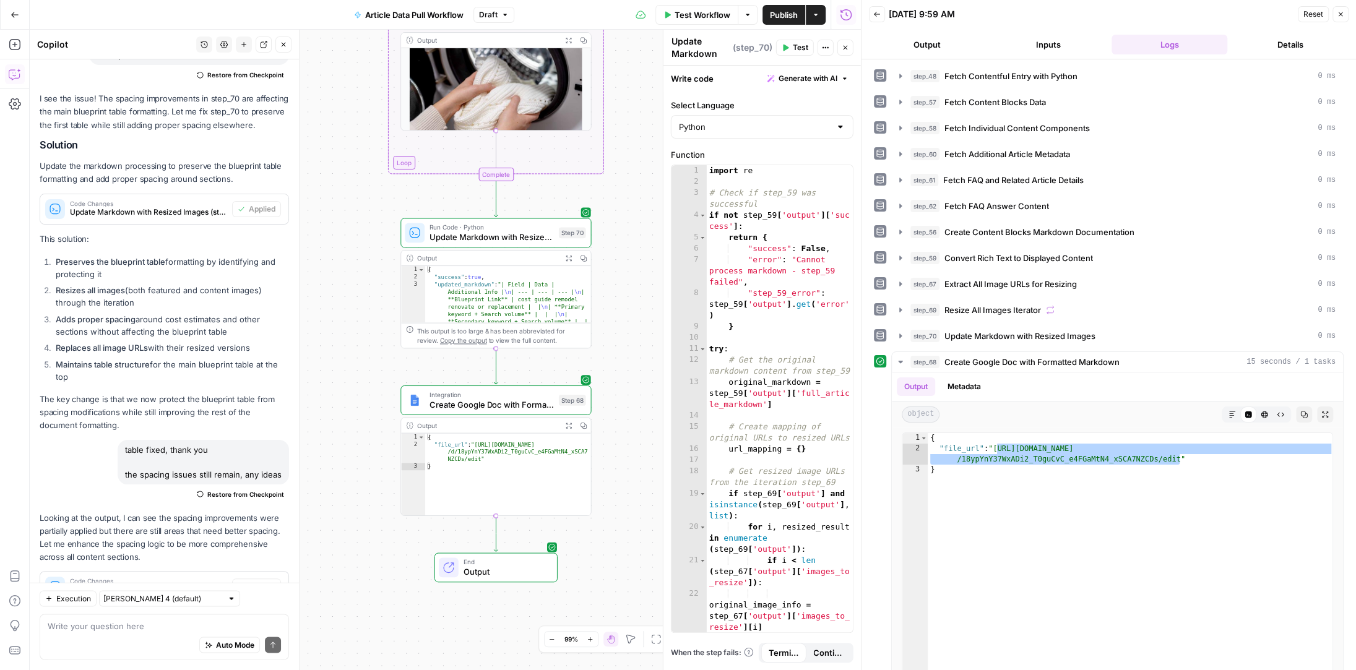
drag, startPoint x: 635, startPoint y: 394, endPoint x: 635, endPoint y: 278, distance: 116.3
click at [635, 277] on div "Workflow Set Inputs Inputs Run Code · Python Fetch Contentful Entry with Python…" at bounding box center [445, 350] width 831 height 640
click at [796, 45] on span "Test" at bounding box center [800, 47] width 15 height 11
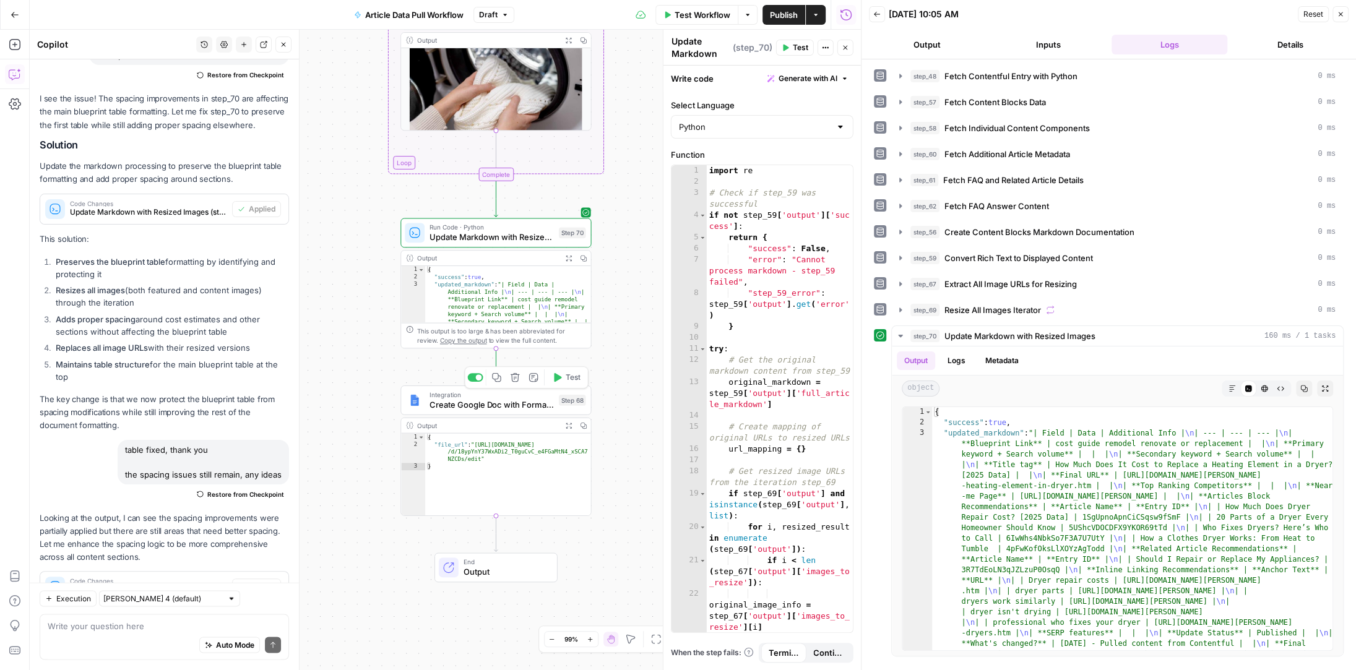
click at [559, 377] on icon "button" at bounding box center [557, 377] width 7 height 9
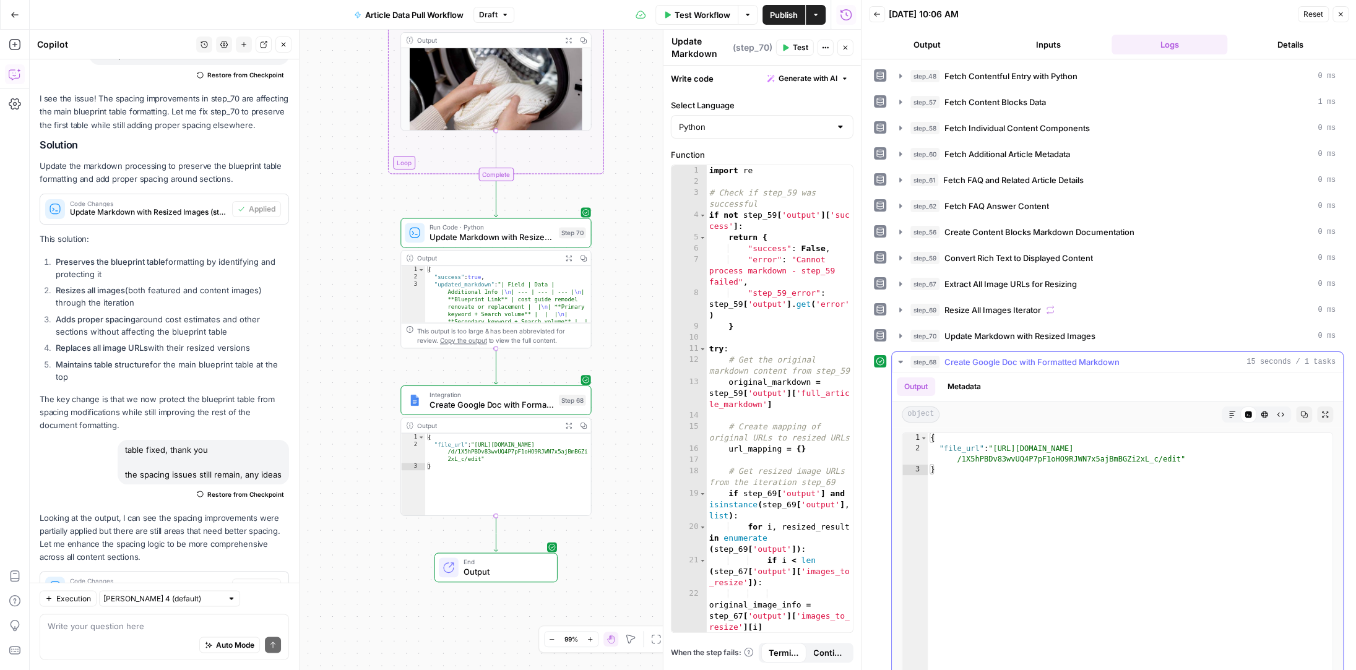
type textarea "**********"
drag, startPoint x: 1179, startPoint y: 456, endPoint x: 996, endPoint y: 446, distance: 182.8
click at [996, 446] on div "{ "file_url" : "https://docs.google.com/document/d /1X5hPBDv83wvUQ4P7pF1oHO9RJW…" at bounding box center [1130, 565] width 406 height 265
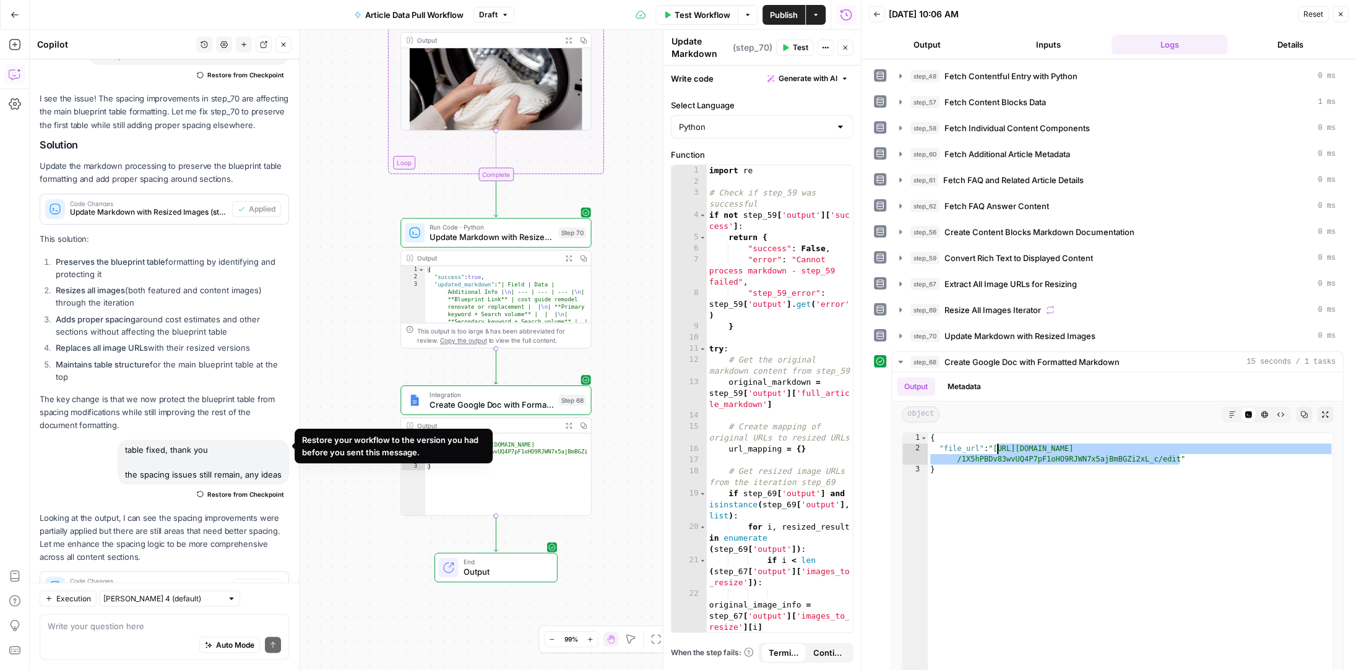
click at [237, 489] on span "Restore from Checkpoint" at bounding box center [245, 494] width 77 height 10
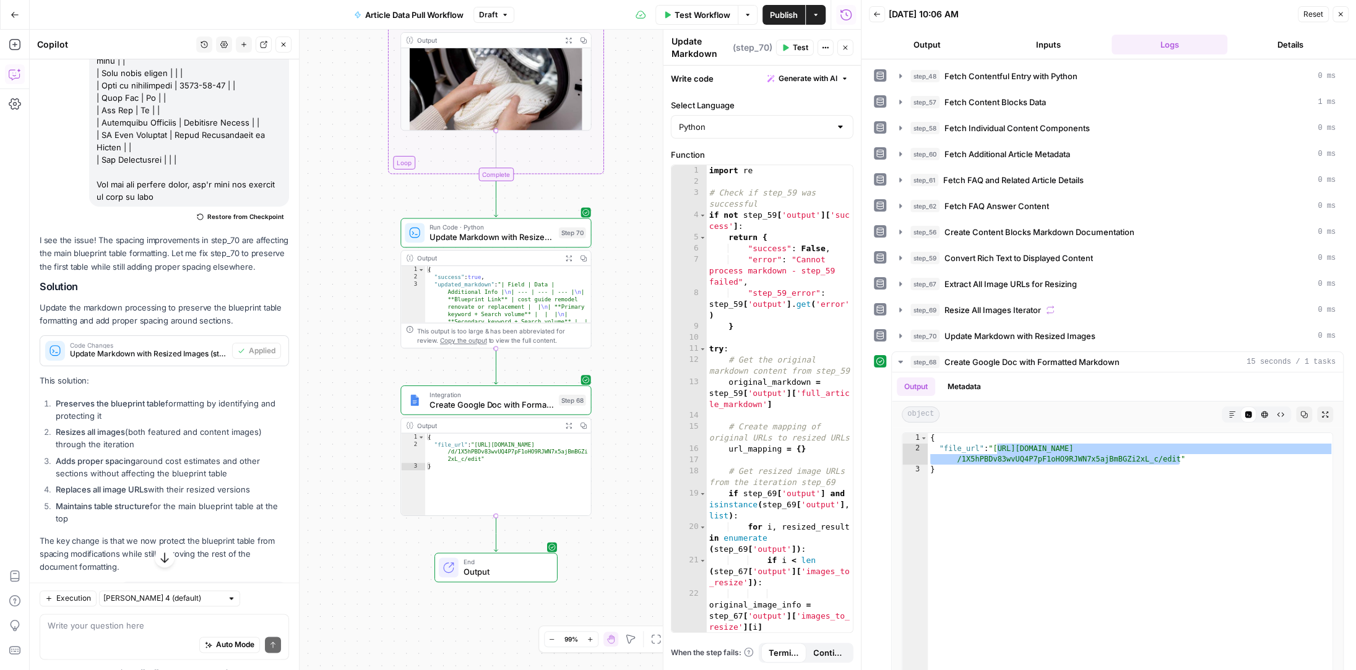
scroll to position [9506, 0]
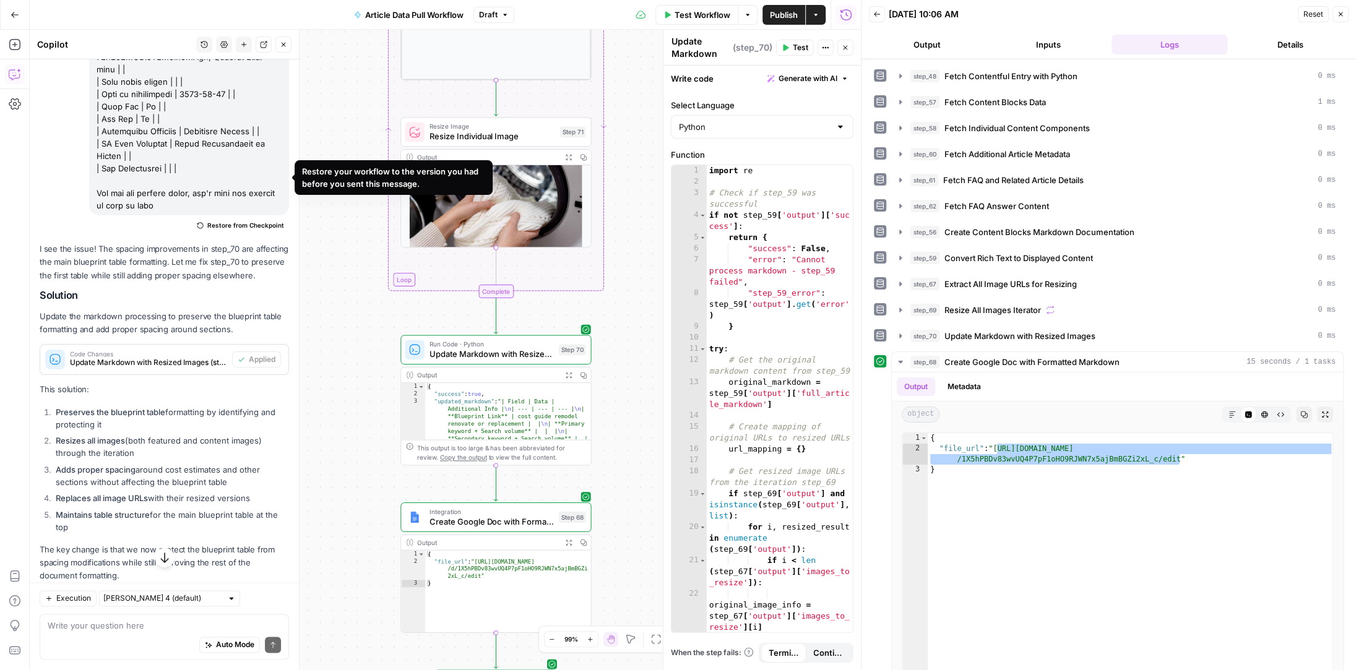
click at [256, 220] on span "Restore from Checkpoint" at bounding box center [245, 225] width 77 height 10
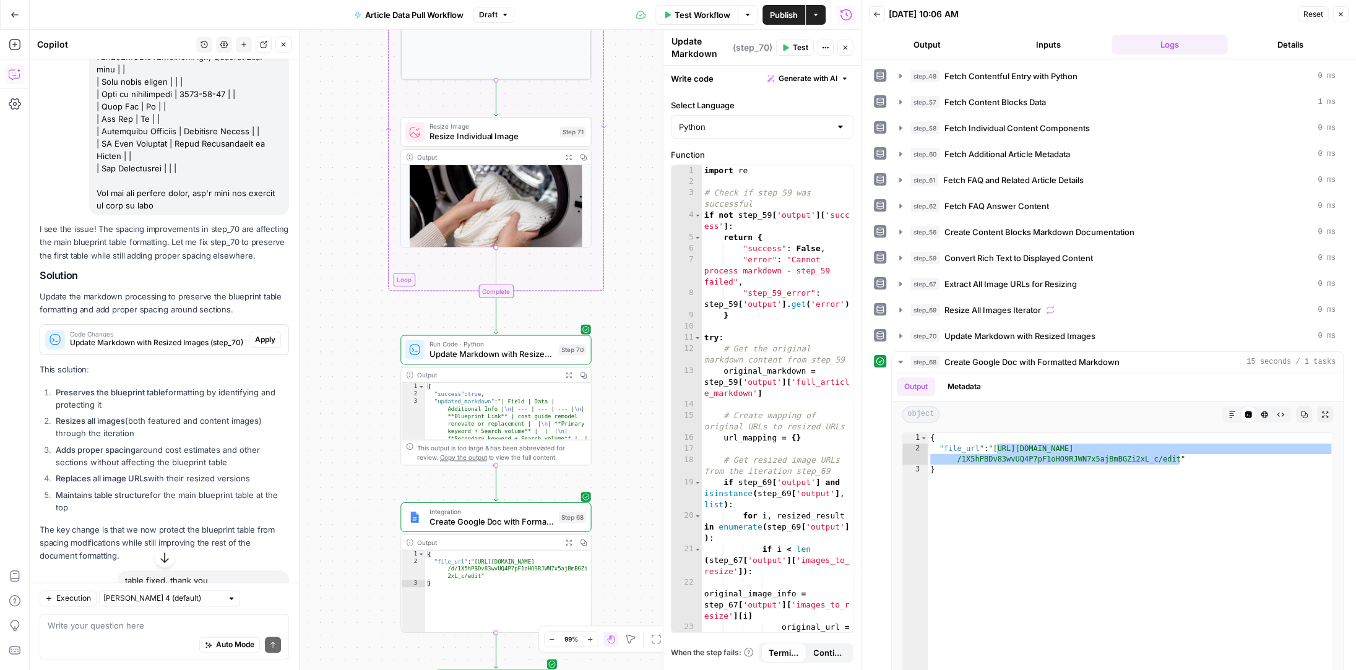
click at [97, 632] on div "Auto Mode Send" at bounding box center [164, 645] width 233 height 27
type textarea "Make sure all the tables are formatting correctly. Then we still need to add sp…"
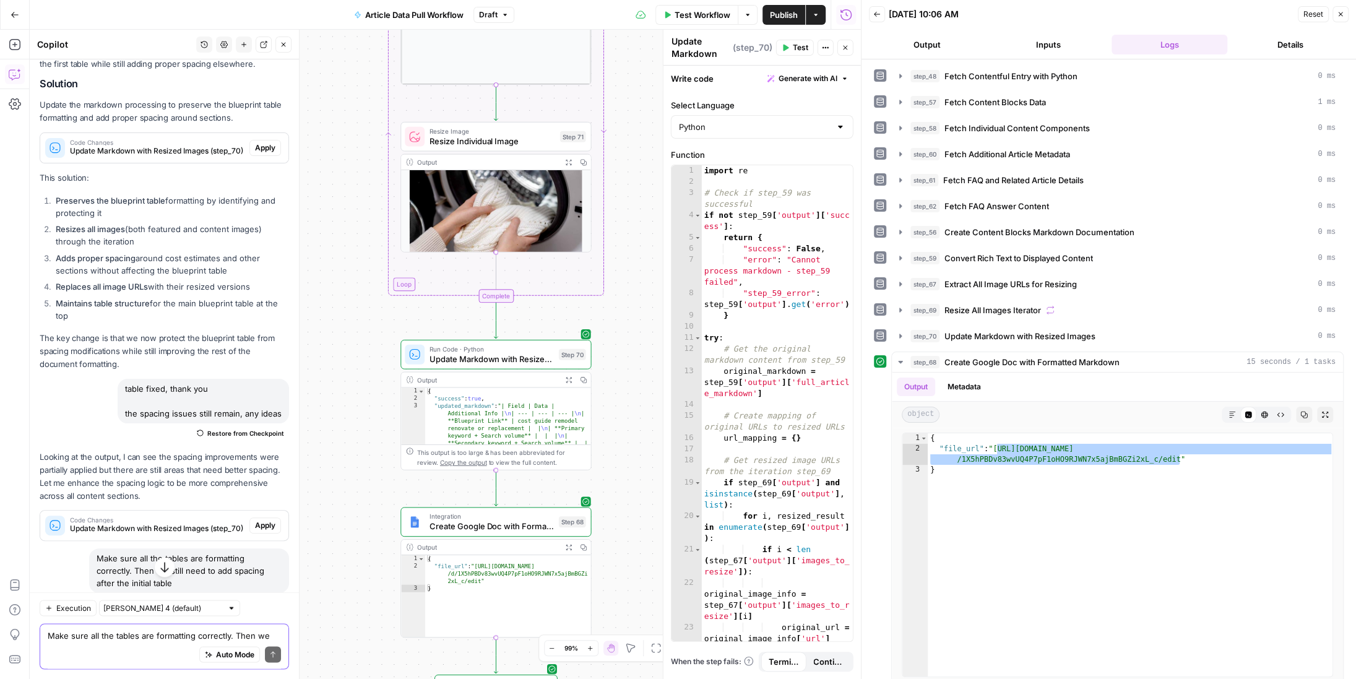
scroll to position [9763, 0]
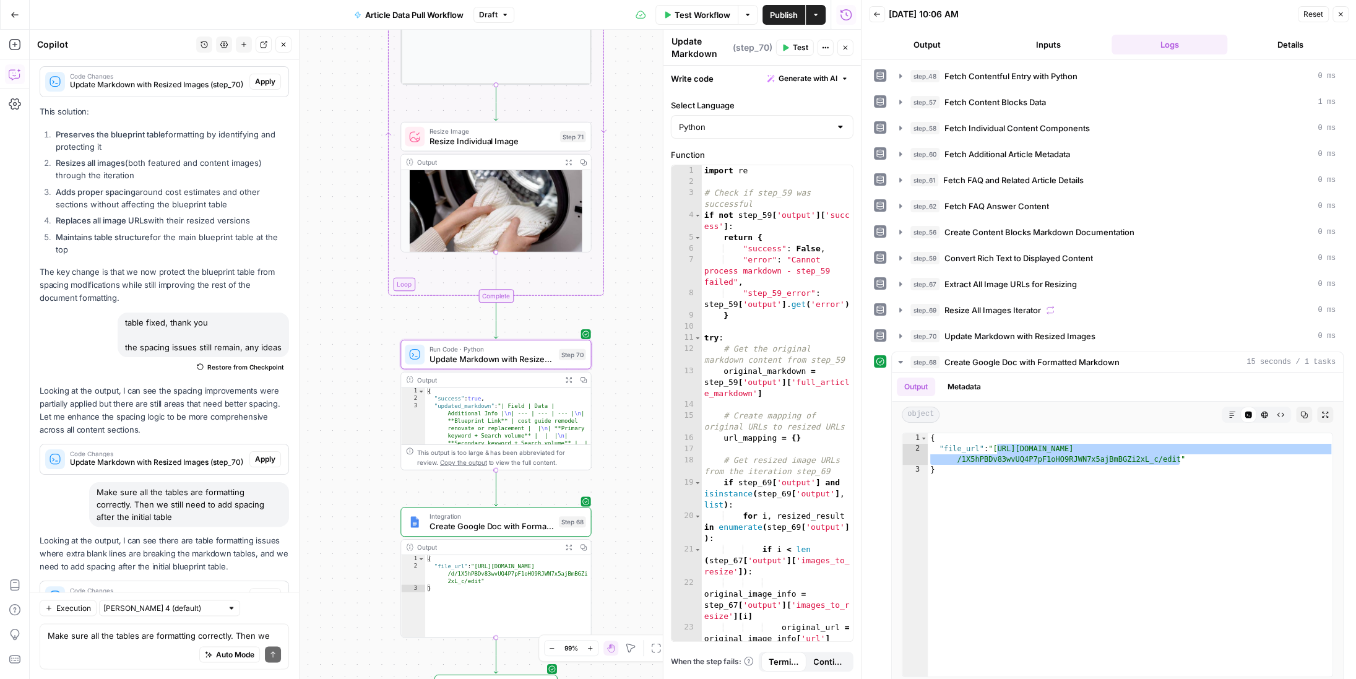
click at [265, 590] on span "Apply" at bounding box center [265, 595] width 20 height 11
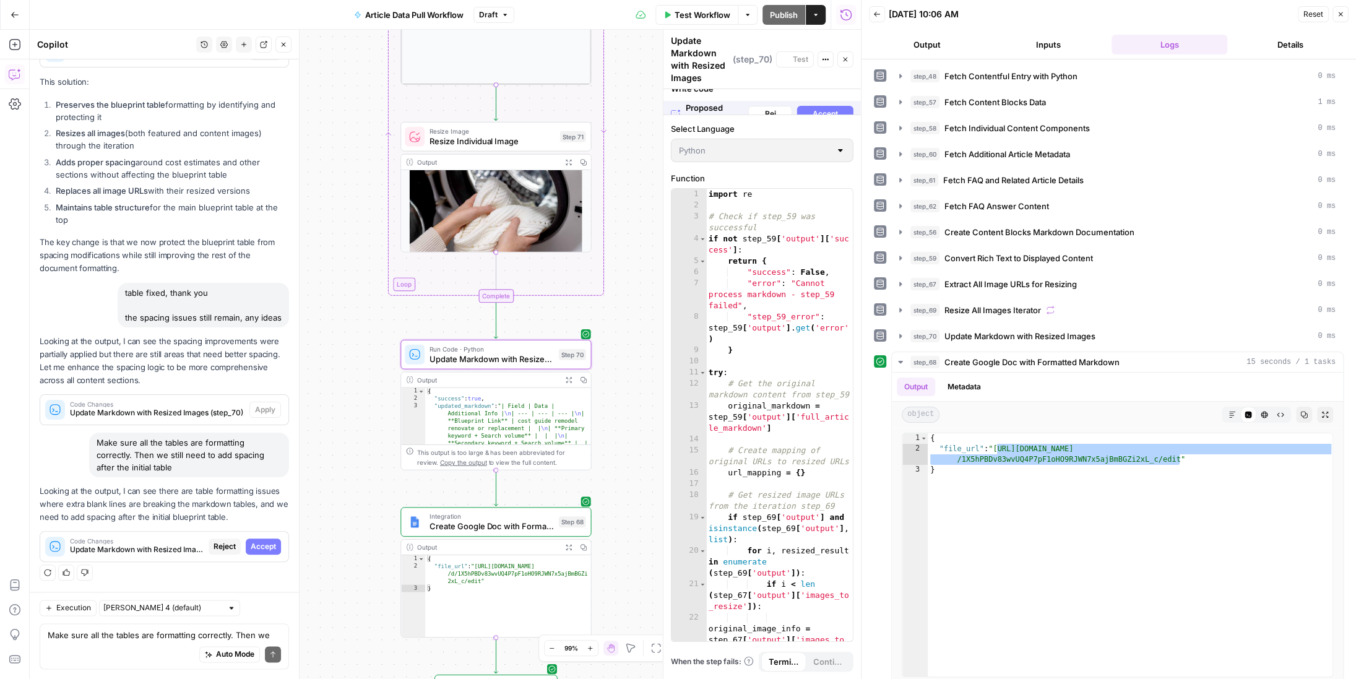
scroll to position [9387, 0]
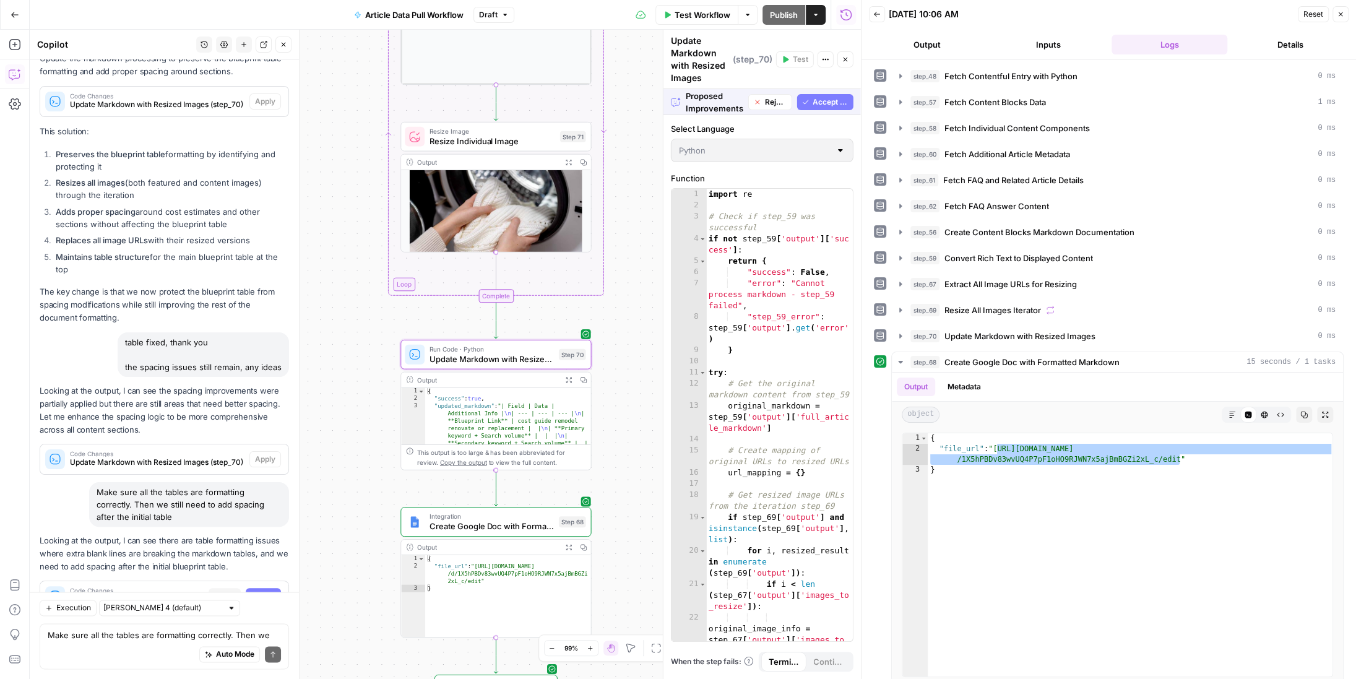
click at [265, 590] on span "Accept" at bounding box center [263, 595] width 25 height 11
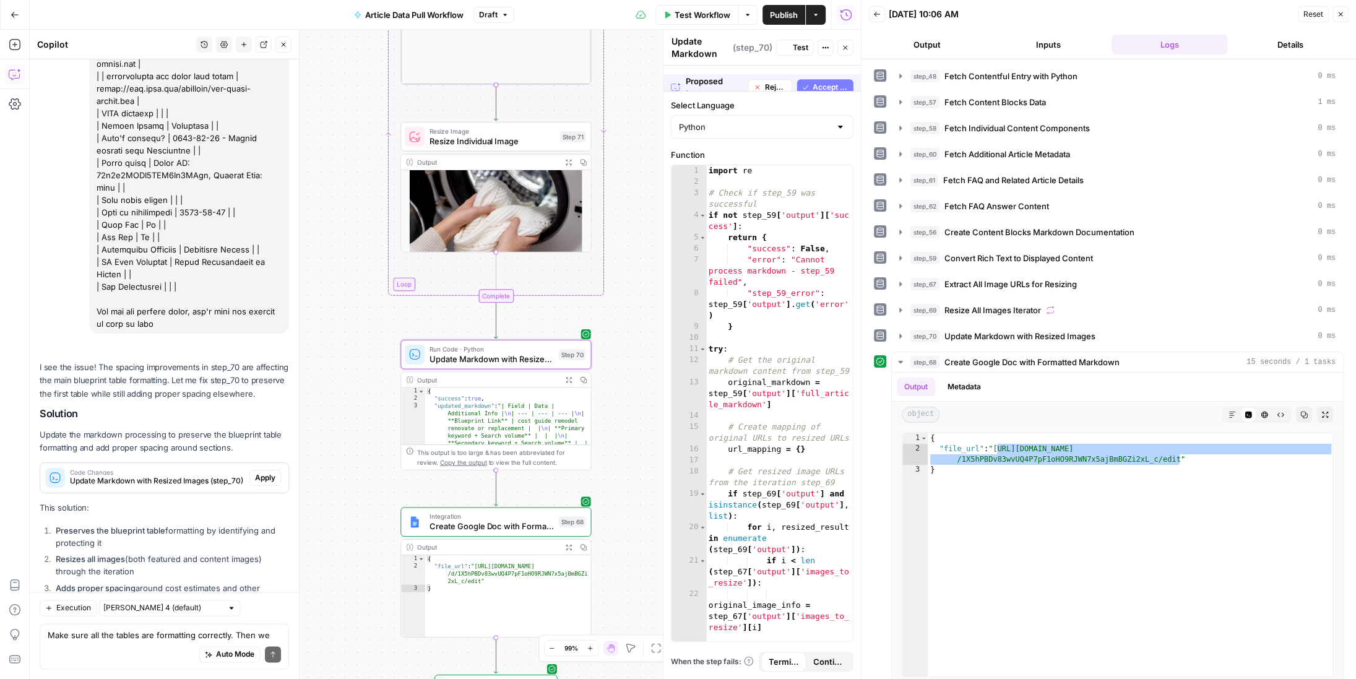
scroll to position [9803, 0]
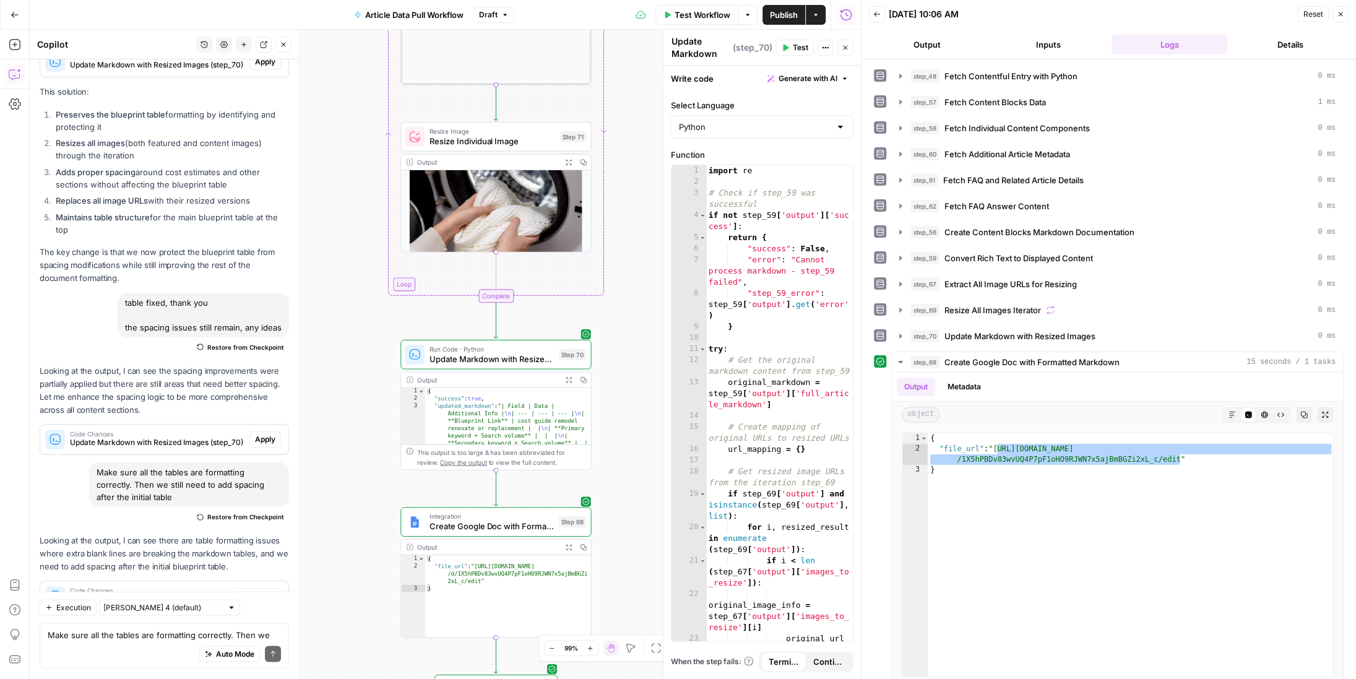
click at [802, 46] on span "Test" at bounding box center [800, 47] width 15 height 11
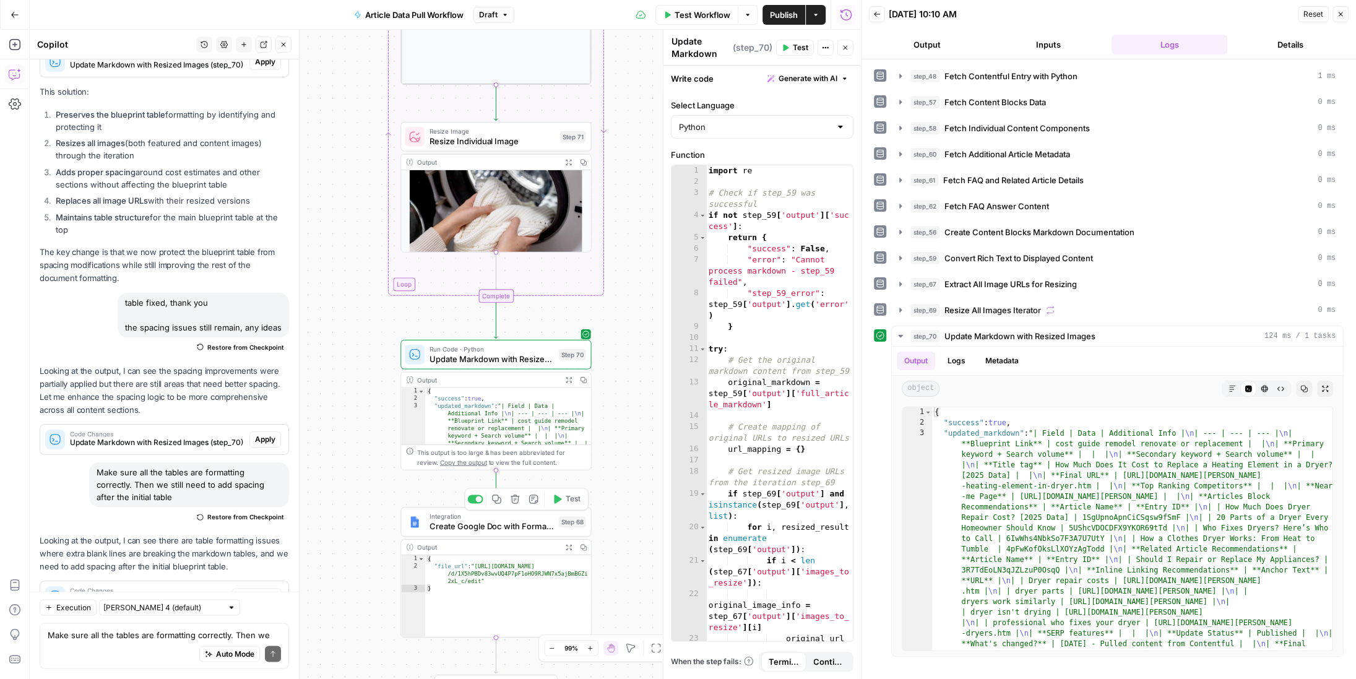
click at [559, 496] on icon "button" at bounding box center [557, 499] width 10 height 10
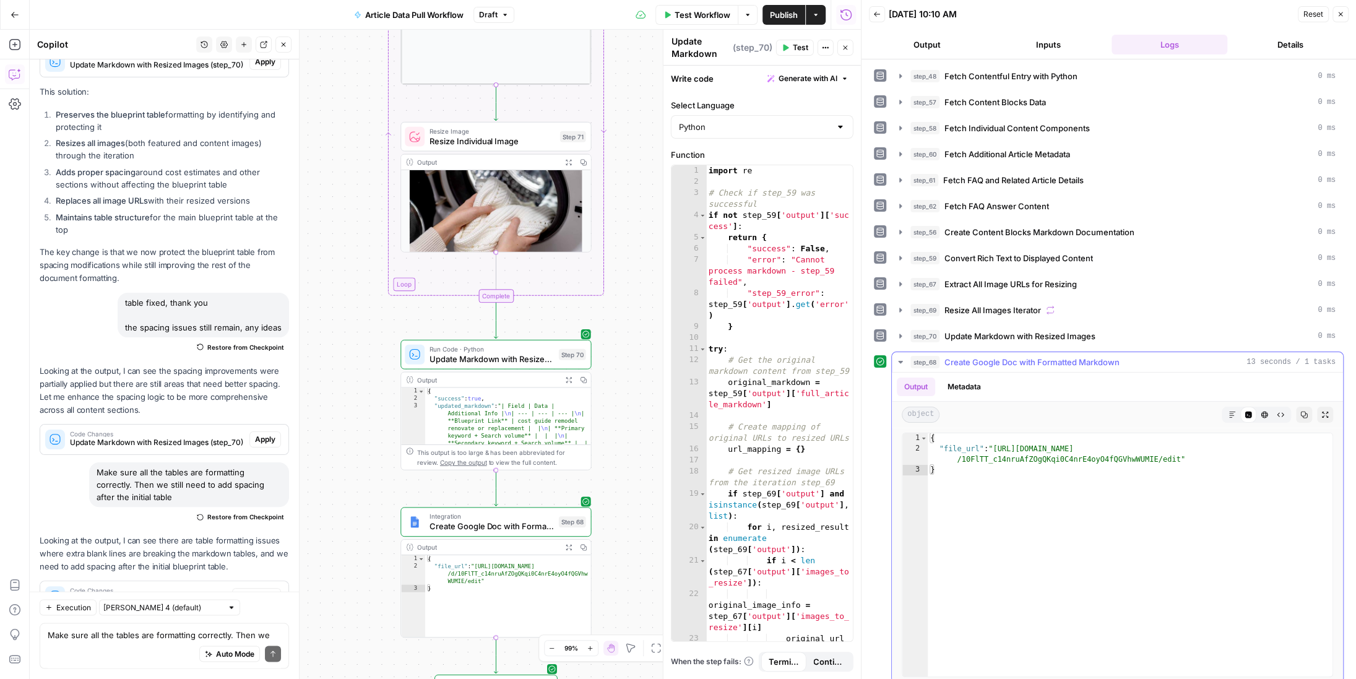
type textarea "**********"
drag, startPoint x: 1179, startPoint y: 455, endPoint x: 995, endPoint y: 441, distance: 184.3
click at [995, 441] on div "{ "file_url" : "https://docs.google.com/document/d /10FlTT_c14nruAfZOgQKqi0C4nr…" at bounding box center [1130, 565] width 406 height 265
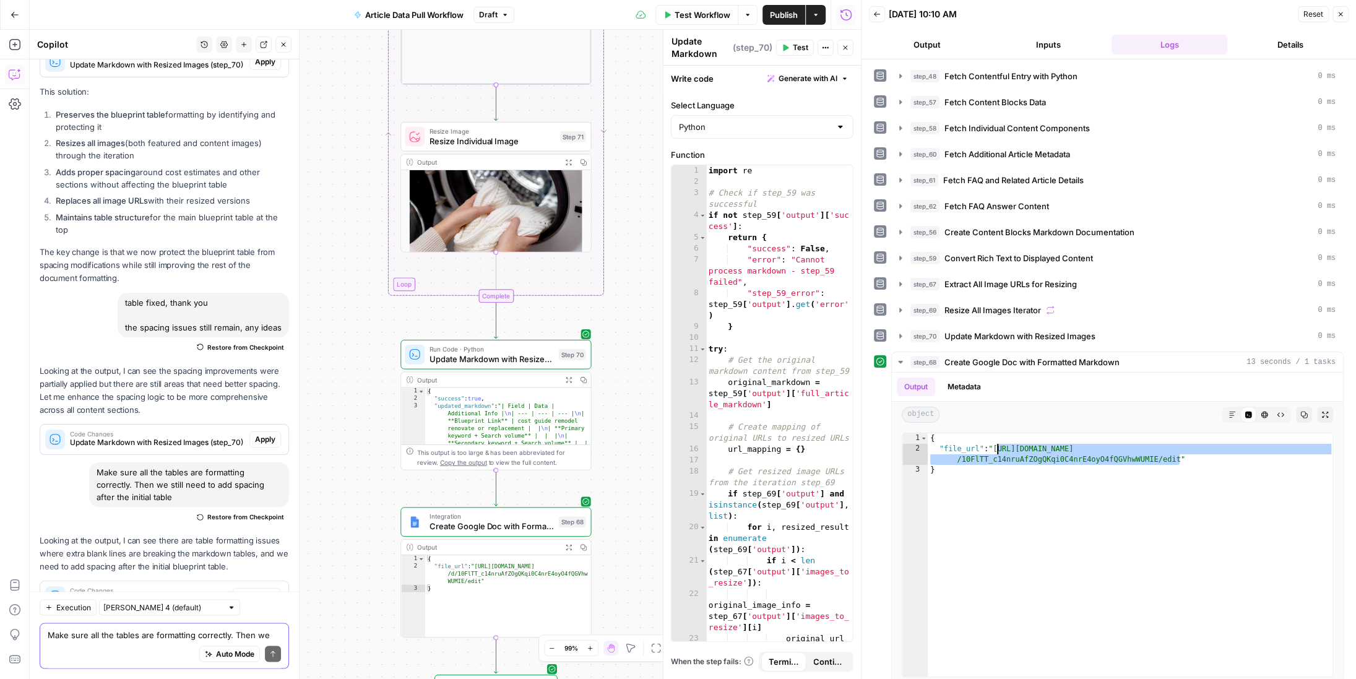
click at [70, 630] on textarea "Make sure all the tables are formatting correctly. Then we still need to add sp…" at bounding box center [164, 635] width 233 height 12
type textarea "f"
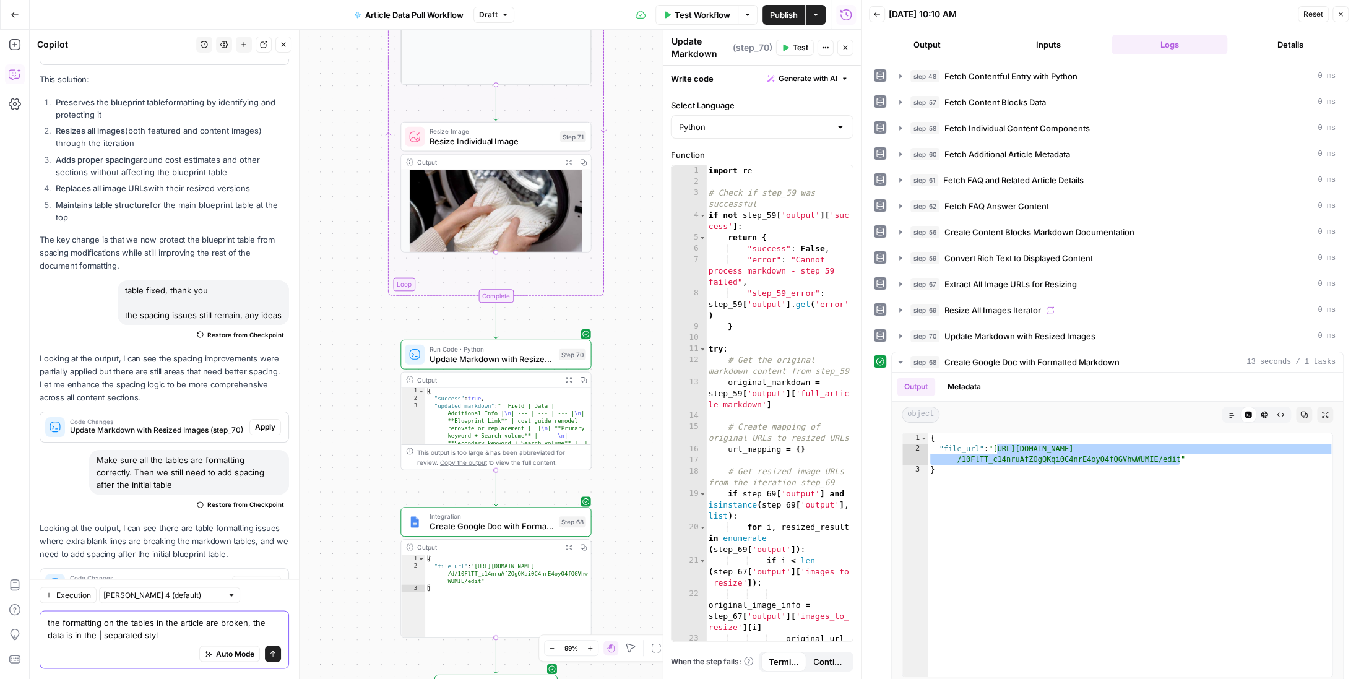
type textarea "the formatting on the tables in the article are broken, the data is in the | se…"
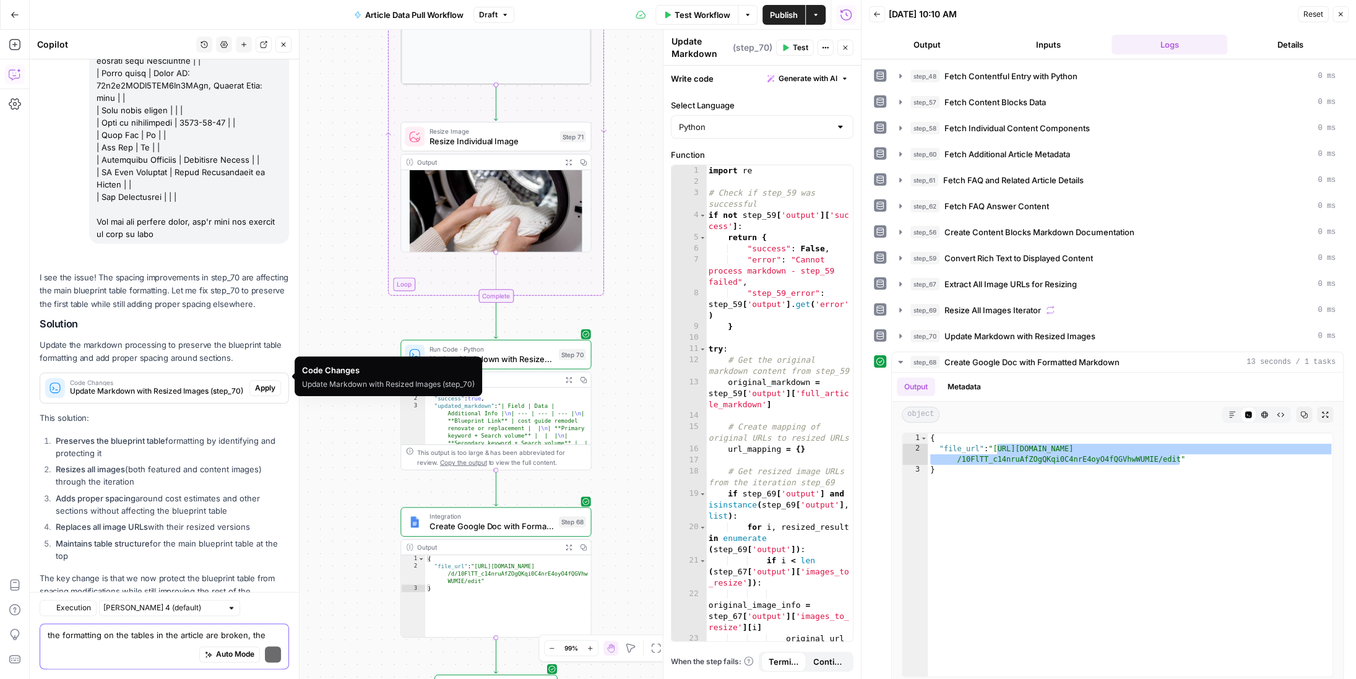
scroll to position [9974, 0]
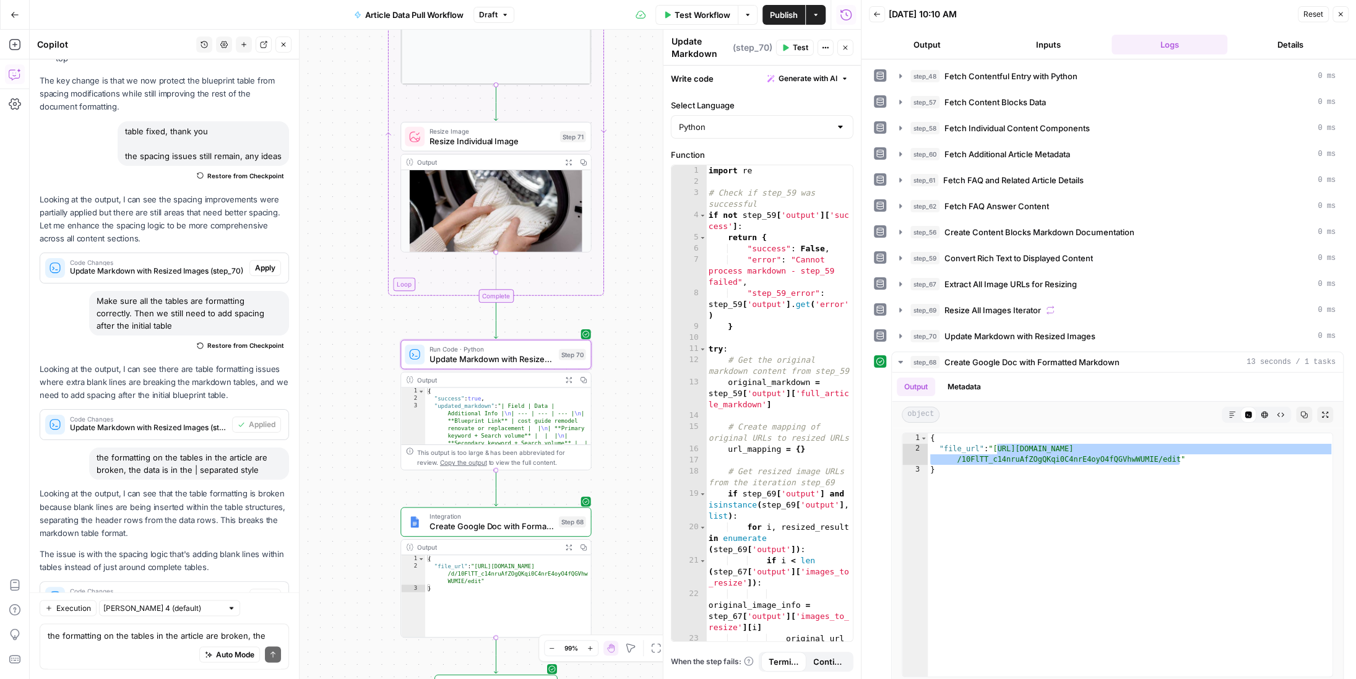
click at [266, 591] on span "Apply" at bounding box center [265, 596] width 20 height 11
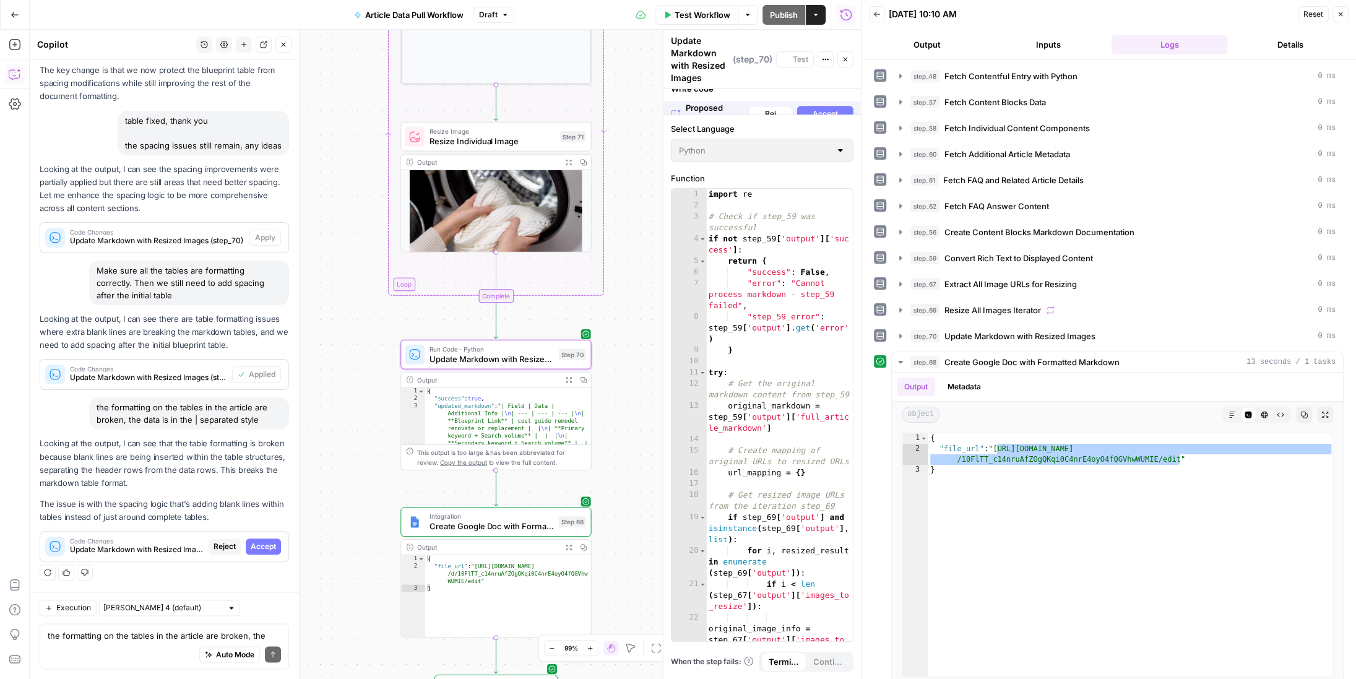
scroll to position [9559, 0]
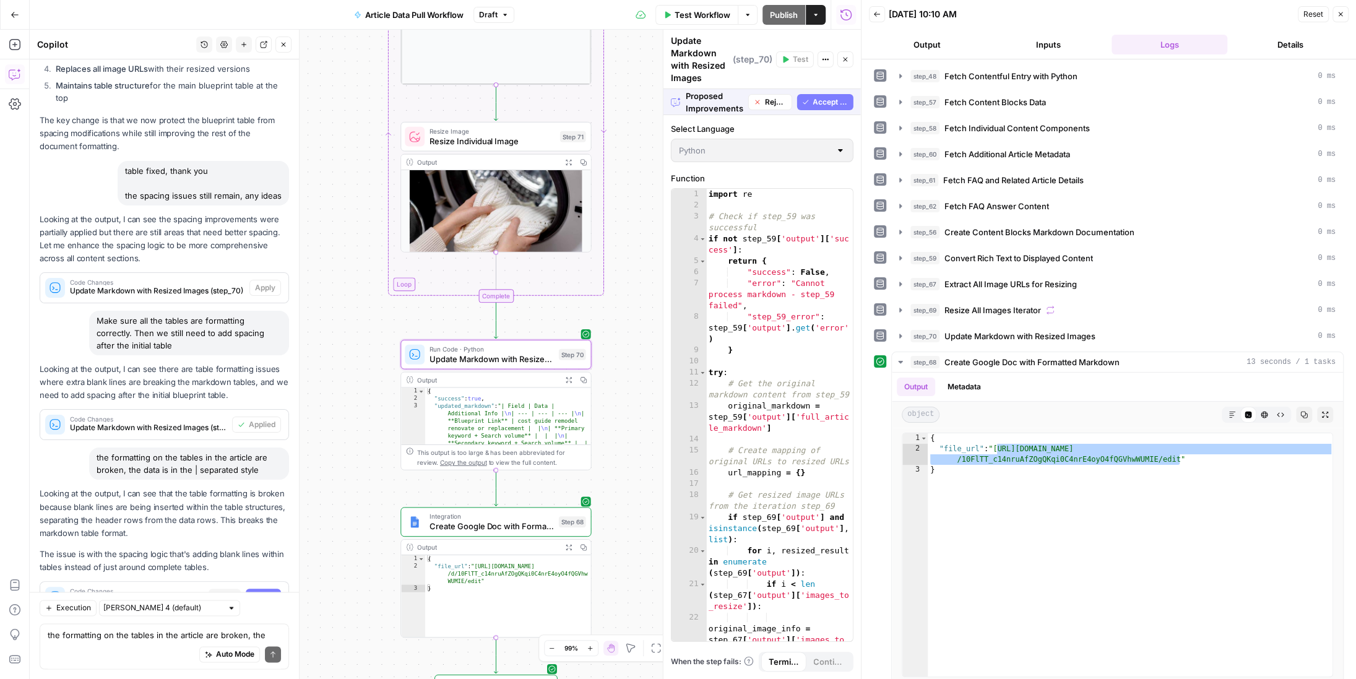
click at [266, 591] on span "Accept" at bounding box center [263, 596] width 25 height 11
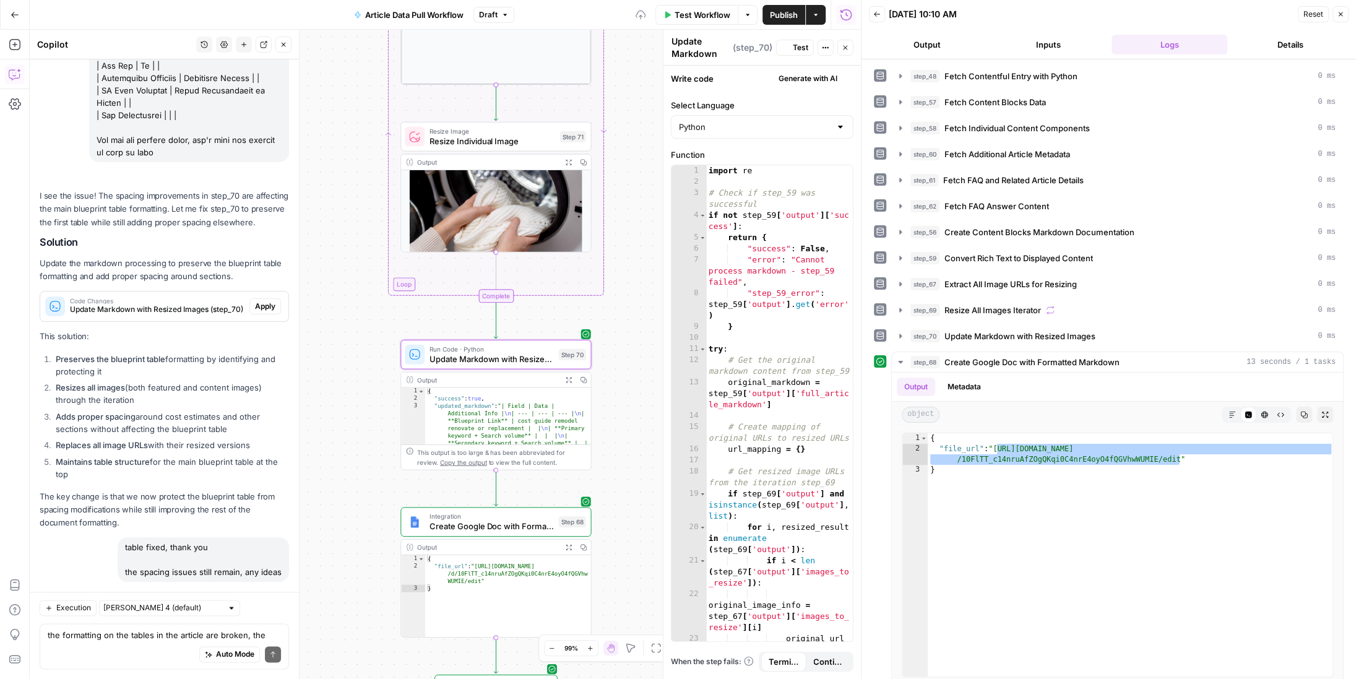
scroll to position [9994, 0]
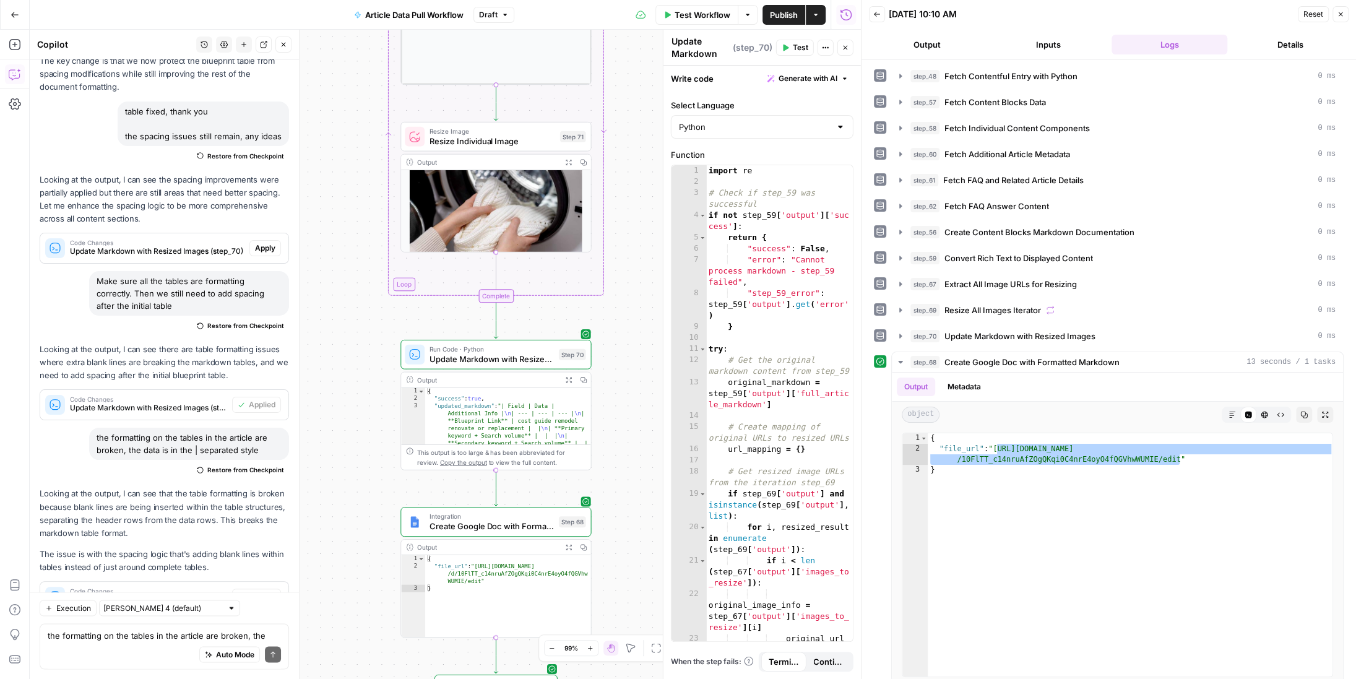
click at [790, 44] on button "Test" at bounding box center [795, 48] width 38 height 16
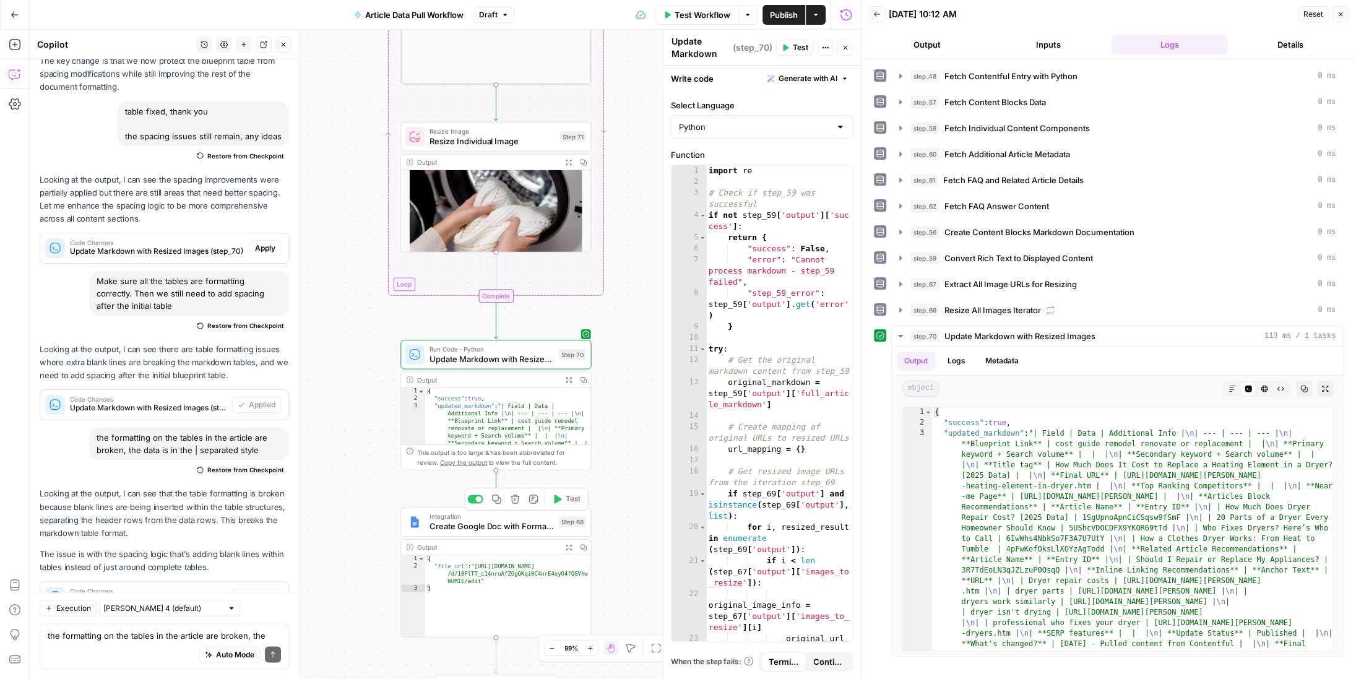
click at [559, 501] on icon "button" at bounding box center [557, 499] width 10 height 10
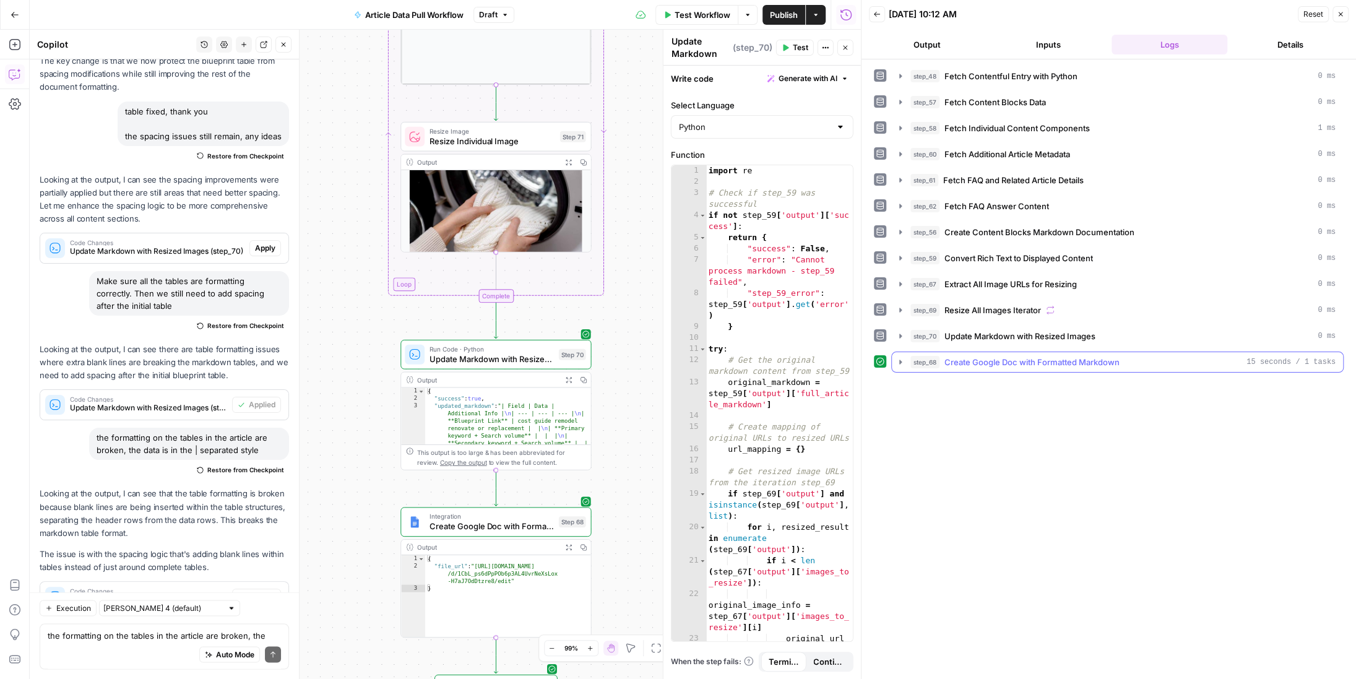
click at [897, 358] on icon "button" at bounding box center [900, 362] width 10 height 10
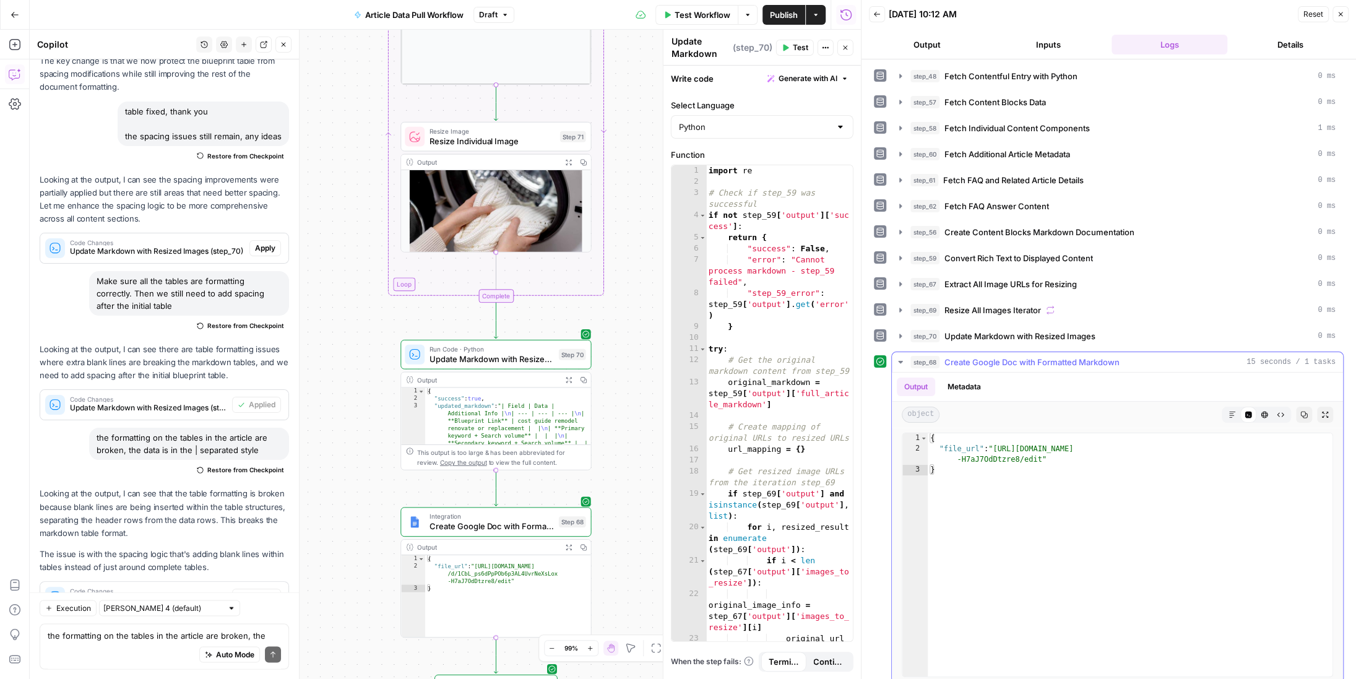
type textarea "**********"
drag, startPoint x: 1041, startPoint y: 455, endPoint x: 996, endPoint y: 441, distance: 47.4
click at [996, 441] on div "{ "file_url" : "https://docs.google.com/document/d/1CbL_ps6dPpPOb6p3AL4UvrNeXsL…" at bounding box center [1130, 565] width 406 height 265
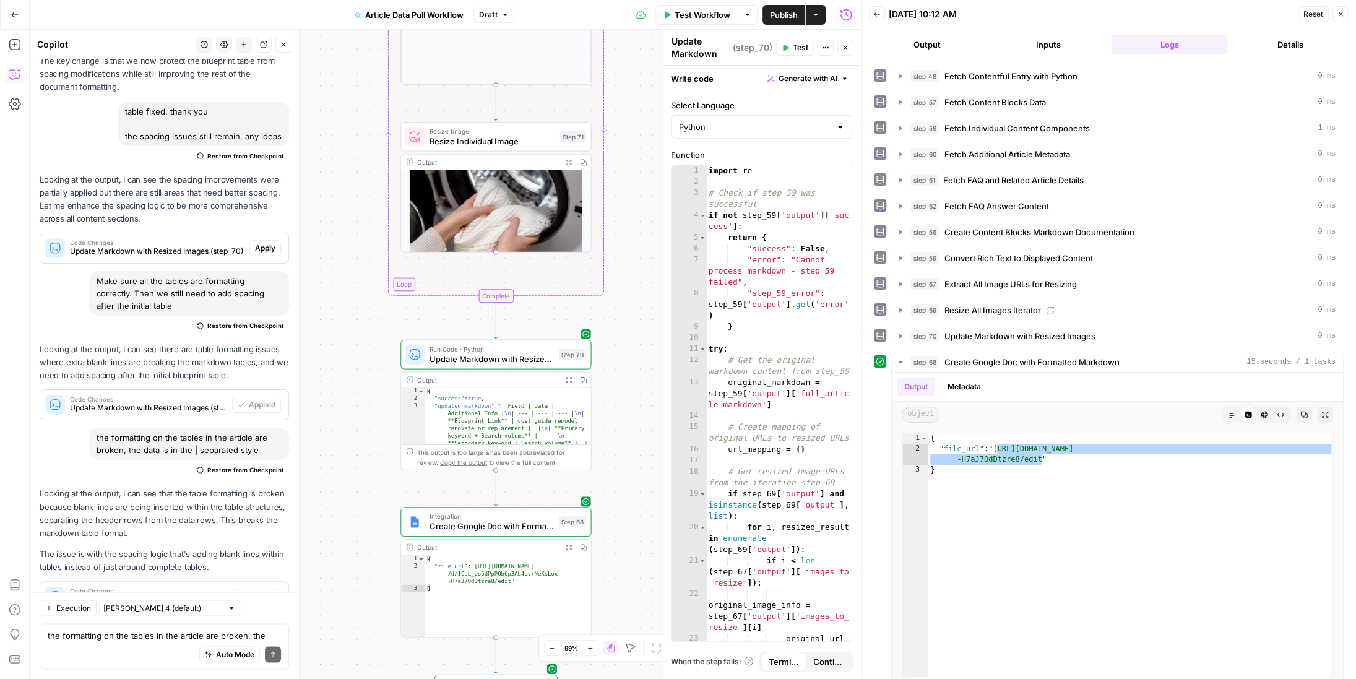
click at [128, 644] on div "Auto Mode Send" at bounding box center [164, 654] width 233 height 27
type textarea "still broken"
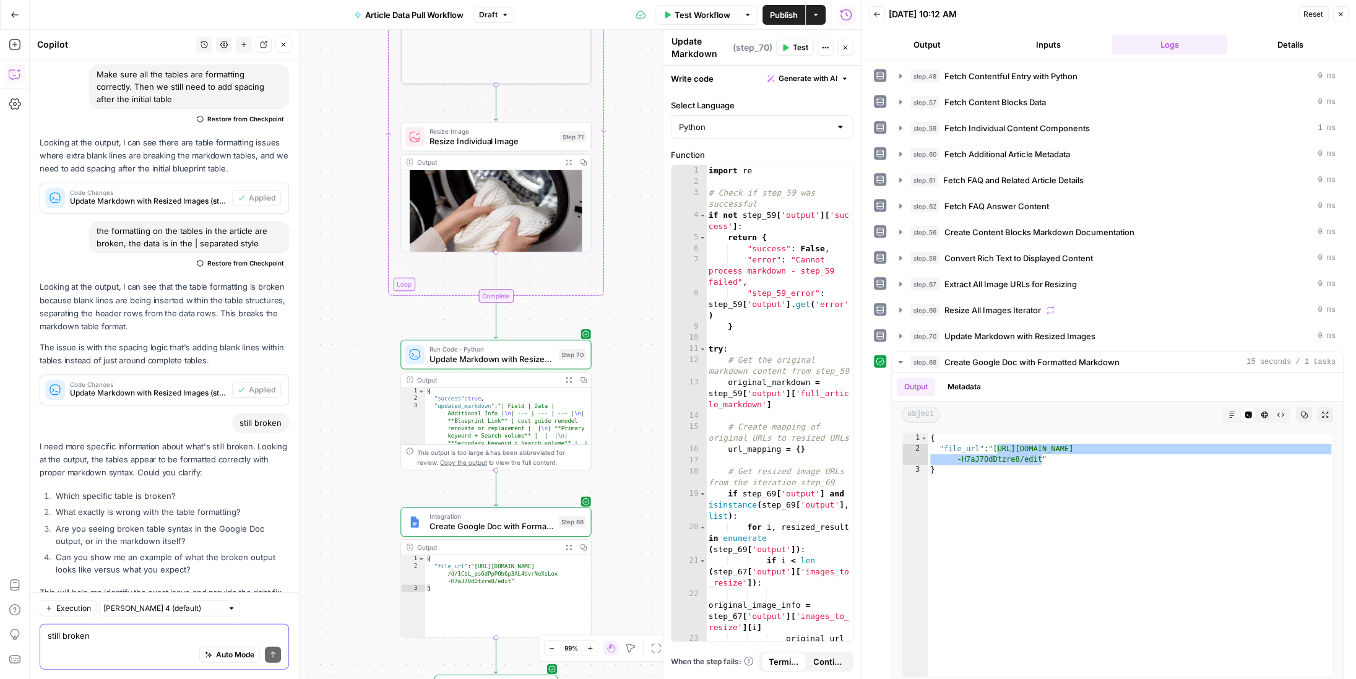
click at [88, 635] on textarea "still broken" at bounding box center [164, 635] width 233 height 12
type textarea "the tables in articles are not formatted correctly"
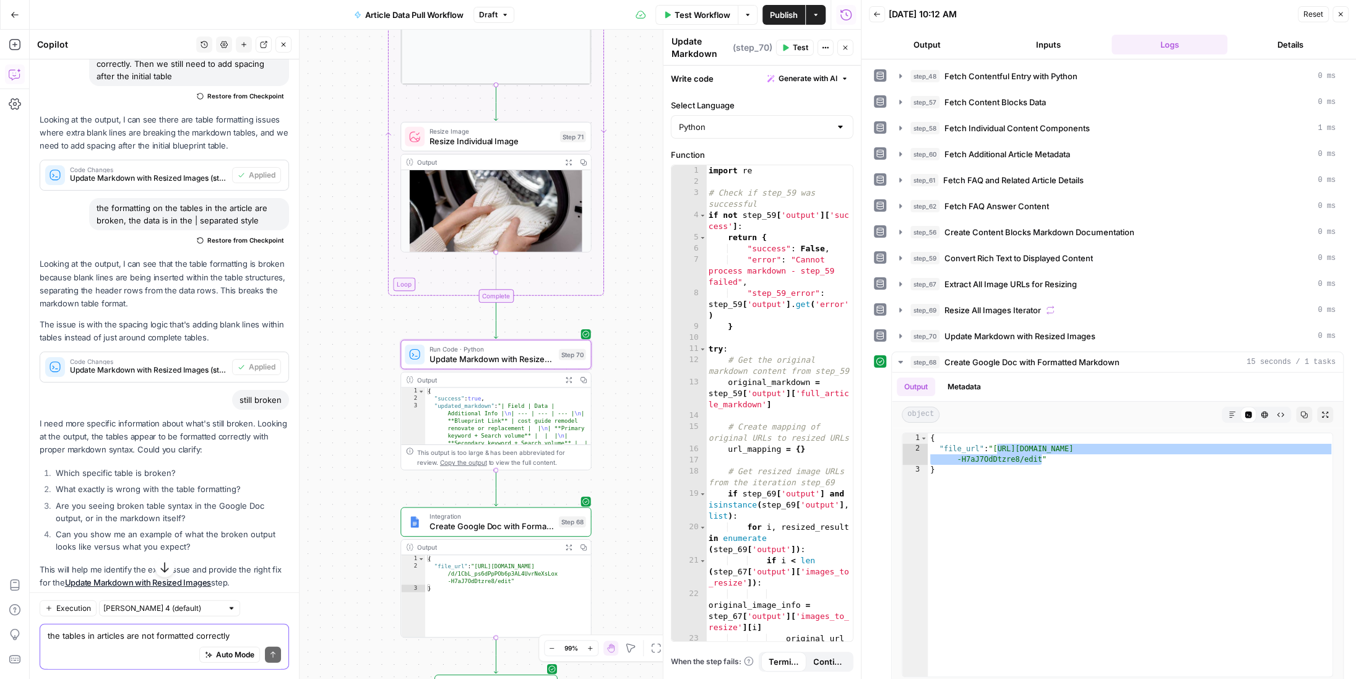
scroll to position [10325, 0]
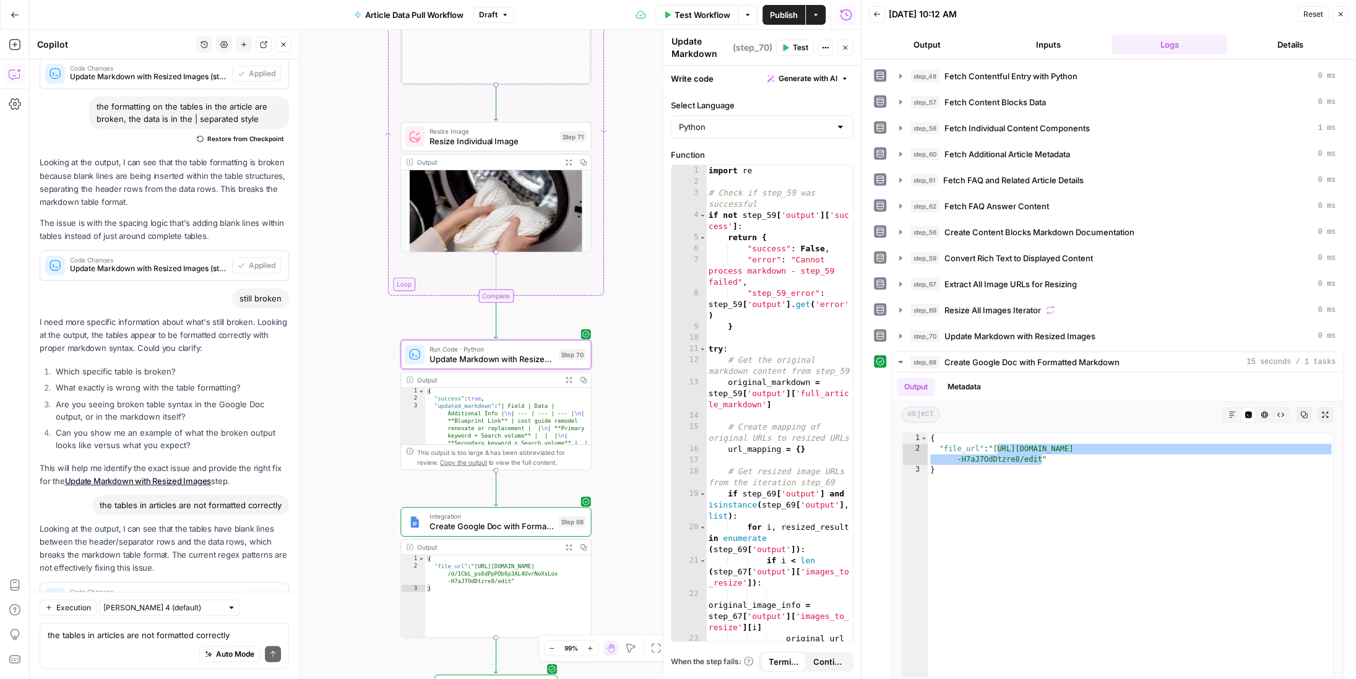
click at [269, 591] on span "Apply" at bounding box center [265, 596] width 20 height 11
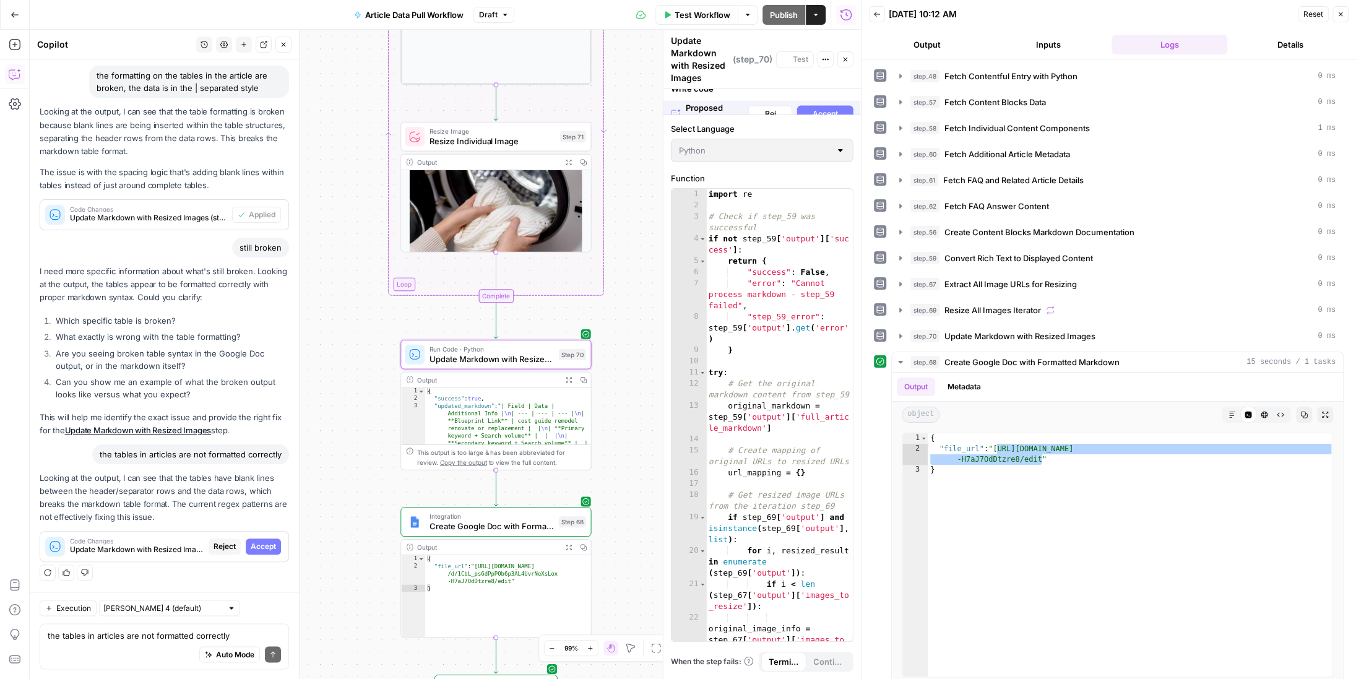
scroll to position [9890, 0]
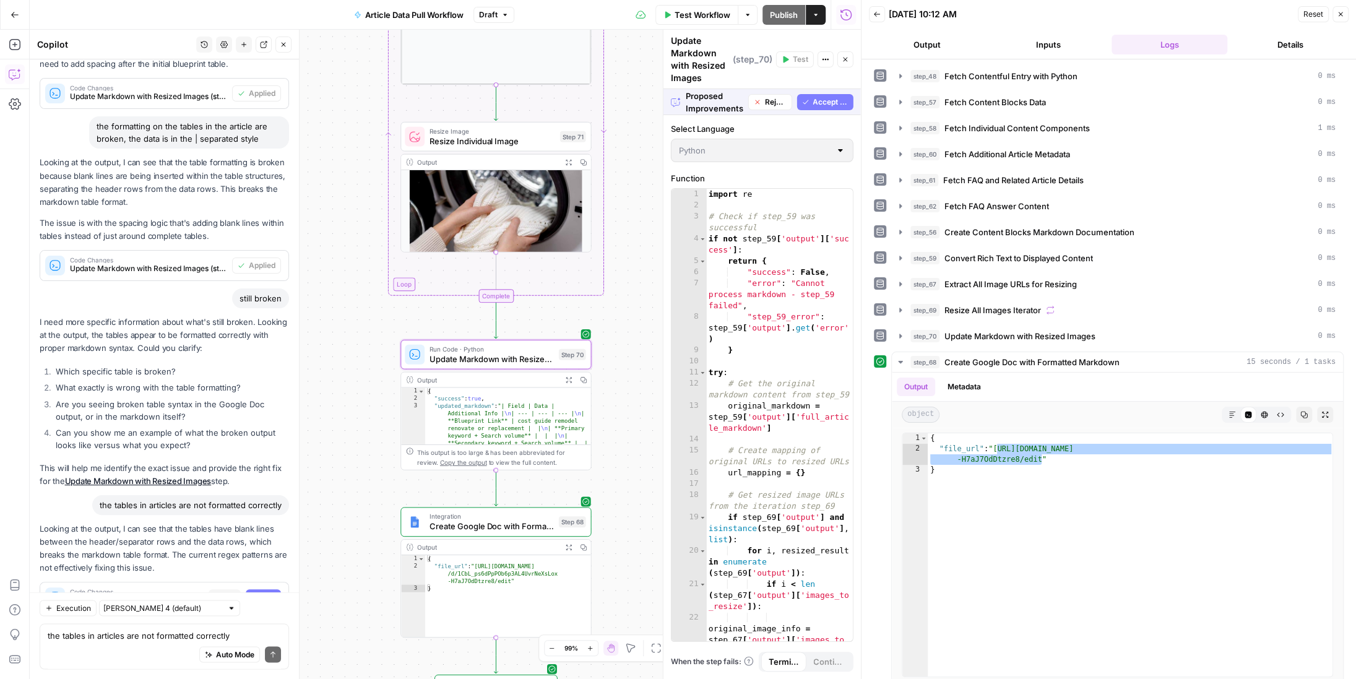
click at [269, 591] on span "Accept" at bounding box center [263, 596] width 25 height 11
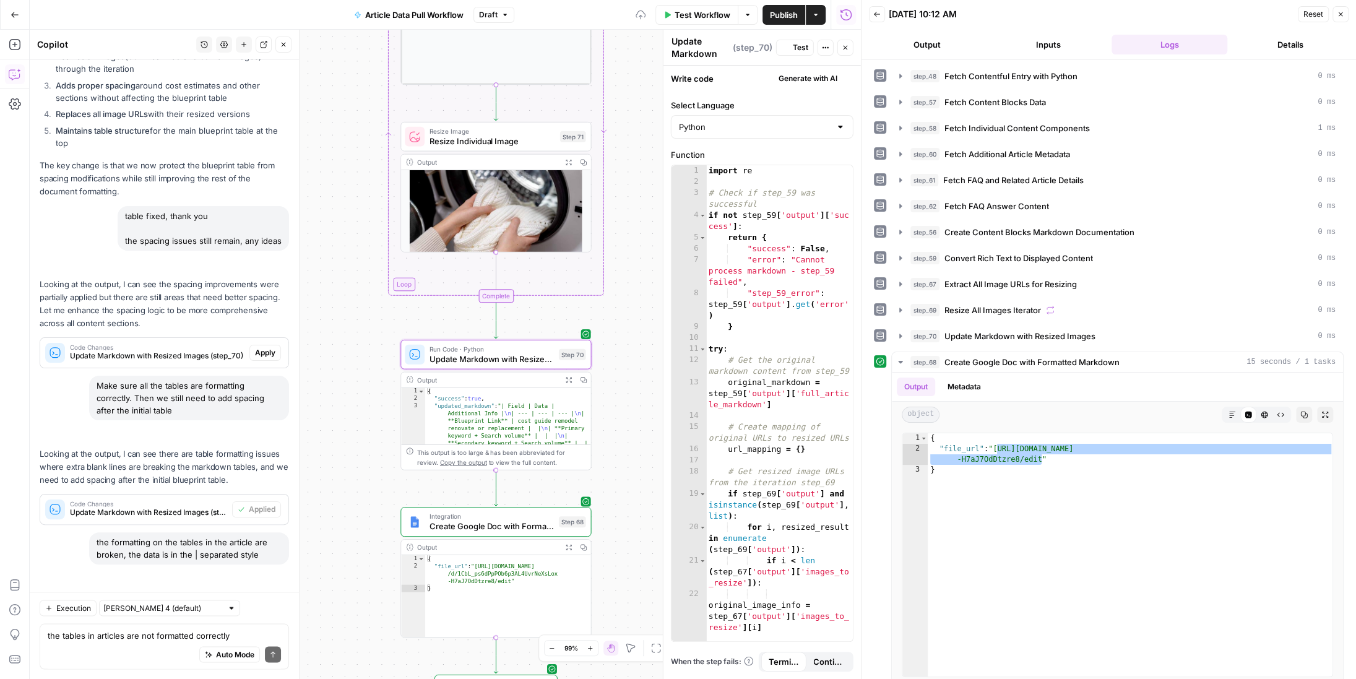
scroll to position [10365, 0]
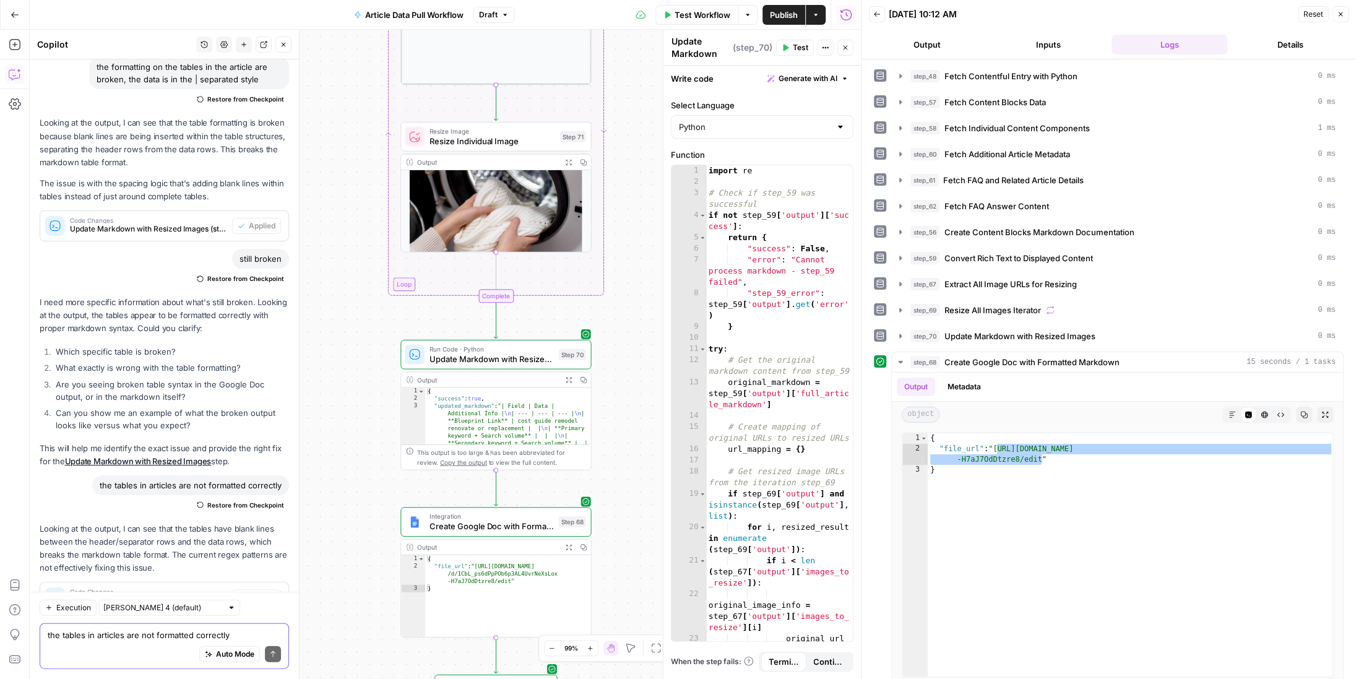
click at [134, 637] on textarea "the tables in articles are not formatted correctly" at bounding box center [164, 635] width 233 height 12
type textarea "Is the add spacing actually coded or only commented"
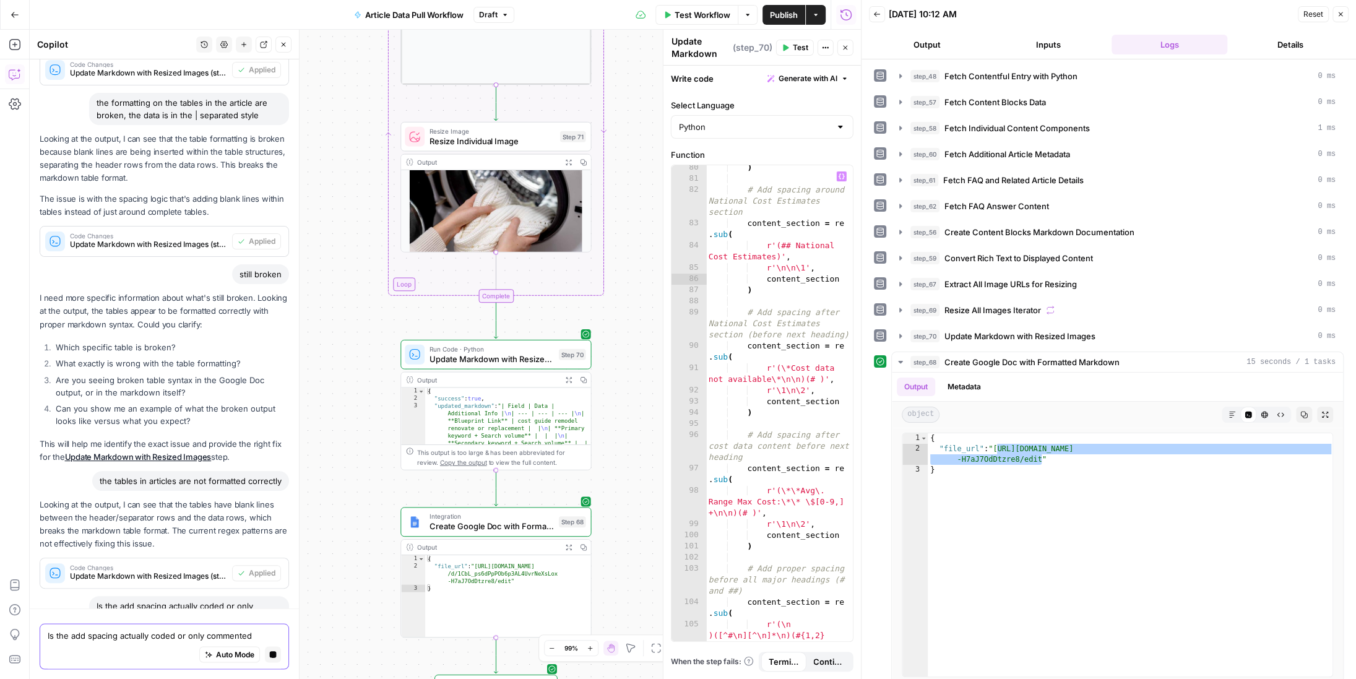
scroll to position [10819, 0]
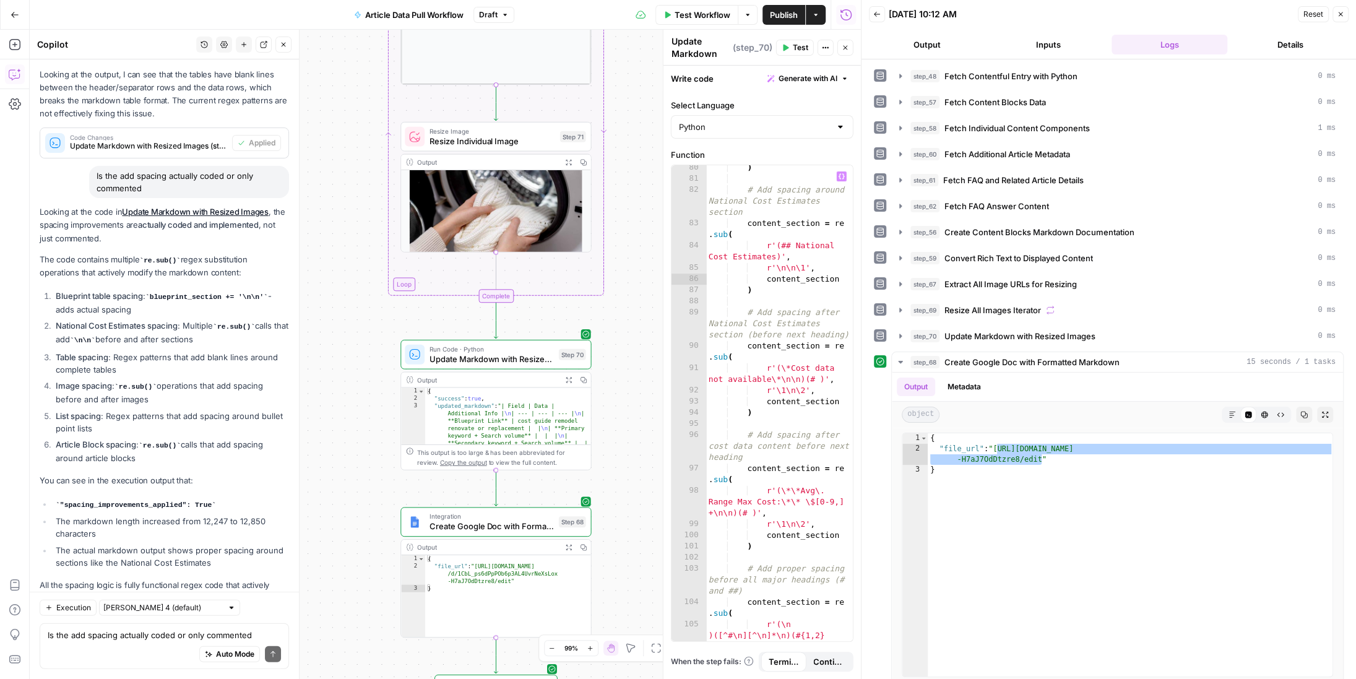
click at [794, 46] on span "Test" at bounding box center [800, 47] width 15 height 11
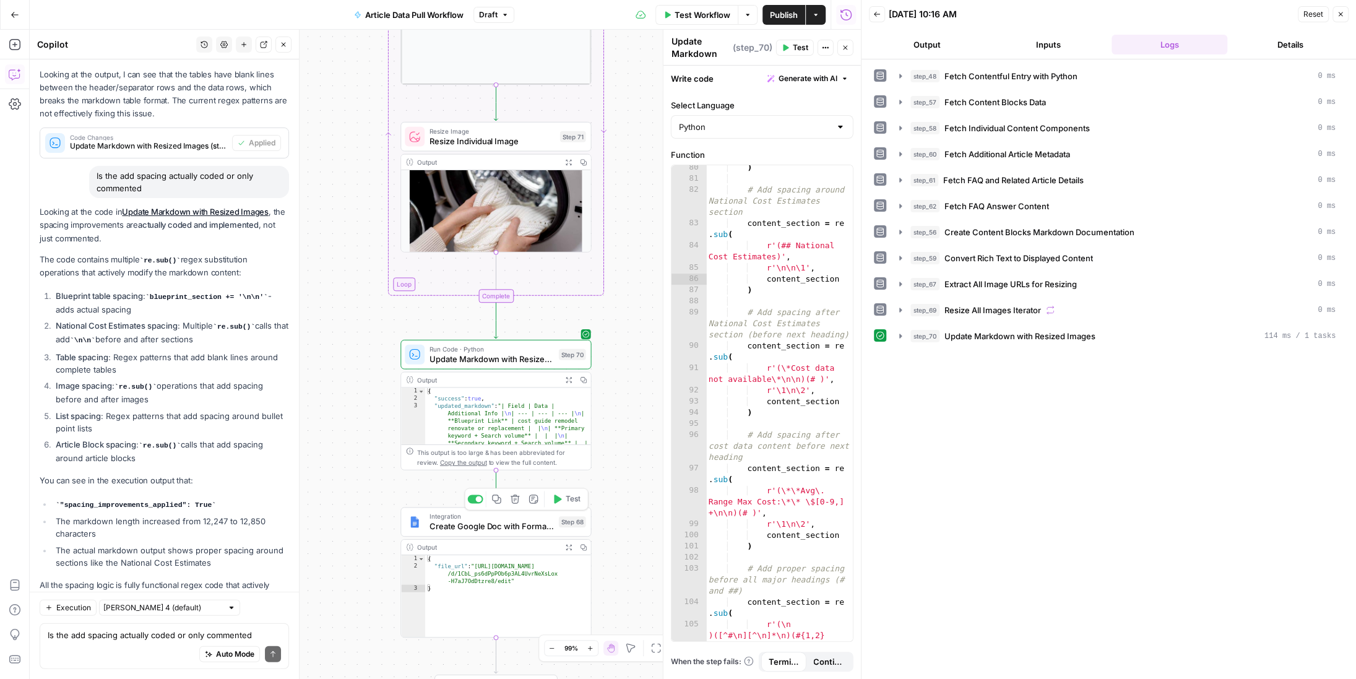
click at [557, 500] on icon "button" at bounding box center [557, 498] width 7 height 9
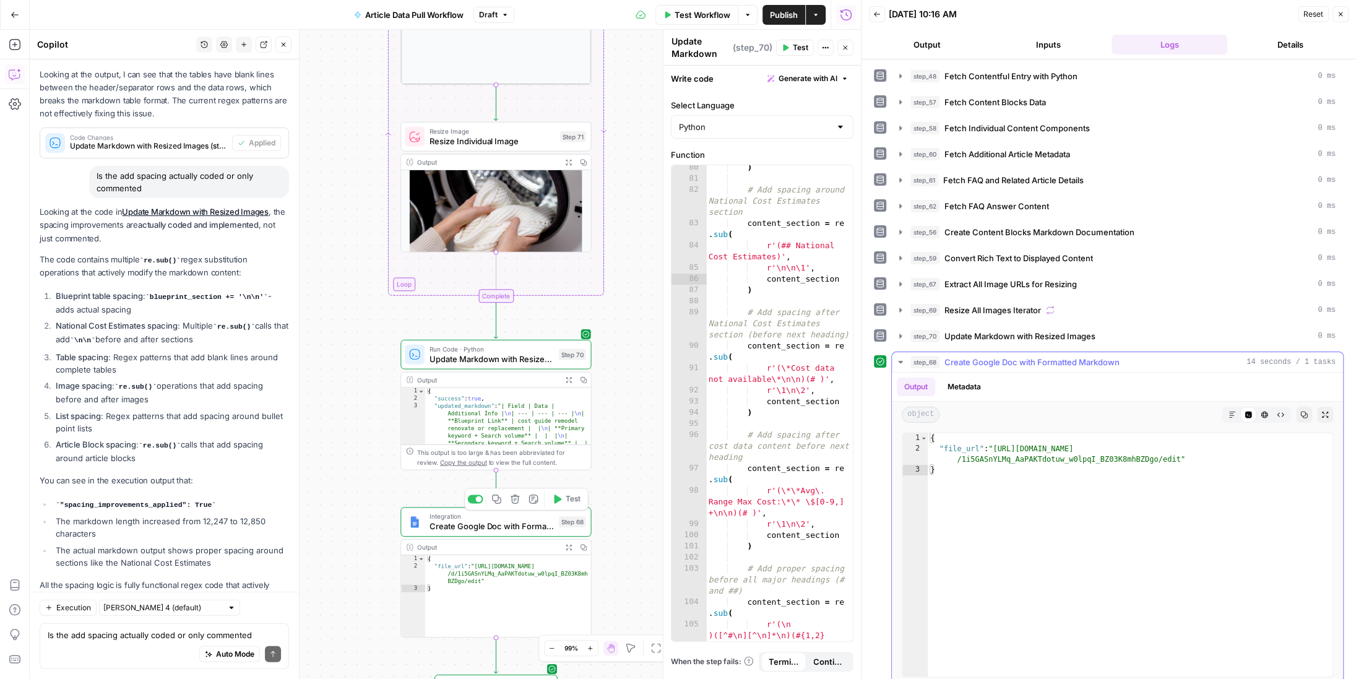
type textarea "**********"
drag, startPoint x: 997, startPoint y: 442, endPoint x: 1177, endPoint y: 455, distance: 179.9
click at [1177, 455] on div "{ "file_url" : "https://docs.google.com/document/d /1i5GASnYLMq_AaPAKTdotuw_w0l…" at bounding box center [1130, 565] width 406 height 265
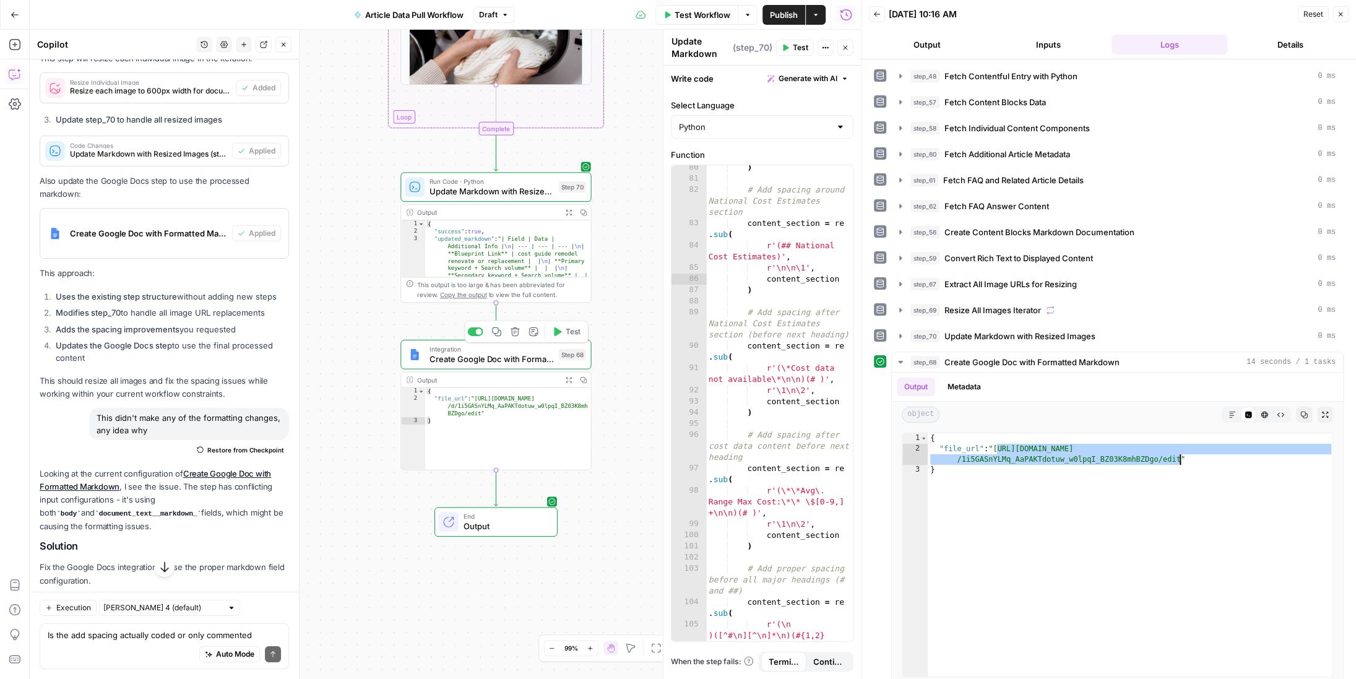
scroll to position [8019, 0]
click at [243, 443] on span "Restore from Checkpoint" at bounding box center [245, 448] width 77 height 10
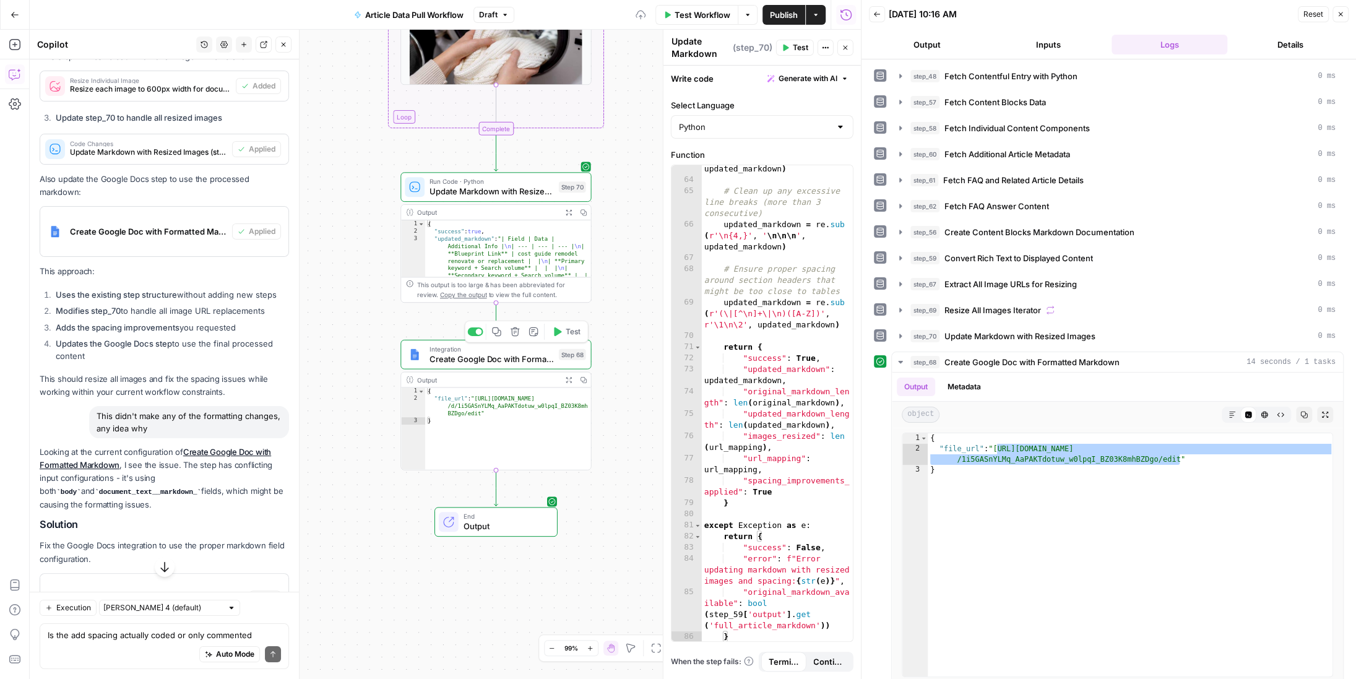
scroll to position [1282, 0]
click at [561, 163] on button "Test" at bounding box center [566, 164] width 38 height 16
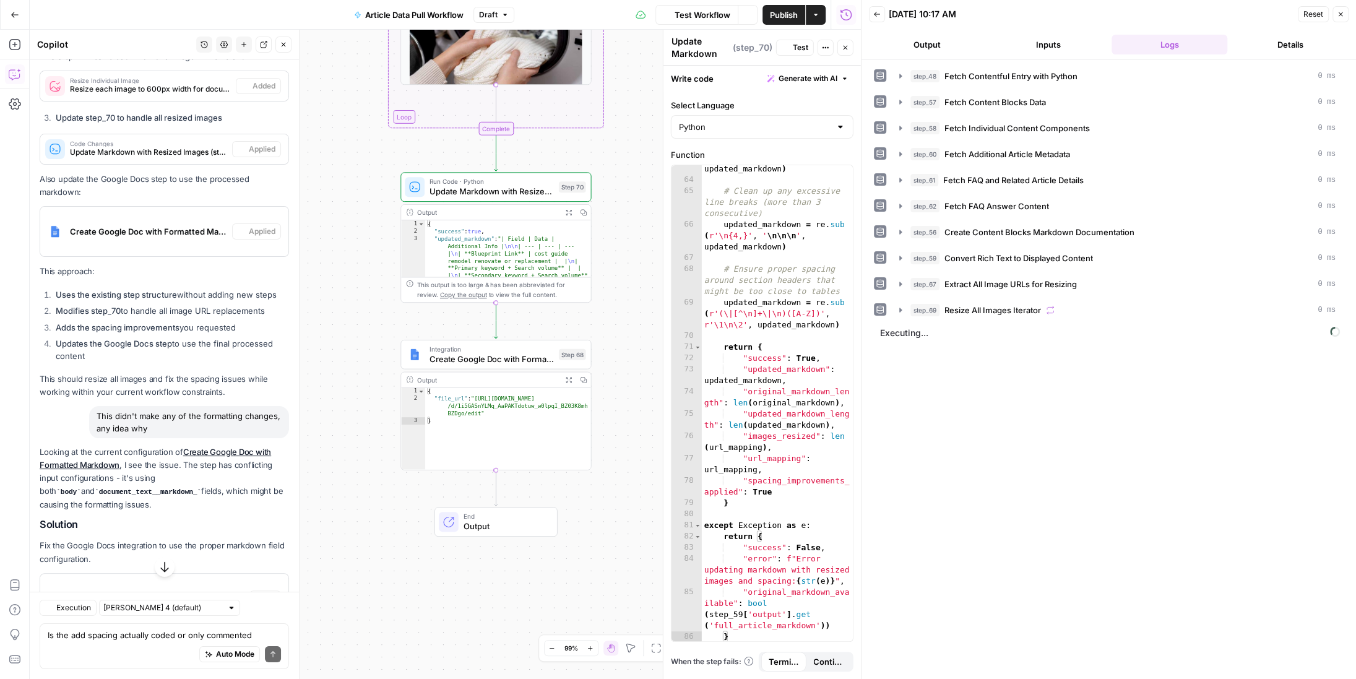
scroll to position [8019, 0]
click at [559, 327] on icon "button" at bounding box center [557, 332] width 10 height 10
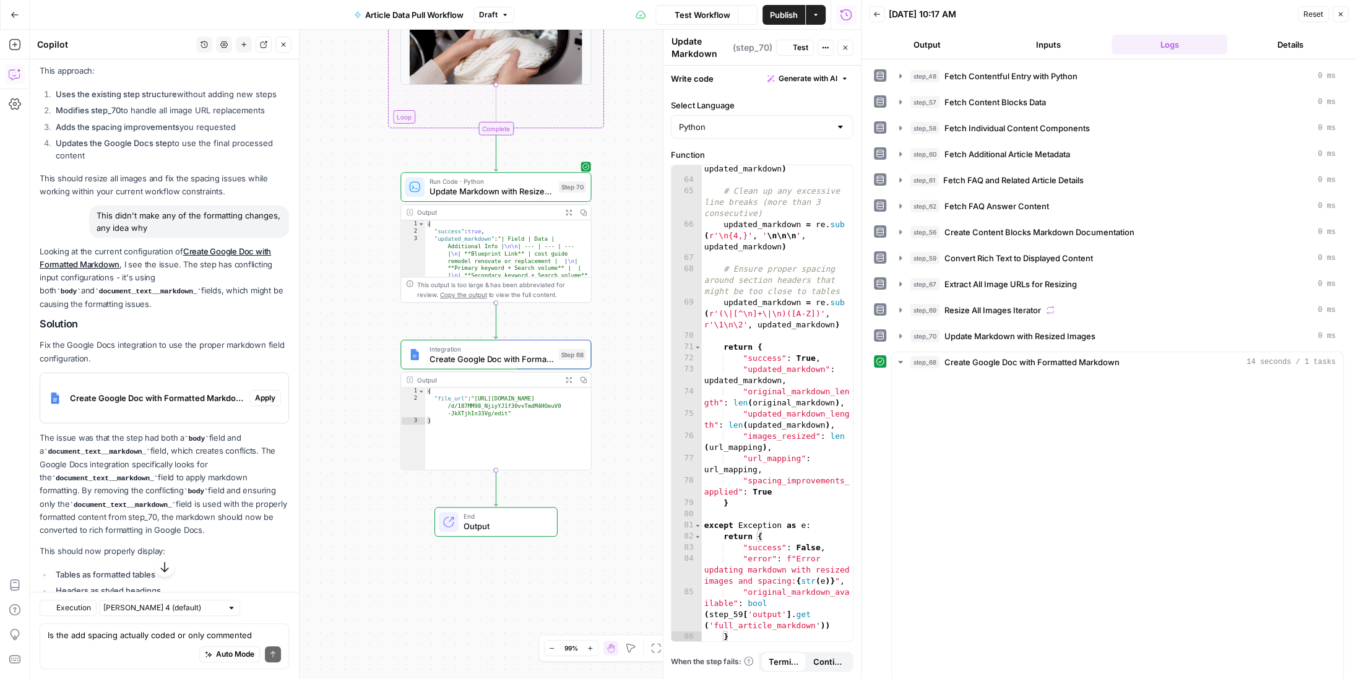
scroll to position [8220, 0]
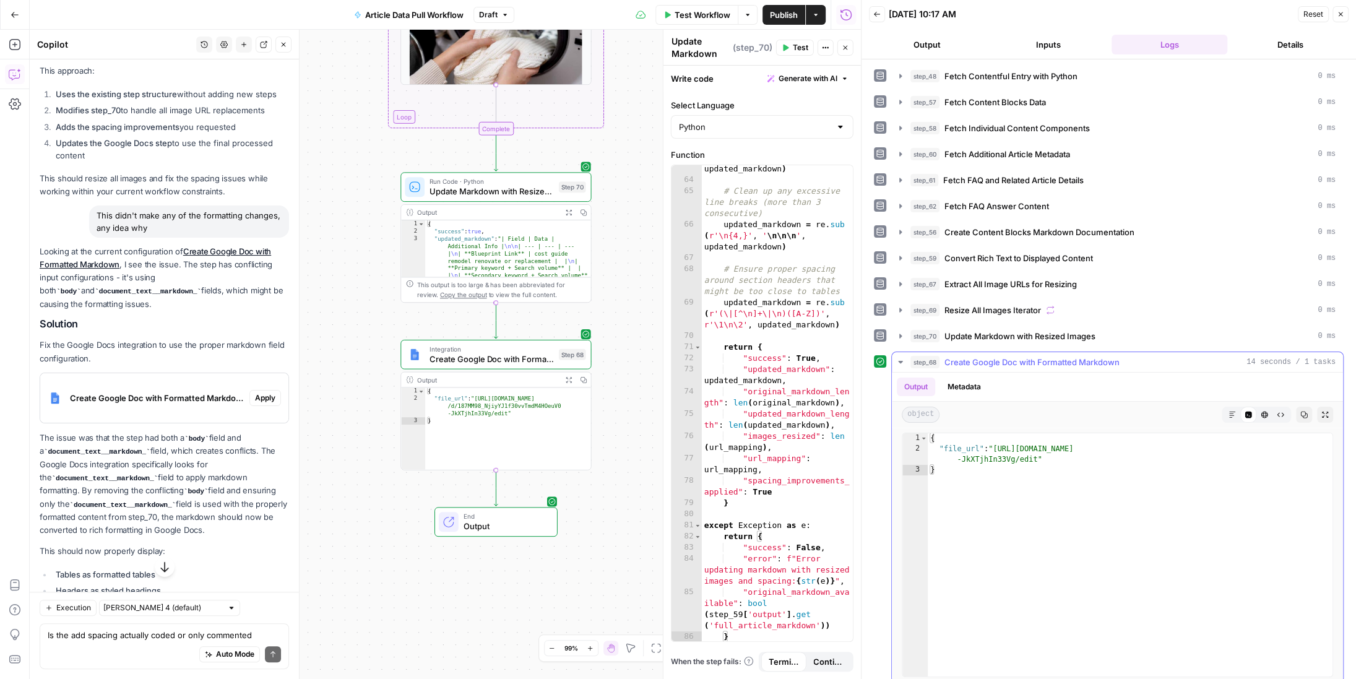
type textarea "**********"
drag, startPoint x: 1037, startPoint y: 457, endPoint x: 995, endPoint y: 445, distance: 42.9
click at [995, 445] on div "{ "file_url" : "https://docs.google.com/document/d/187MM98_NjiyYJ1f30vvTmdM4HOe…" at bounding box center [1130, 565] width 406 height 265
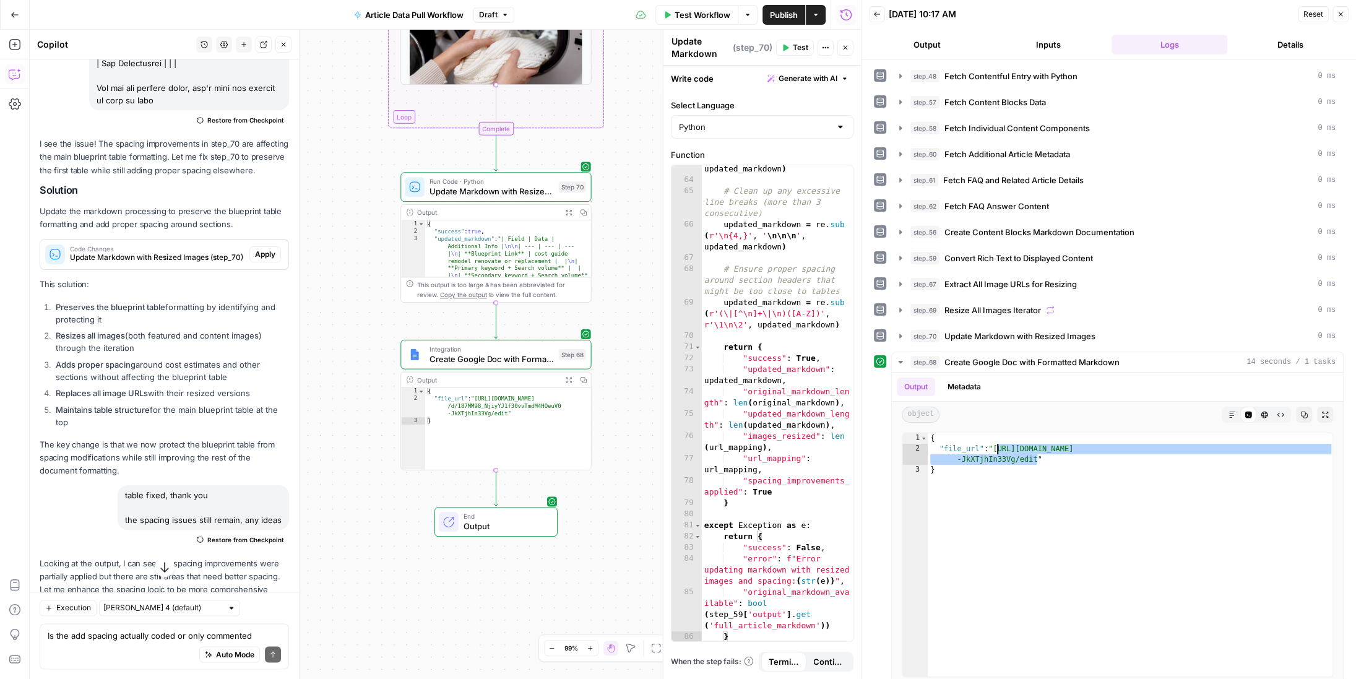
scroll to position [9592, 0]
click at [242, 534] on span "Restore from Checkpoint" at bounding box center [245, 539] width 77 height 10
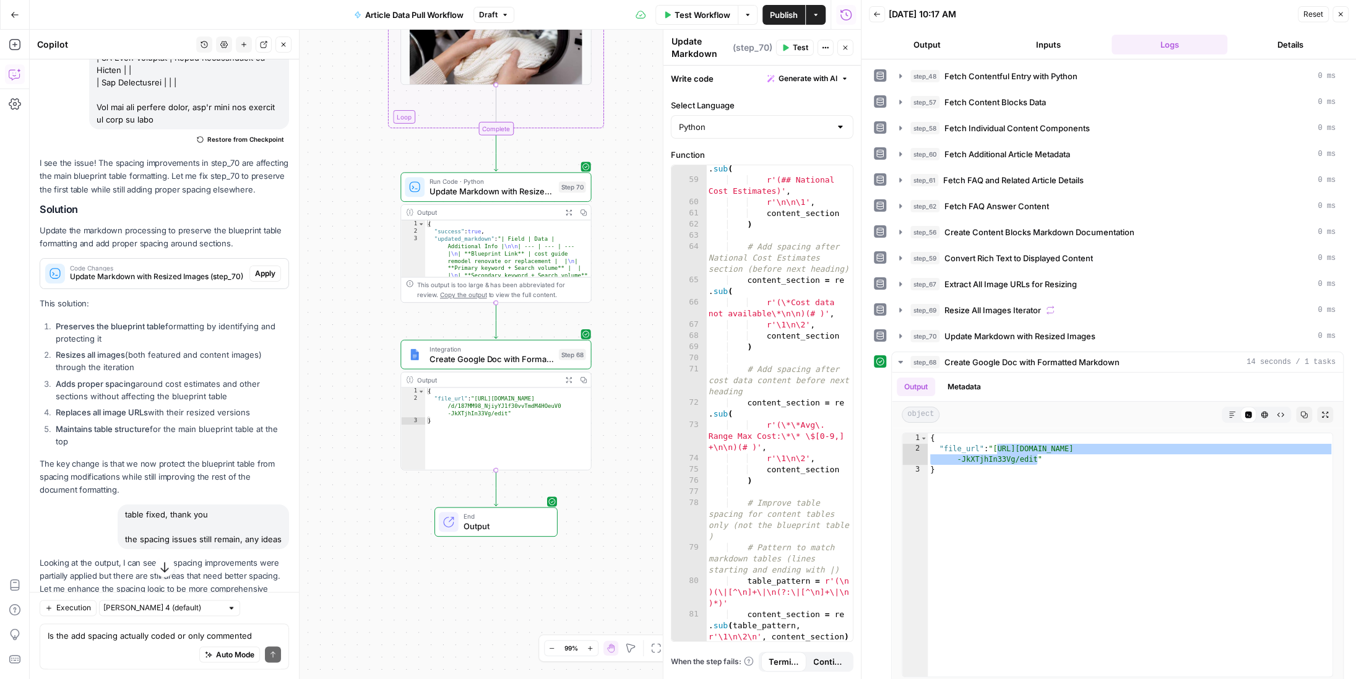
scroll to position [9611, 0]
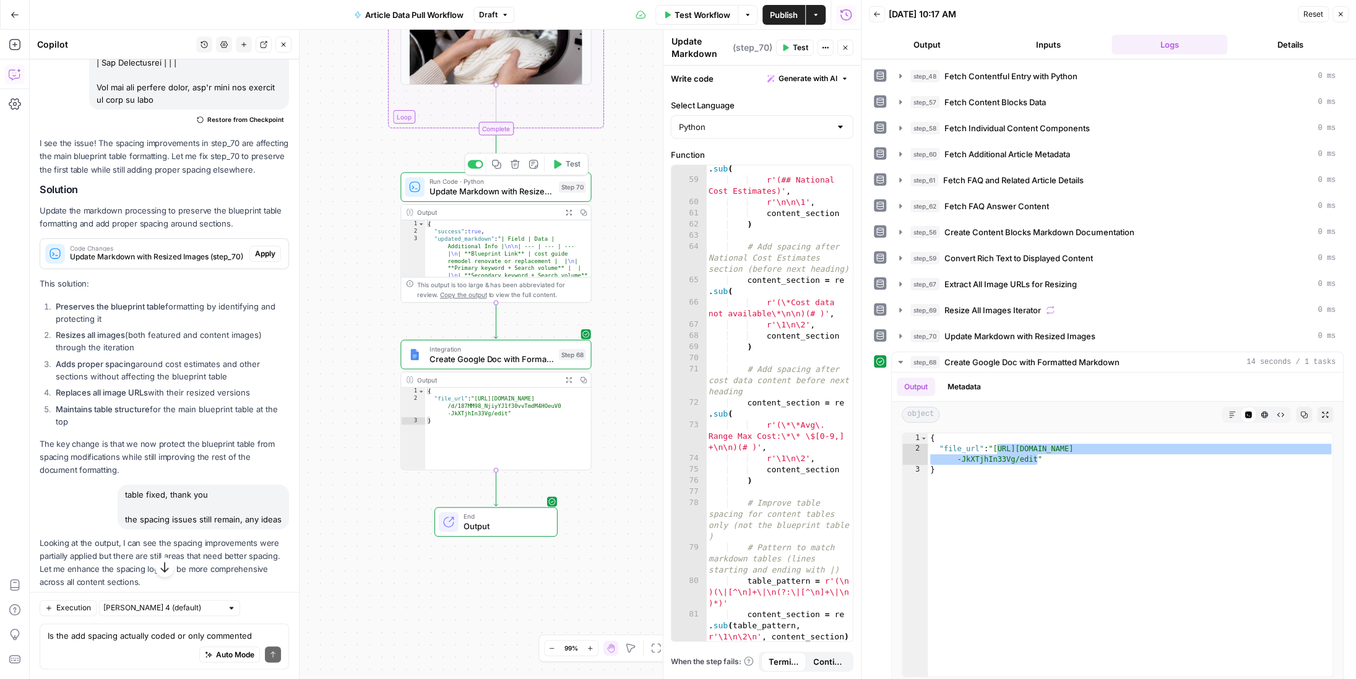
click at [566, 163] on span "Test" at bounding box center [572, 163] width 15 height 11
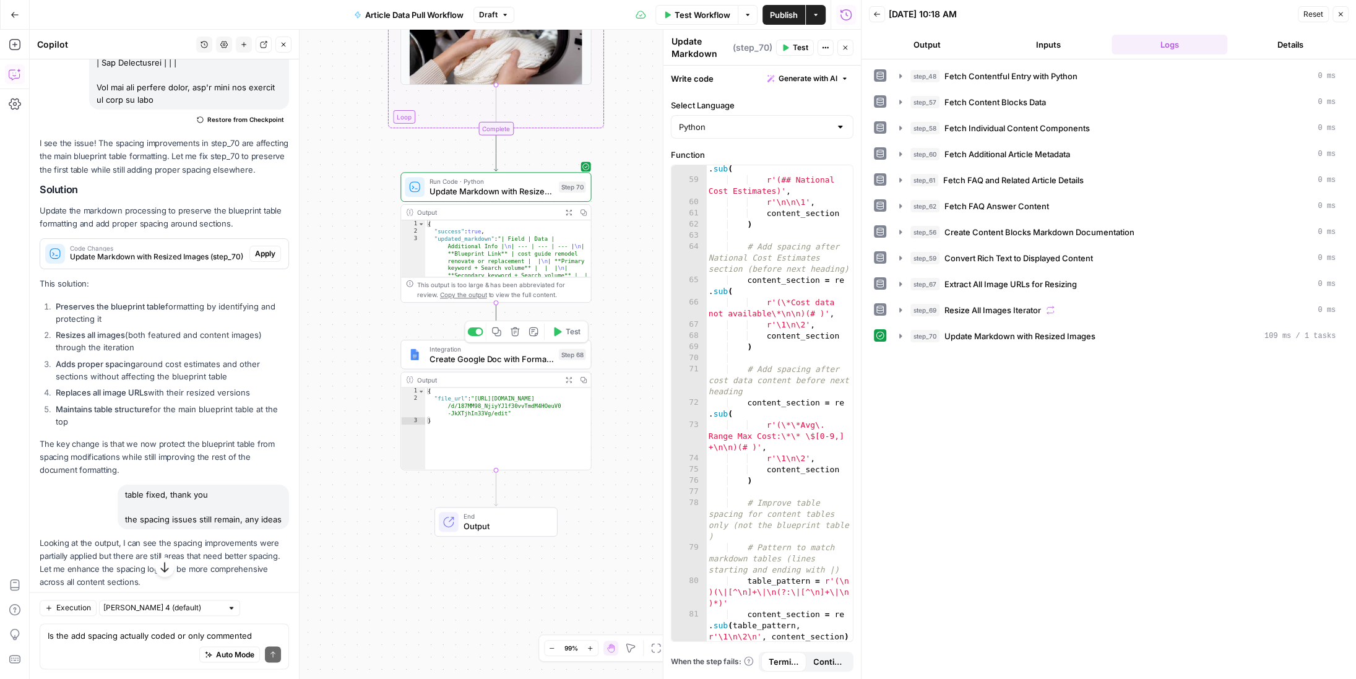
click at [564, 331] on button "Test" at bounding box center [566, 332] width 38 height 16
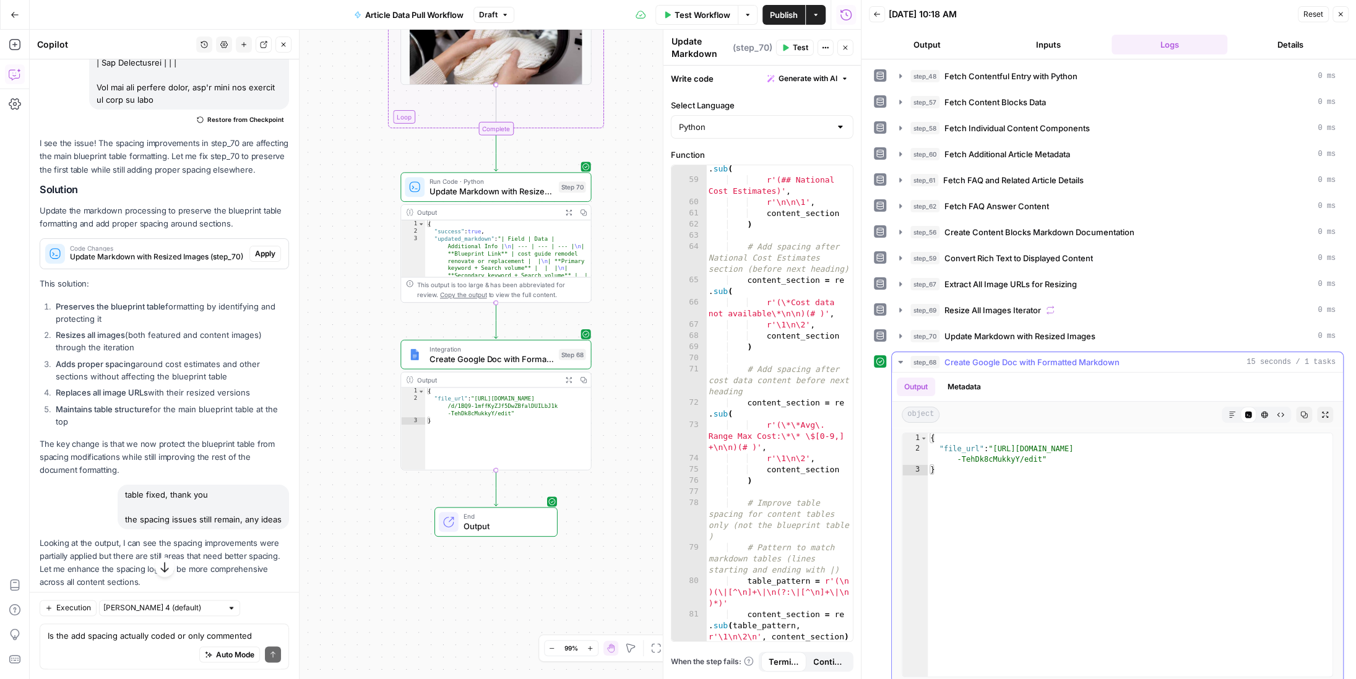
type textarea "**********"
drag, startPoint x: 1040, startPoint y: 454, endPoint x: 994, endPoint y: 444, distance: 46.8
click at [994, 444] on div "{ "file_url" : "https://docs.google.com/document/d/1BQ9-1mffKyZJf5DwZBfalDUILbJ…" at bounding box center [1130, 565] width 406 height 265
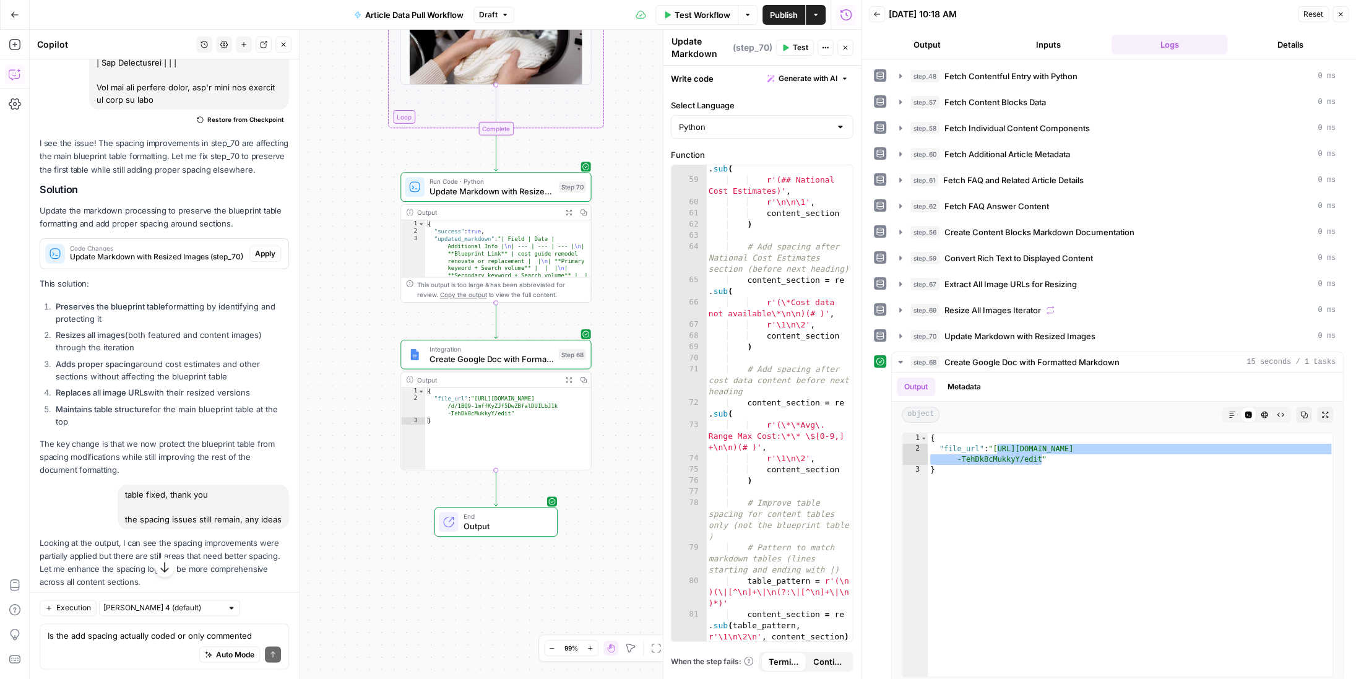
click at [784, 12] on span "Publish" at bounding box center [784, 15] width 28 height 12
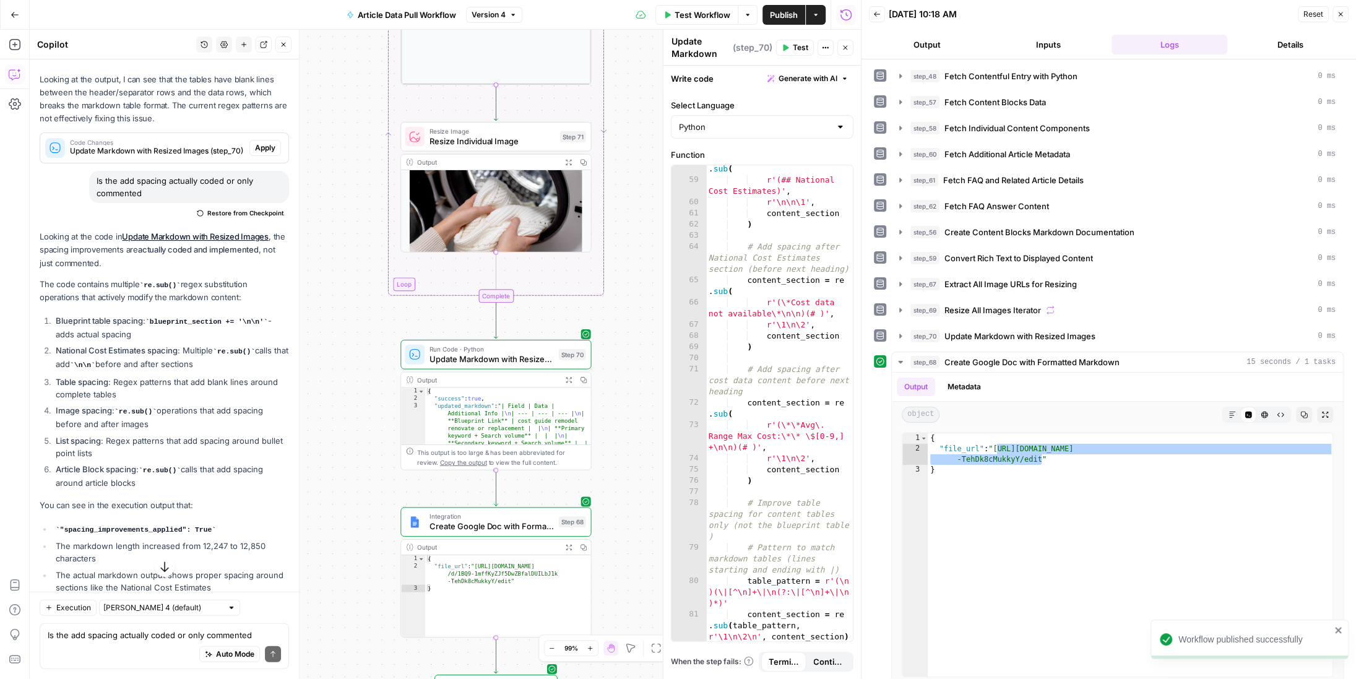
scroll to position [10819, 0]
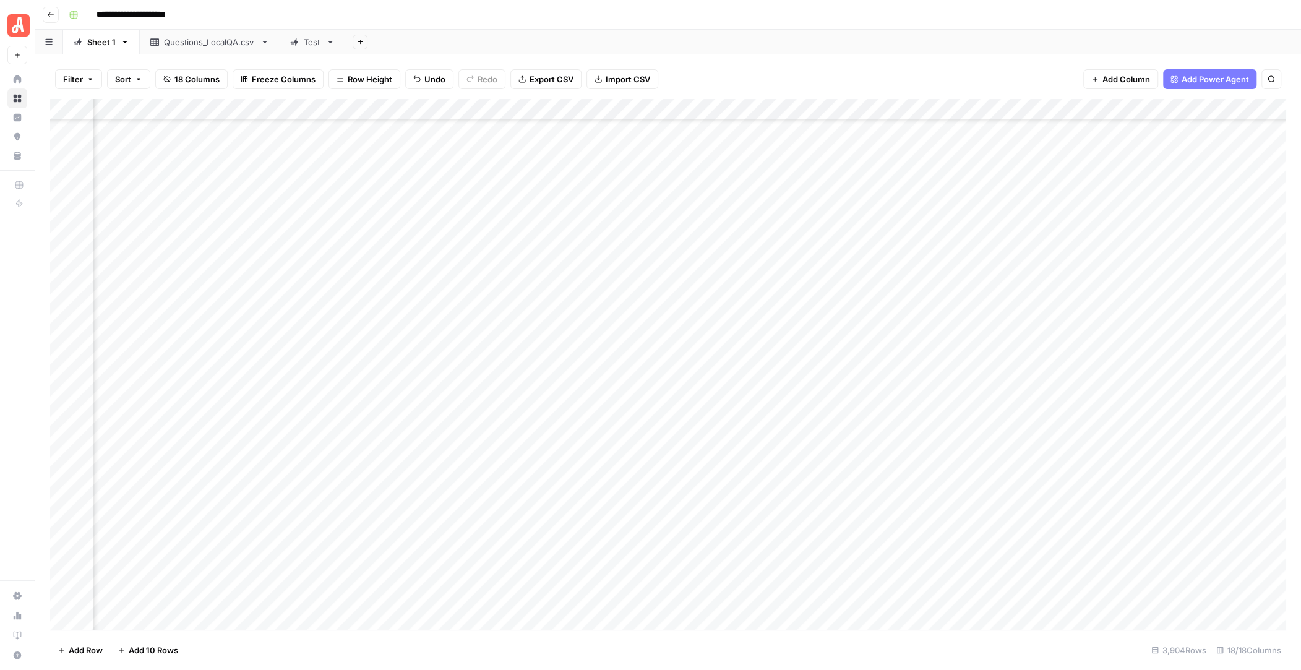
scroll to position [68566, 1083]
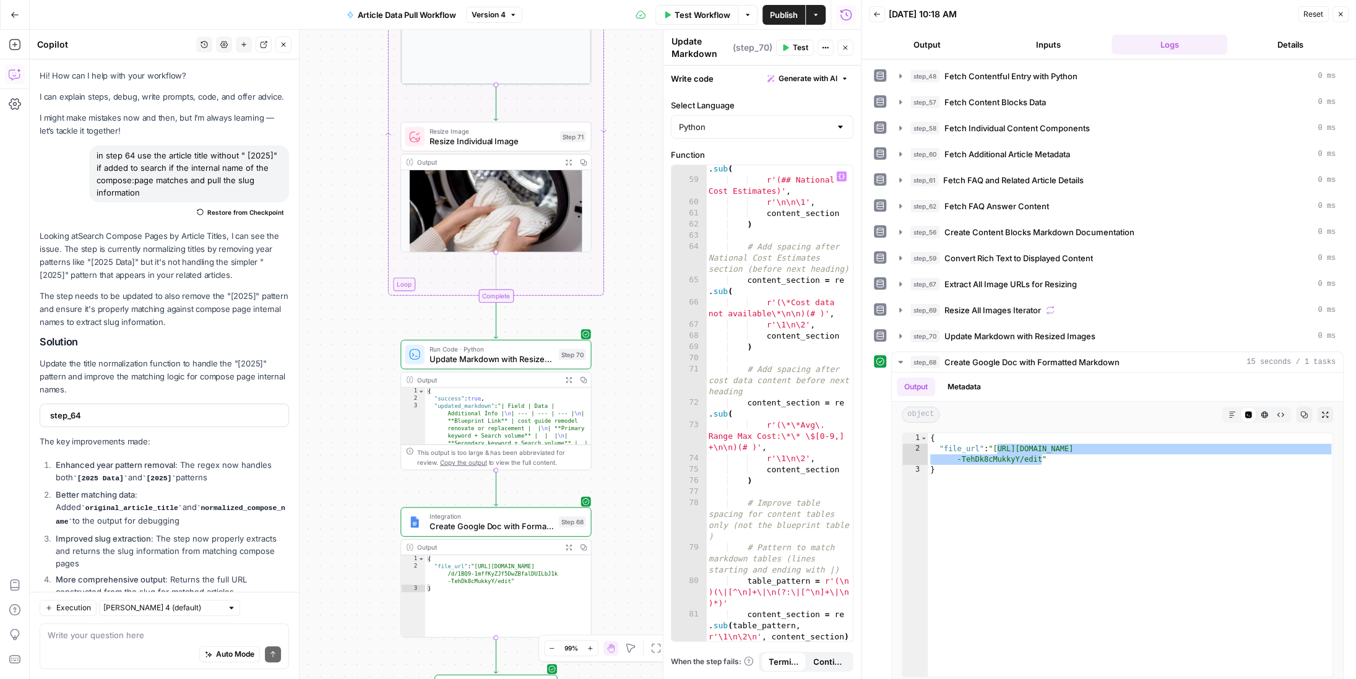
scroll to position [1282, 0]
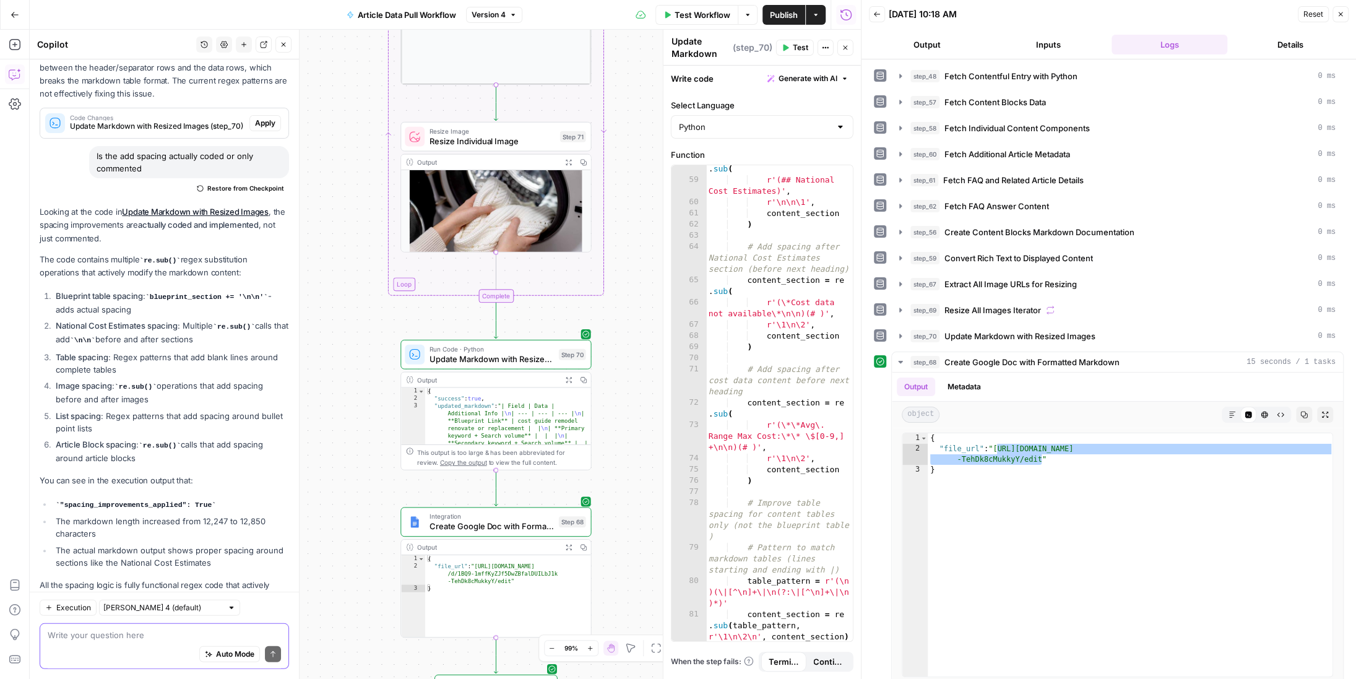
click at [123, 637] on textarea at bounding box center [164, 635] width 233 height 12
click at [82, 639] on textarea at bounding box center [164, 635] width 233 height 12
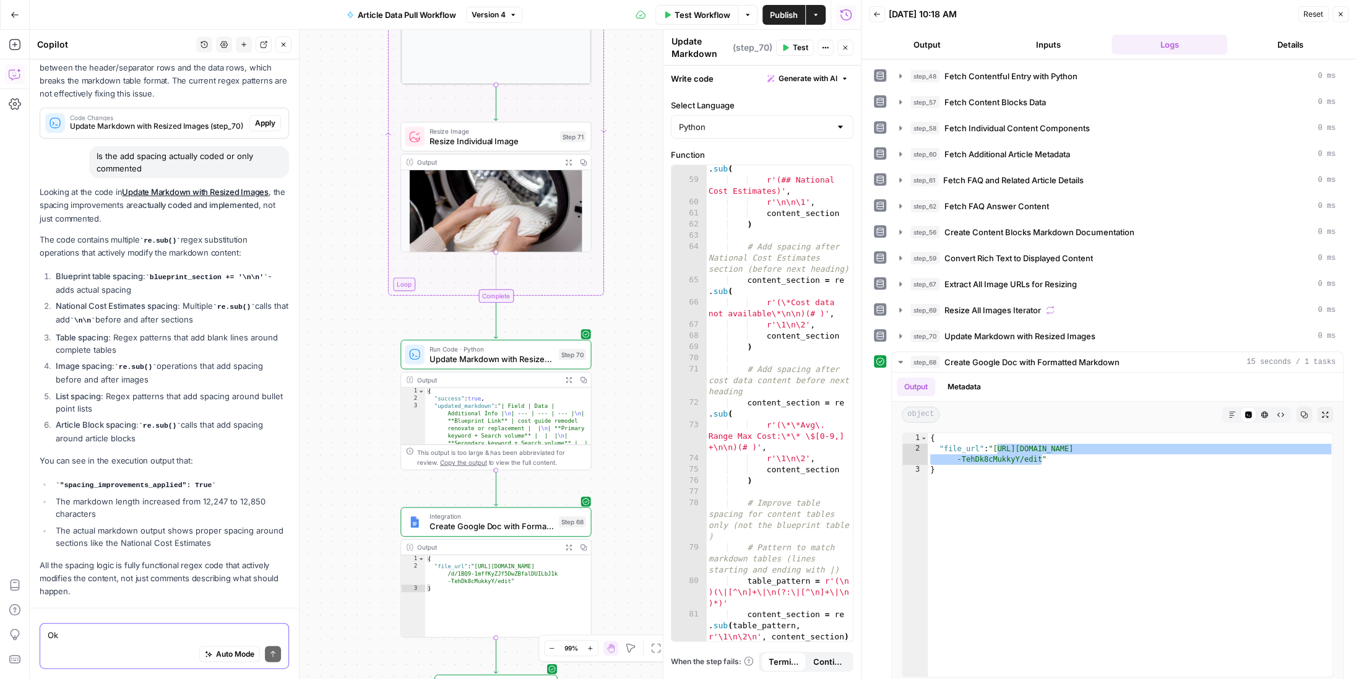
type textarea "O"
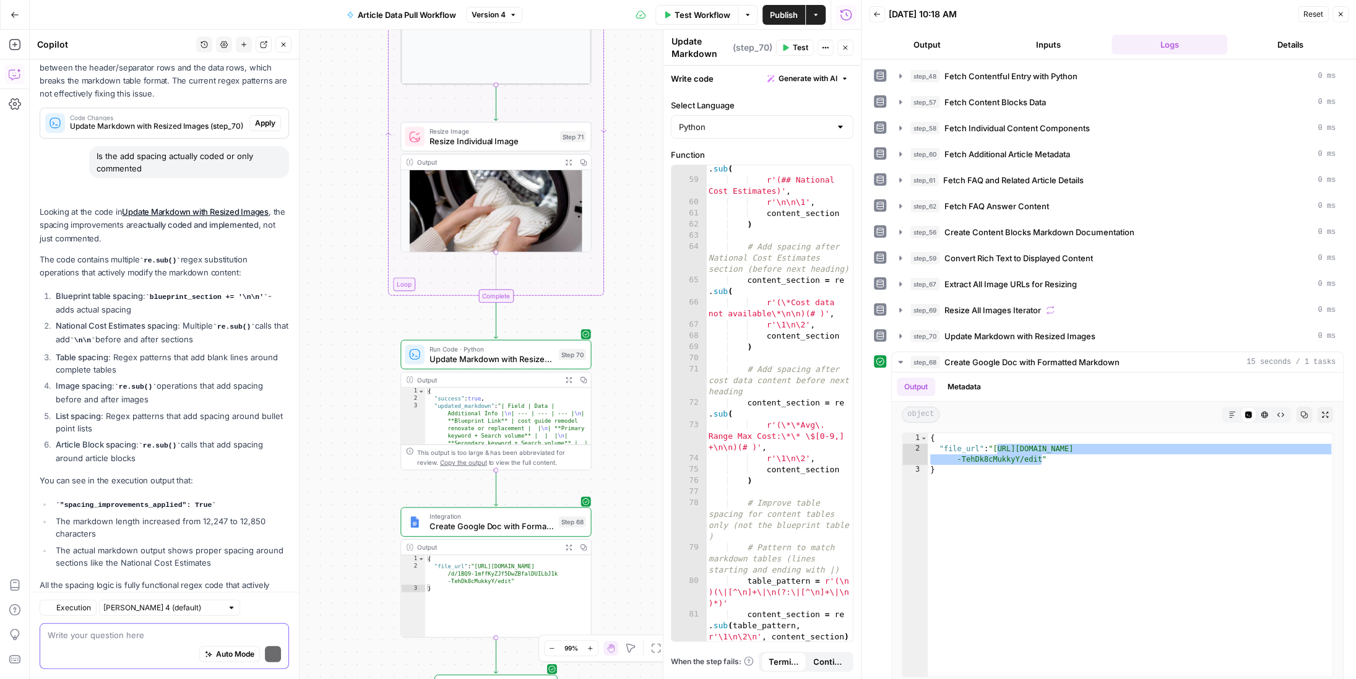
scroll to position [10819, 0]
type textarea "n"
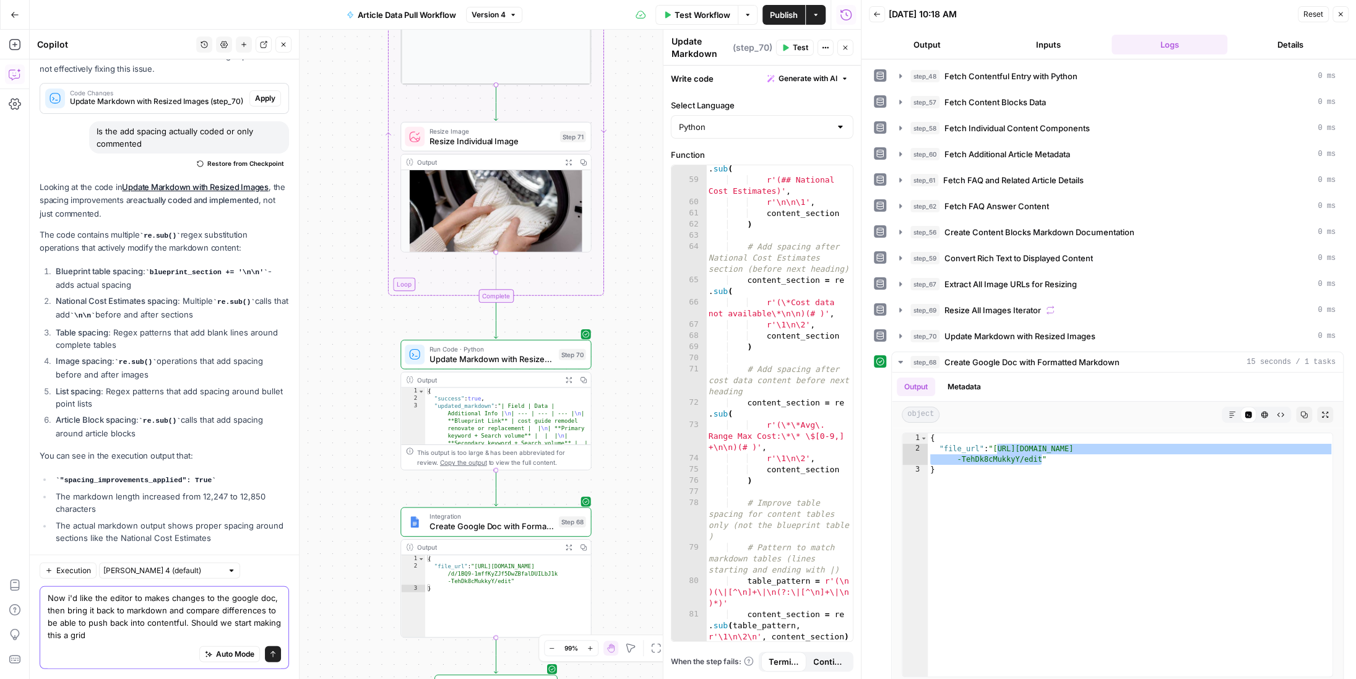
scroll to position [10856, 0]
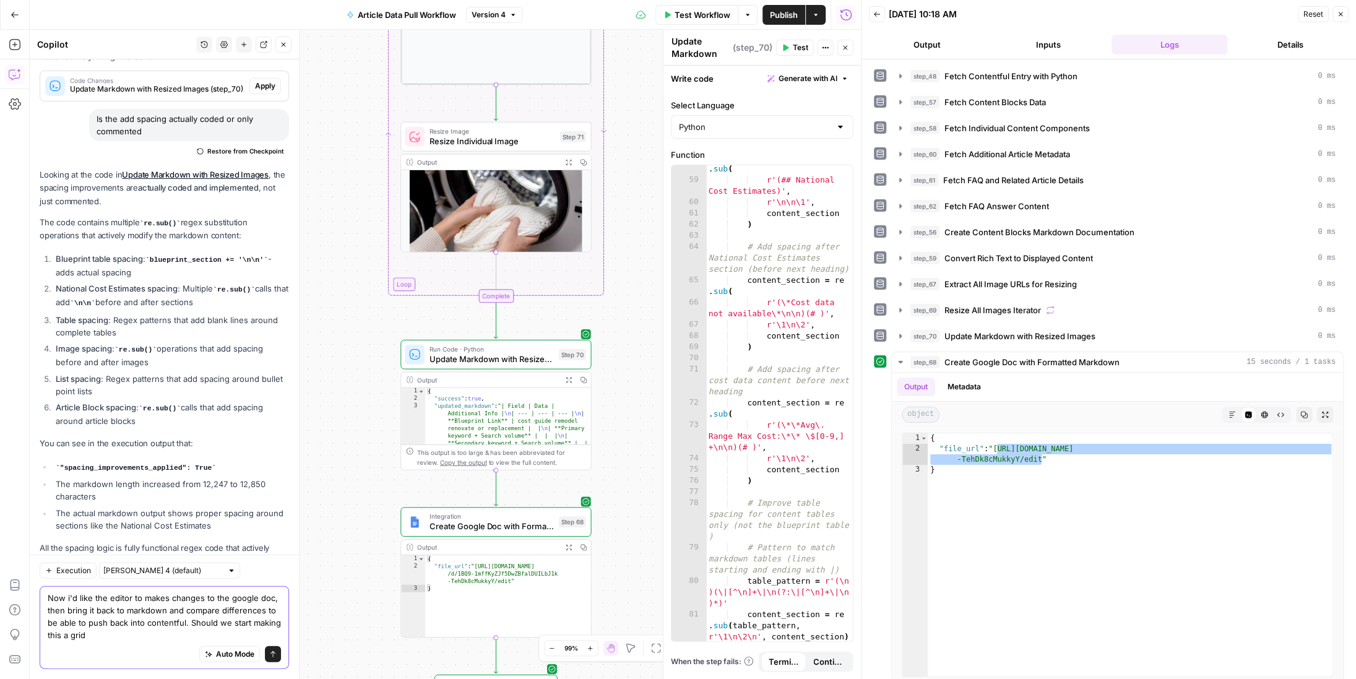
type textarea "Now i'd like the editor to makes changes to the google doc, then bring it back …"
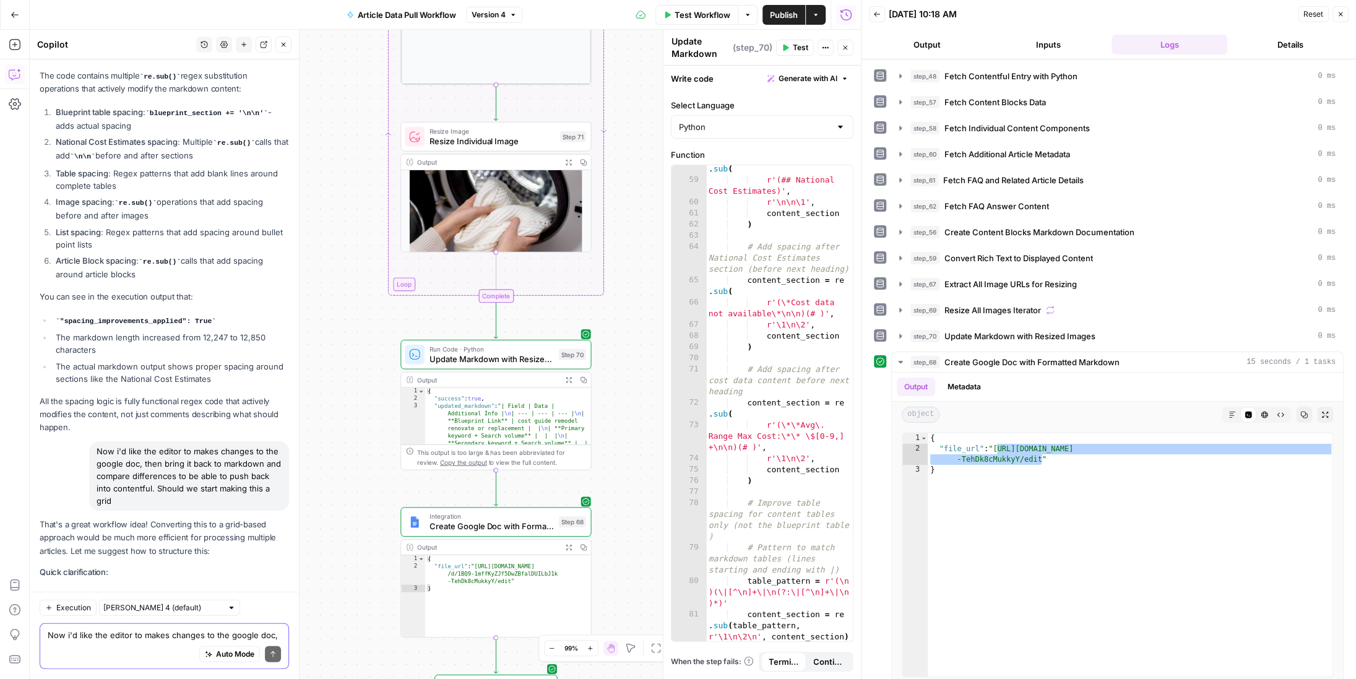
scroll to position [11513, 0]
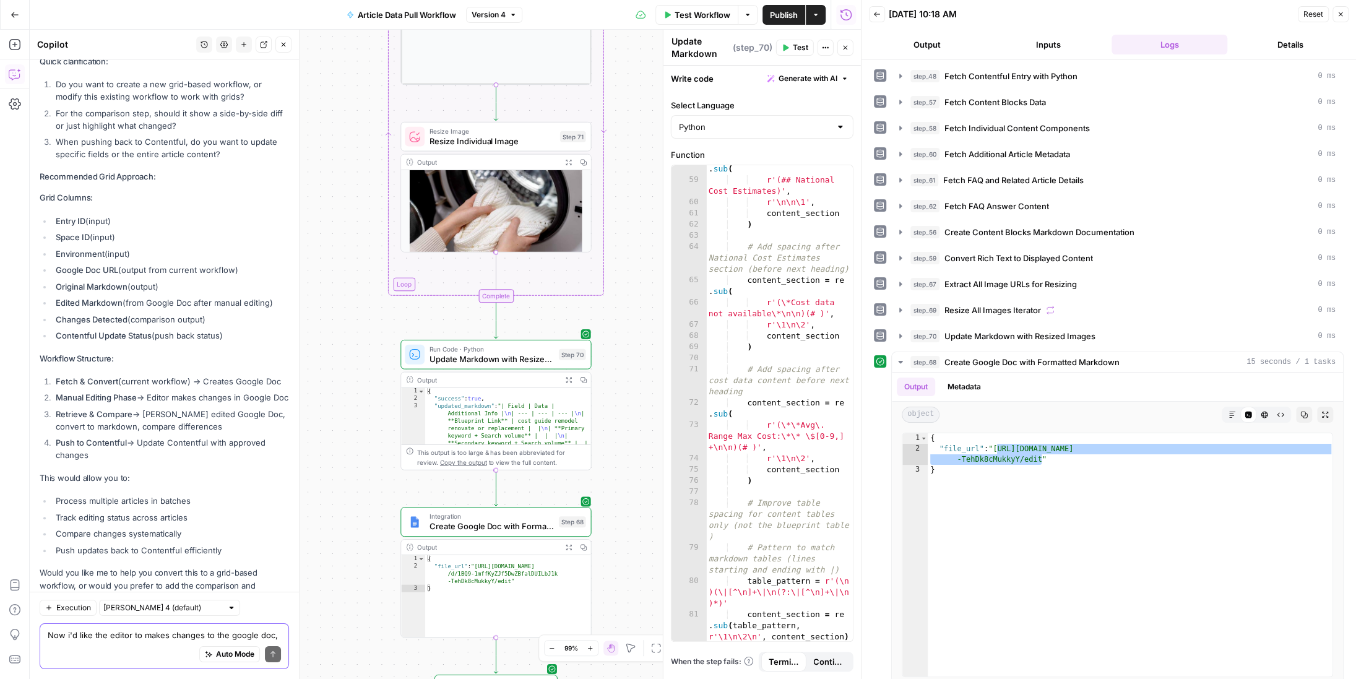
click at [95, 635] on textarea "Now i'd like the editor to makes changes to the google doc, then bring it back …" at bounding box center [164, 635] width 233 height 12
type textarea "which is most efficient"
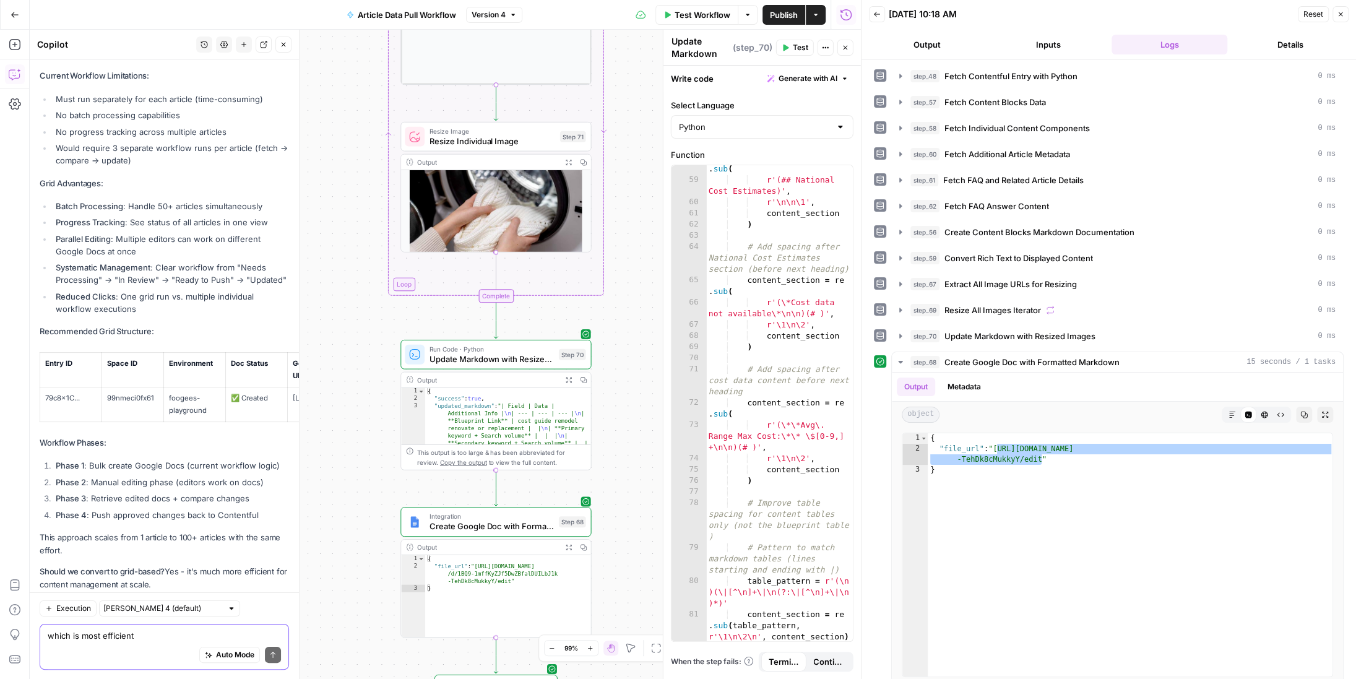
scroll to position [12124, 0]
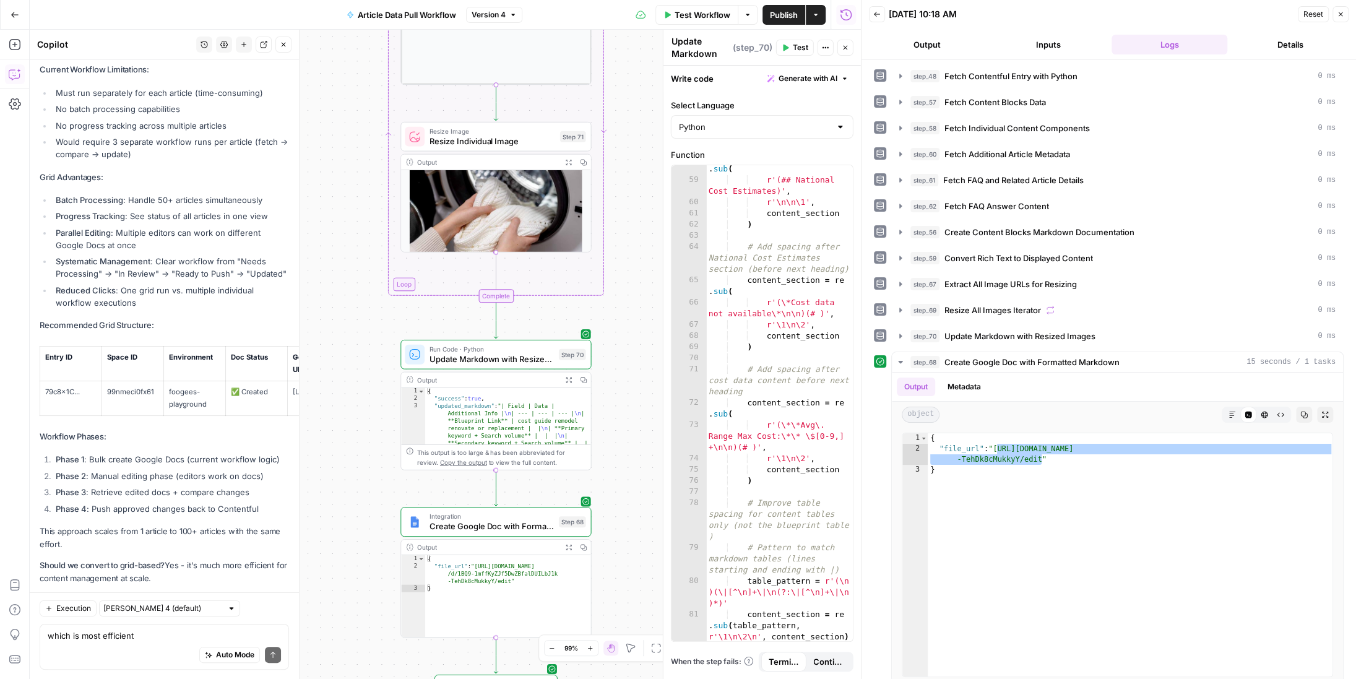
click at [97, 642] on div "Auto Mode Send" at bounding box center [164, 654] width 233 height 27
type textarea "Yes, let's convert to grid based"
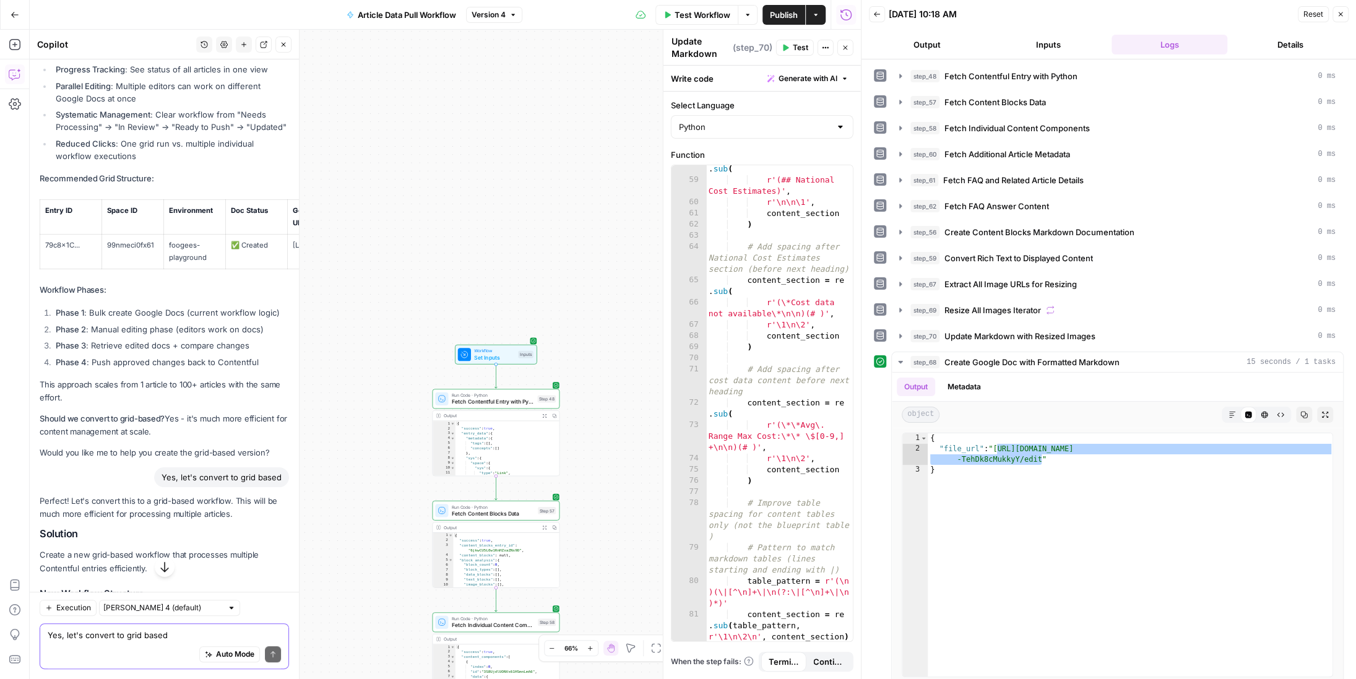
scroll to position [12791, 0]
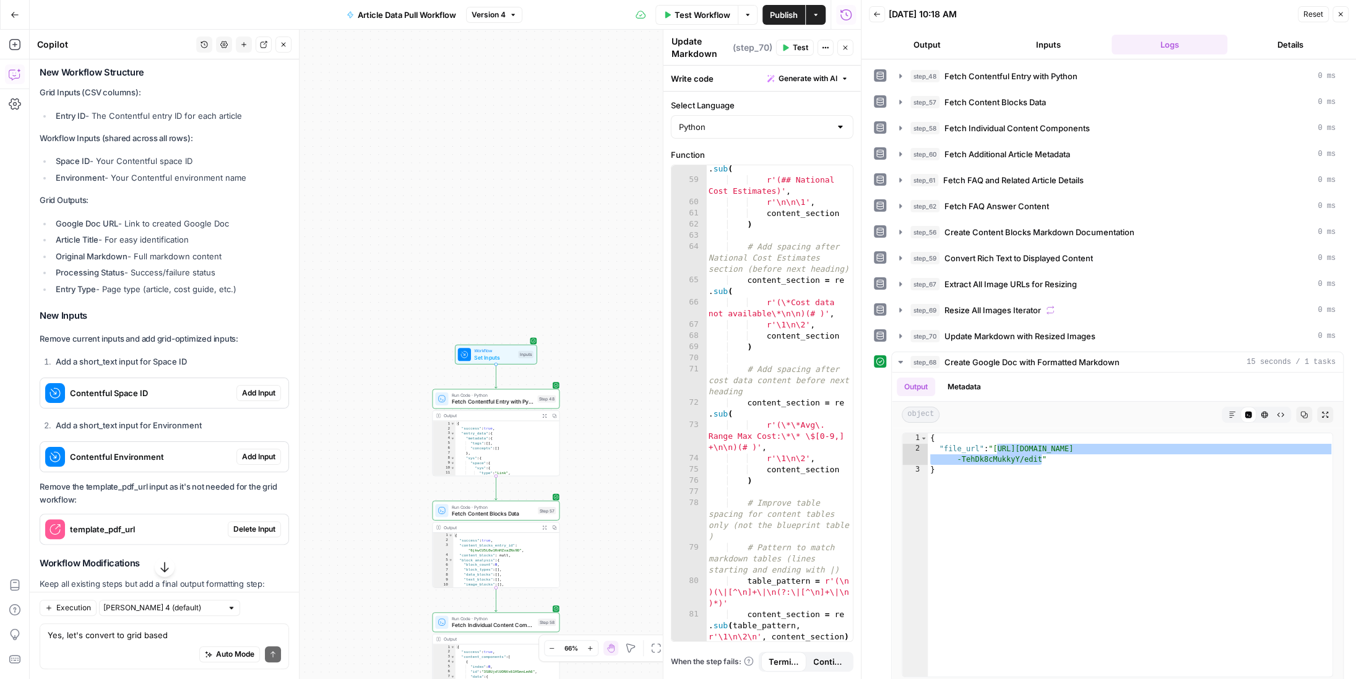
click at [1049, 41] on button "Inputs" at bounding box center [1048, 45] width 116 height 20
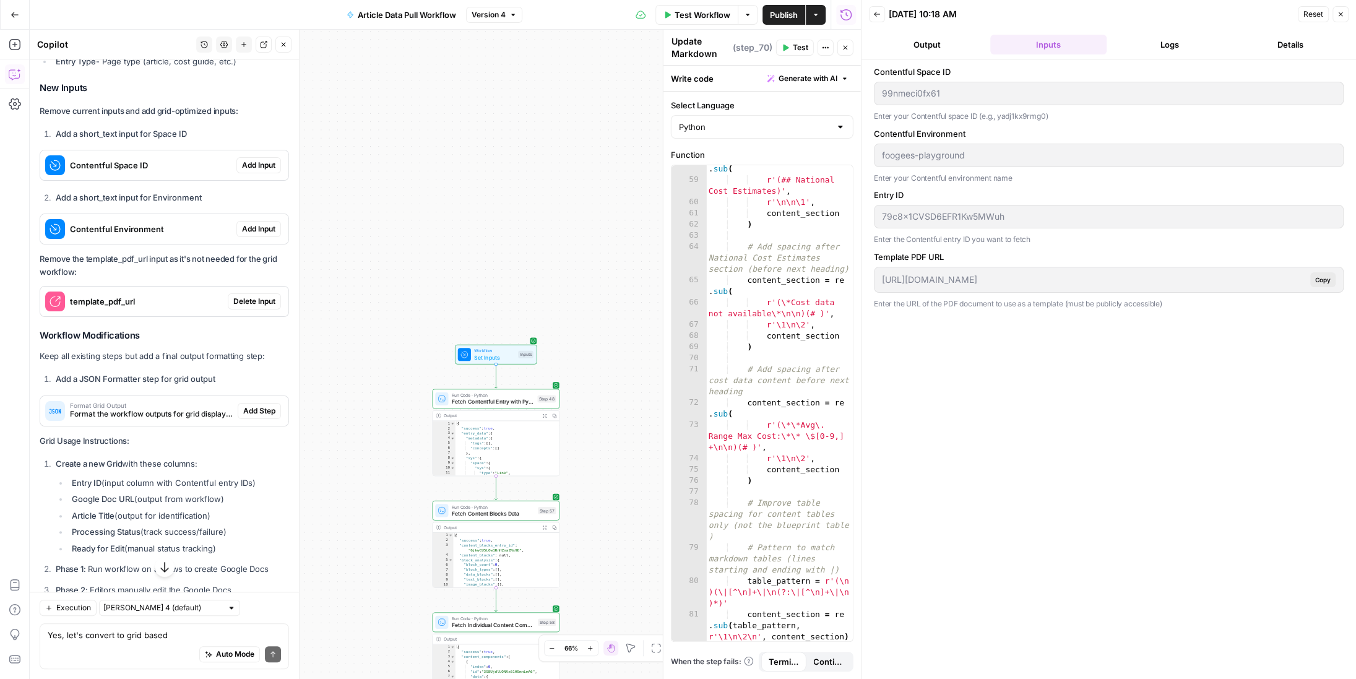
scroll to position [13018, 0]
click at [262, 160] on span "Add Input" at bounding box center [258, 165] width 33 height 11
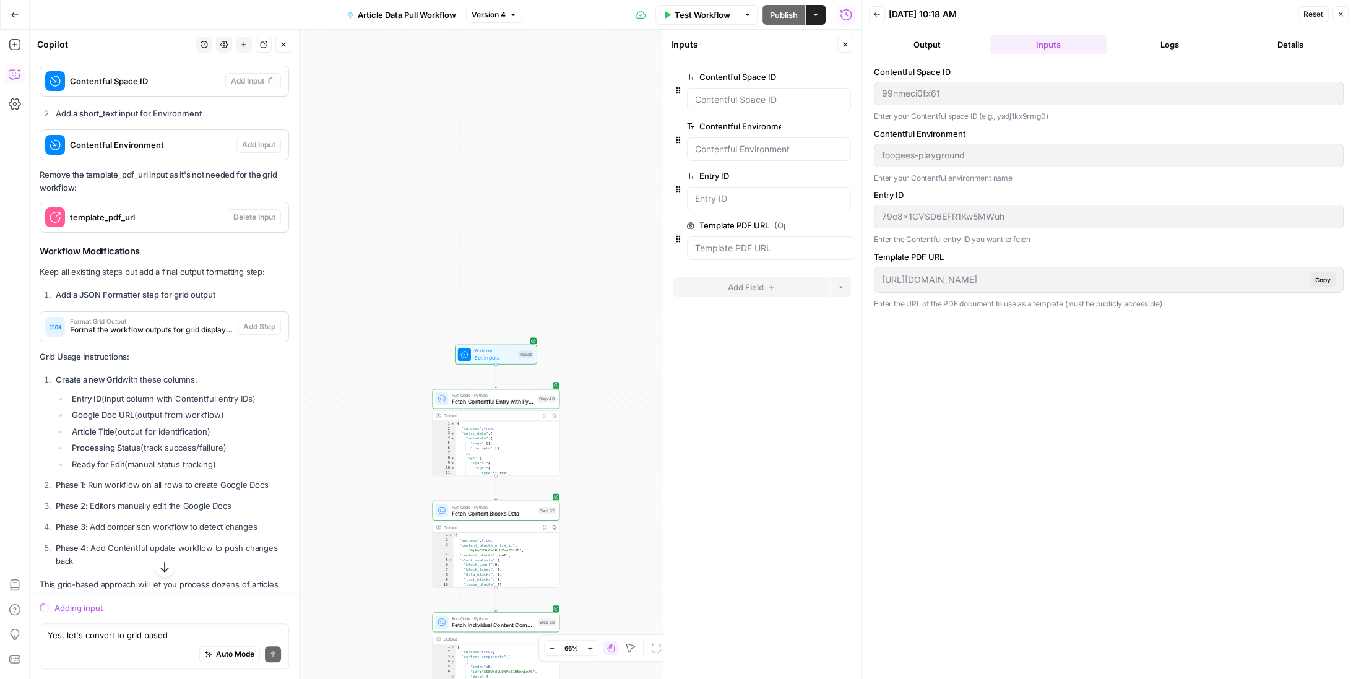
scroll to position [12651, 0]
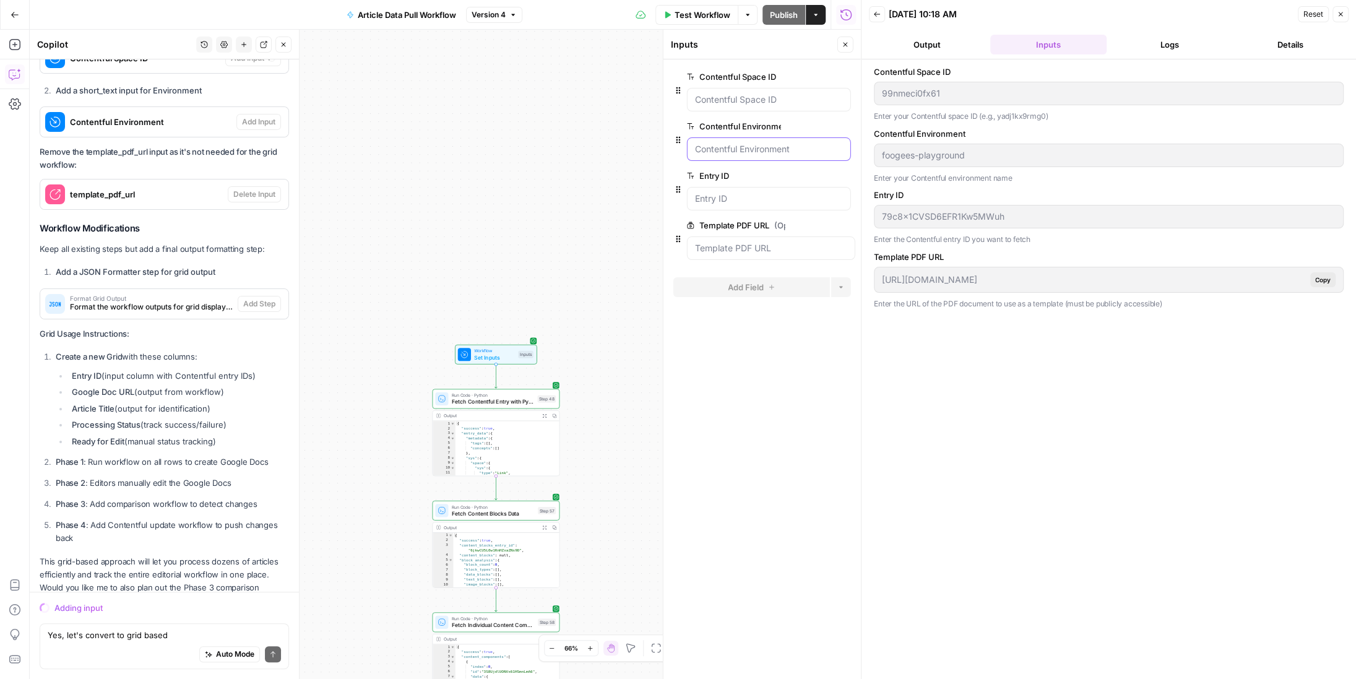
click at [738, 150] on Environment "Contentful Environment" at bounding box center [769, 149] width 148 height 12
click at [731, 98] on ID "Contentful Space ID" at bounding box center [769, 99] width 148 height 12
click at [728, 75] on label "Contentful Space ID" at bounding box center [734, 77] width 94 height 12
click at [728, 93] on ID "Contentful Space ID" at bounding box center [769, 99] width 148 height 12
click at [494, 393] on span "Run Code · Python" at bounding box center [493, 395] width 82 height 7
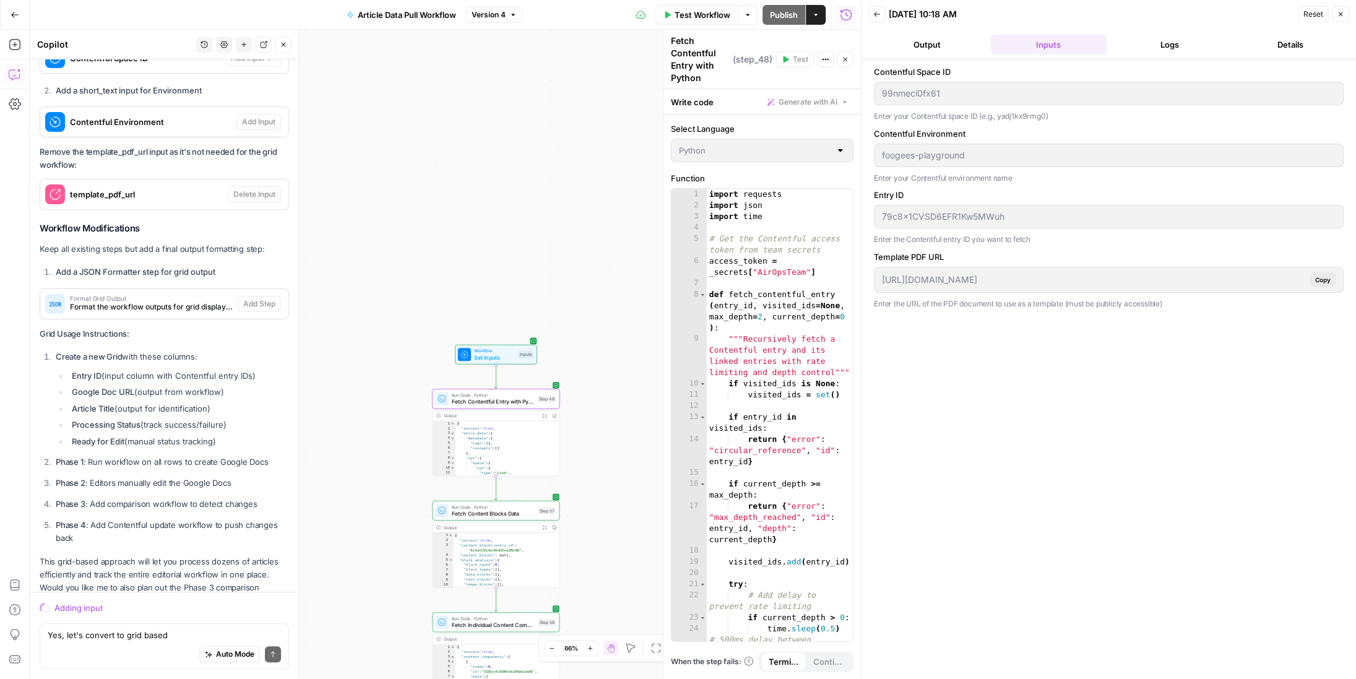
click at [491, 353] on span "Set Inputs" at bounding box center [494, 357] width 41 height 8
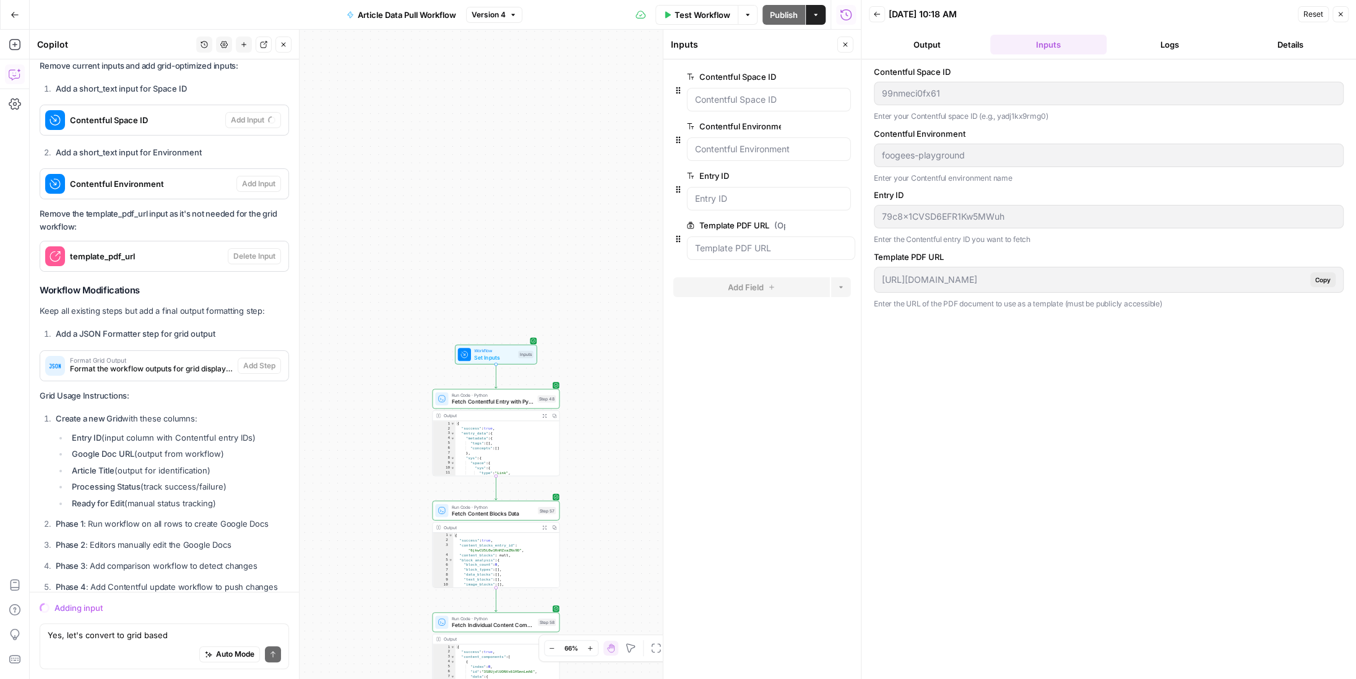
scroll to position [12582, 0]
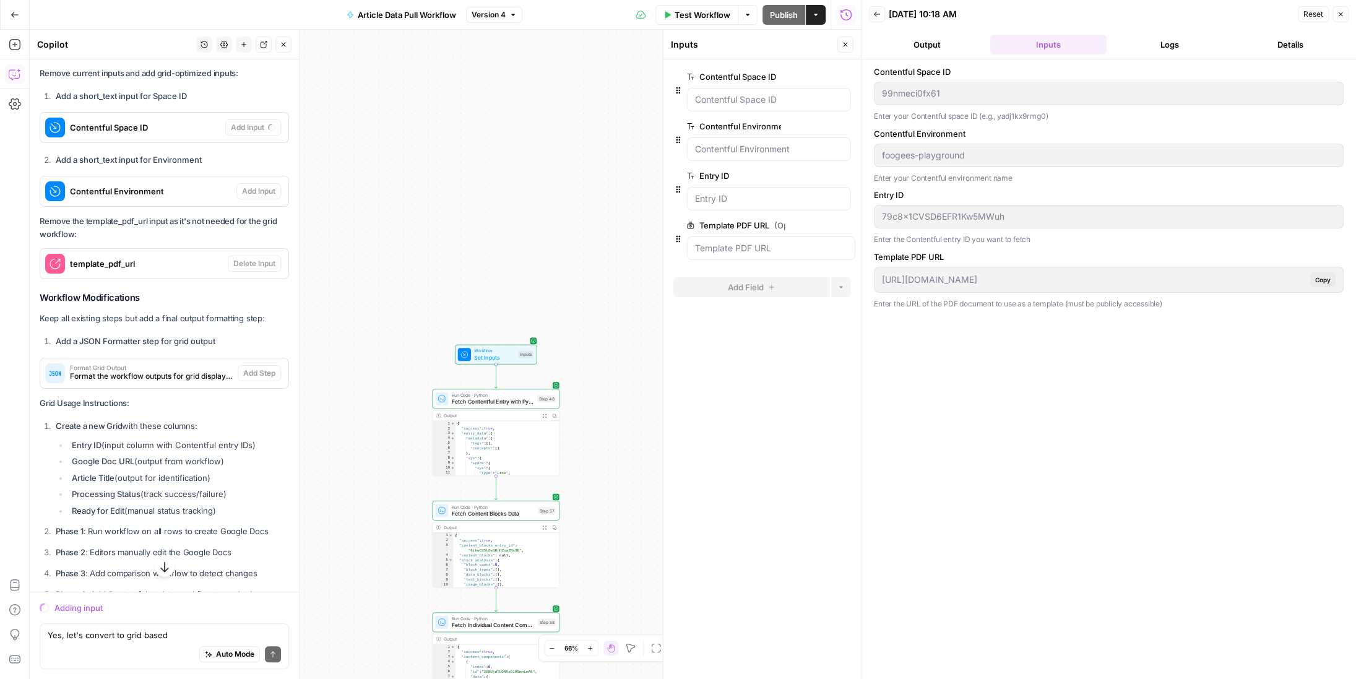
click at [160, 364] on span "Format Grid Output" at bounding box center [151, 367] width 163 height 6
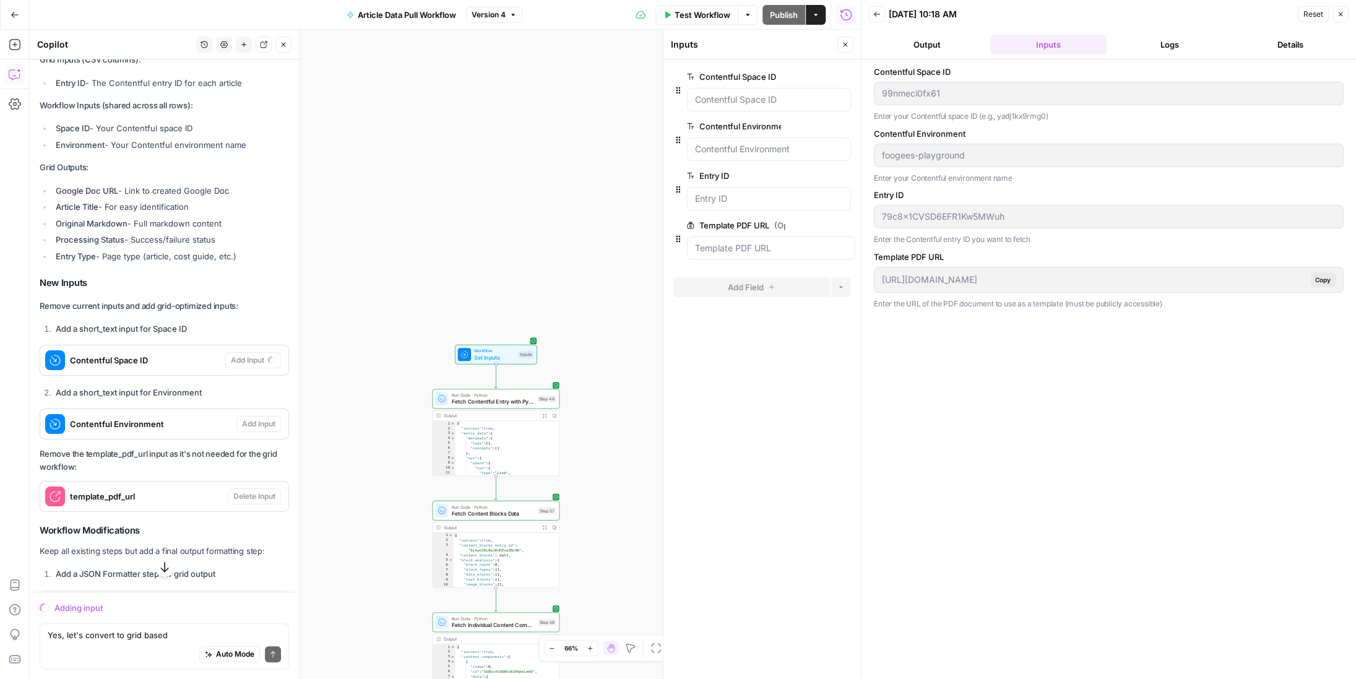
scroll to position [12360, 0]
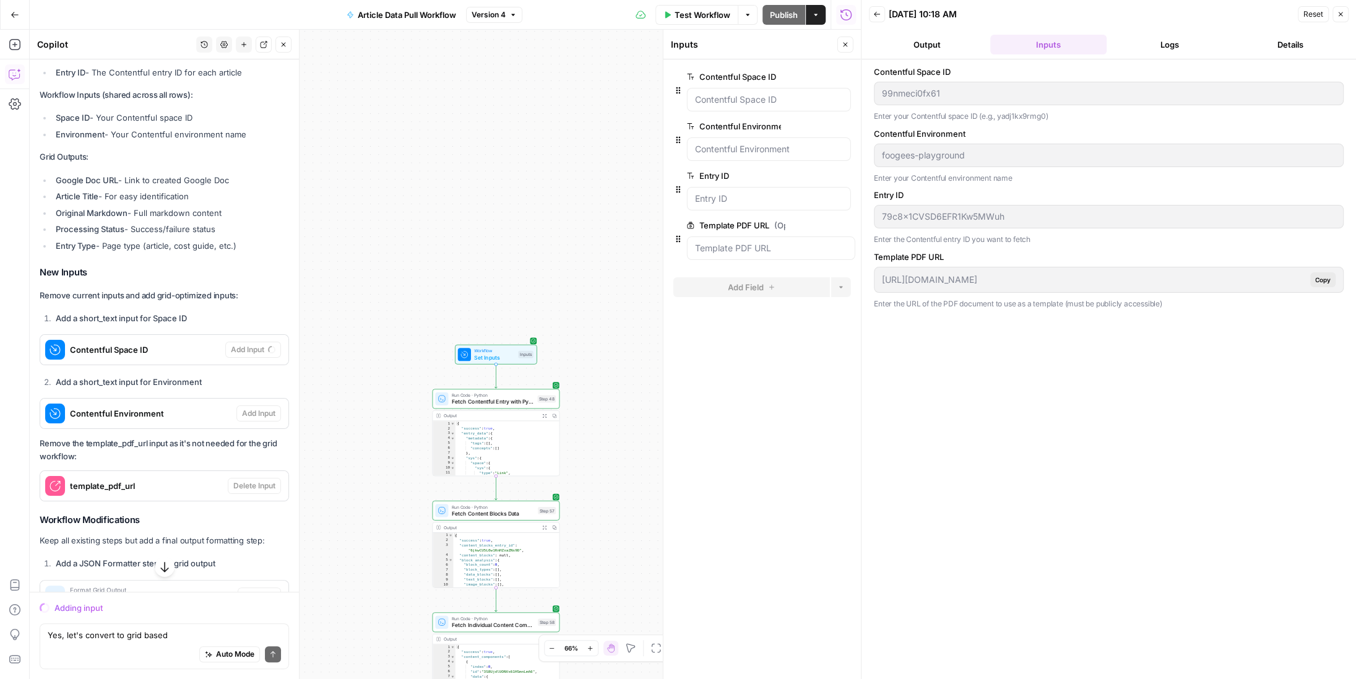
click at [726, 78] on label "Contentful Space ID" at bounding box center [734, 77] width 94 height 12
click at [726, 93] on ID "Contentful Space ID" at bounding box center [769, 99] width 148 height 12
click at [177, 398] on div "Contentful Environment" at bounding box center [138, 413] width 196 height 30
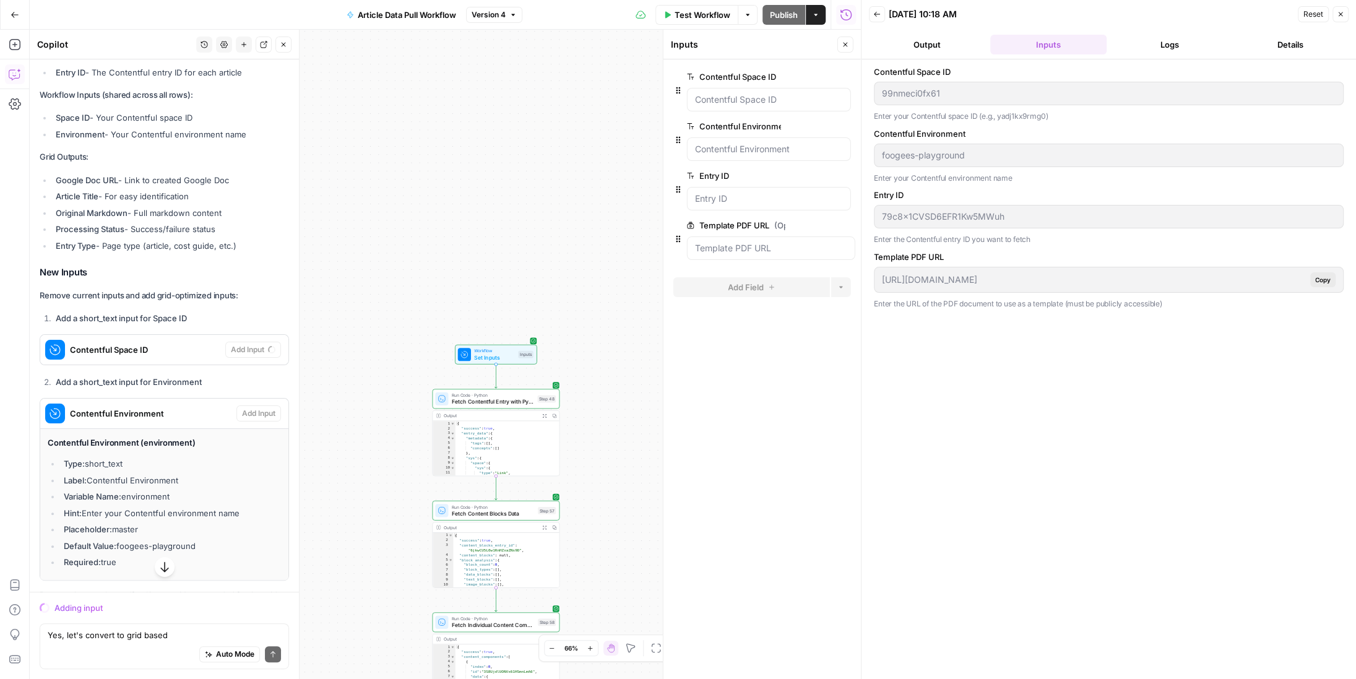
click at [196, 343] on span "Contentful Space ID" at bounding box center [145, 349] width 150 height 12
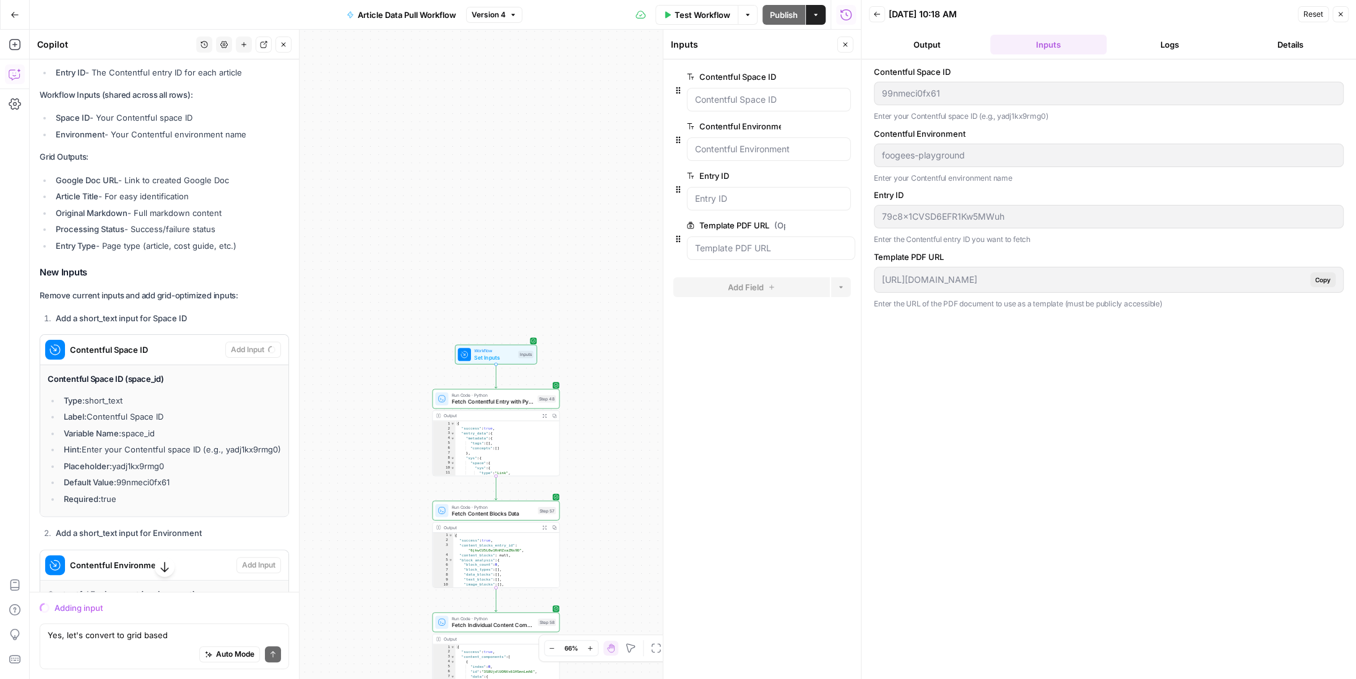
click at [184, 559] on span "Contentful Environment" at bounding box center [150, 565] width 161 height 12
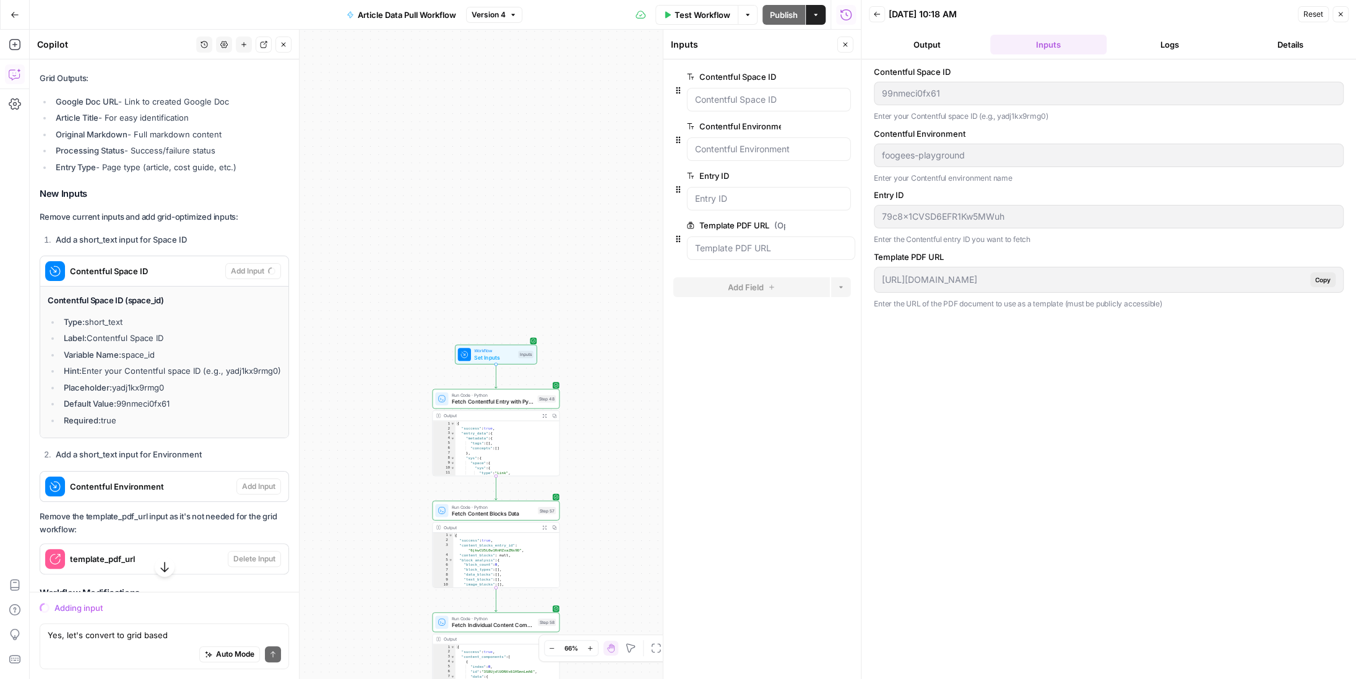
scroll to position [12457, 0]
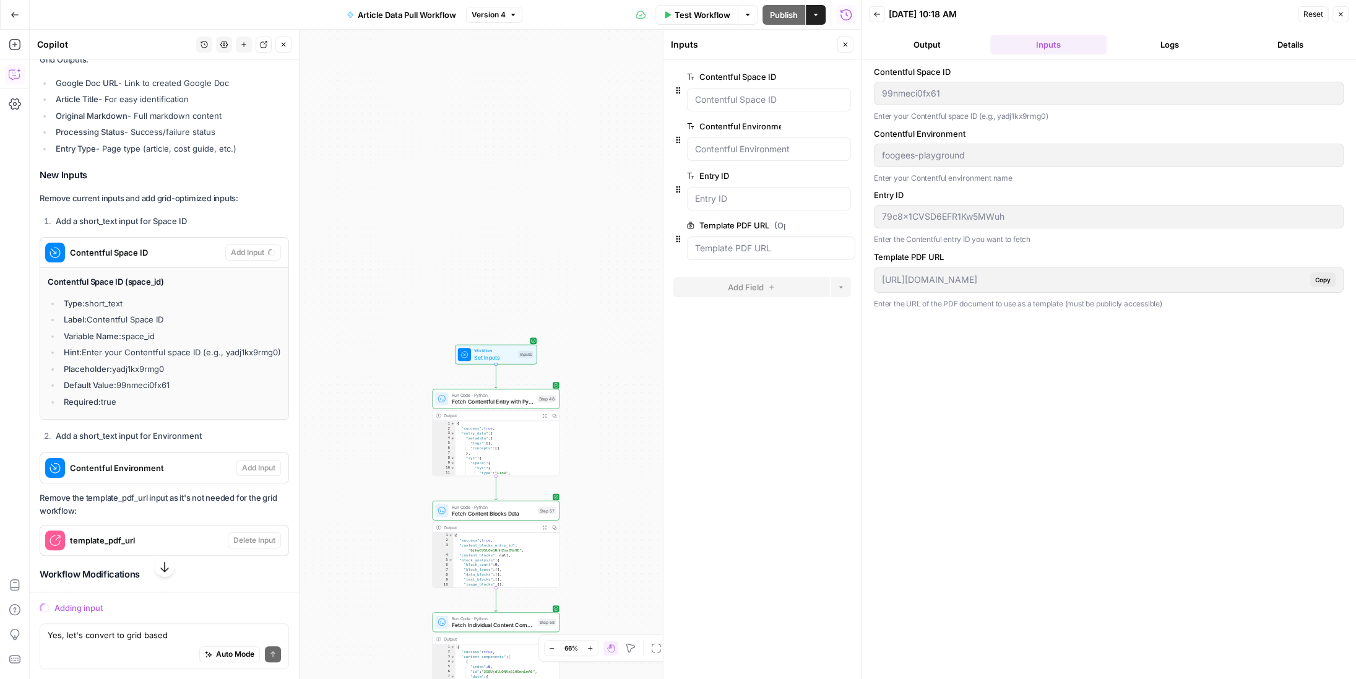
click at [92, 611] on div "Adding input" at bounding box center [171, 607] width 234 height 12
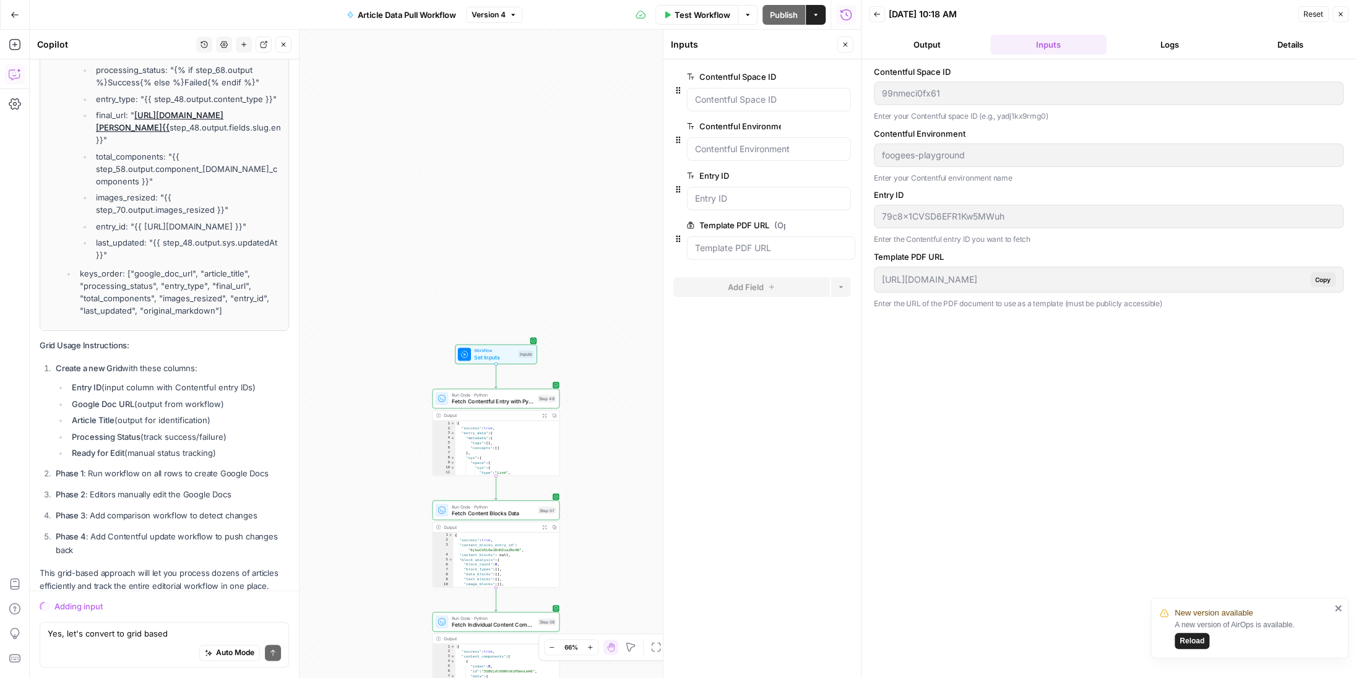
scroll to position [13242, 0]
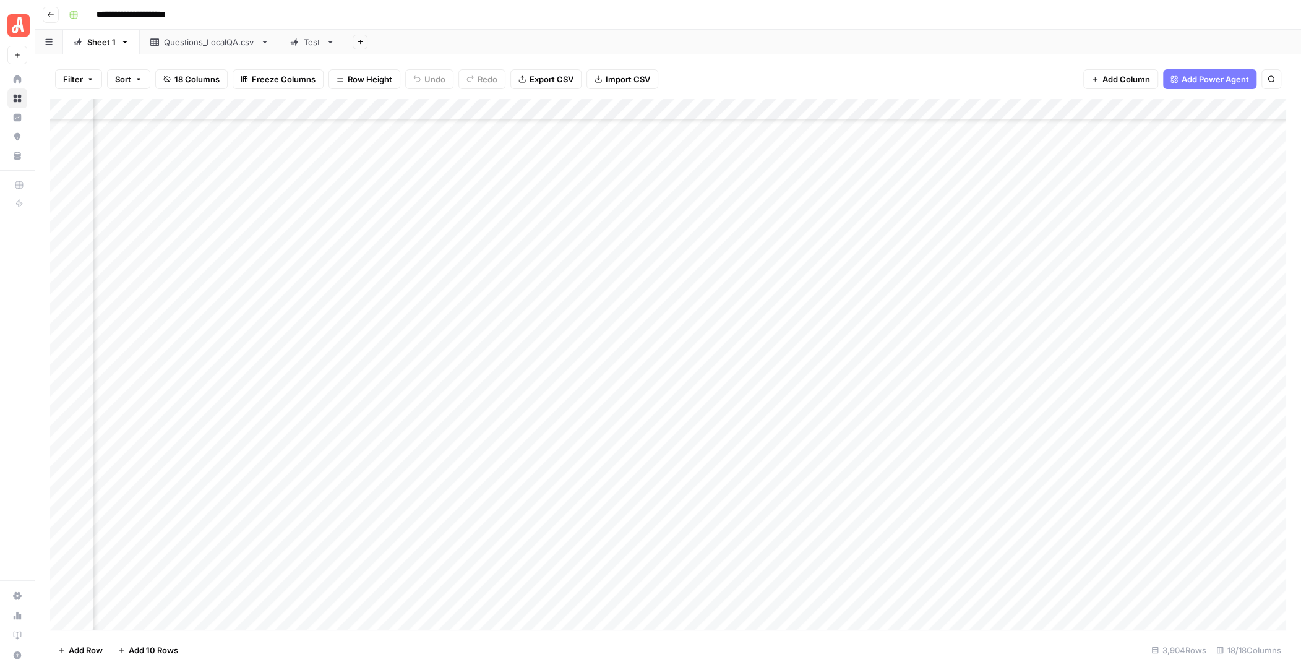
scroll to position [81632, 682]
click at [309, 46] on div "Test" at bounding box center [312, 42] width 17 height 12
click at [208, 44] on div "Questions_LocalQA.csv" at bounding box center [210, 42] width 92 height 12
click at [96, 44] on div "Sheet 1" at bounding box center [101, 42] width 28 height 12
click at [165, 108] on div "Add Column" at bounding box center [668, 364] width 1236 height 531
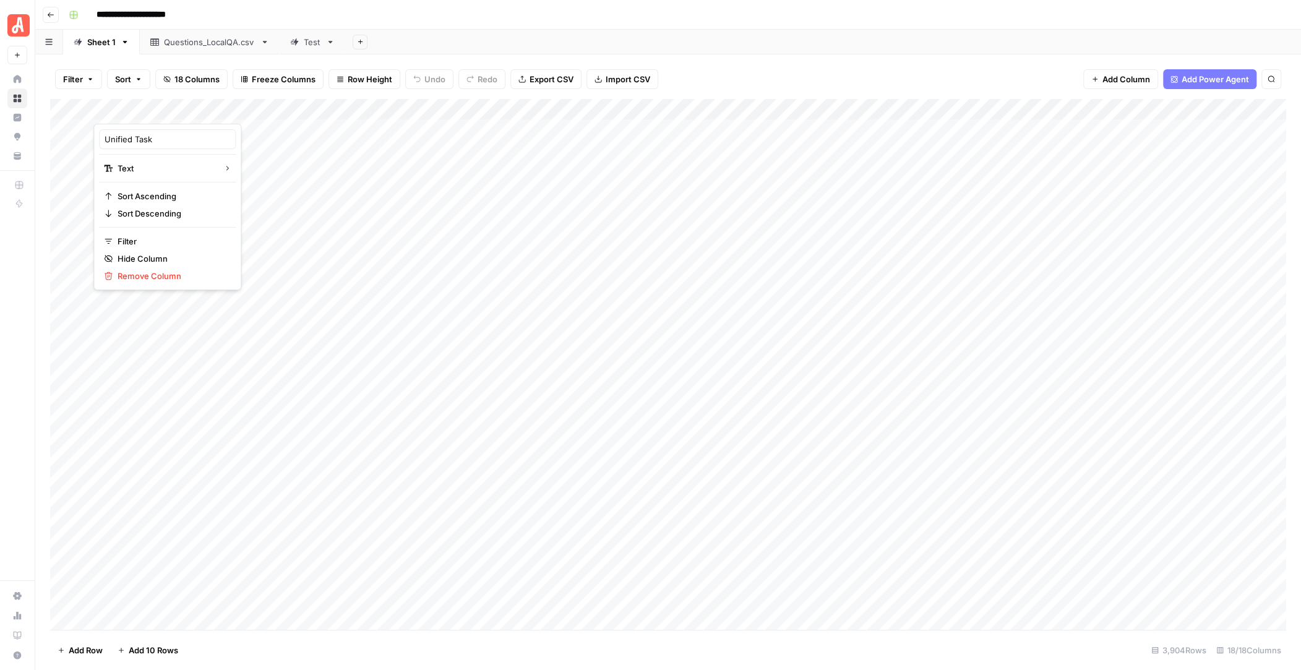
click at [546, 106] on div "Add Column" at bounding box center [668, 364] width 1236 height 531
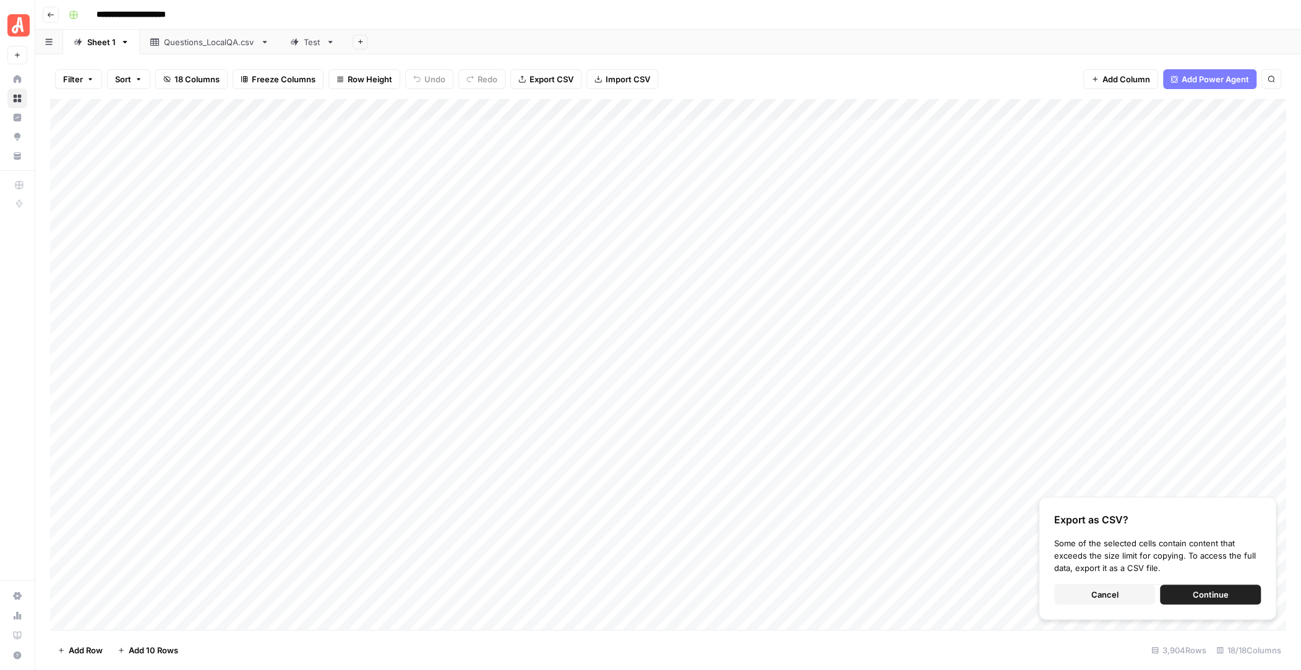
click at [1222, 596] on span "Continue" at bounding box center [1211, 594] width 36 height 12
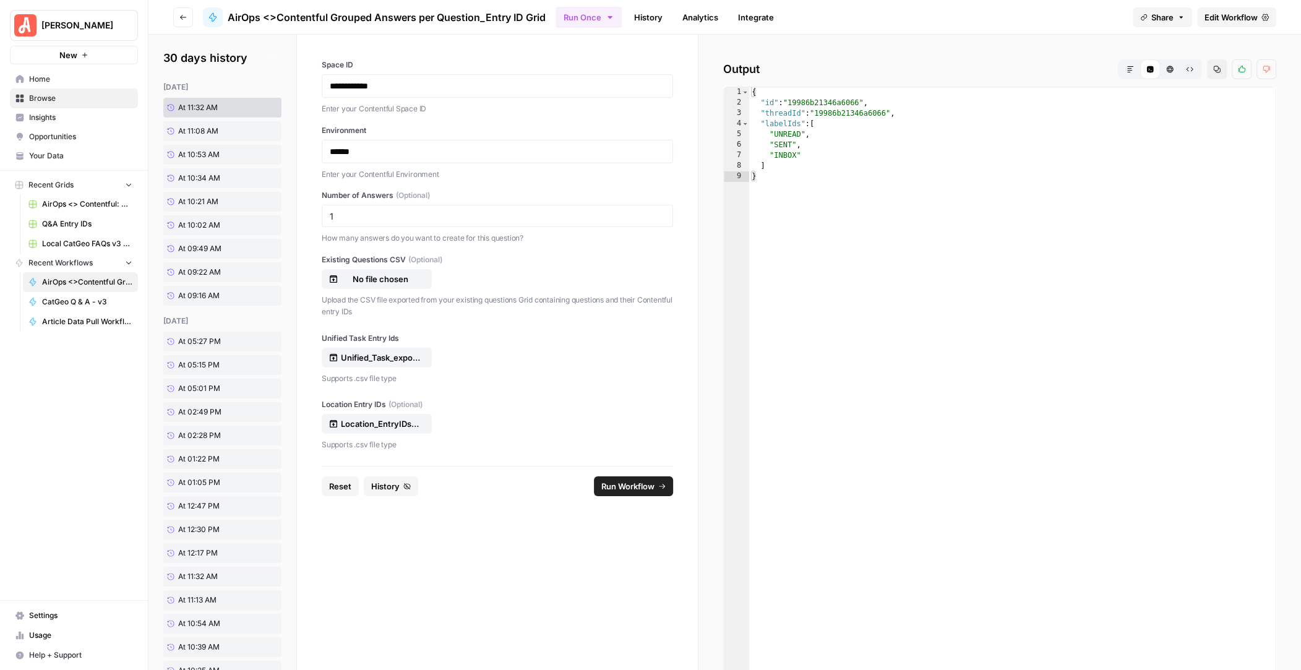
click at [633, 486] on span "Run Workflow" at bounding box center [627, 486] width 53 height 12
click at [643, 486] on span "Run Workflow" at bounding box center [627, 486] width 53 height 12
click at [629, 481] on span "Run Workflow" at bounding box center [627, 486] width 53 height 12
click at [634, 483] on span "Run Workflow" at bounding box center [627, 486] width 53 height 12
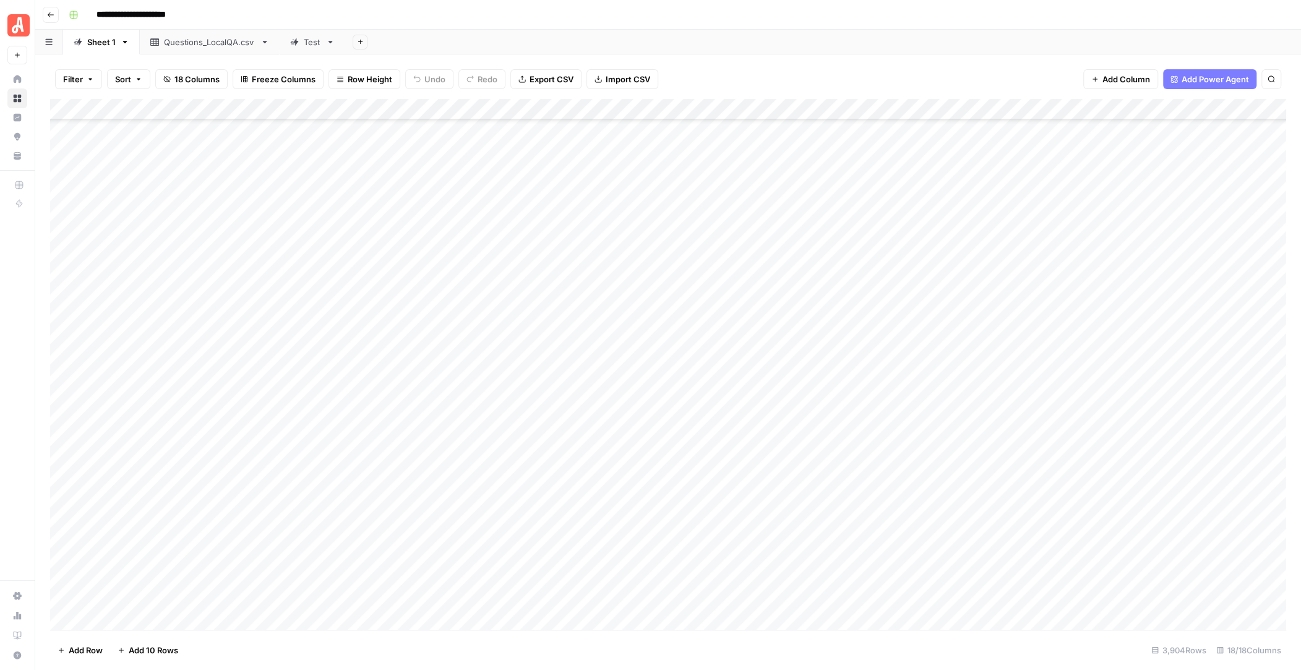
scroll to position [61033, 0]
type input "**********"
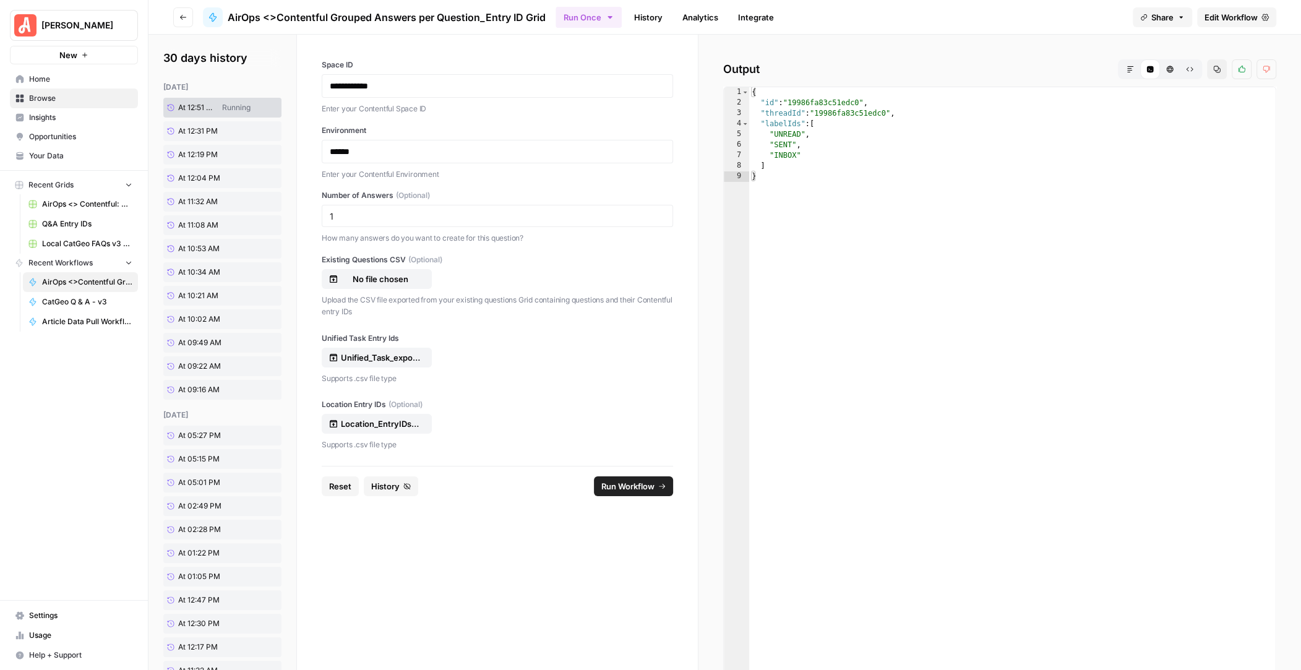
click at [633, 488] on span "Run Workflow" at bounding box center [627, 486] width 53 height 12
click at [1143, 633] on span "Reload" at bounding box center [1137, 632] width 25 height 11
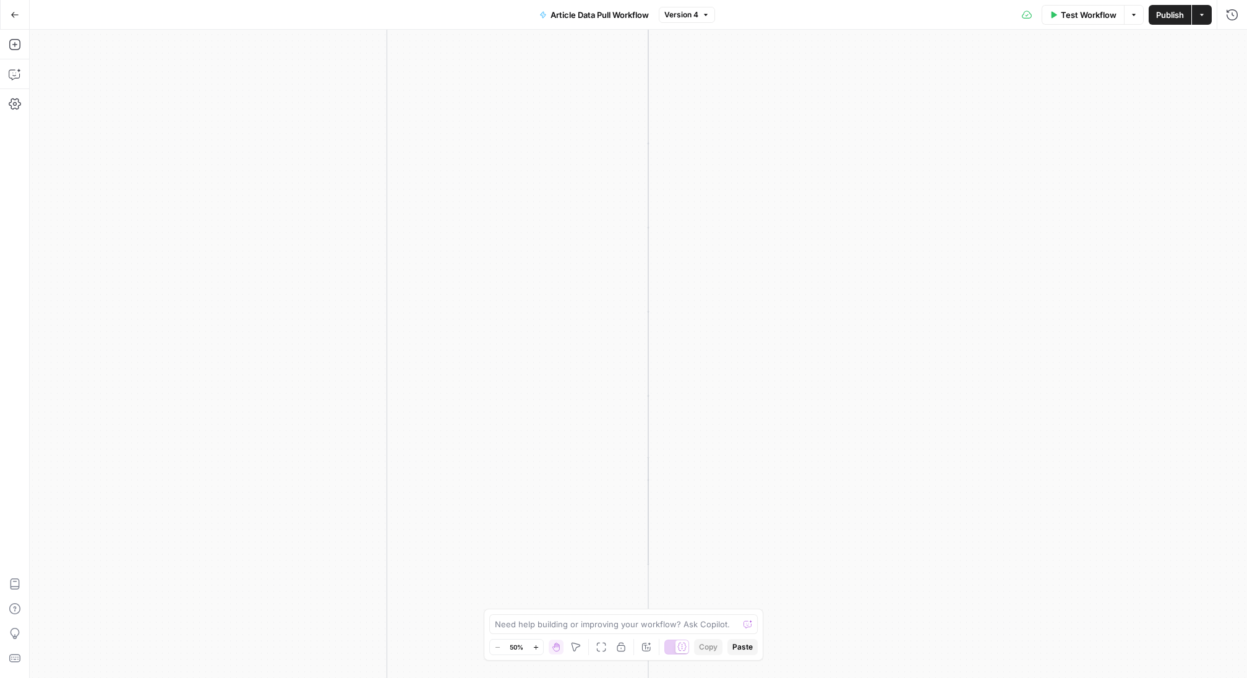
scroll to position [2921, 0]
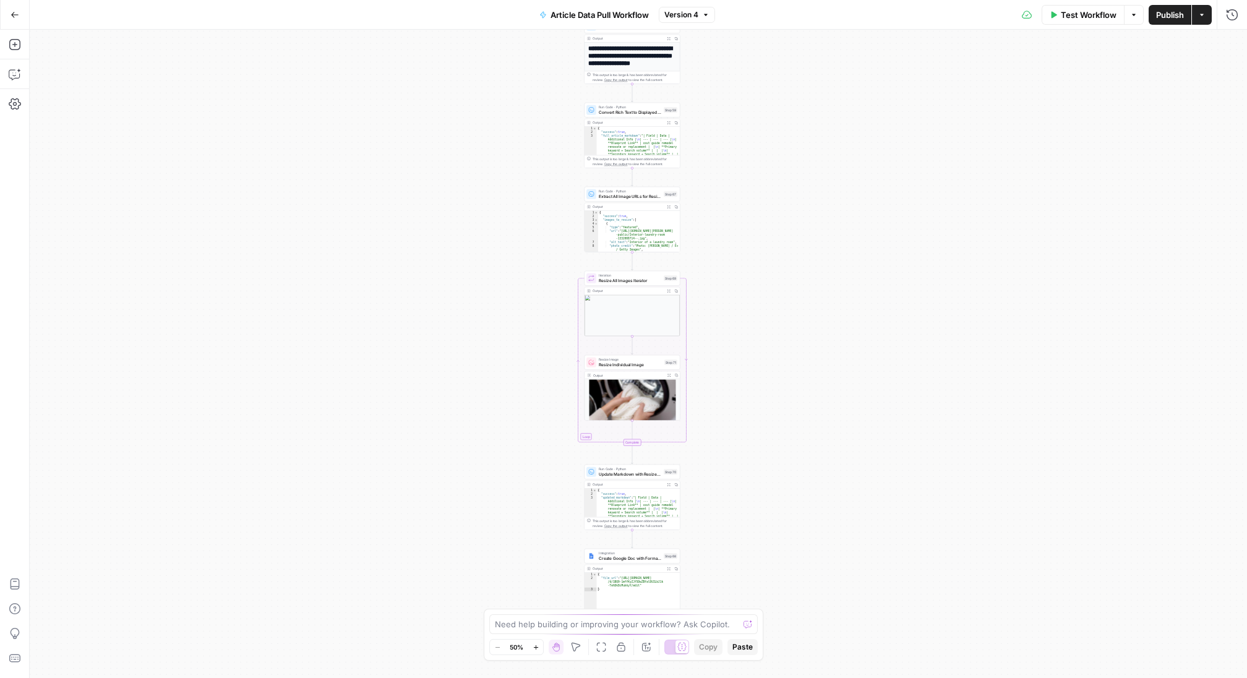
drag, startPoint x: 726, startPoint y: 423, endPoint x: 720, endPoint y: 113, distance: 310.6
click at [720, 114] on div "Workflow Set Inputs Inputs Run Code · Python Fetch Contentful Entry with Python…" at bounding box center [639, 354] width 1218 height 648
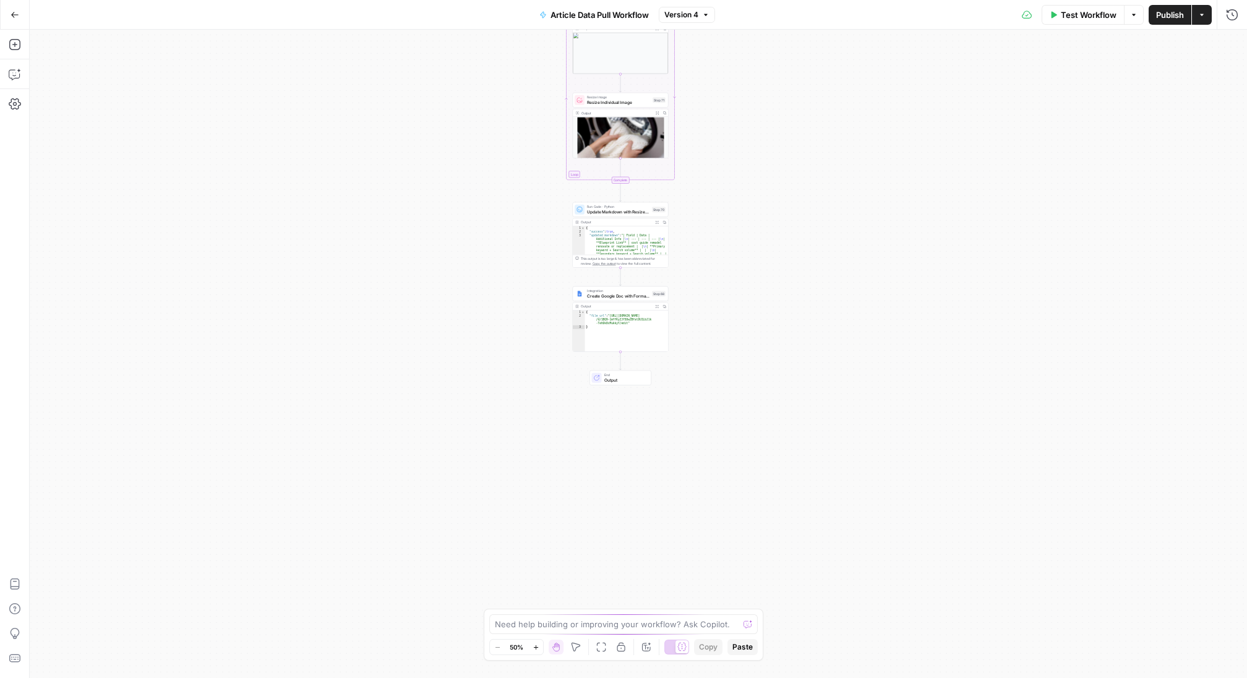
drag, startPoint x: 724, startPoint y: 479, endPoint x: 710, endPoint y: 132, distance: 347.4
click at [710, 133] on div "Workflow Set Inputs Inputs Run Code · Python Fetch Contentful Entry with Python…" at bounding box center [639, 354] width 1218 height 648
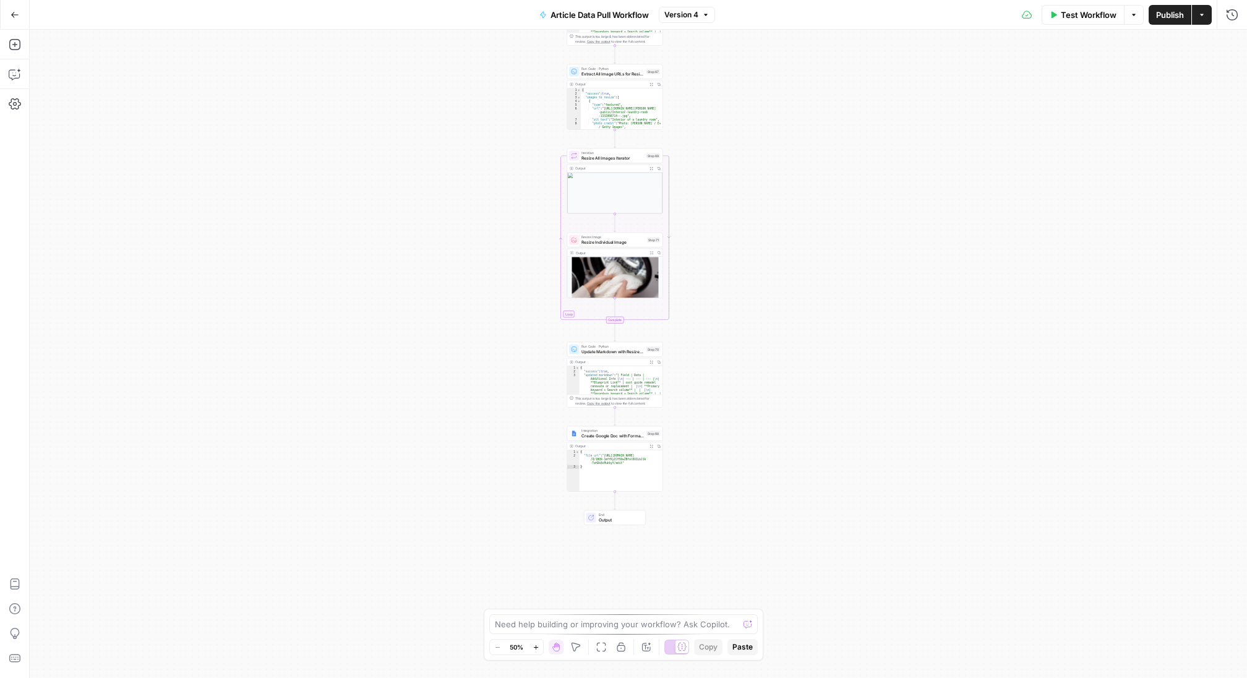
drag, startPoint x: 704, startPoint y: 166, endPoint x: 700, endPoint y: 466, distance: 299.5
click at [702, 465] on div "Workflow Set Inputs Inputs Run Code · Python Fetch Contentful Entry with Python…" at bounding box center [639, 354] width 1218 height 648
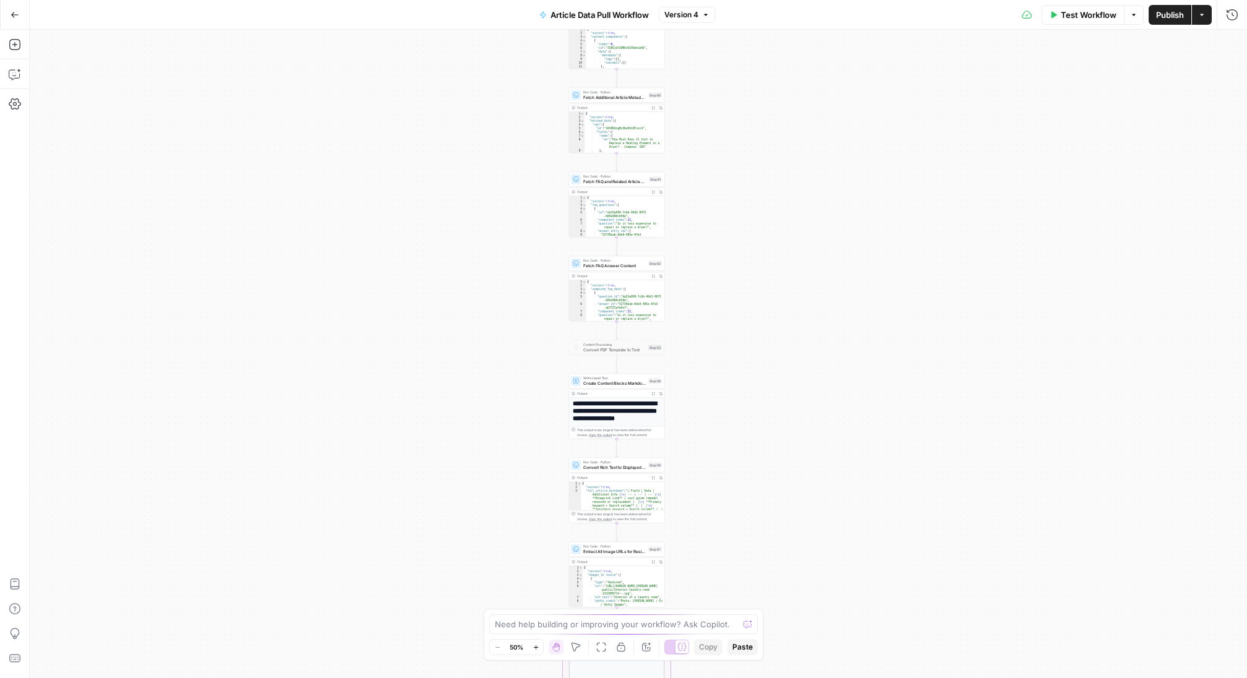
drag, startPoint x: 712, startPoint y: 98, endPoint x: 711, endPoint y: 504, distance: 405.9
click at [712, 504] on div "Workflow Set Inputs Inputs Run Code · Python Fetch Contentful Entry with Python…" at bounding box center [639, 354] width 1218 height 648
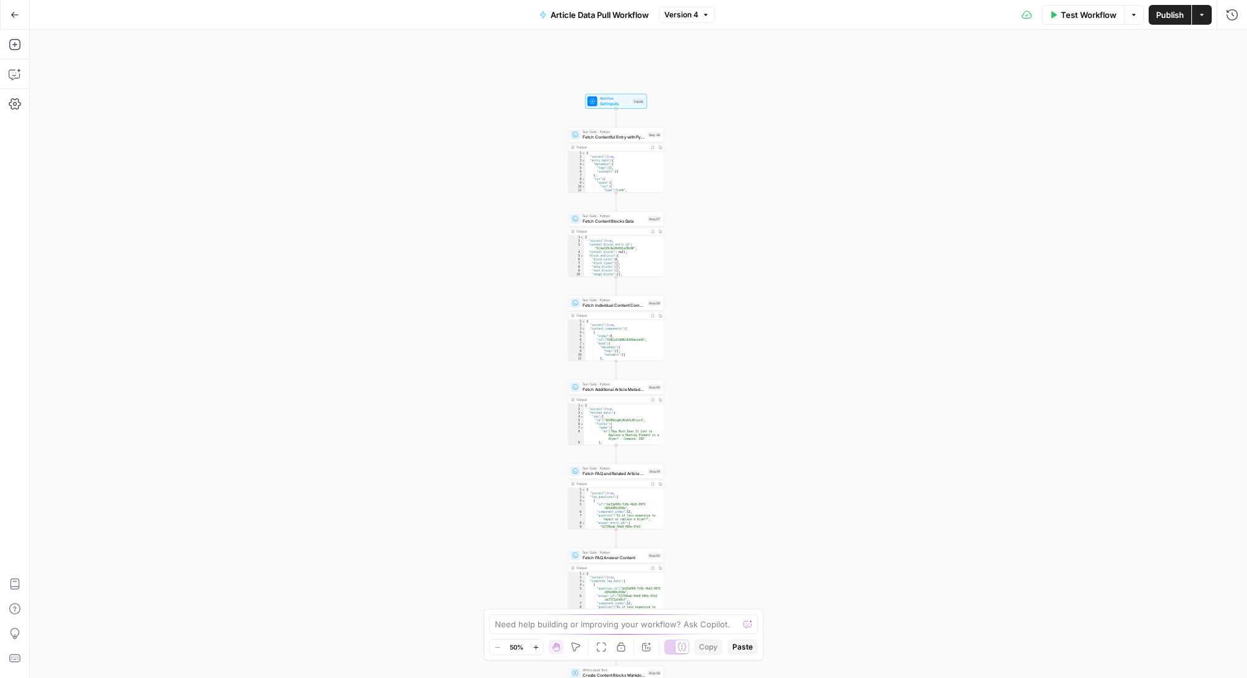
drag, startPoint x: 713, startPoint y: 197, endPoint x: 713, endPoint y: 488, distance: 291.4
click at [713, 488] on div "Workflow Set Inputs Inputs Run Code · Python Fetch Contentful Entry with Python…" at bounding box center [639, 354] width 1218 height 648
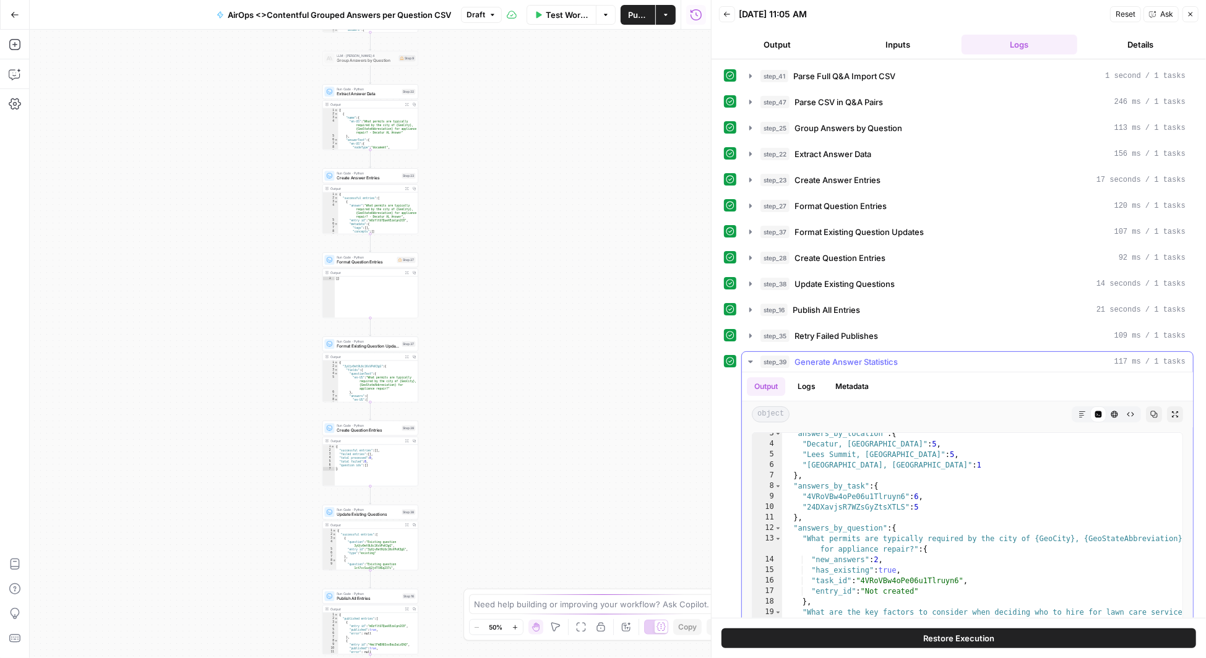
scroll to position [36, 0]
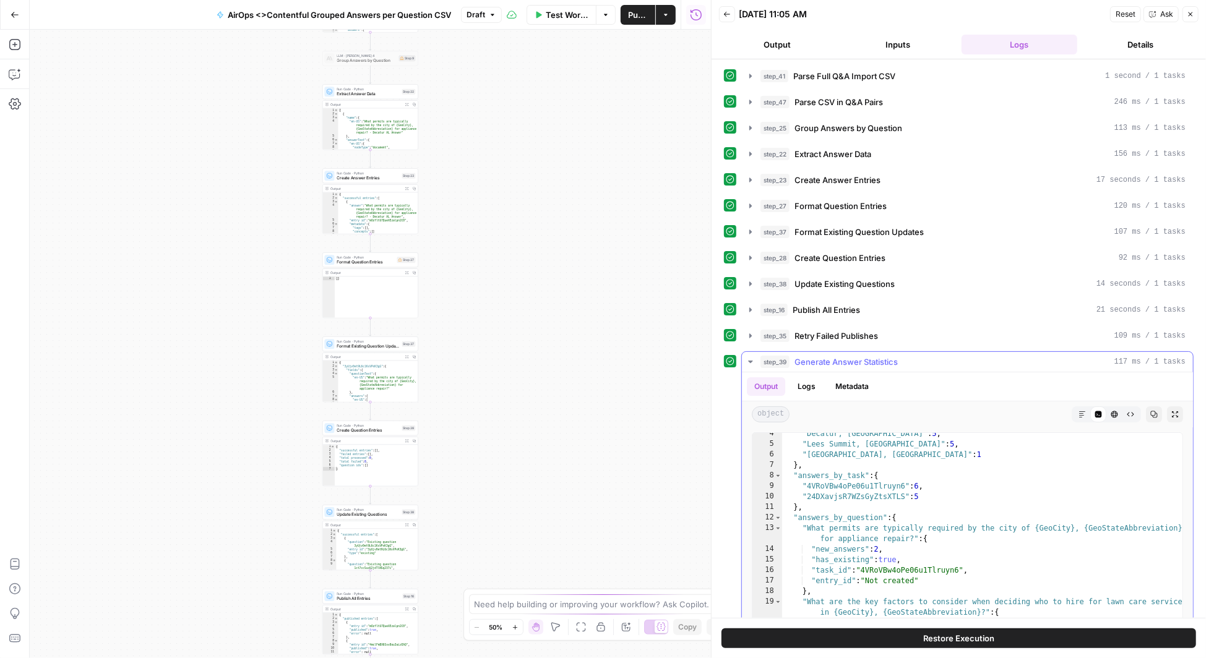
click at [749, 361] on icon "button" at bounding box center [750, 362] width 4 height 2
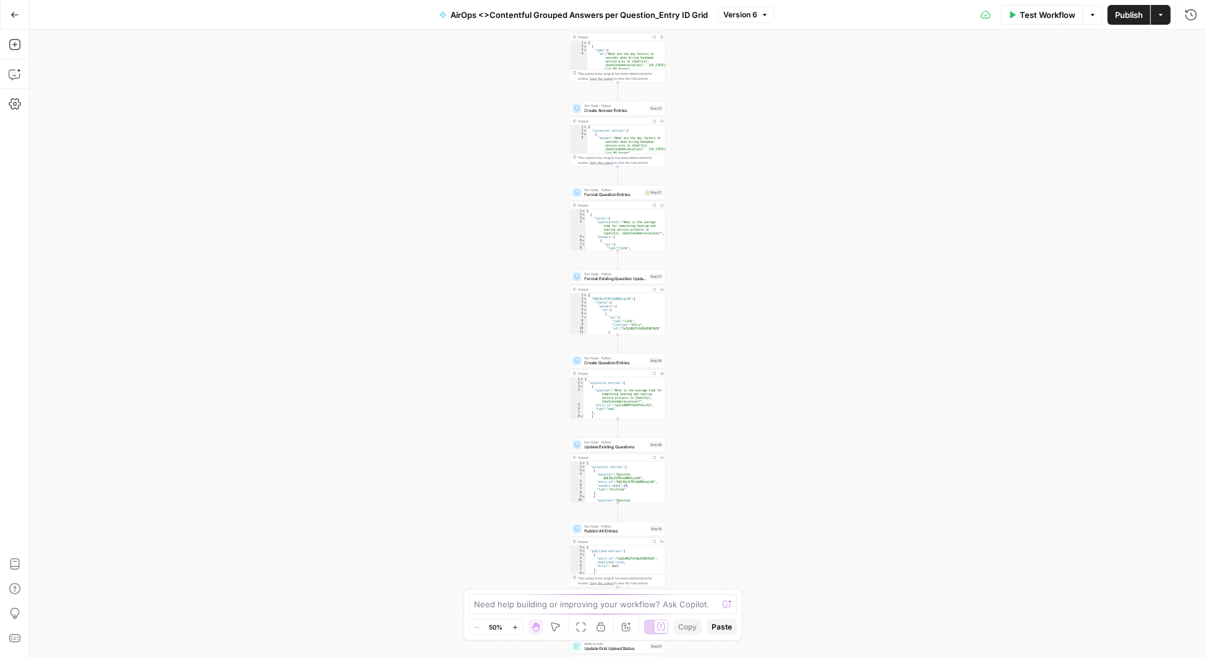
click at [16, 19] on button "Go Back" at bounding box center [15, 15] width 22 height 22
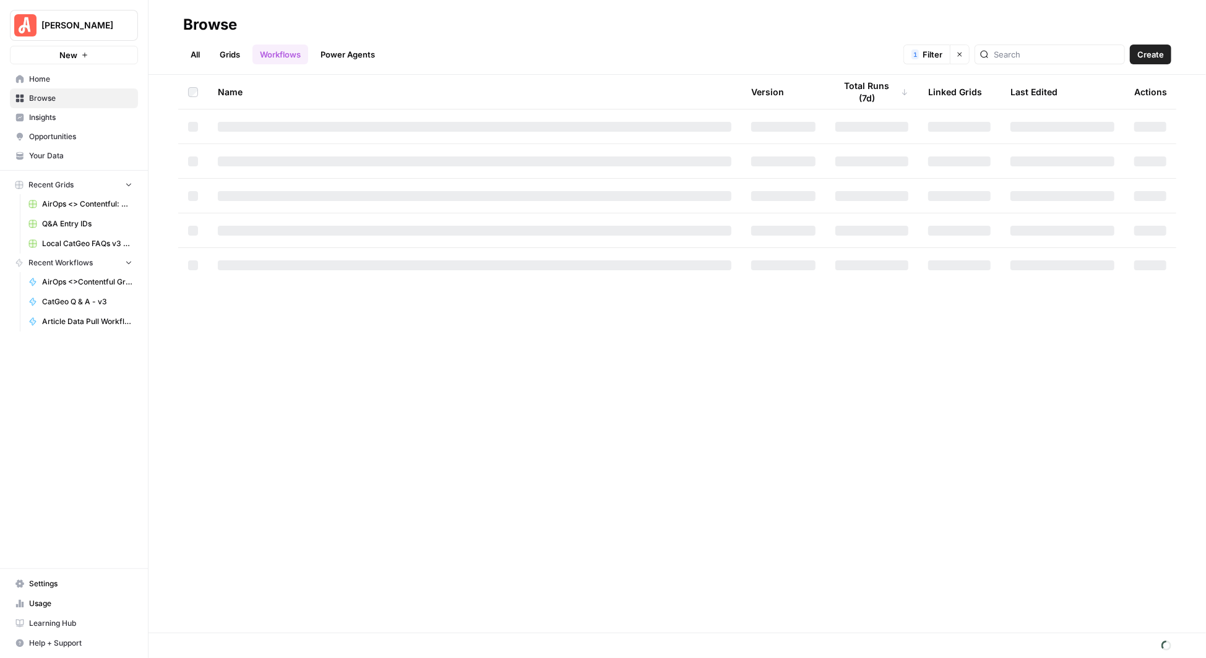
click at [197, 47] on link "All" at bounding box center [195, 55] width 24 height 20
